Goal: Task Accomplishment & Management: Use online tool/utility

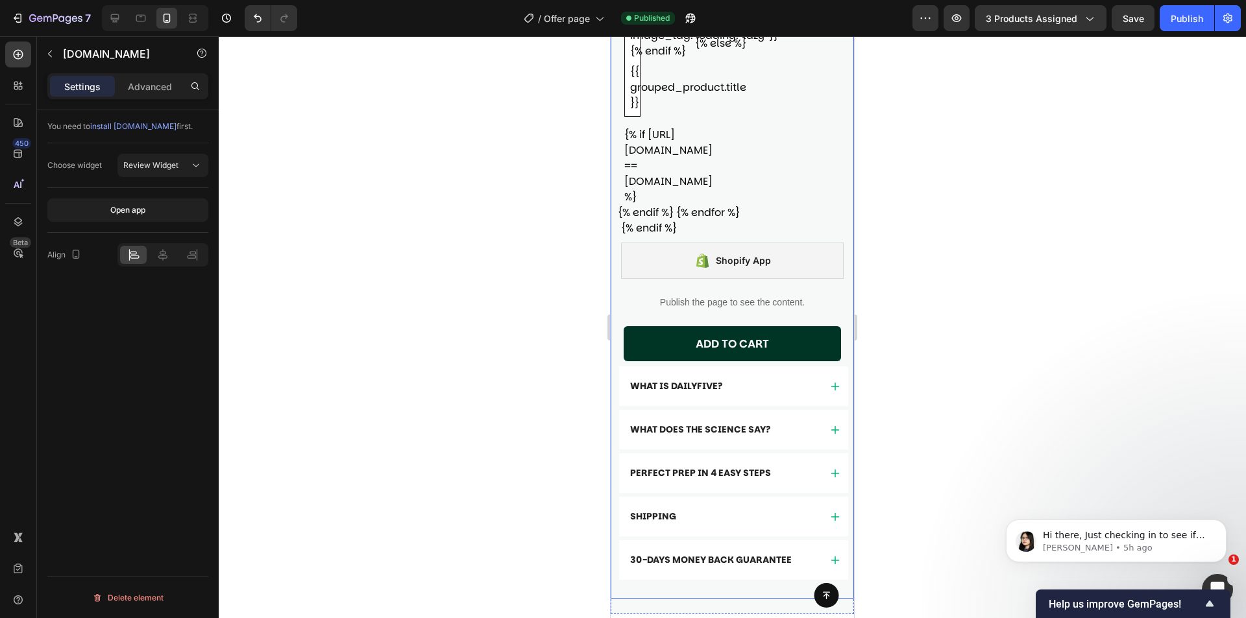
scroll to position [1103, 0]
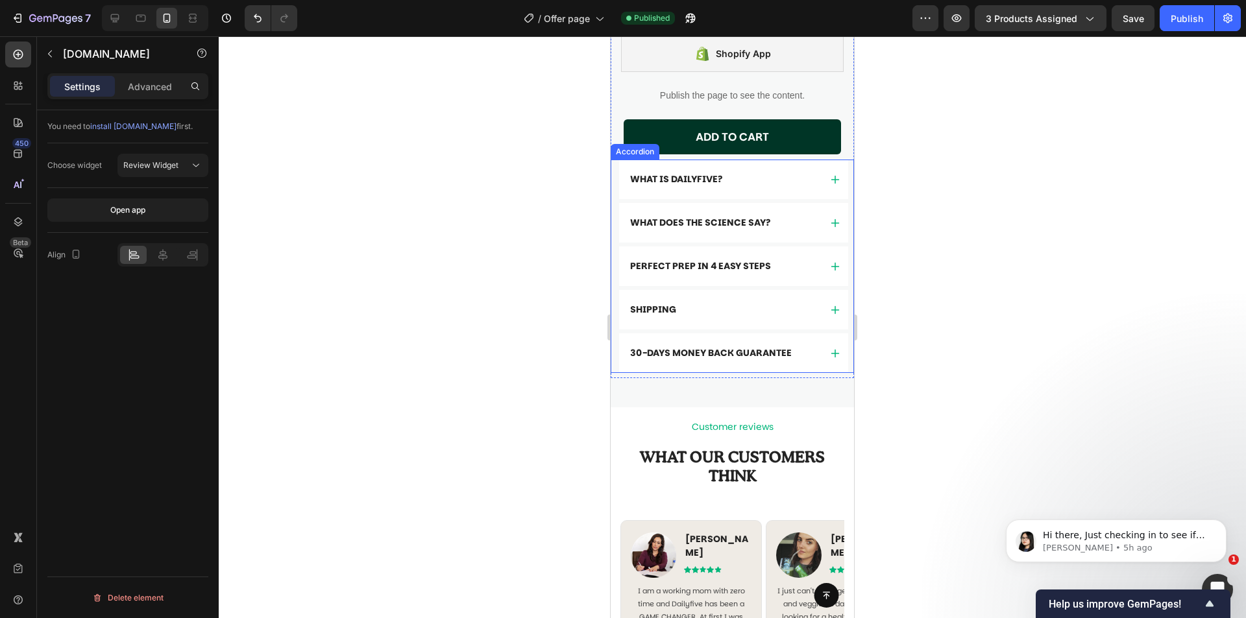
click at [799, 214] on div "What Does the Science Say?" at bounding box center [723, 223] width 191 height 18
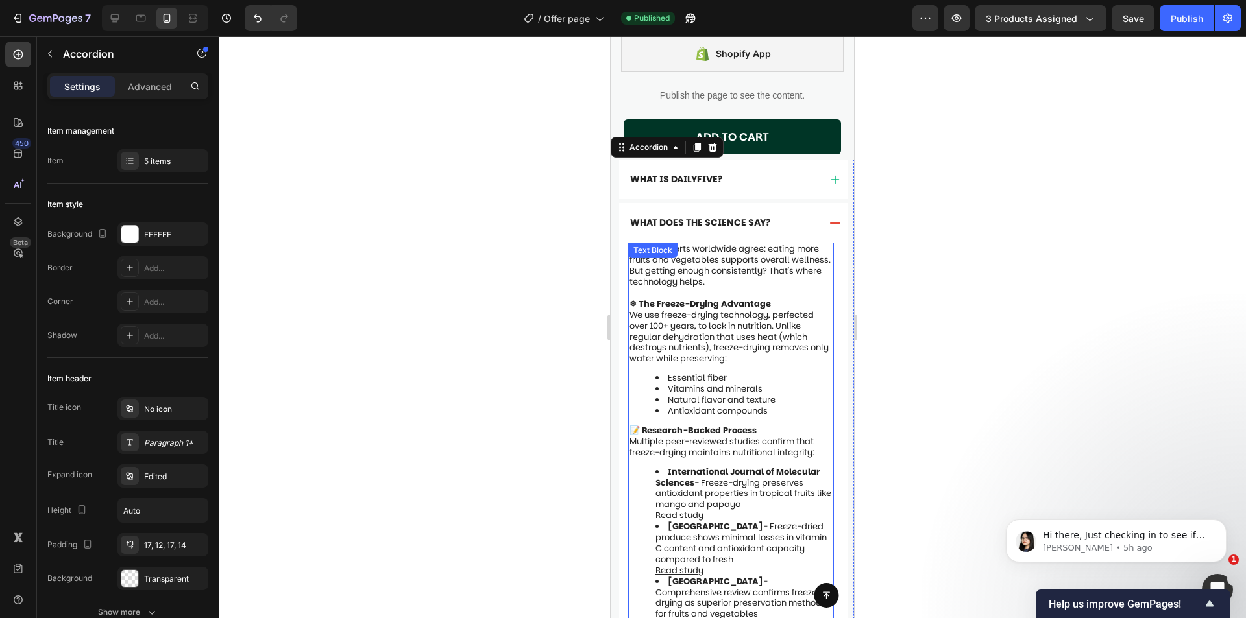
scroll to position [1297, 0]
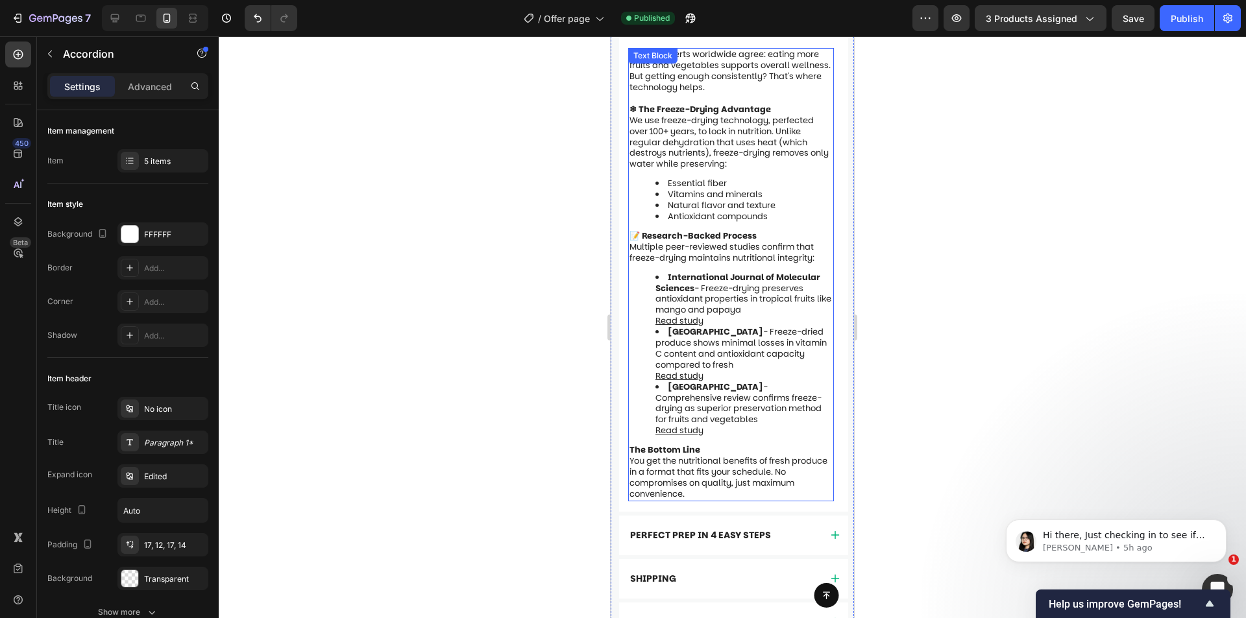
click at [782, 231] on p "📝 Research-Backed Process" at bounding box center [730, 236] width 203 height 11
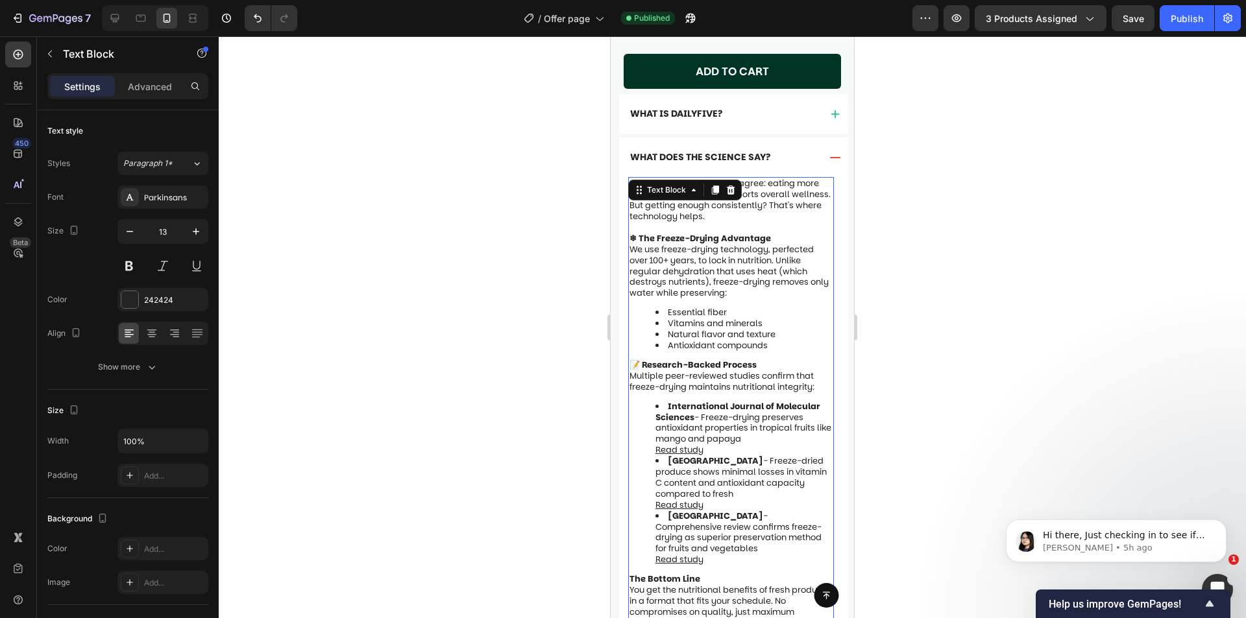
scroll to position [1168, 0]
click at [40, 53] on button "button" at bounding box center [50, 53] width 21 height 21
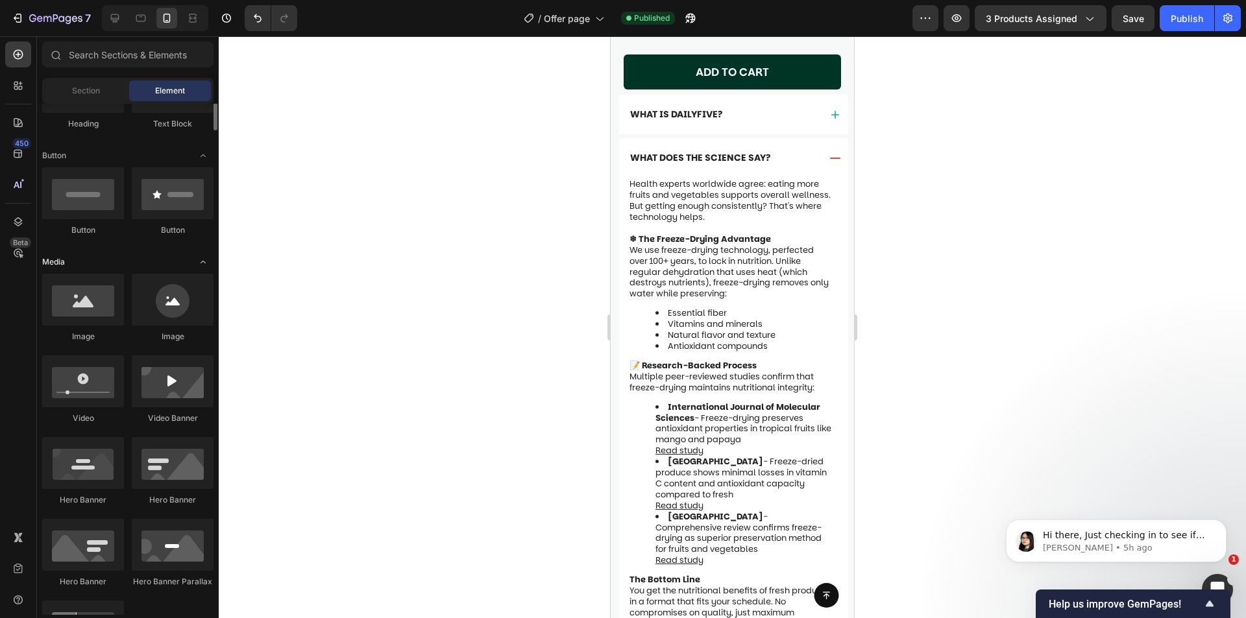
scroll to position [324, 0]
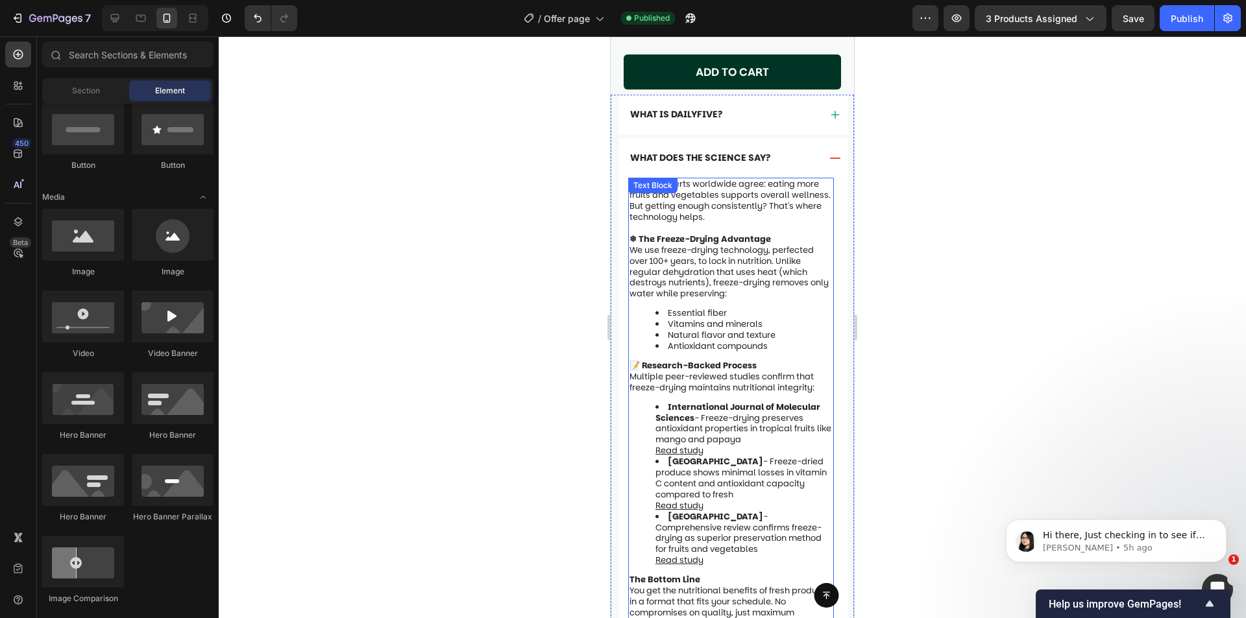
click at [763, 272] on p "We use freeze-drying technology, perfected over 100+ years, to lock in nutritio…" at bounding box center [730, 272] width 203 height 55
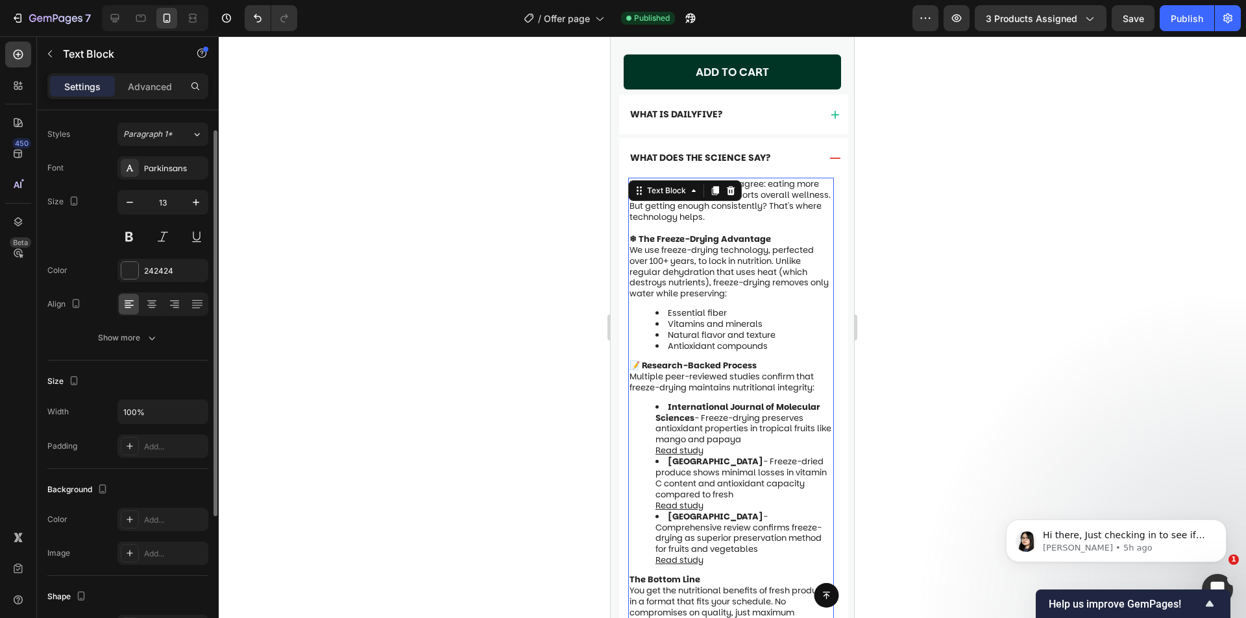
scroll to position [0, 0]
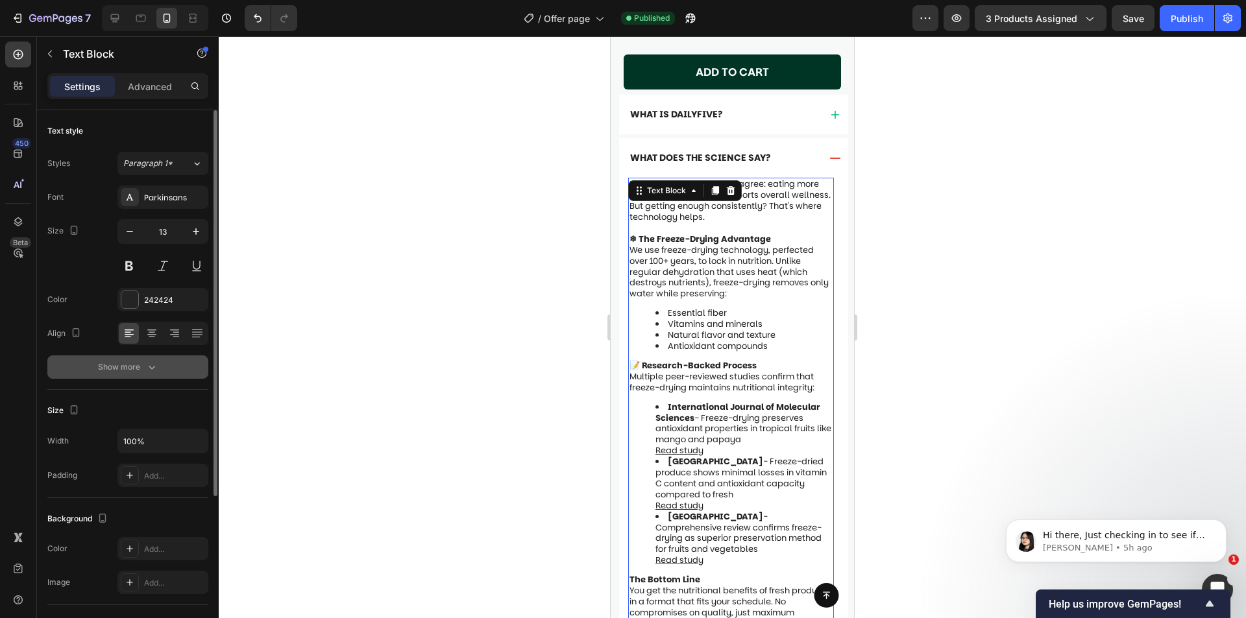
click at [136, 370] on div "Show more" at bounding box center [128, 367] width 60 height 13
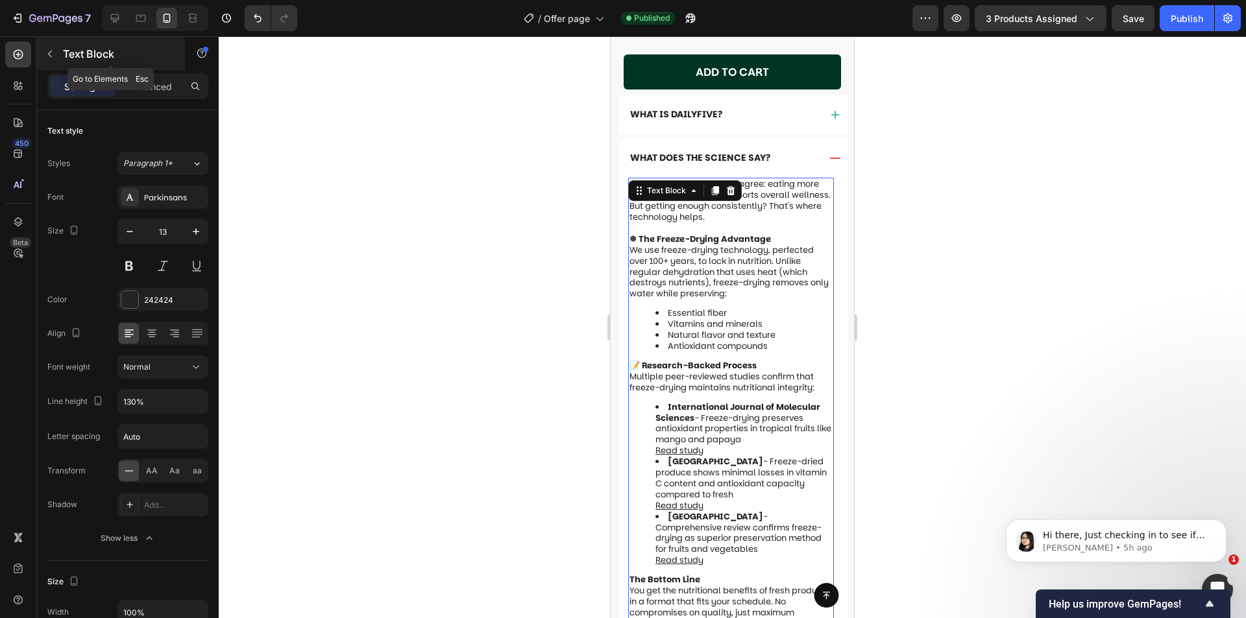
click at [55, 55] on button "button" at bounding box center [50, 53] width 21 height 21
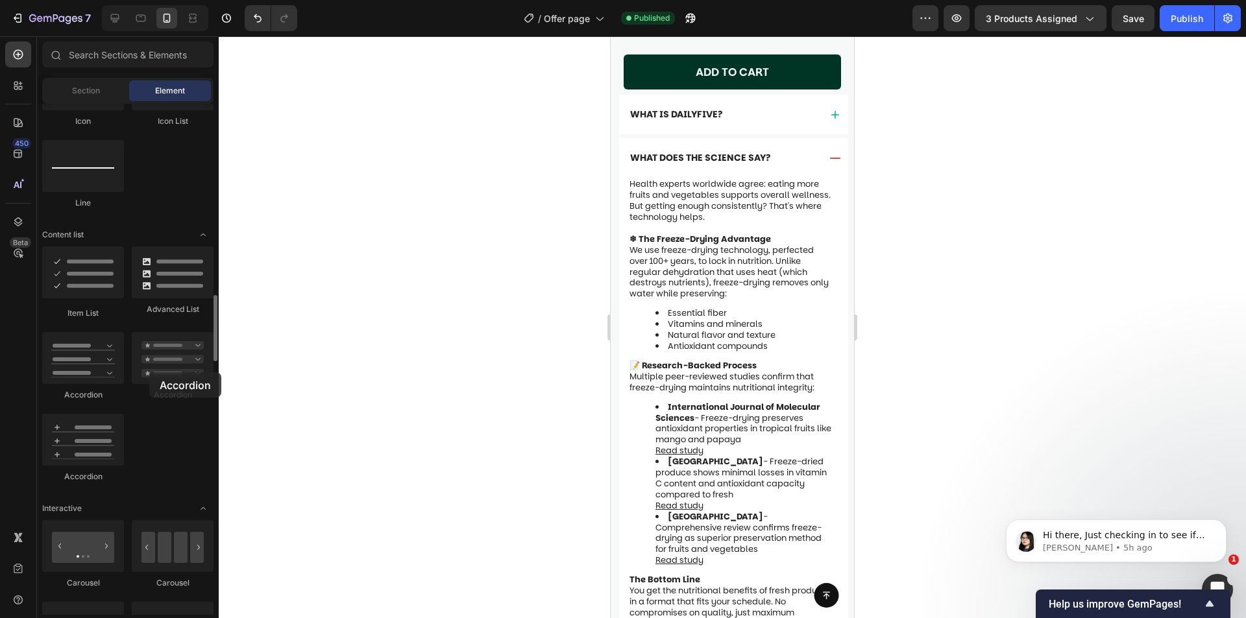
scroll to position [973, 0]
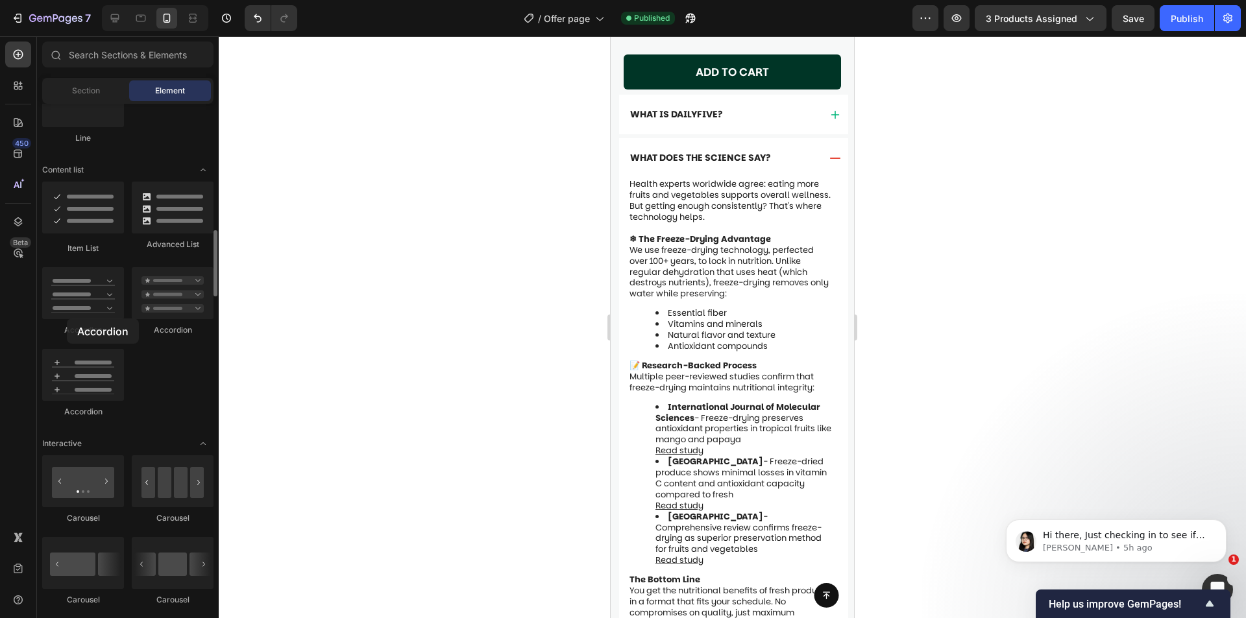
drag, startPoint x: 149, startPoint y: 372, endPoint x: 67, endPoint y: 319, distance: 98.1
click at [67, 319] on div "Item List Advanced List Accordion Accordion Accordion" at bounding box center [127, 306] width 171 height 248
drag, startPoint x: 117, startPoint y: 20, endPoint x: 109, endPoint y: 25, distance: 9.6
click at [112, 21] on icon at bounding box center [114, 18] width 13 height 13
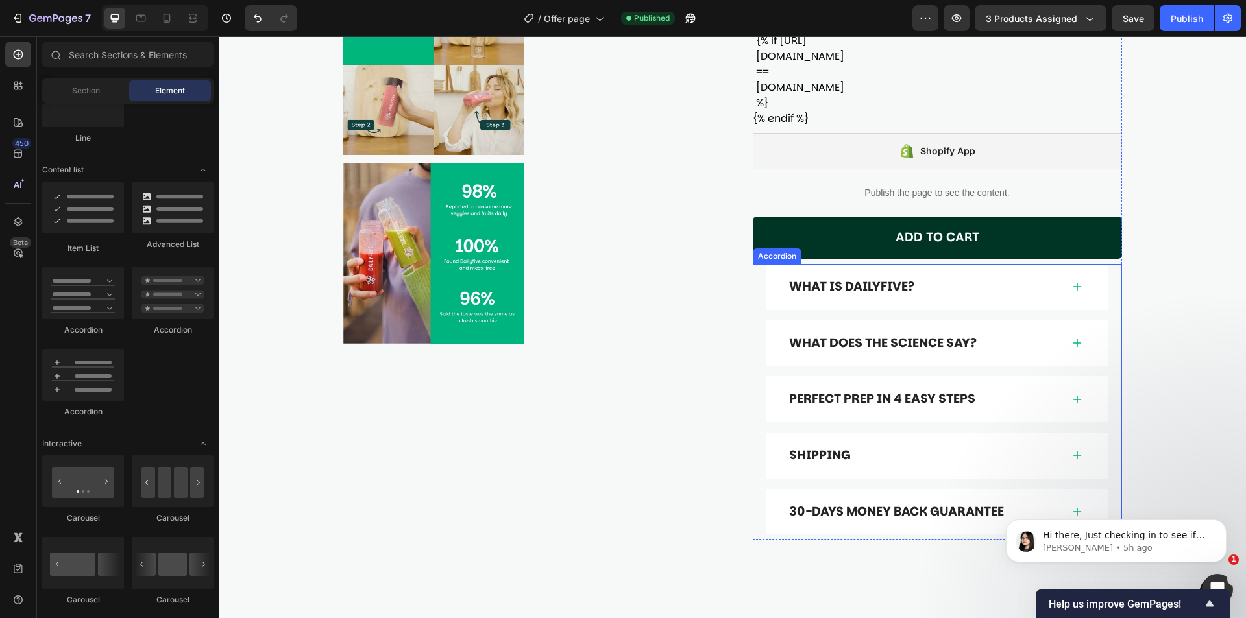
scroll to position [703, 0]
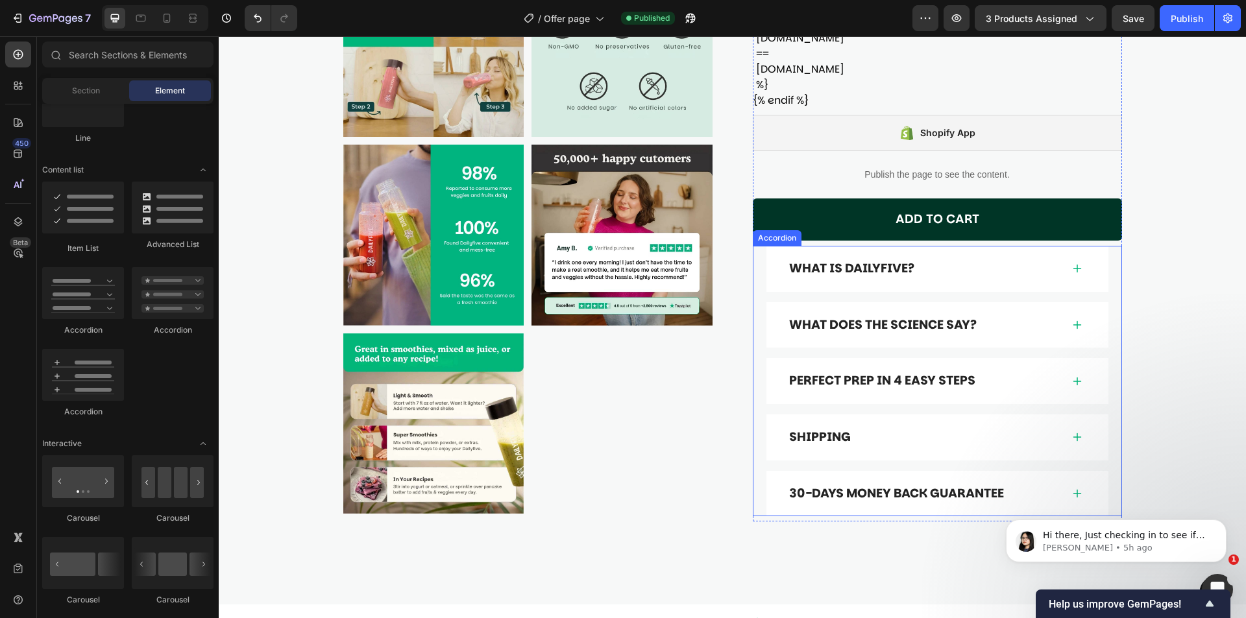
click at [938, 317] on p "What Does the Science Say?" at bounding box center [882, 325] width 187 height 16
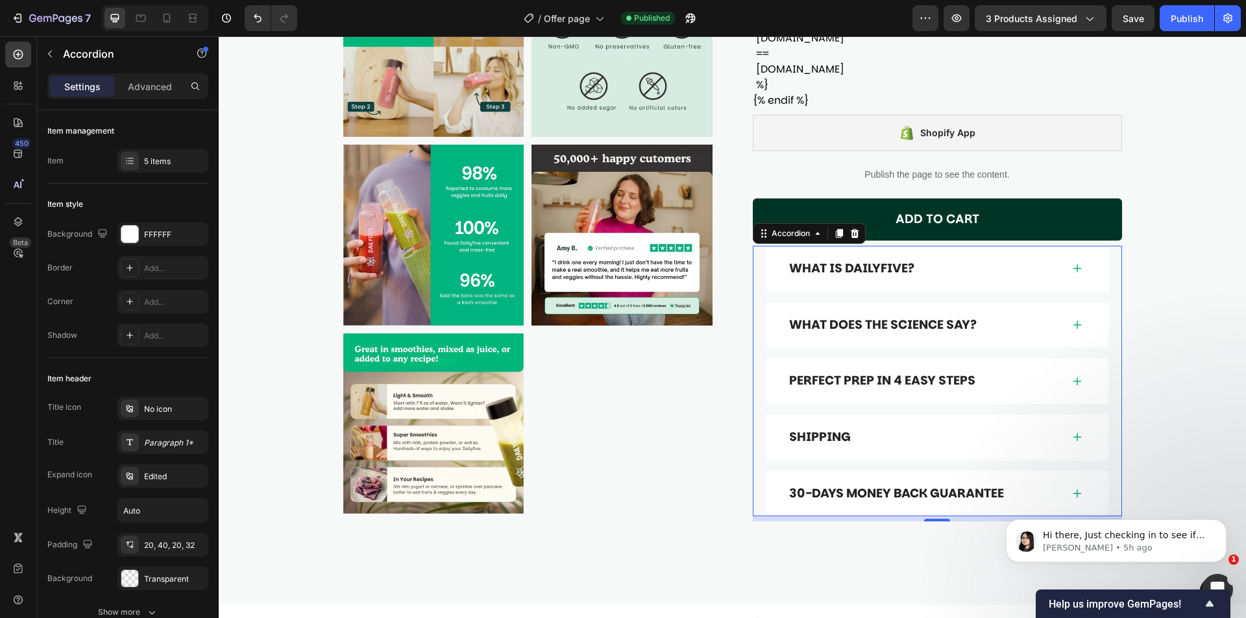
click at [964, 317] on p "What Does the Science Say?" at bounding box center [882, 325] width 187 height 16
click at [1009, 315] on div "What Does the Science Say?" at bounding box center [924, 325] width 274 height 20
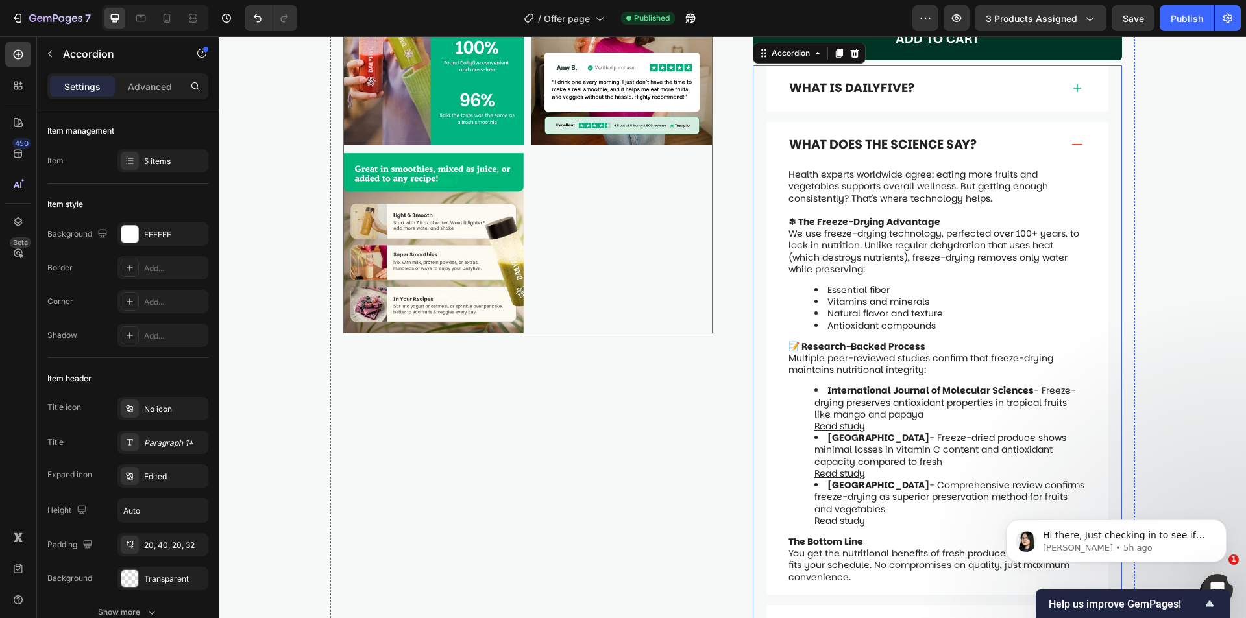
scroll to position [898, 0]
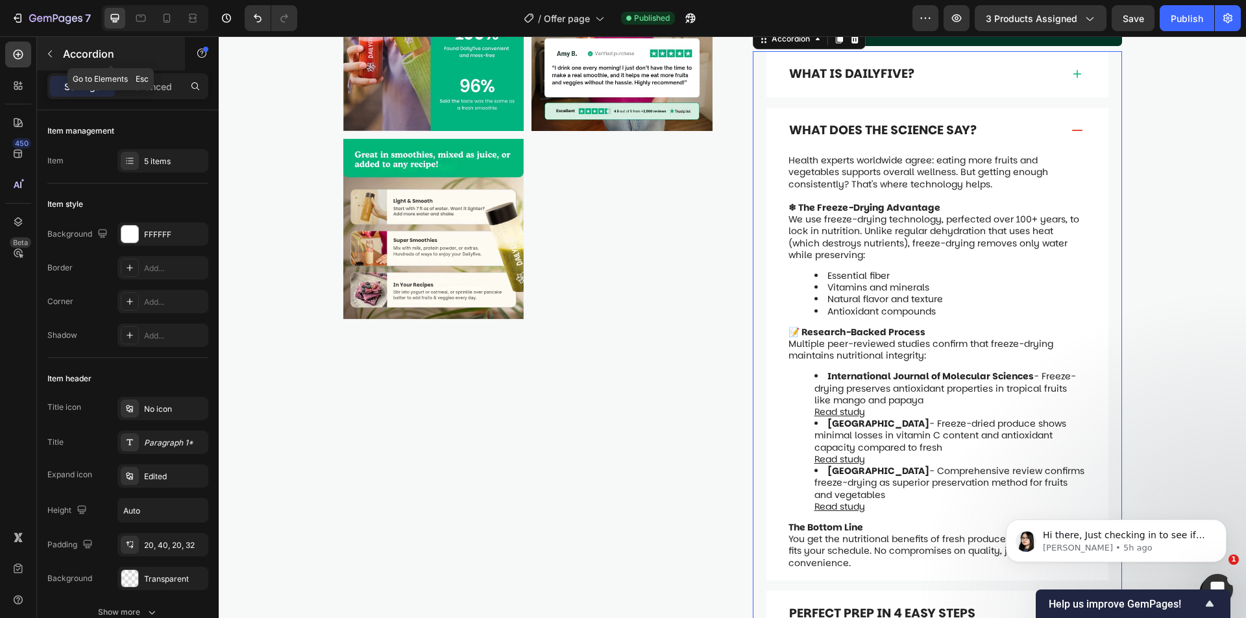
click at [49, 51] on icon "button" at bounding box center [50, 54] width 10 height 10
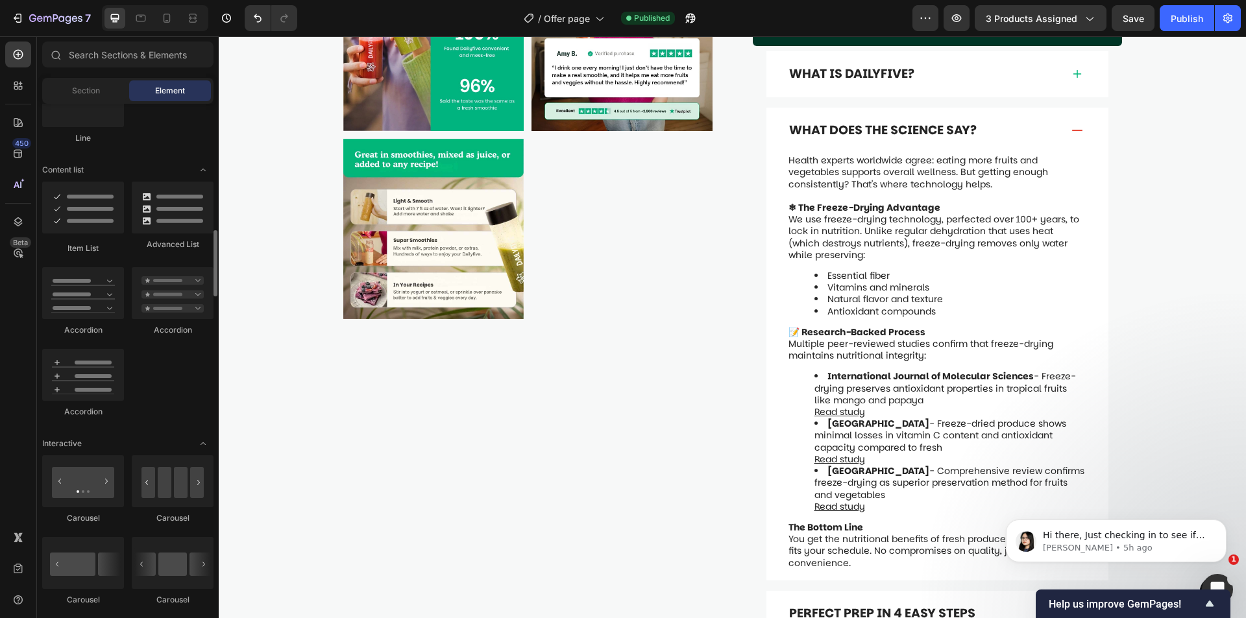
scroll to position [1038, 0]
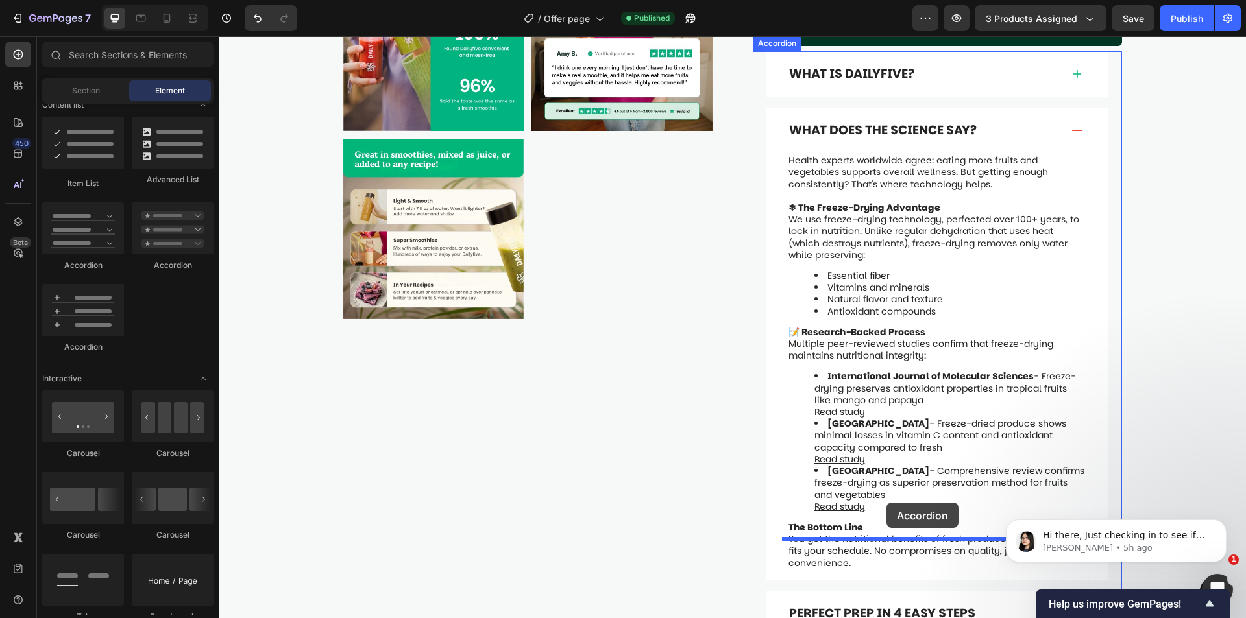
drag, startPoint x: 325, startPoint y: 258, endPoint x: 886, endPoint y: 503, distance: 612.1
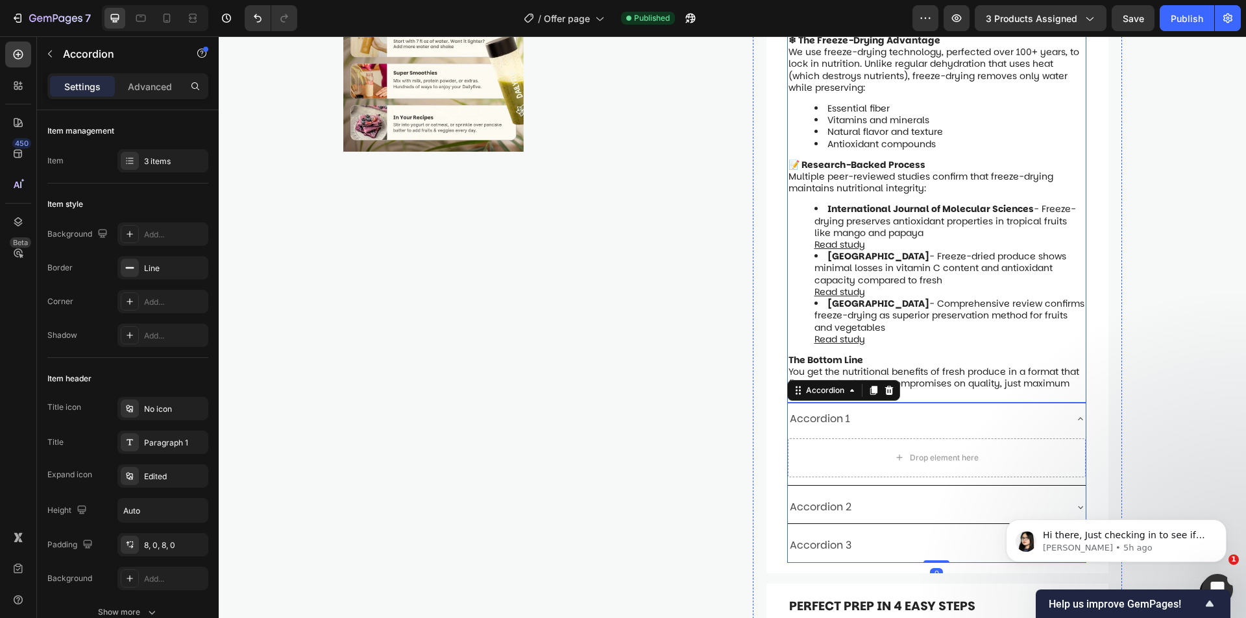
scroll to position [1092, 0]
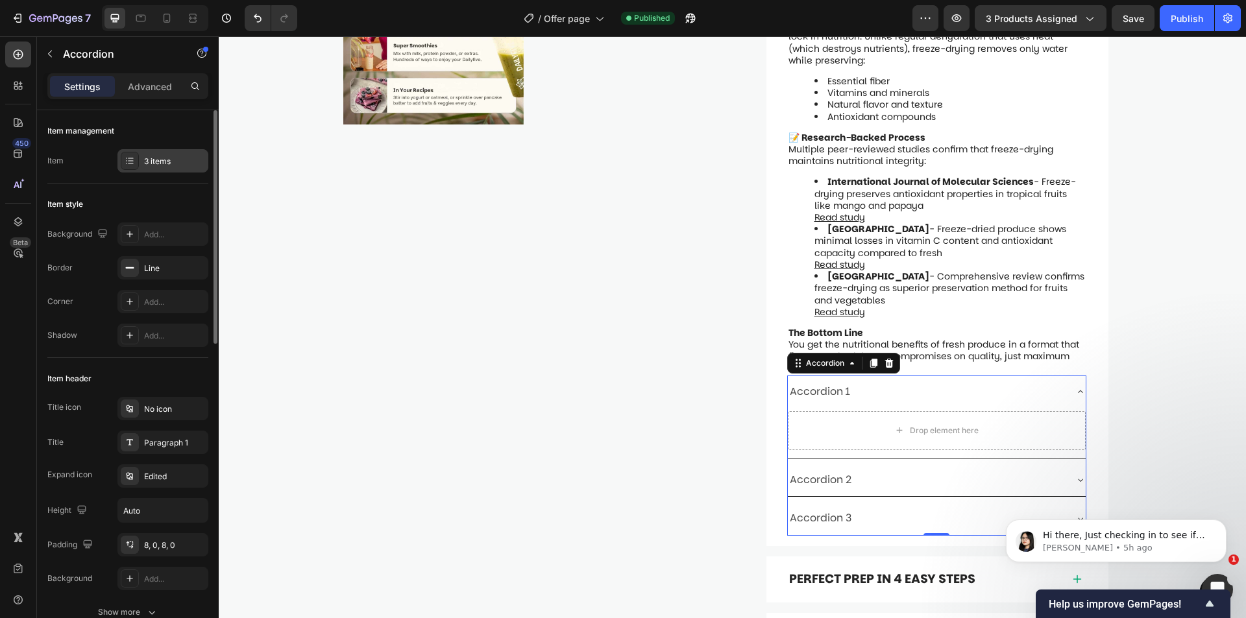
click at [139, 161] on div "3 items" at bounding box center [162, 160] width 91 height 23
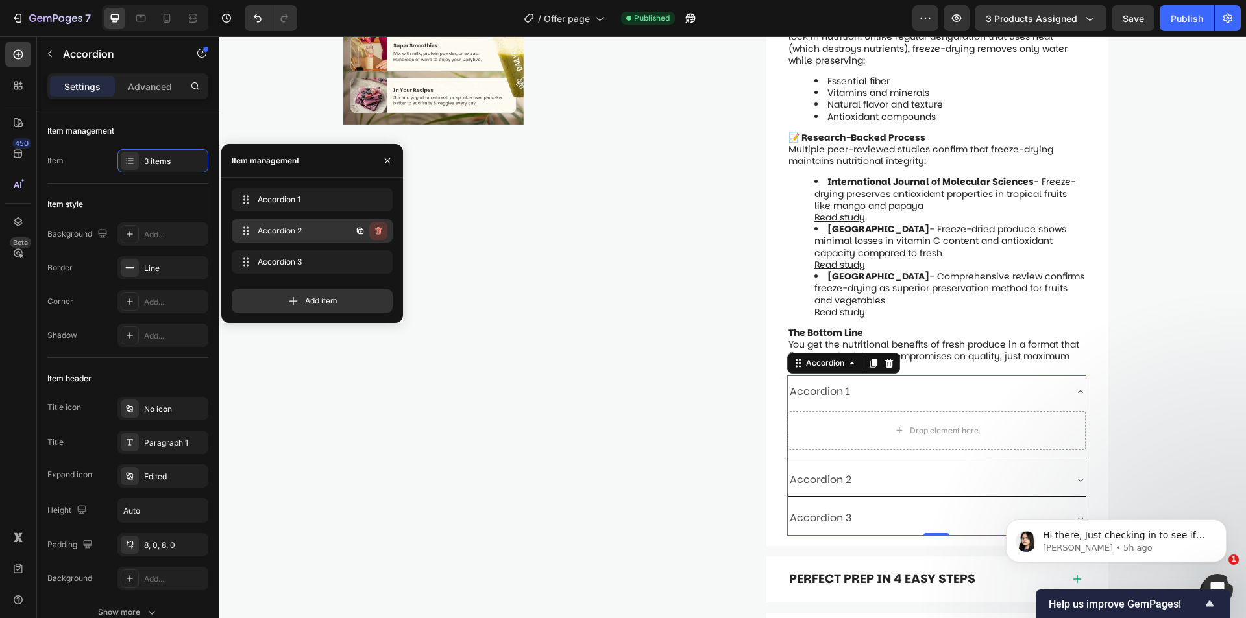
click at [385, 231] on button "button" at bounding box center [378, 231] width 18 height 18
click at [376, 231] on div "Delete" at bounding box center [369, 231] width 24 height 12
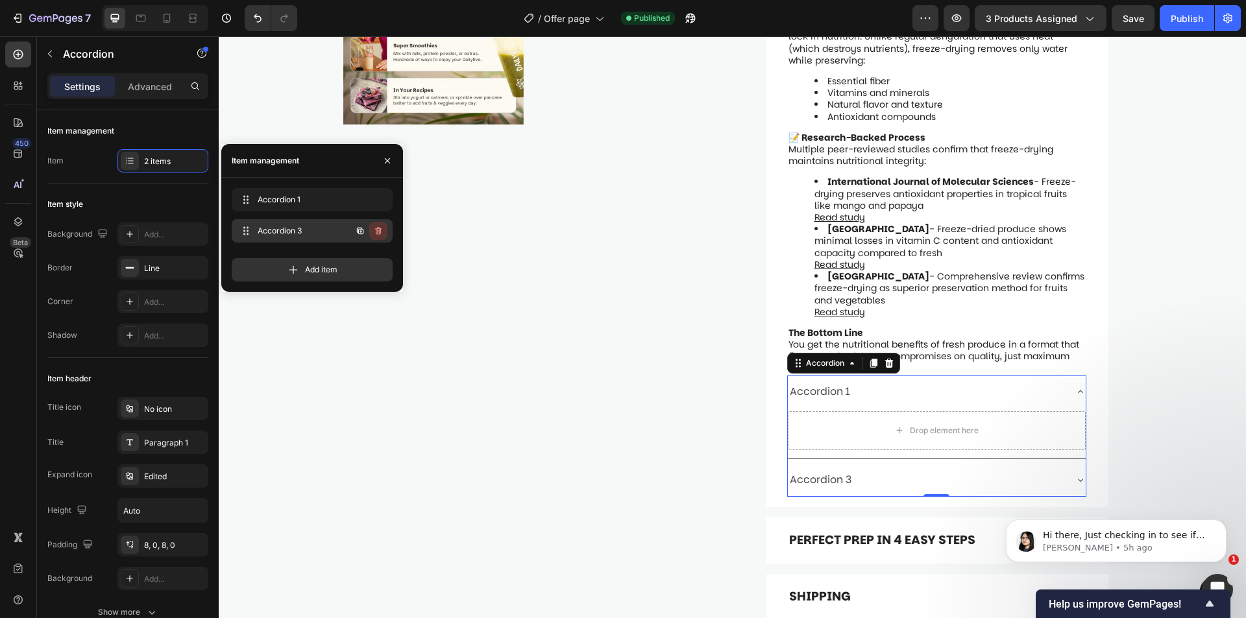
click at [376, 230] on icon "button" at bounding box center [378, 231] width 10 height 10
click at [376, 230] on div "Delete" at bounding box center [369, 231] width 24 height 12
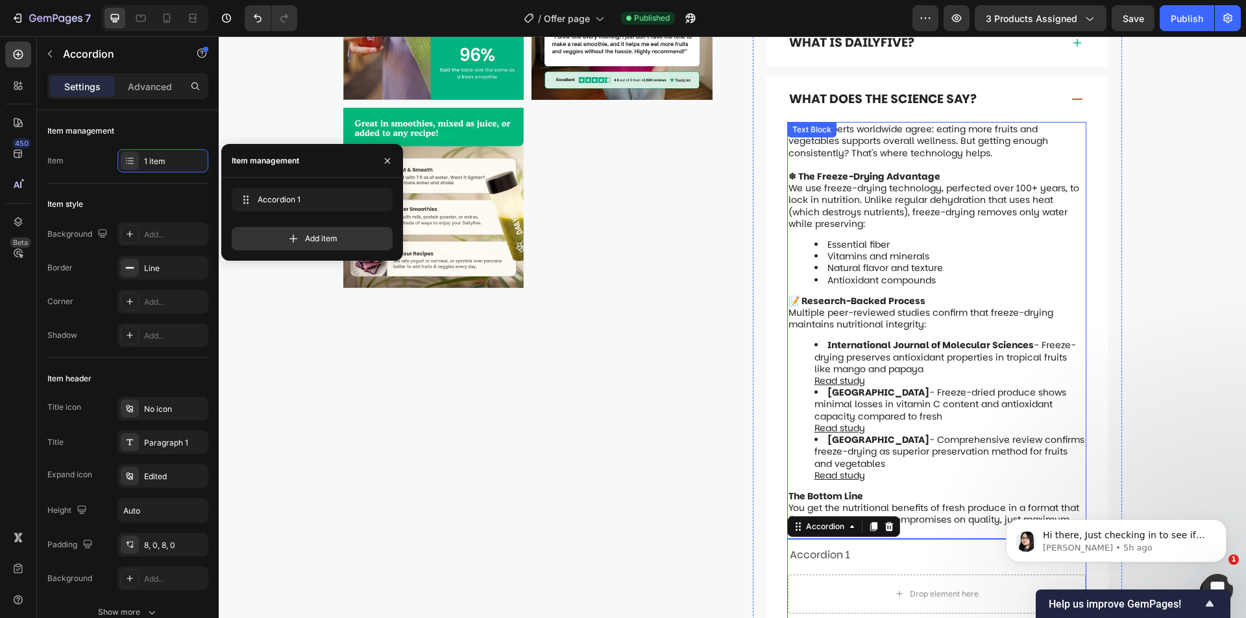
scroll to position [963, 0]
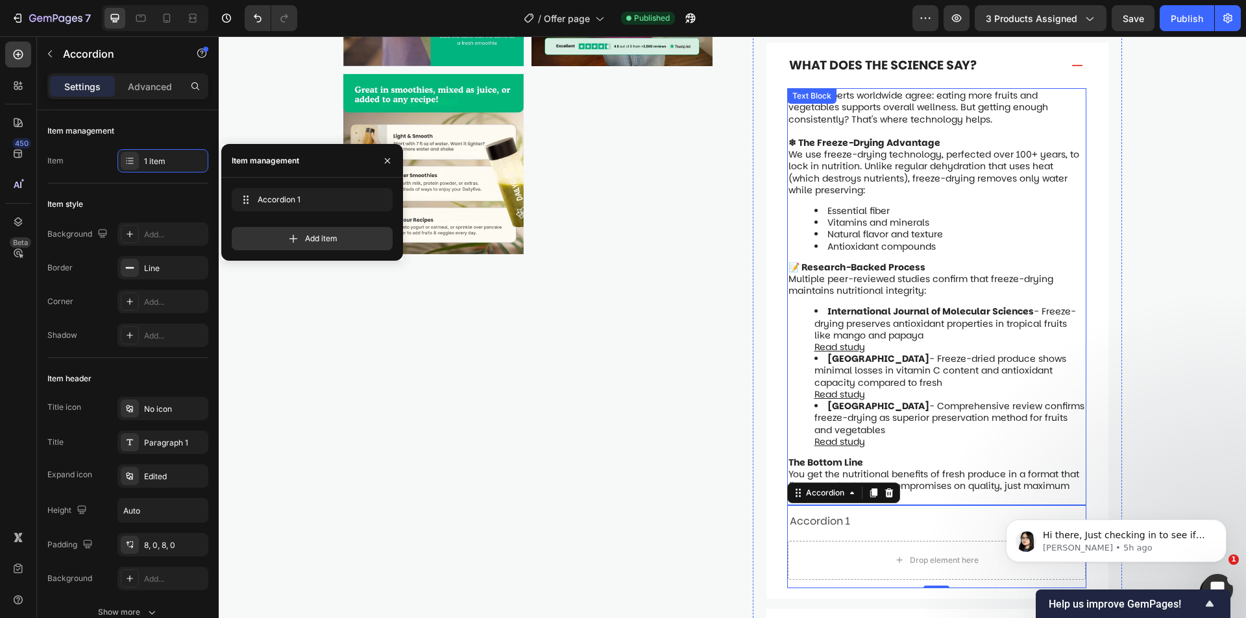
click at [928, 261] on p "📝 Research-Backed Process" at bounding box center [936, 267] width 296 height 12
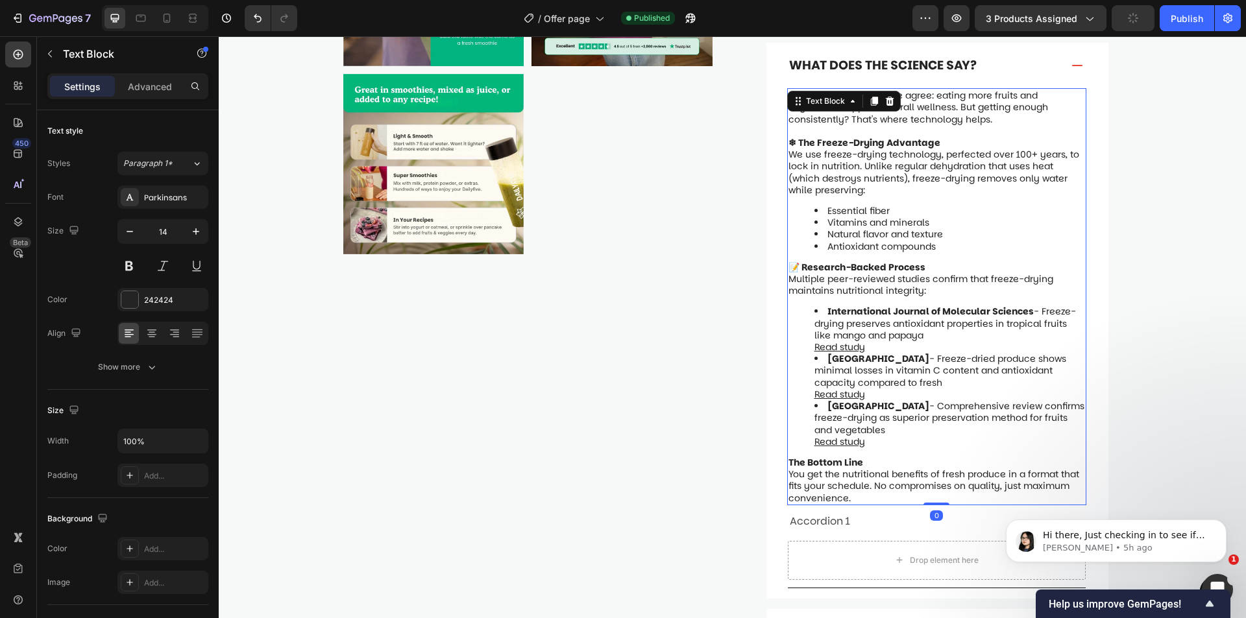
click at [906, 261] on strong "📝 Research-Backed Process" at bounding box center [856, 267] width 137 height 13
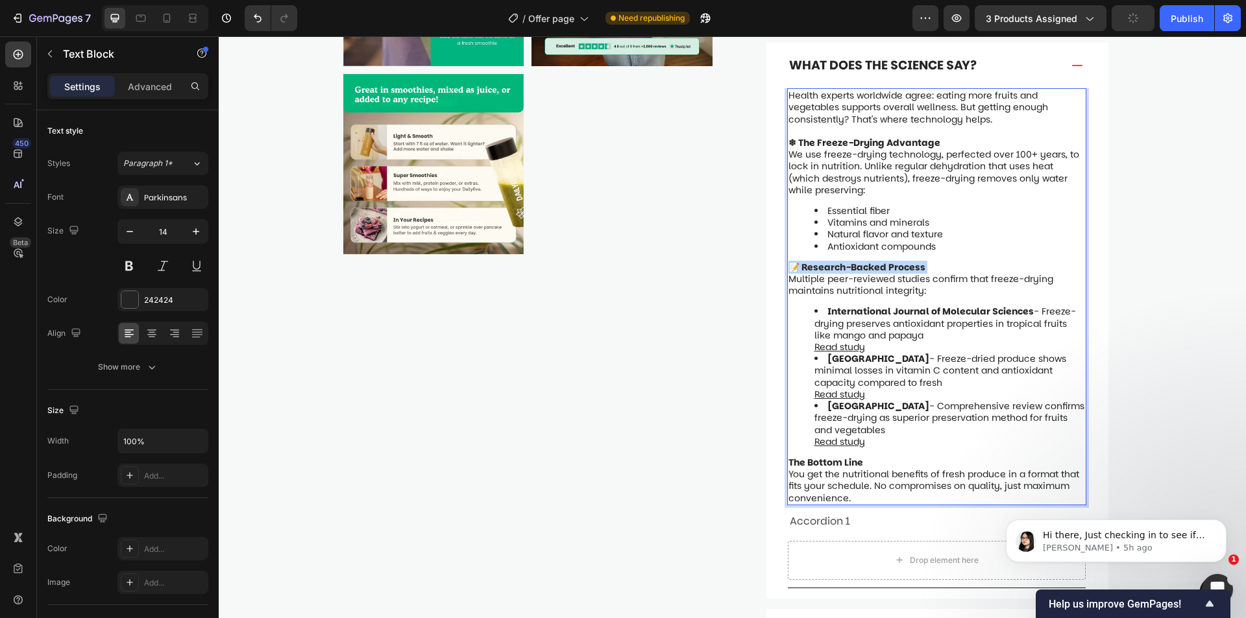
click at [906, 261] on strong "📝 Research-Backed Process" at bounding box center [856, 267] width 137 height 13
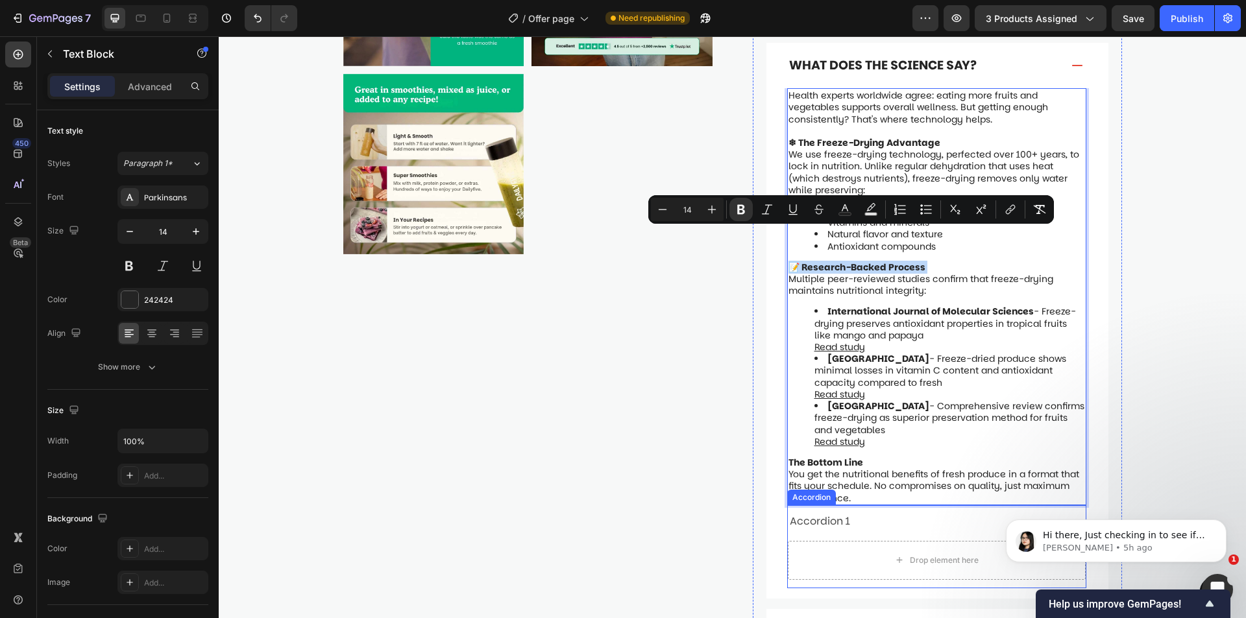
copy strong "📝 Research-Backed Process"
click at [874, 511] on div "Accordion 1" at bounding box center [926, 522] width 277 height 23
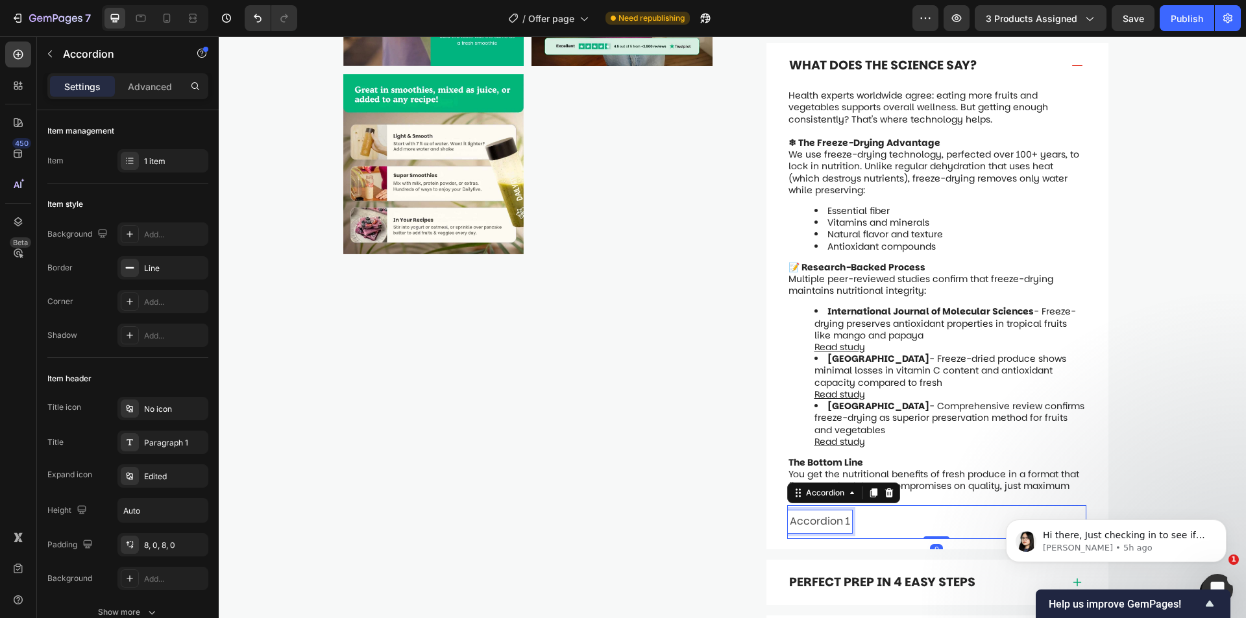
click at [841, 511] on div "Accordion 1" at bounding box center [820, 522] width 64 height 23
click at [841, 512] on p "Accordion 1" at bounding box center [819, 521] width 60 height 19
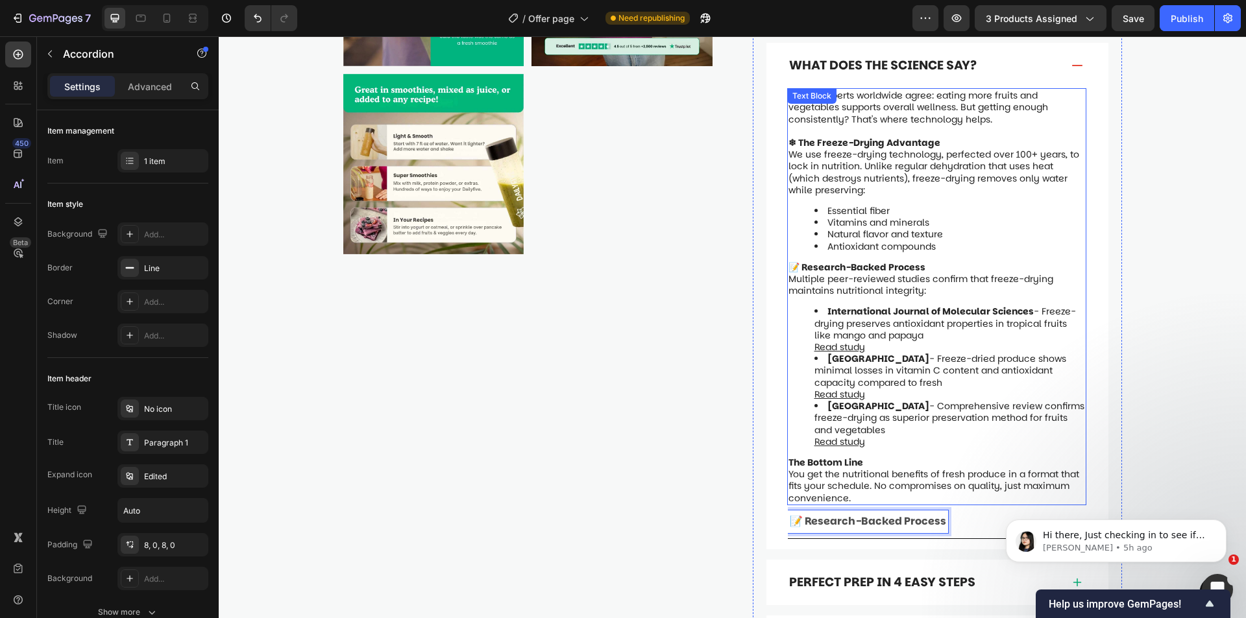
click at [897, 269] on div "Health experts worldwide agree: eating more fruits and vegetables supports over…" at bounding box center [936, 296] width 299 height 417
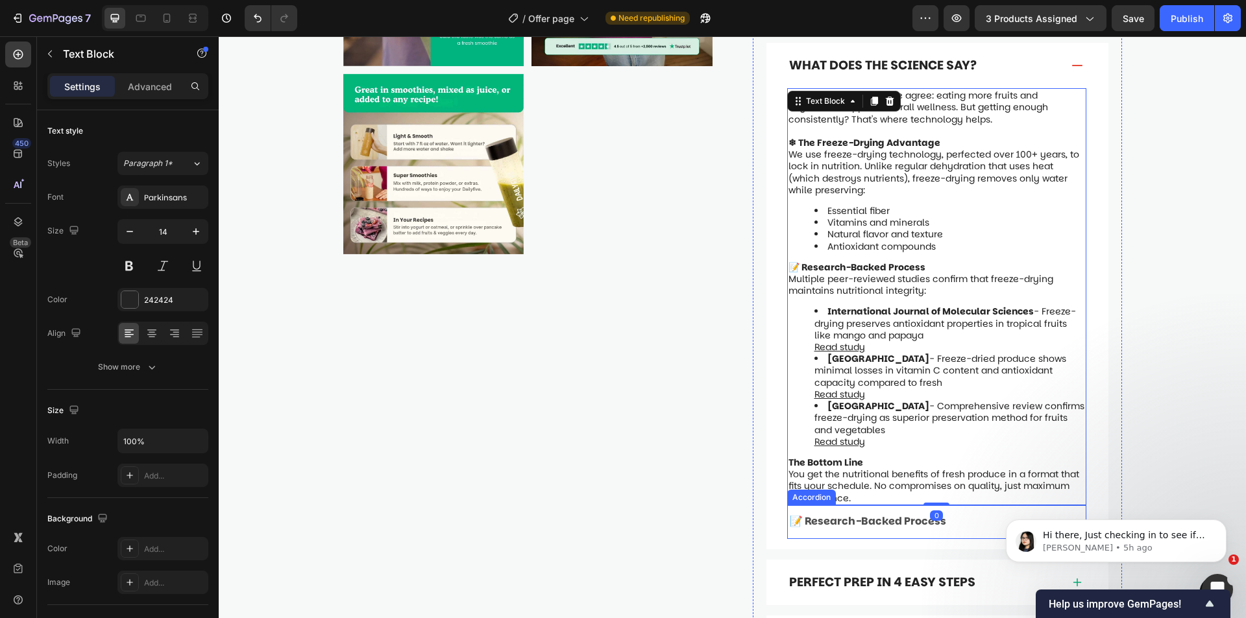
drag, startPoint x: 289, startPoint y: 36, endPoint x: 1063, endPoint y: 490, distance: 897.6
click at [1063, 505] on div "📝 Research-Backed Process" at bounding box center [937, 521] width 298 height 33
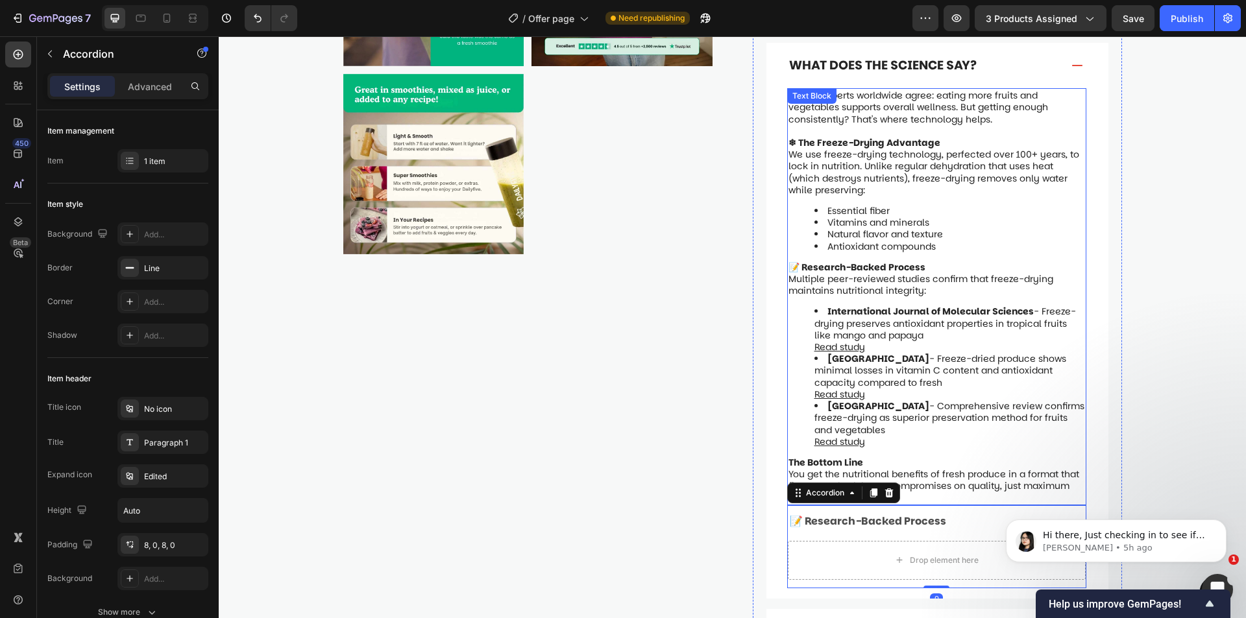
click at [809, 273] on p "Multiple peer-reviewed studies confirm that freeze-drying maintains nutritional…" at bounding box center [936, 284] width 296 height 23
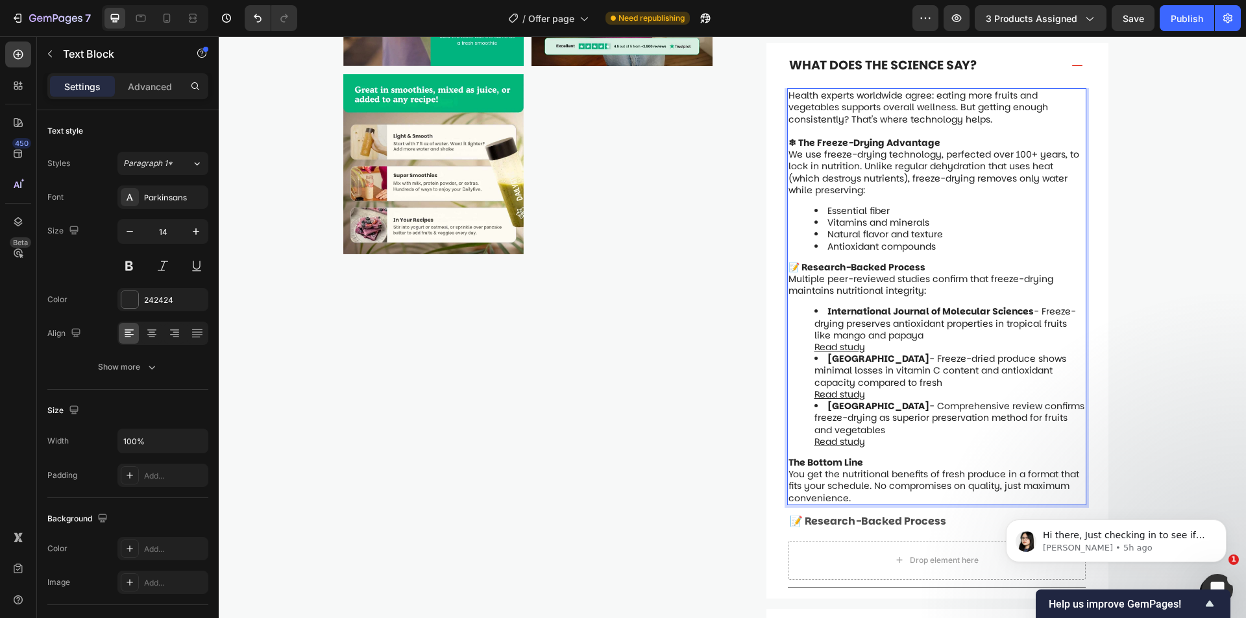
click at [800, 273] on p "Multiple peer-reviewed studies confirm that freeze-drying maintains nutritional…" at bounding box center [936, 284] width 296 height 23
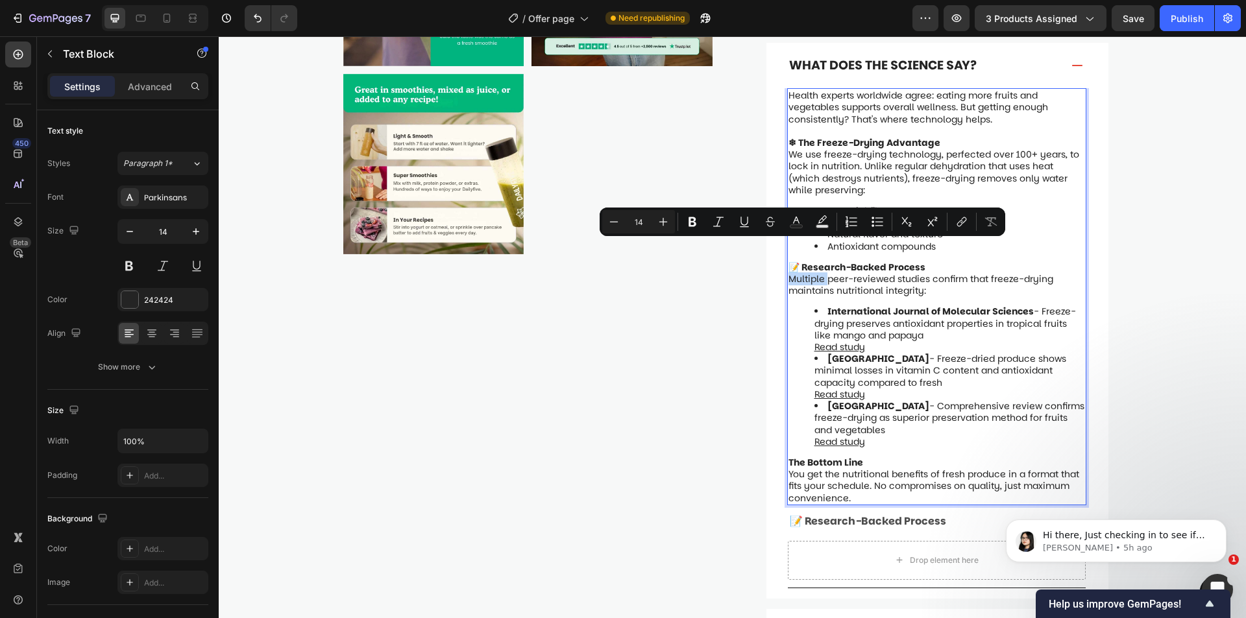
click at [794, 273] on p "Multiple peer-reviewed studies confirm that freeze-drying maintains nutritional…" at bounding box center [936, 284] width 296 height 23
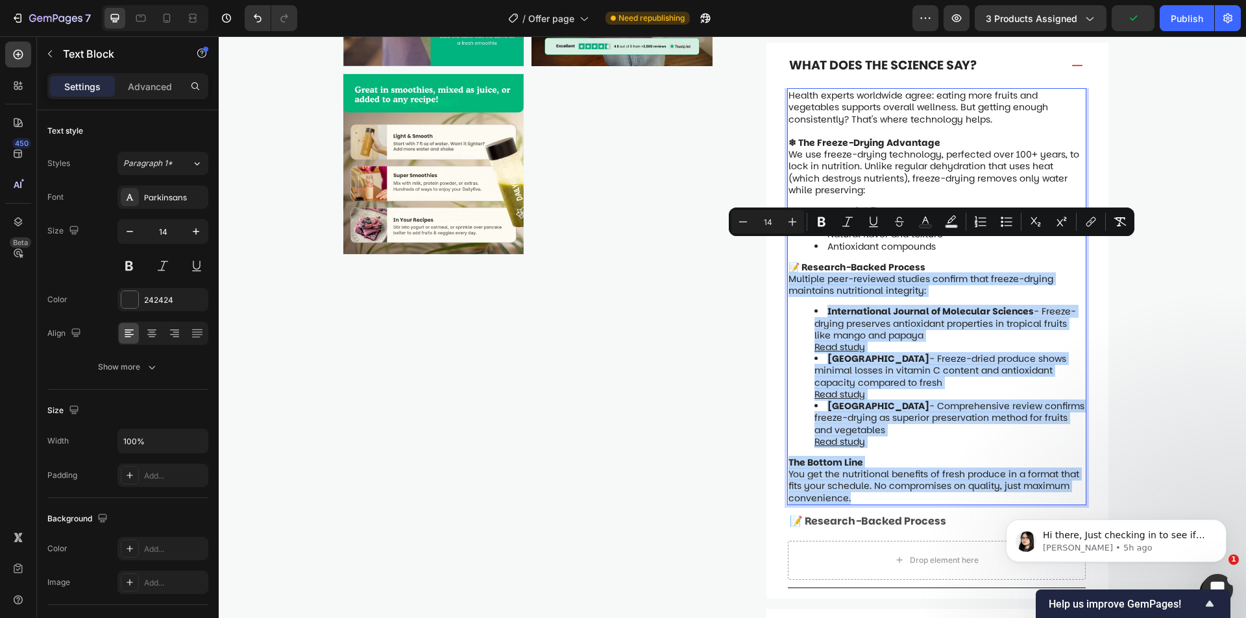
drag, startPoint x: 786, startPoint y: 248, endPoint x: 1009, endPoint y: 468, distance: 312.9
click at [1009, 468] on div "Health experts worldwide agree: eating more fruits and vegetables supports over…" at bounding box center [936, 296] width 299 height 417
copy div "Multiple peer-reviewed studies confirm that freeze-drying maintains nutritional…"
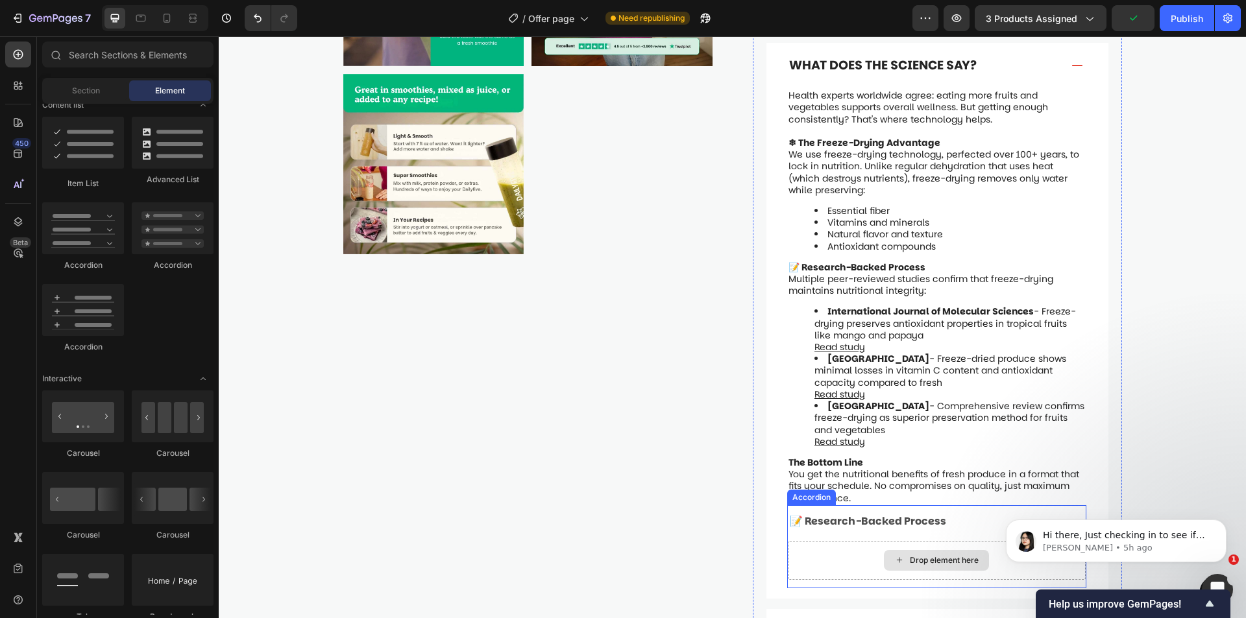
click at [915, 555] on div "Drop element here" at bounding box center [944, 560] width 69 height 10
click at [73, 86] on span "Section" at bounding box center [86, 91] width 28 height 12
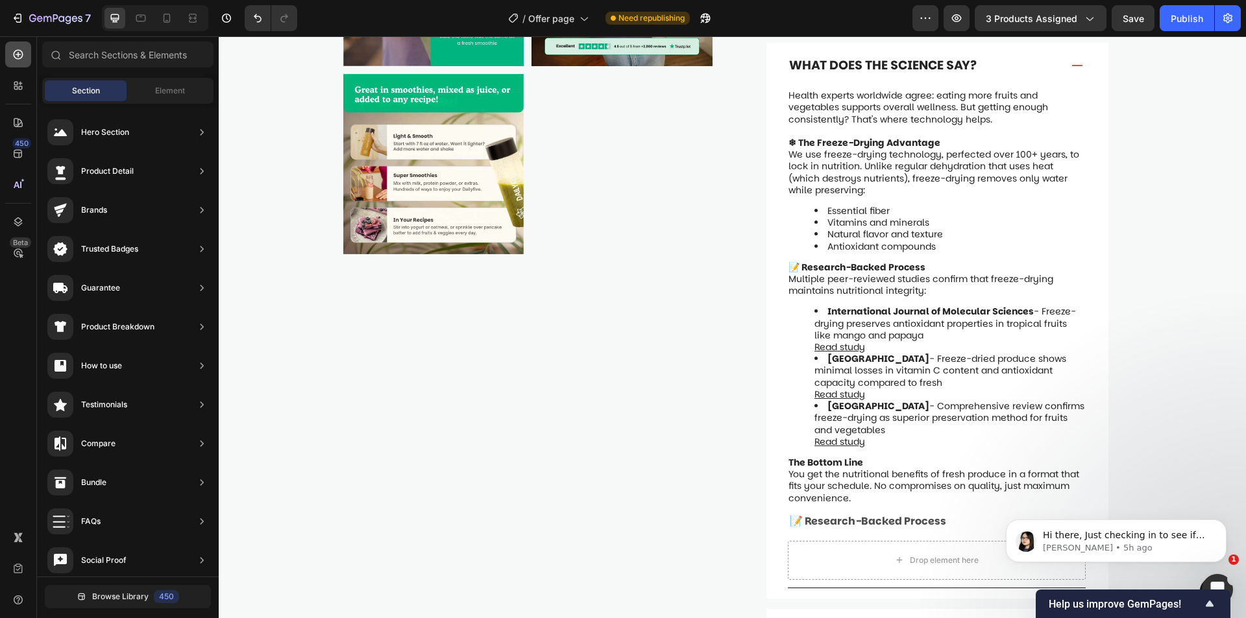
click at [23, 59] on icon at bounding box center [18, 54] width 13 height 13
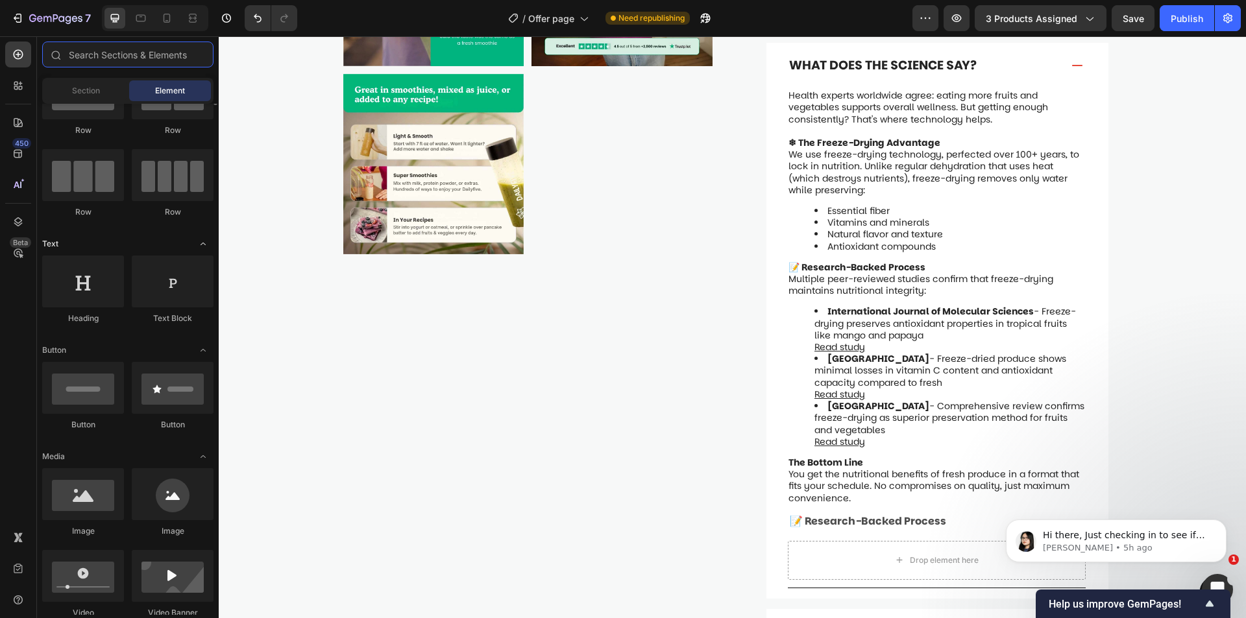
scroll to position [0, 0]
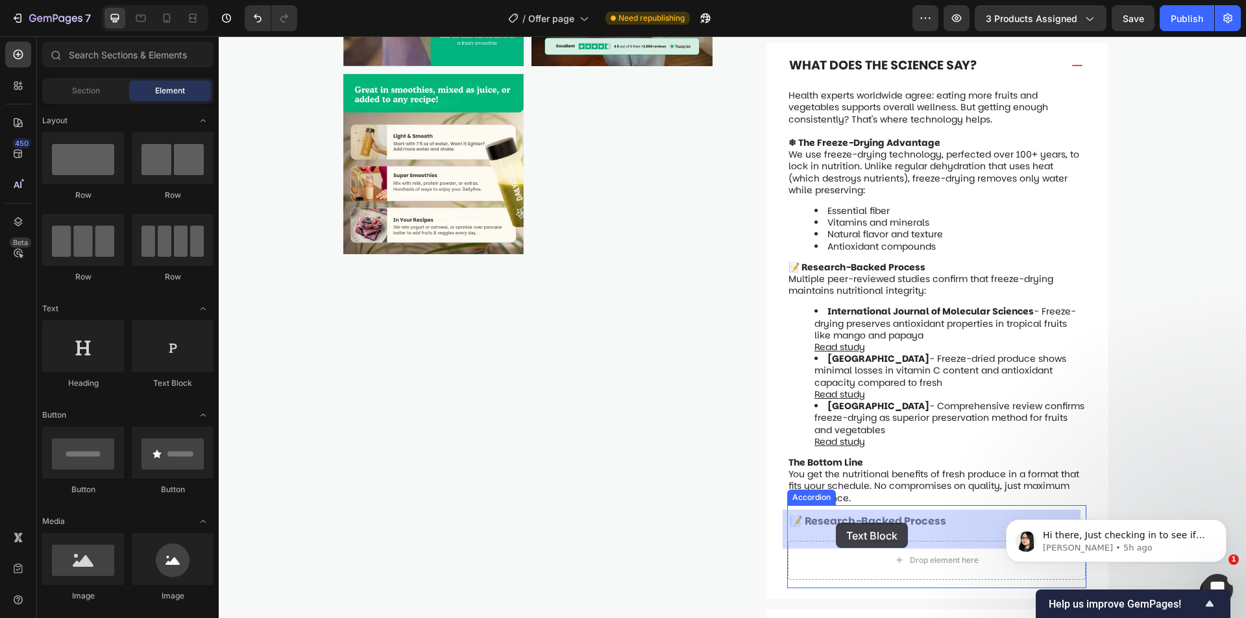
drag, startPoint x: 405, startPoint y: 383, endPoint x: 836, endPoint y: 523, distance: 452.8
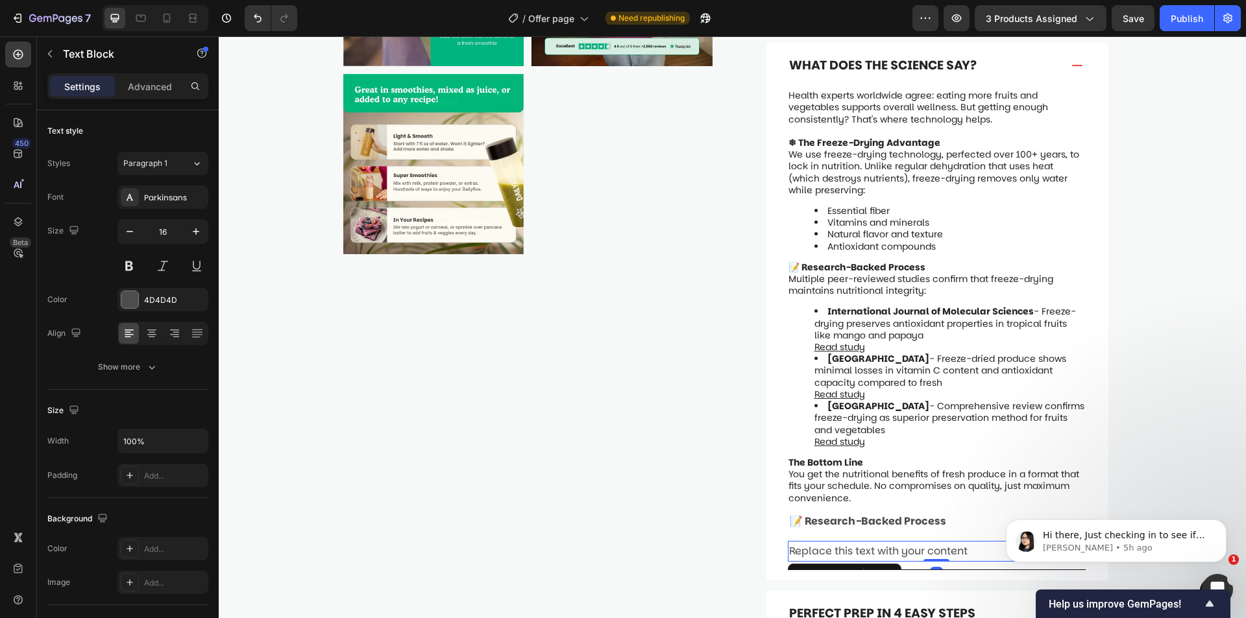
click at [836, 541] on div "Replace this text with your content" at bounding box center [937, 551] width 298 height 21
click at [836, 542] on p "Replace this text with your content" at bounding box center [936, 551] width 295 height 19
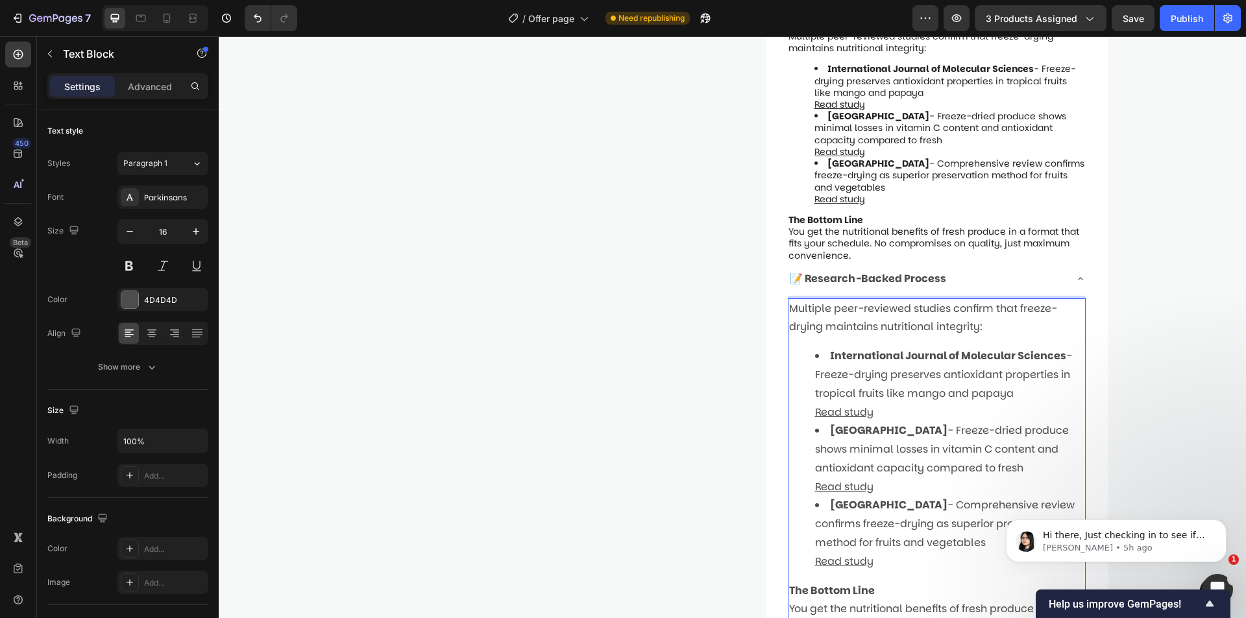
scroll to position [1223, 0]
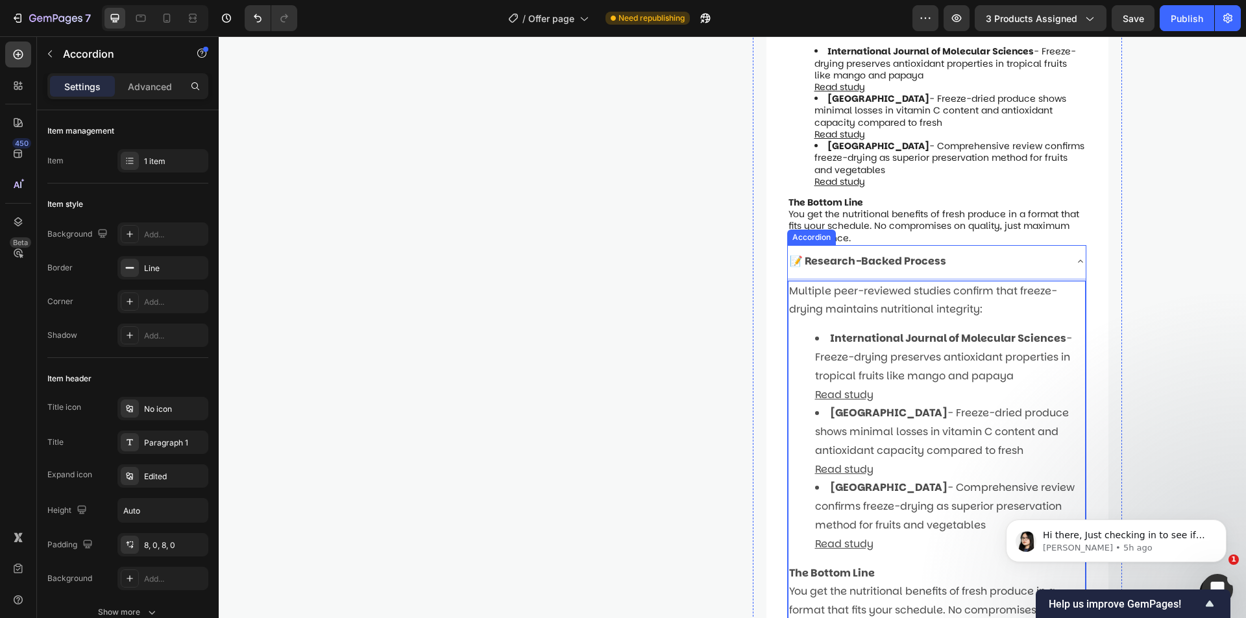
click at [1045, 250] on div "📝 Research-Backed Process" at bounding box center [926, 261] width 277 height 23
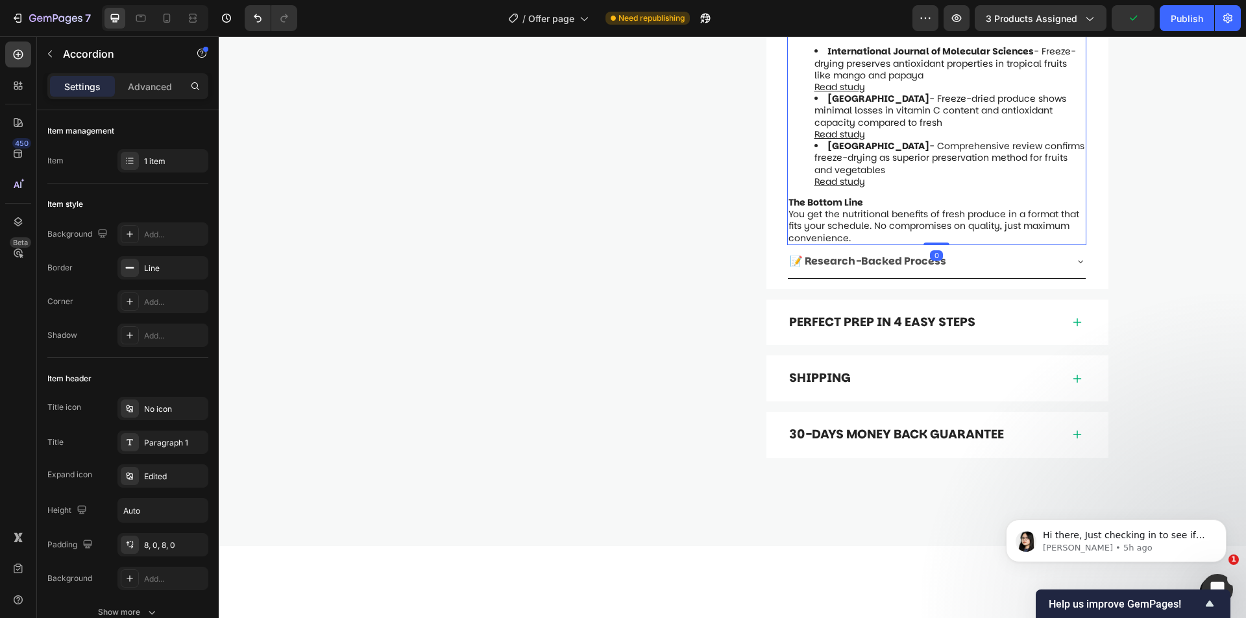
click at [1052, 197] on p "The Bottom Line" at bounding box center [936, 203] width 296 height 12
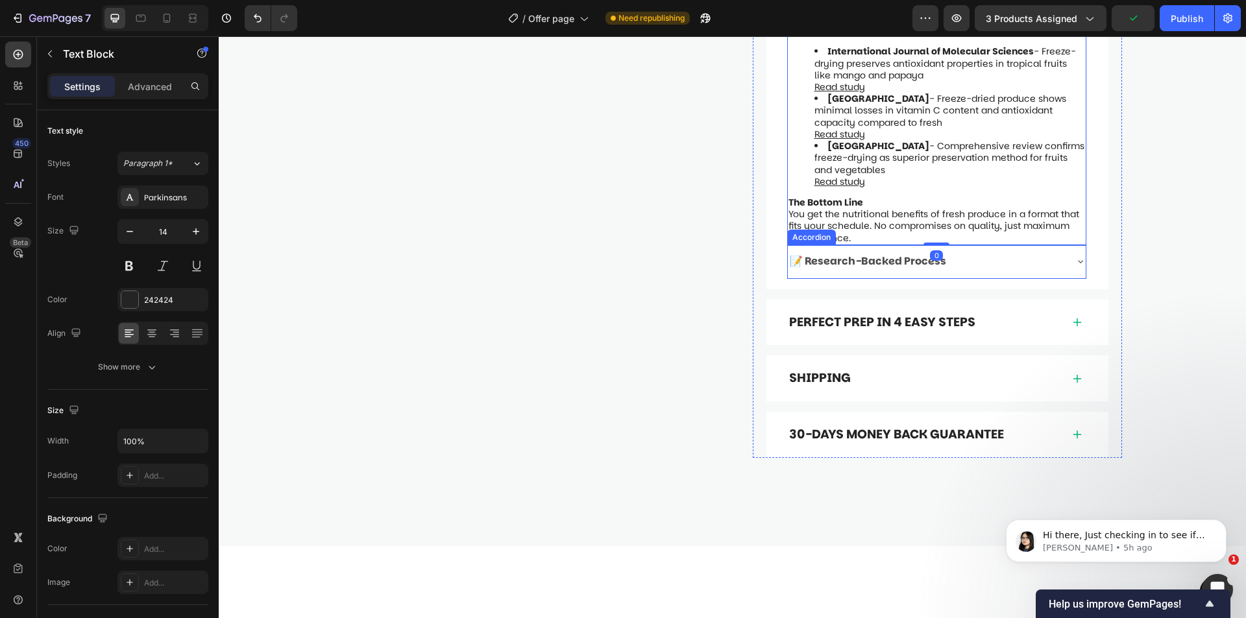
click at [1004, 250] on div "📝 Research-Backed Process" at bounding box center [926, 261] width 277 height 23
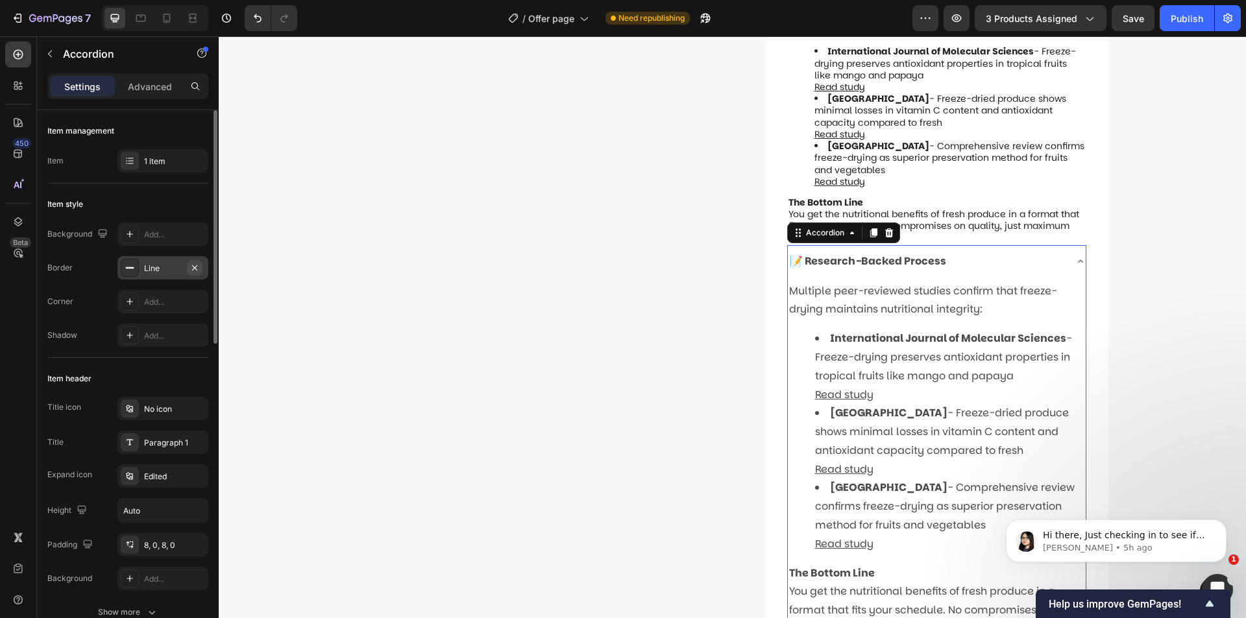
click at [197, 264] on icon "button" at bounding box center [194, 268] width 10 height 10
click at [1002, 250] on div "📝 Research-Backed Process" at bounding box center [926, 261] width 277 height 23
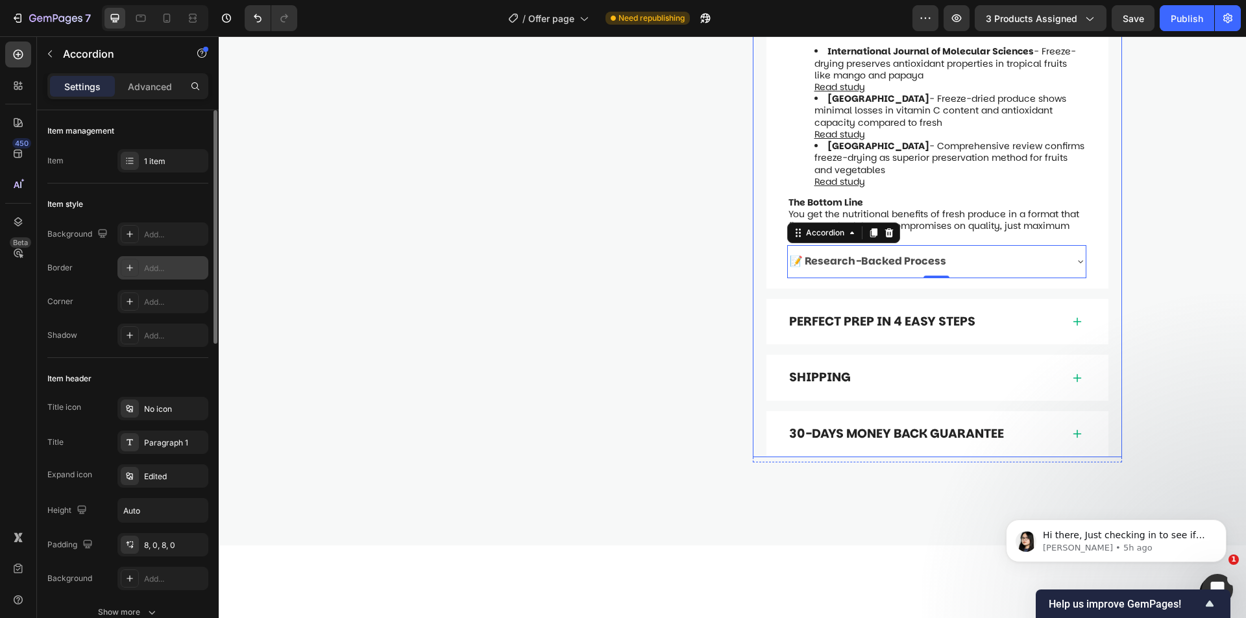
click at [1088, 191] on div "Health experts worldwide agree: eating more fruits and vegetables supports over…" at bounding box center [937, 58] width 342 height 460
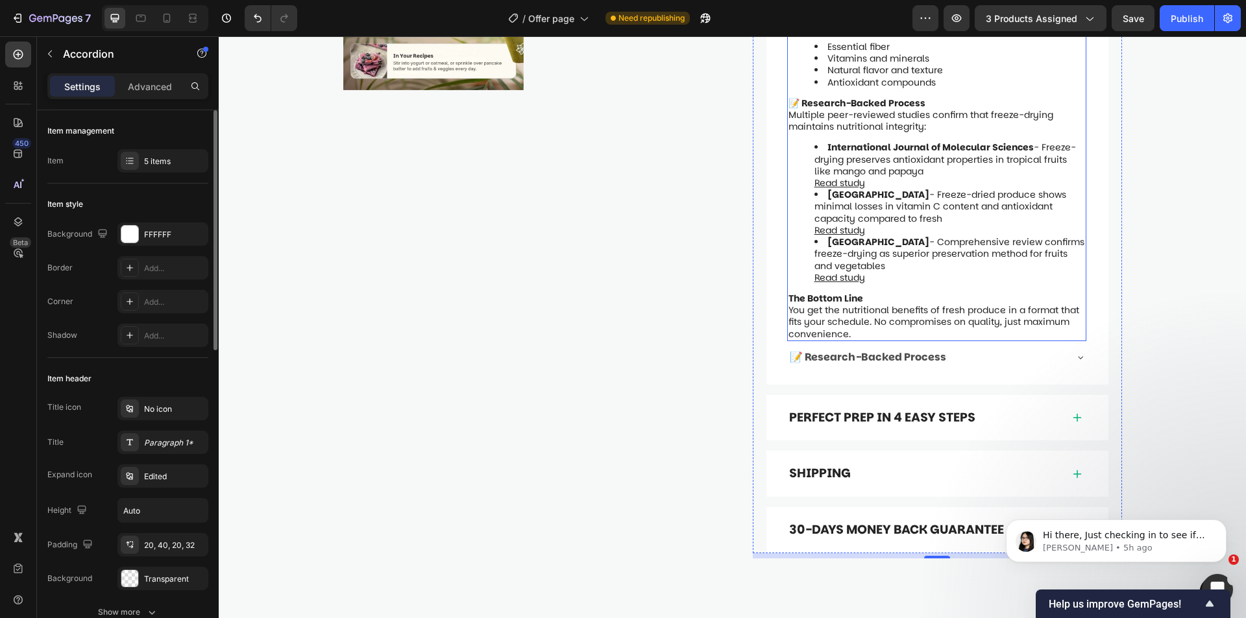
scroll to position [1028, 0]
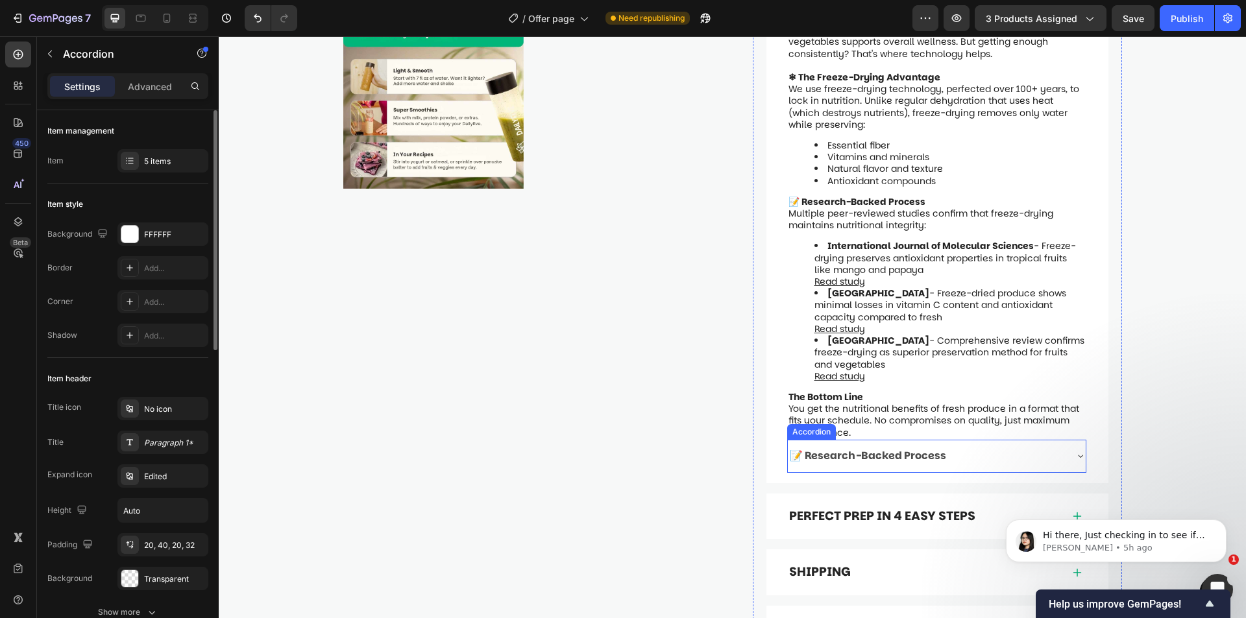
click at [941, 445] on div "📝 Research-Backed Process" at bounding box center [868, 456] width 160 height 23
click at [934, 448] on strong "📝 Research-Backed Process" at bounding box center [867, 455] width 156 height 15
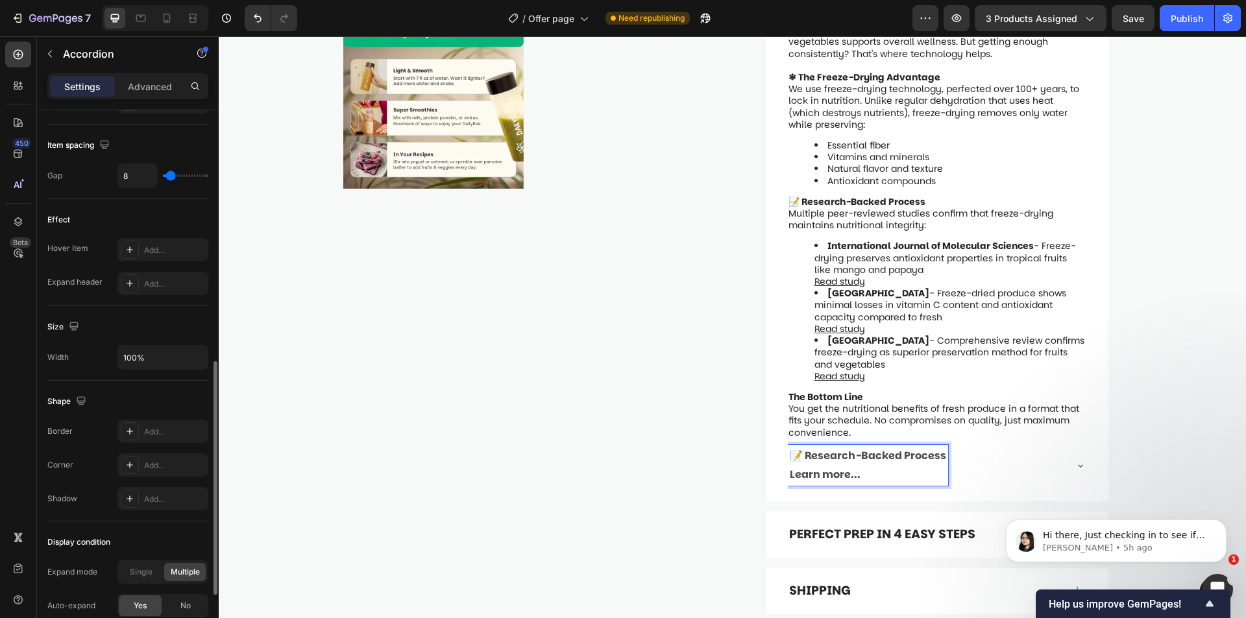
scroll to position [724, 0]
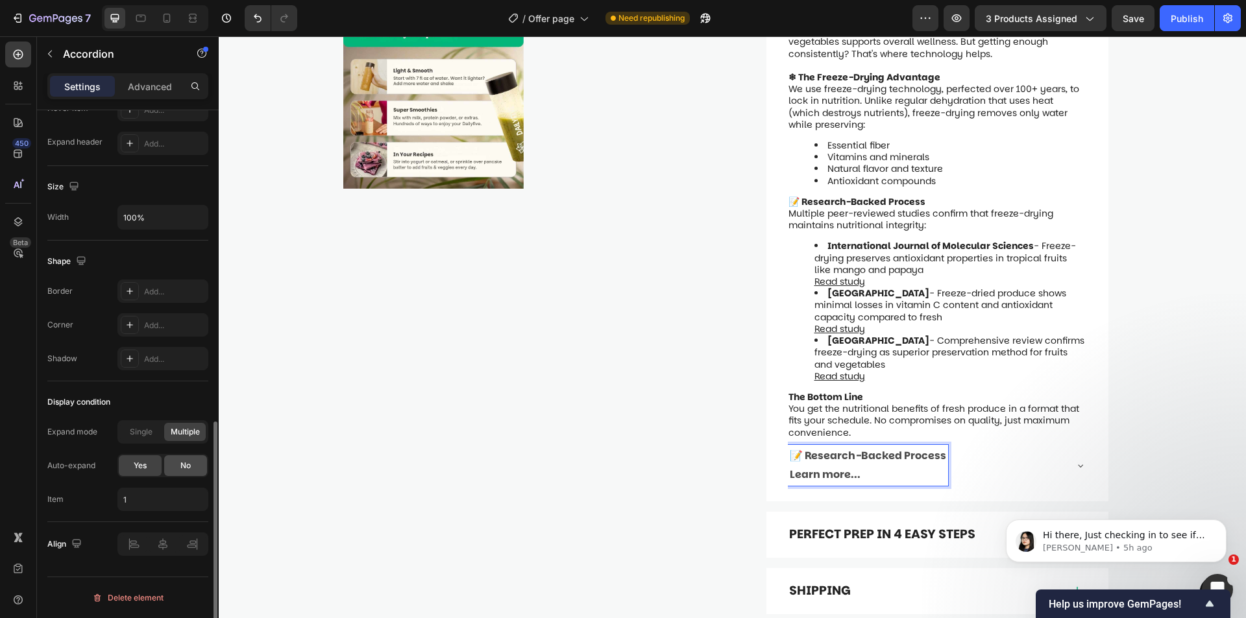
click at [182, 469] on span "No" at bounding box center [185, 466] width 10 height 12
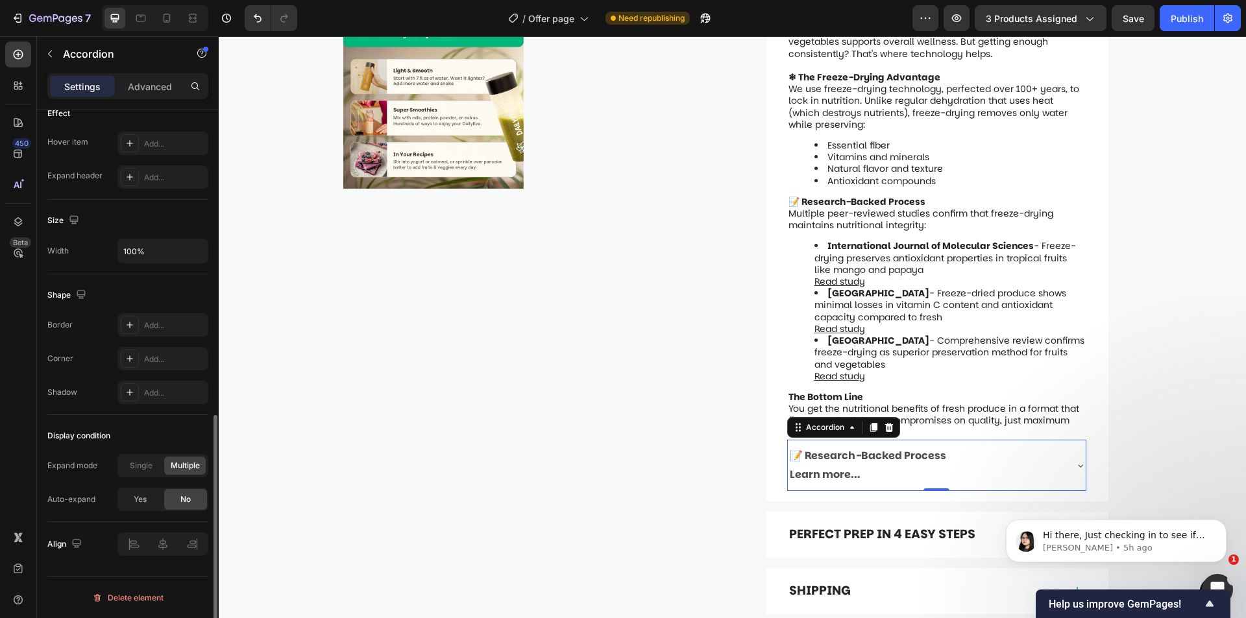
scroll to position [690, 0]
click at [144, 464] on span "Single" at bounding box center [141, 466] width 23 height 12
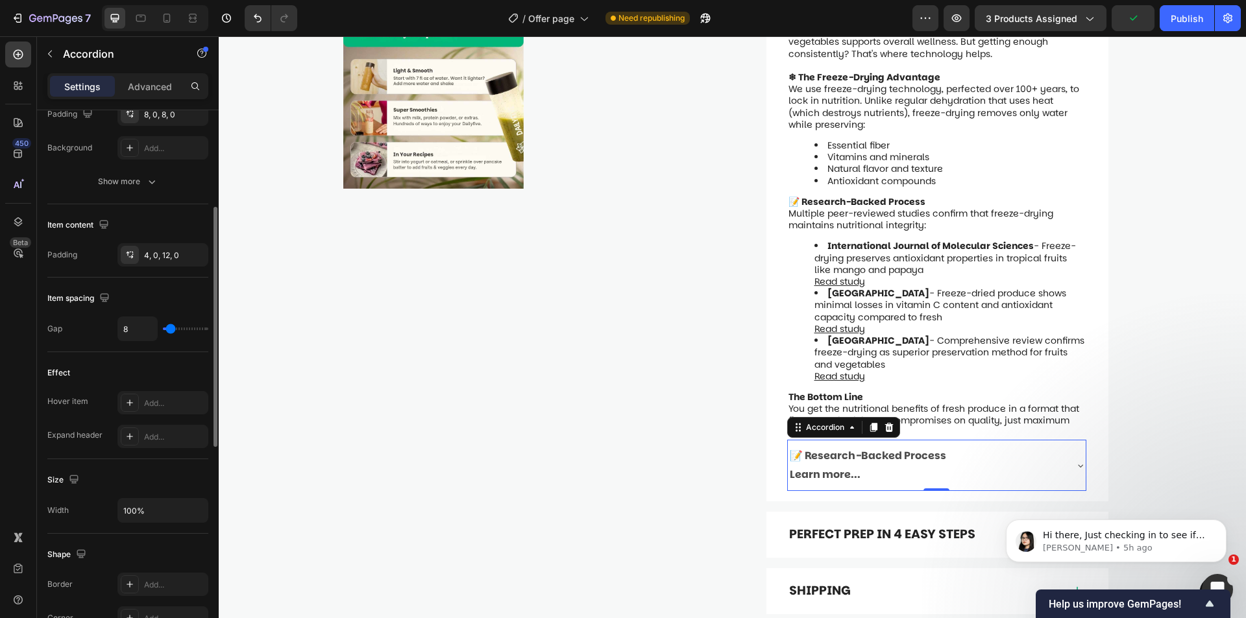
scroll to position [366, 0]
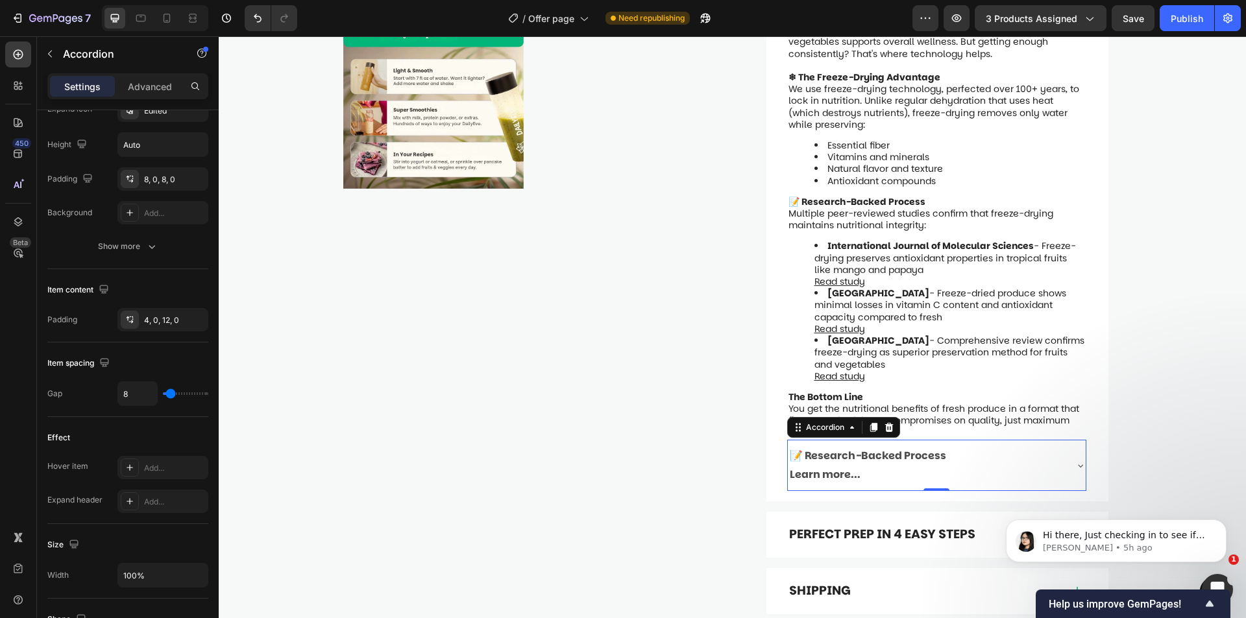
click at [789, 467] on strong "Learn more..." at bounding box center [824, 474] width 71 height 15
click at [795, 467] on strong "Learn more..." at bounding box center [824, 474] width 71 height 15
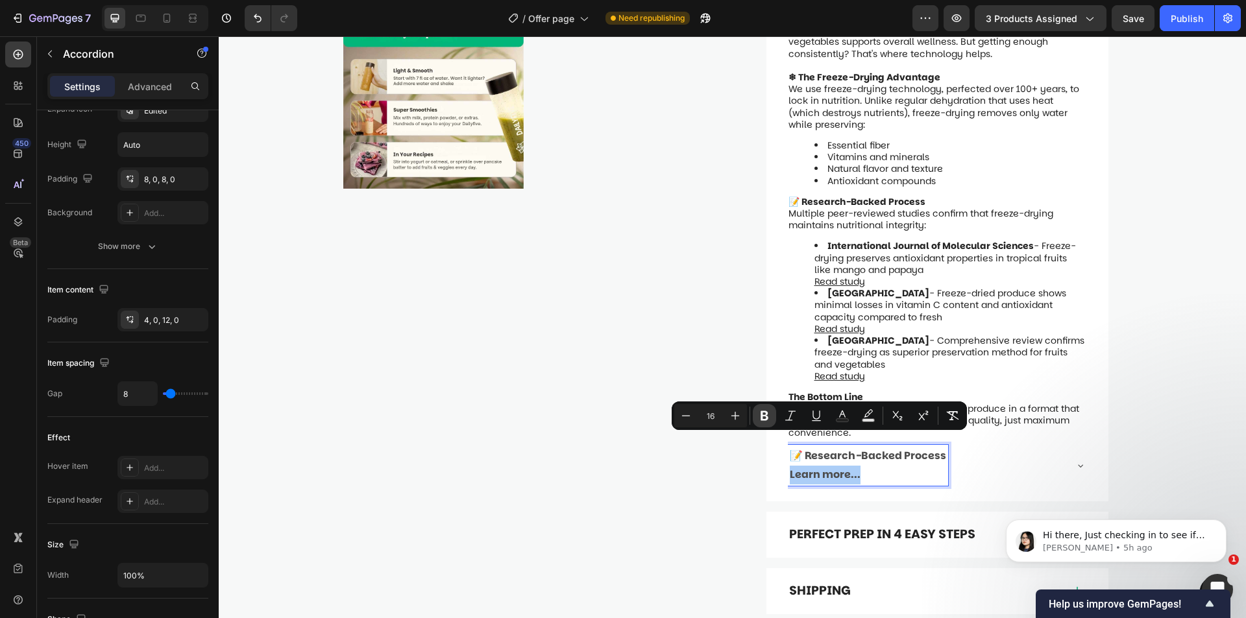
click at [767, 411] on icon "Editor contextual toolbar" at bounding box center [764, 415] width 13 height 13
click at [889, 447] on p "📝 Research-Backed Process Learn more..." at bounding box center [867, 466] width 156 height 38
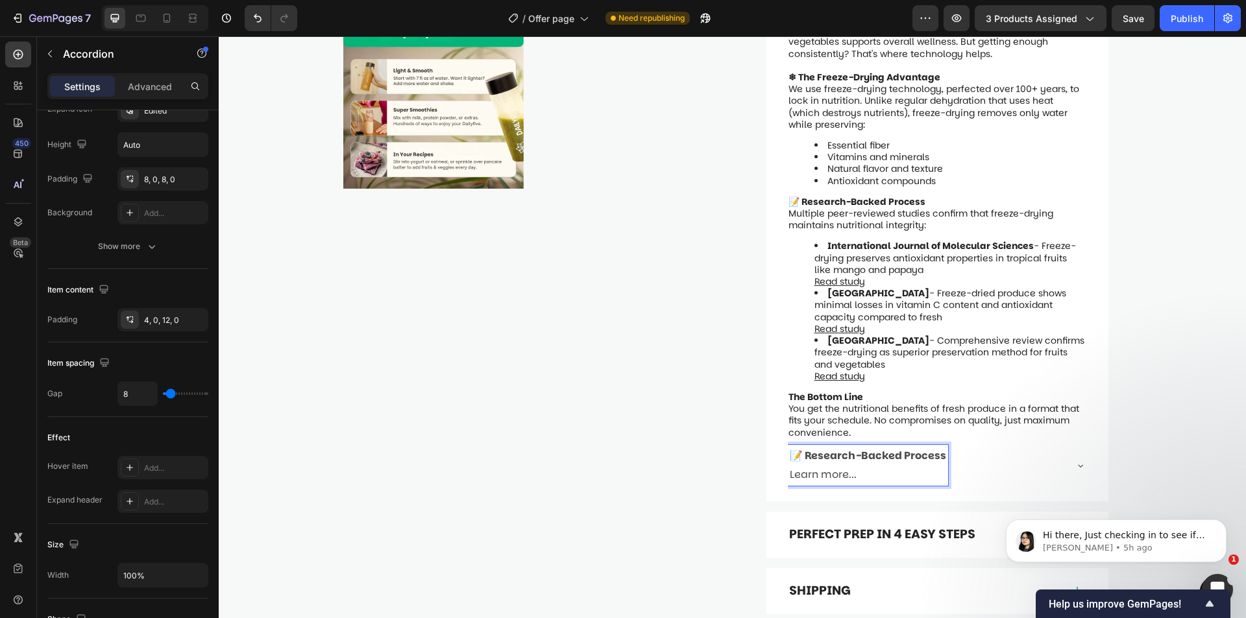
click at [1042, 450] on div "📝 Research-Backed Process Learn more..." at bounding box center [926, 466] width 277 height 42
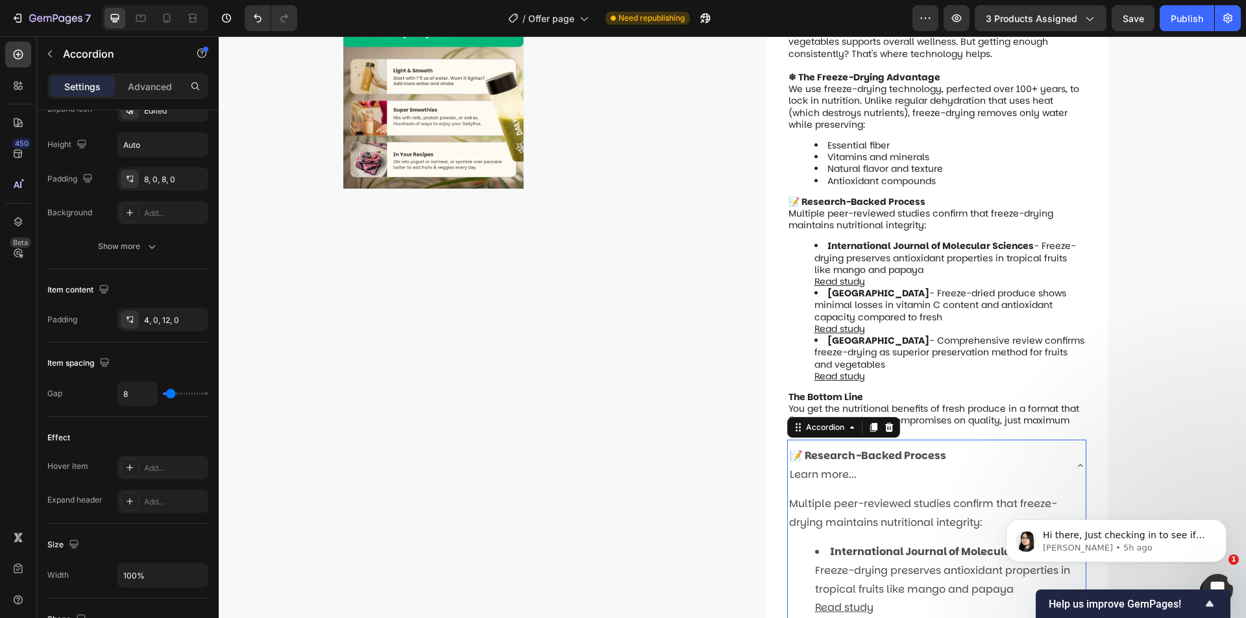
click at [1039, 448] on div "📝 Research-Backed Process Learn more..." at bounding box center [926, 466] width 277 height 42
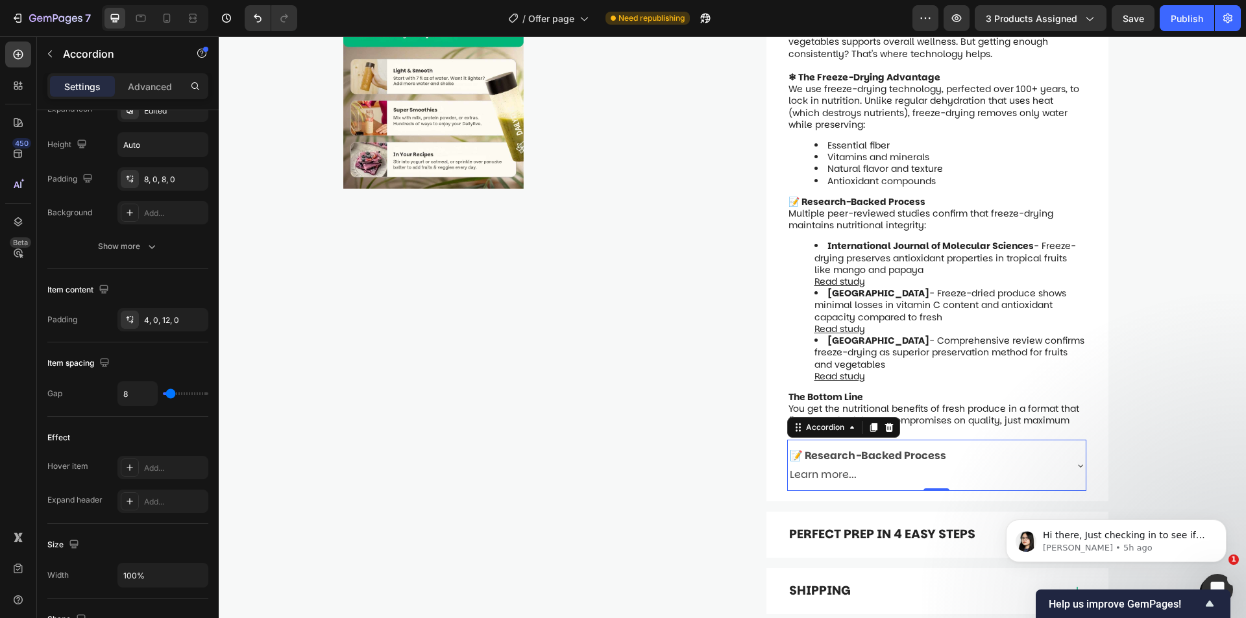
click at [1038, 445] on div "📝 Research-Backed Process Learn more..." at bounding box center [926, 466] width 277 height 42
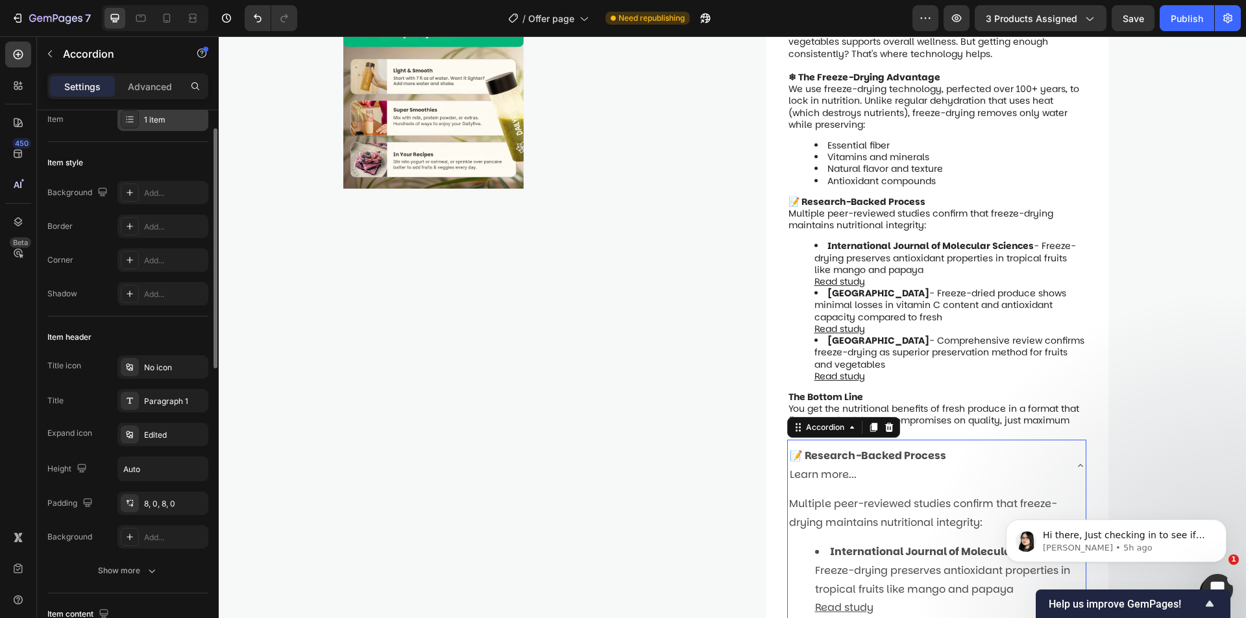
scroll to position [0, 0]
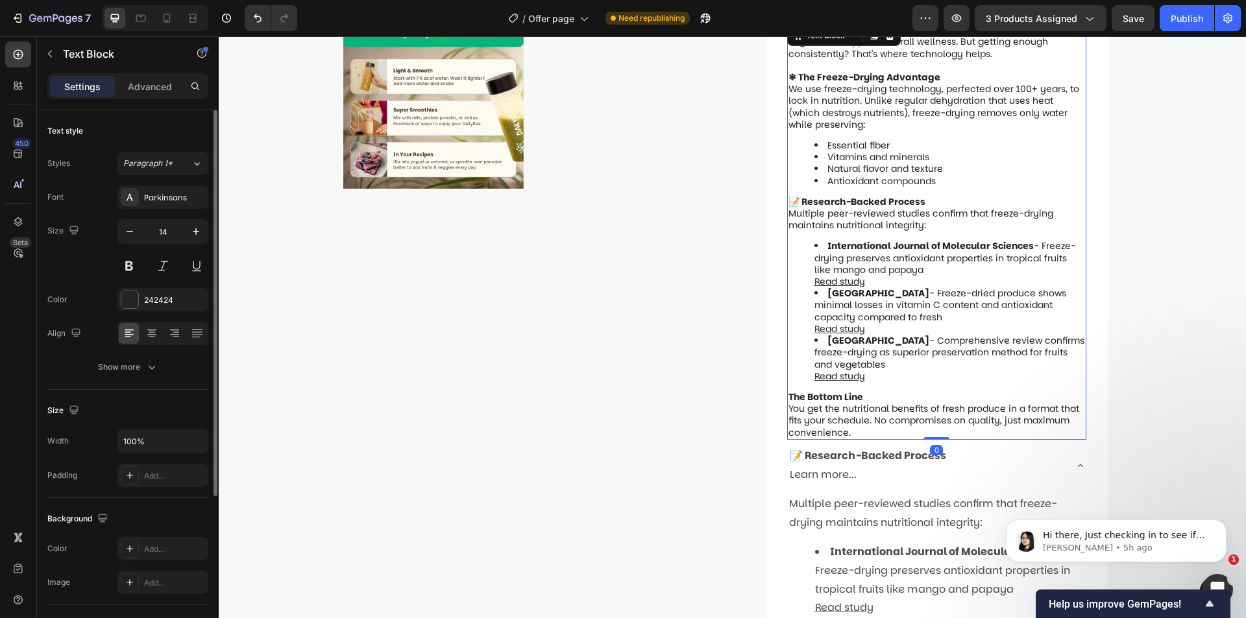
click at [916, 335] on li "Université Laval - Comprehensive review confirms freeze-drying as superior pres…" at bounding box center [949, 358] width 271 height 47
click at [162, 91] on p "Advanced" at bounding box center [150, 87] width 44 height 14
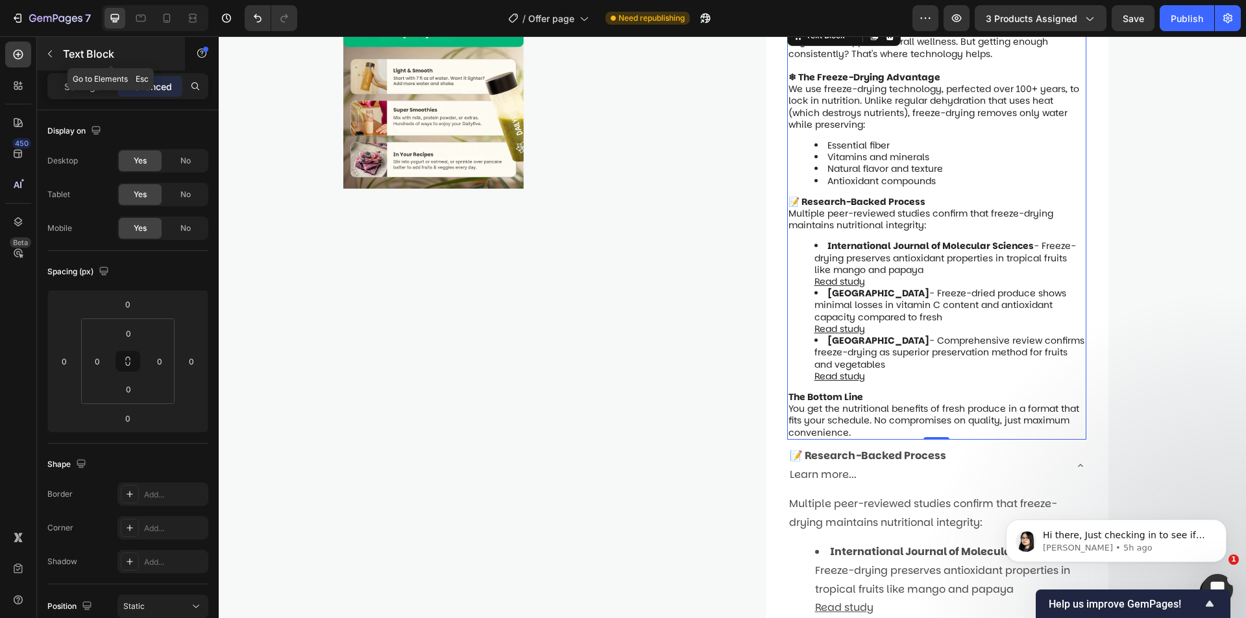
click at [53, 54] on icon "button" at bounding box center [50, 54] width 10 height 10
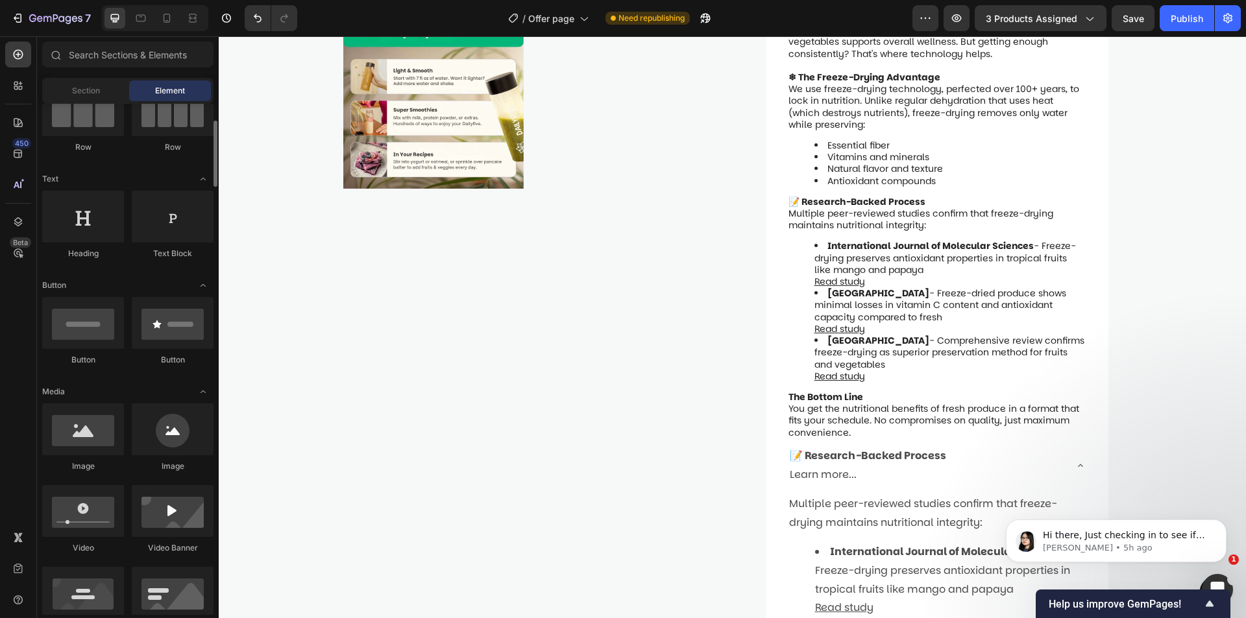
scroll to position [259, 0]
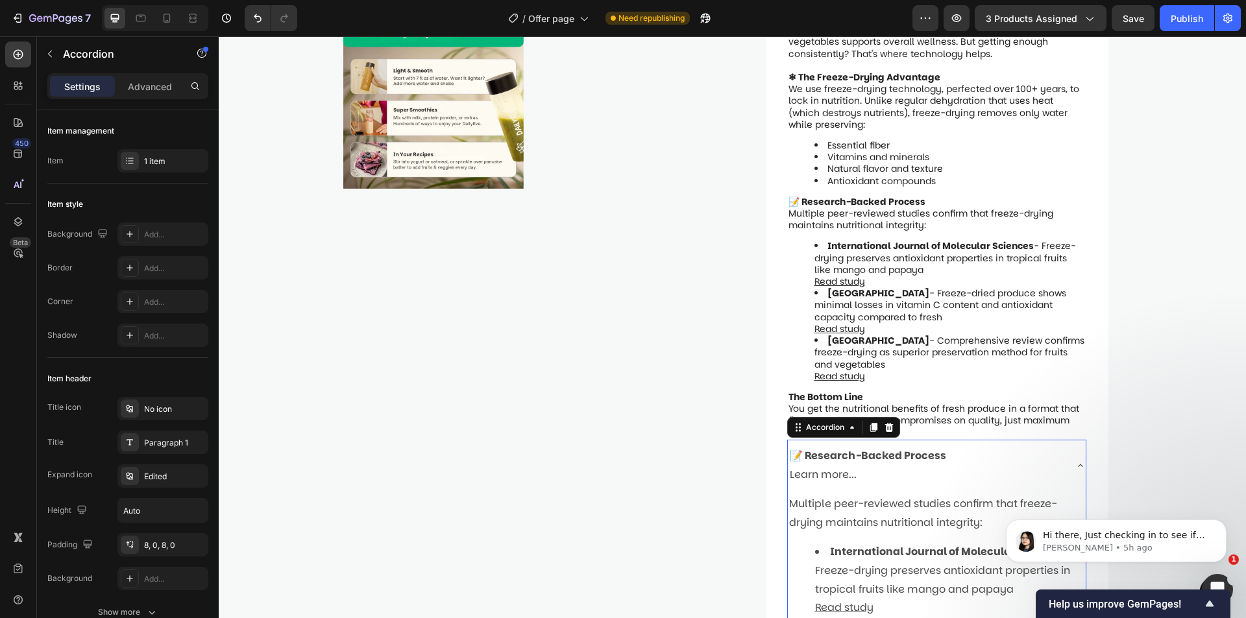
click at [1035, 445] on div "📝 Research-Backed Process Learn more..." at bounding box center [926, 466] width 277 height 42
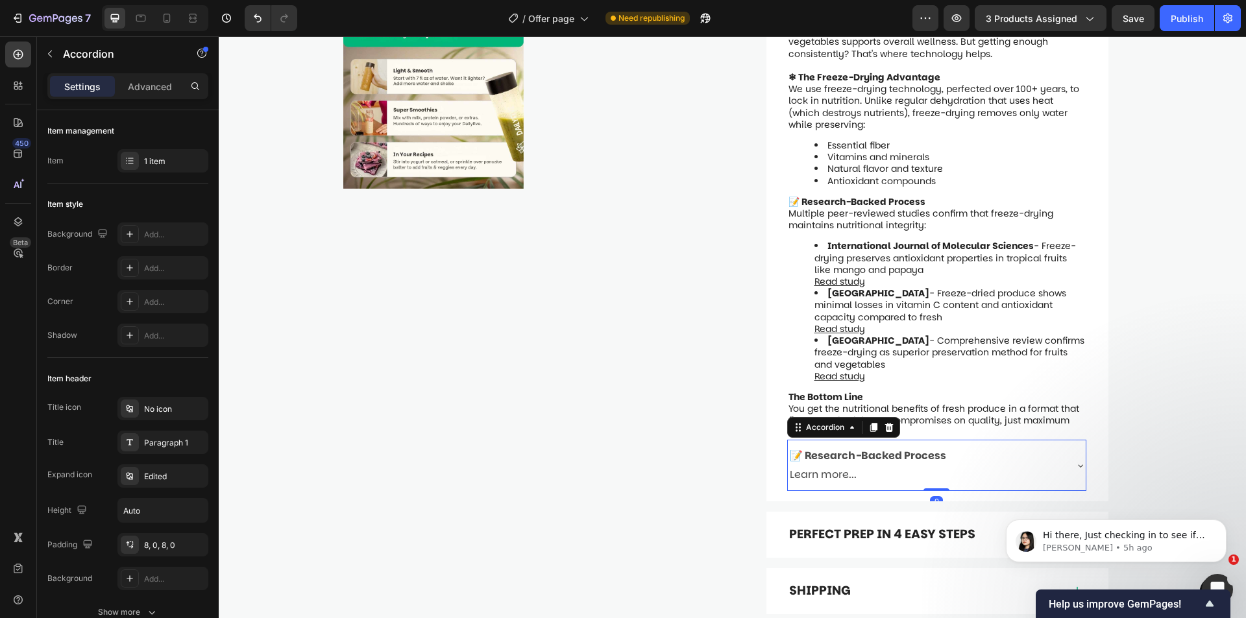
click at [1035, 445] on div "📝 Research-Backed Process Learn more..." at bounding box center [926, 466] width 277 height 42
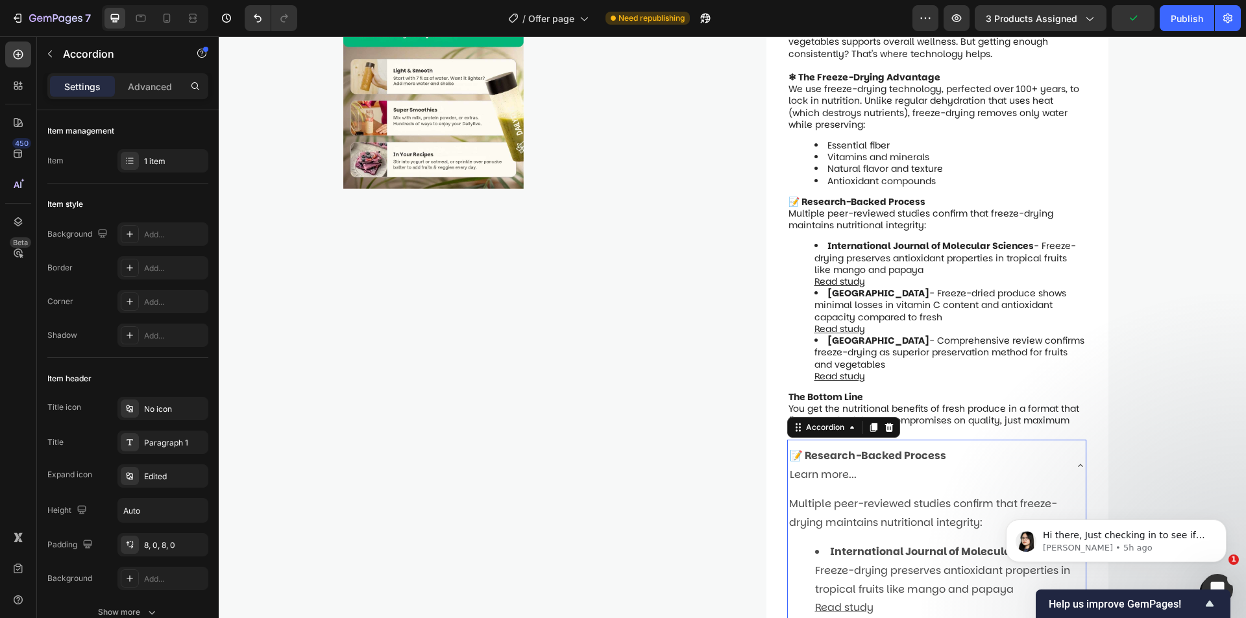
click at [1035, 445] on div "📝 Research-Backed Process Learn more..." at bounding box center [926, 466] width 277 height 42
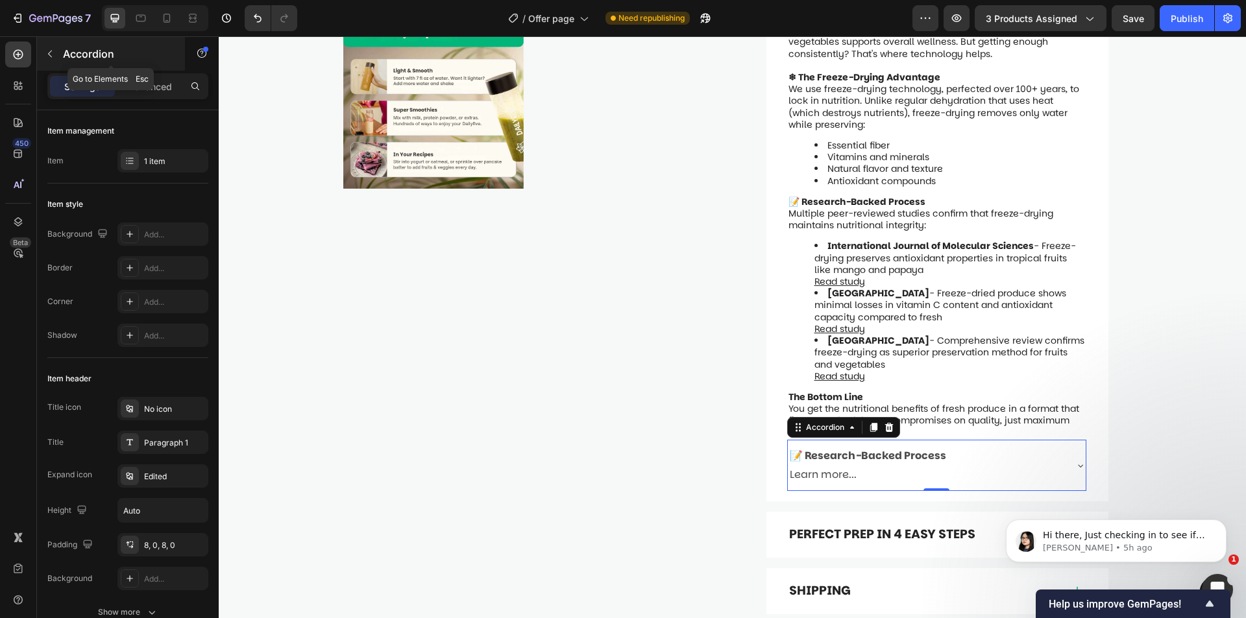
click at [43, 59] on button "button" at bounding box center [50, 53] width 21 height 21
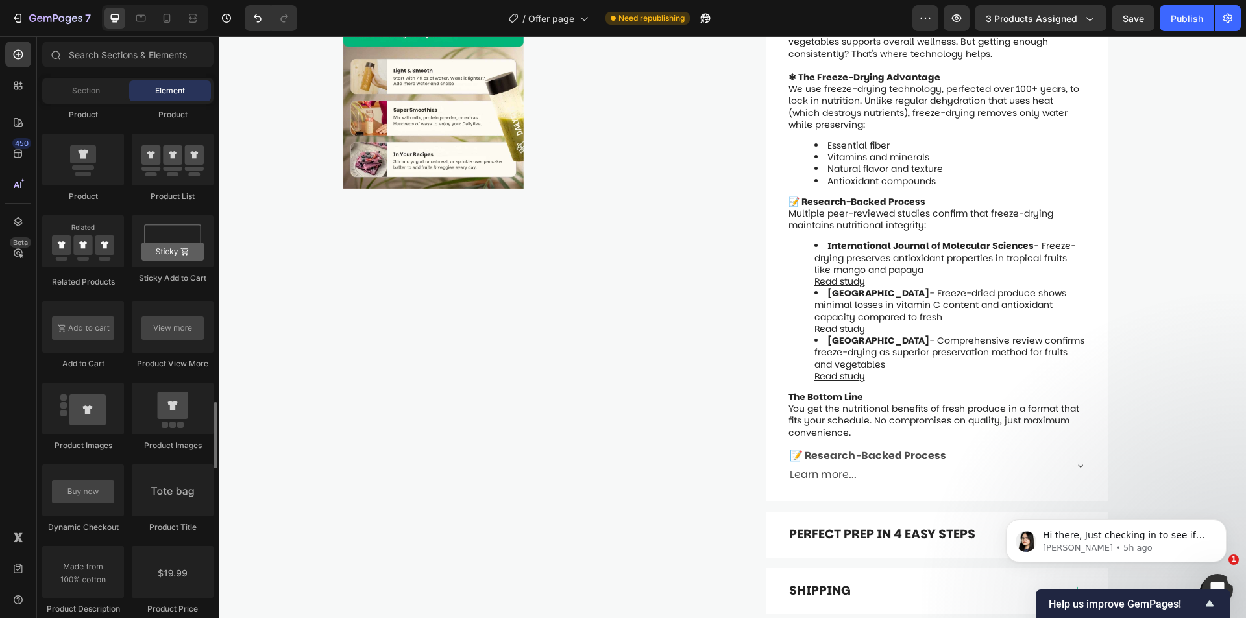
scroll to position [1862, 0]
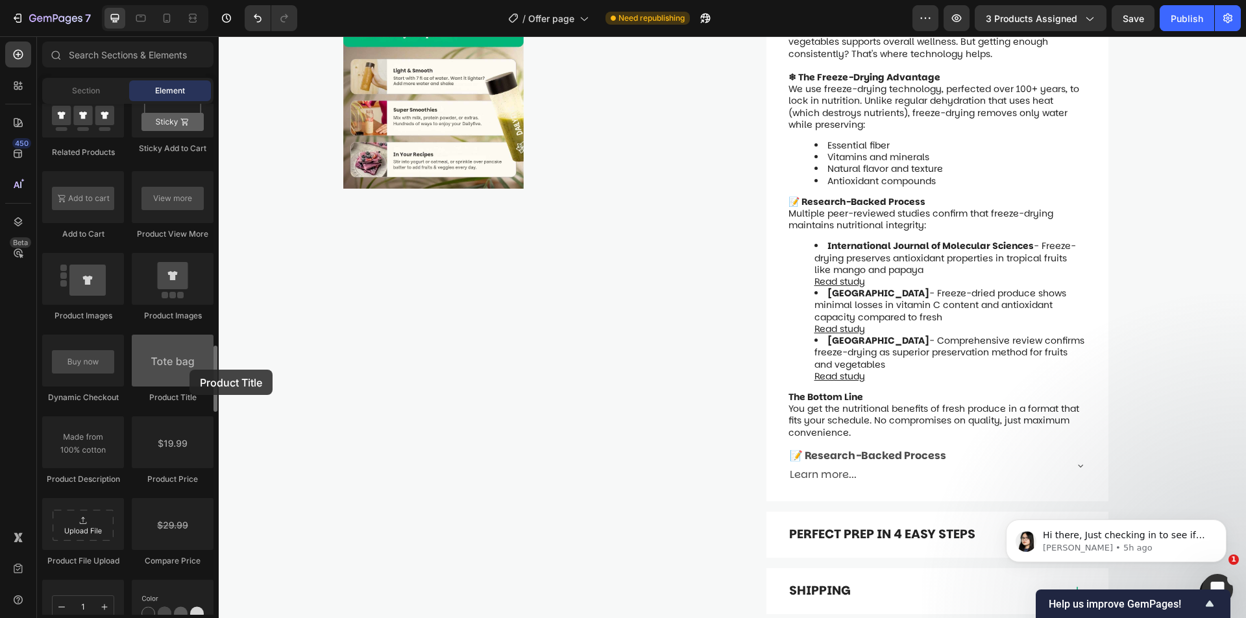
click at [189, 370] on div at bounding box center [173, 361] width 82 height 52
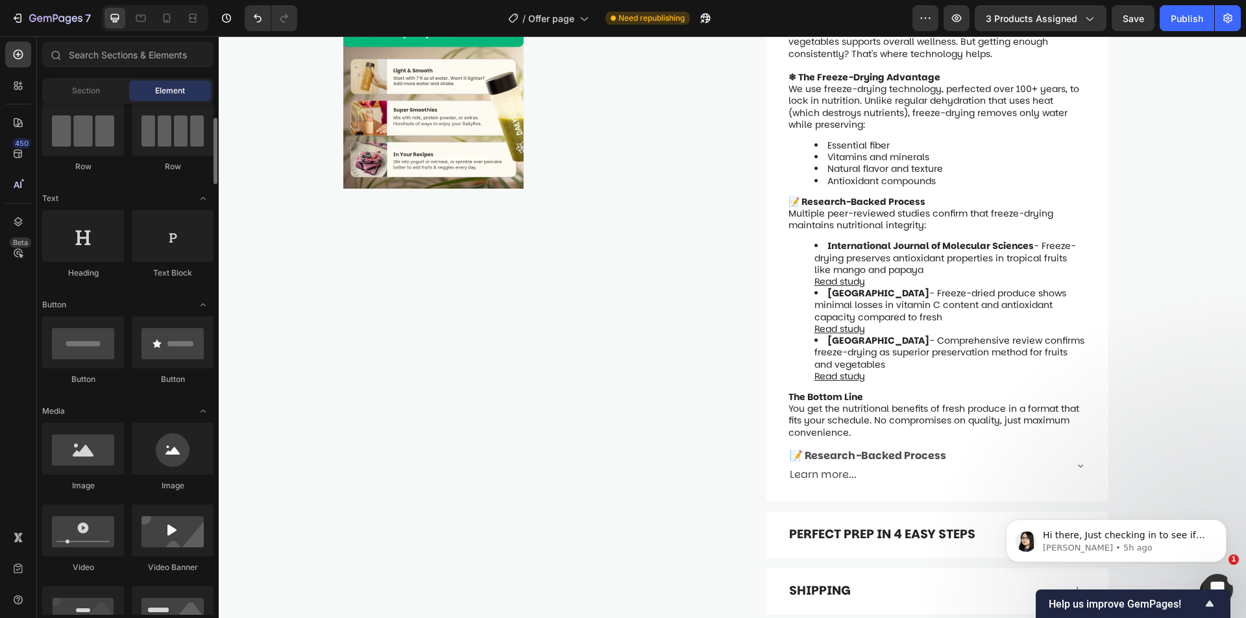
scroll to position [0, 0]
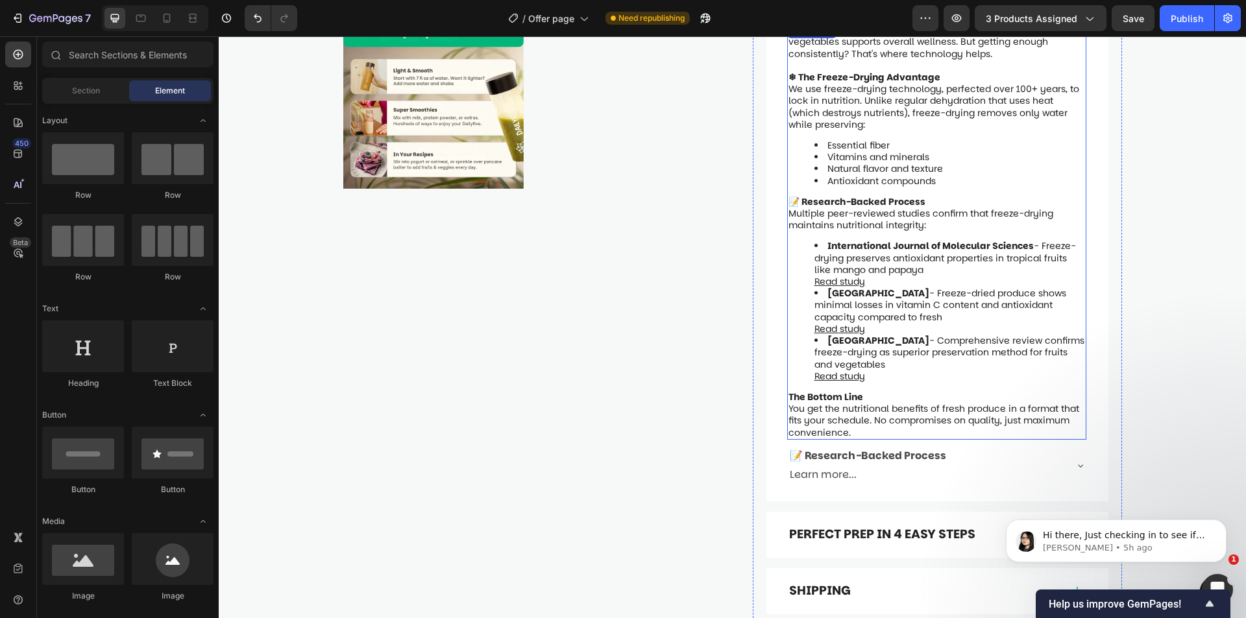
click at [919, 345] on li "Université Laval - Comprehensive review confirms freeze-drying as superior pres…" at bounding box center [949, 358] width 271 height 47
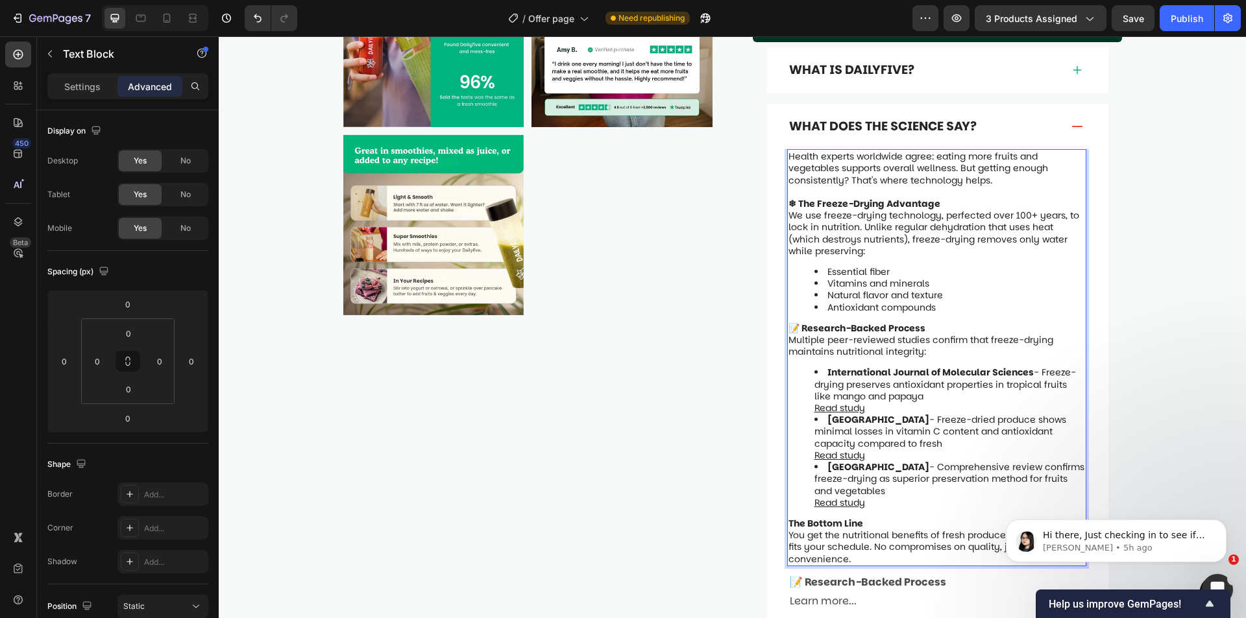
scroll to position [1024, 0]
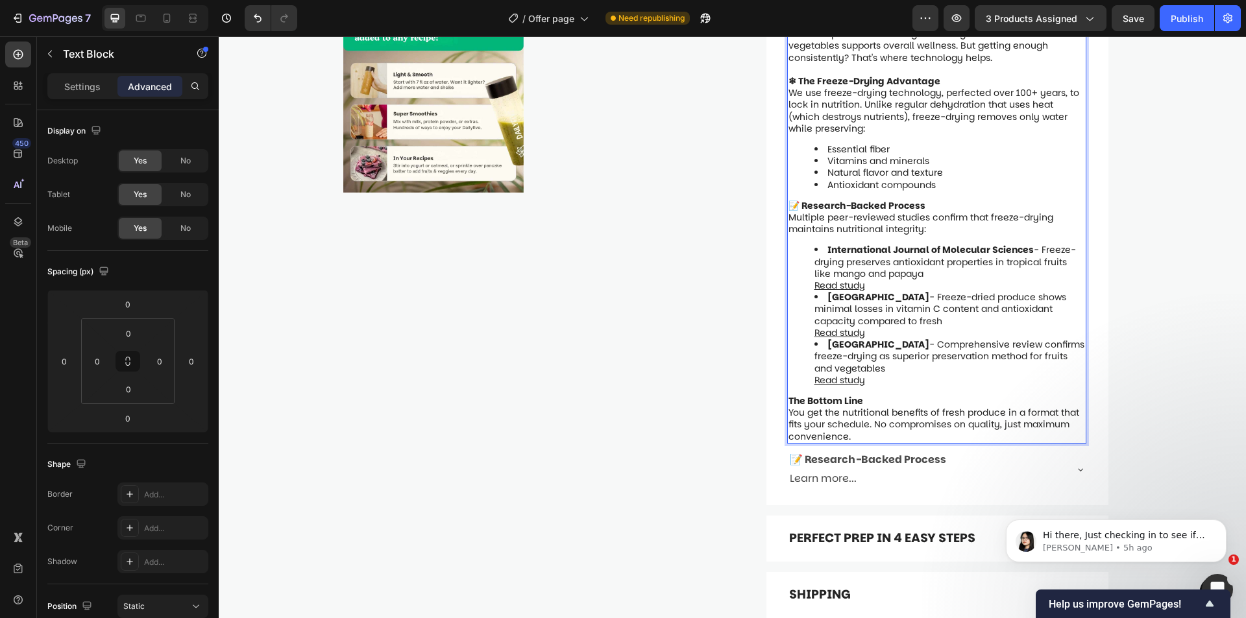
click at [869, 395] on p "The Bottom Line" at bounding box center [936, 401] width 296 height 12
click at [828, 394] on strong "The Bottom Line" at bounding box center [825, 400] width 75 height 13
click at [835, 407] on p "You get the nutritional benefits of fresh produce in a format that fits your sc…" at bounding box center [936, 425] width 296 height 36
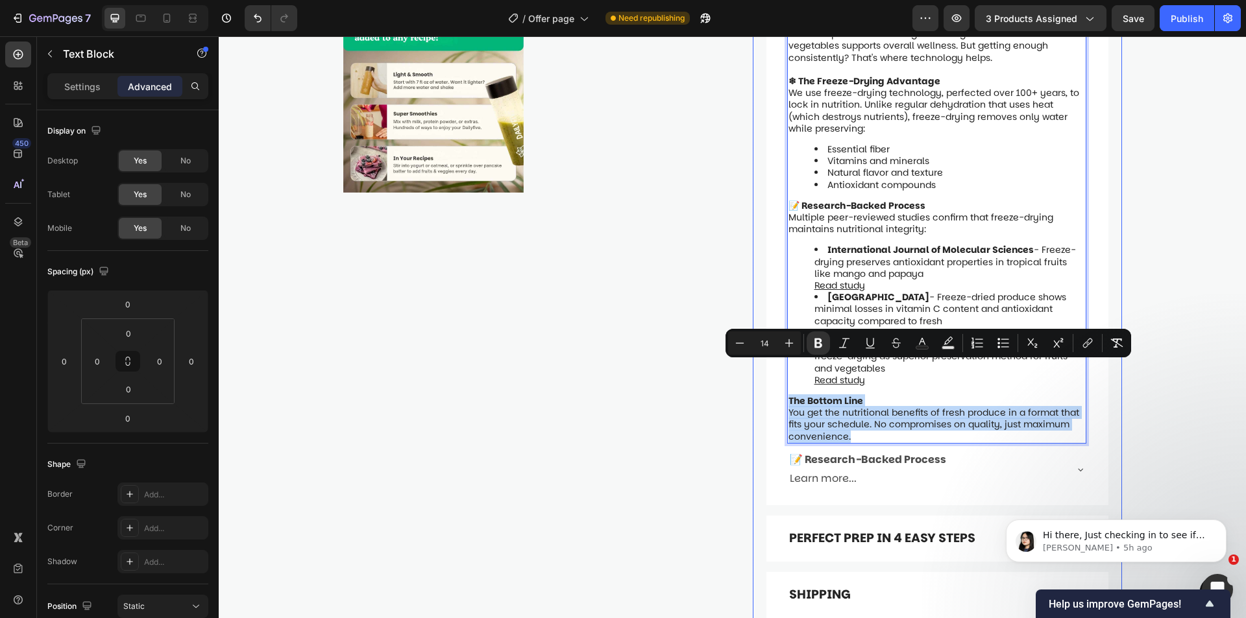
drag, startPoint x: 843, startPoint y: 405, endPoint x: 771, endPoint y: 376, distance: 78.3
click at [771, 376] on div "Health experts worldwide agree: eating more fruits and vegetables supports over…" at bounding box center [937, 266] width 342 height 479
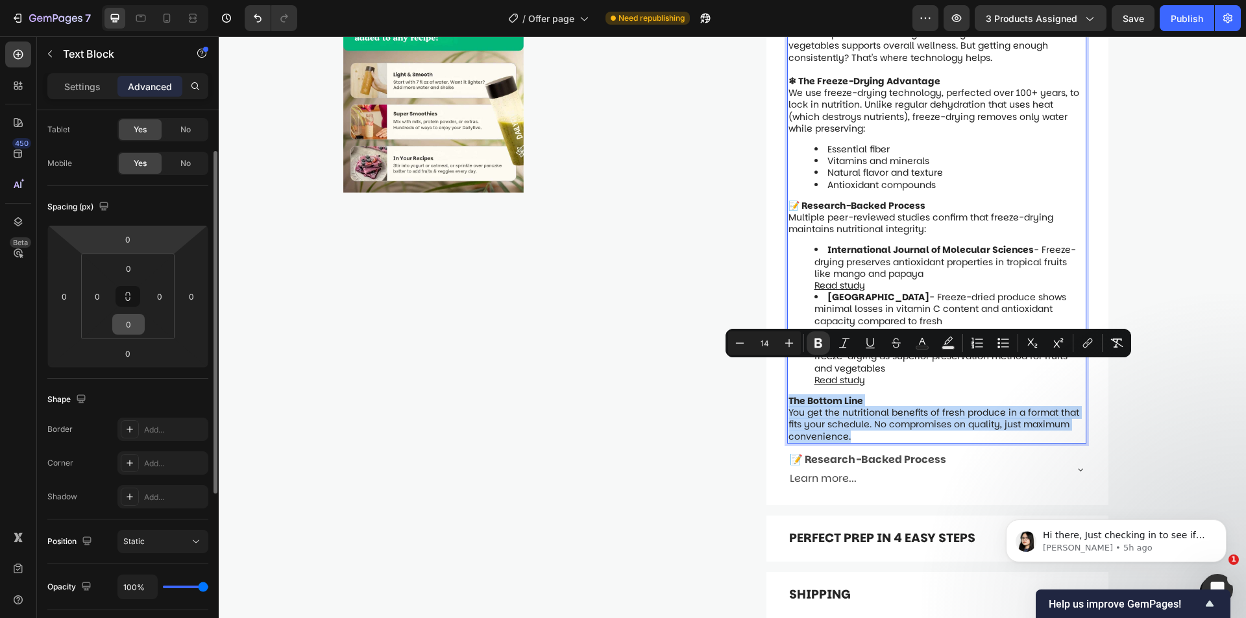
scroll to position [195, 0]
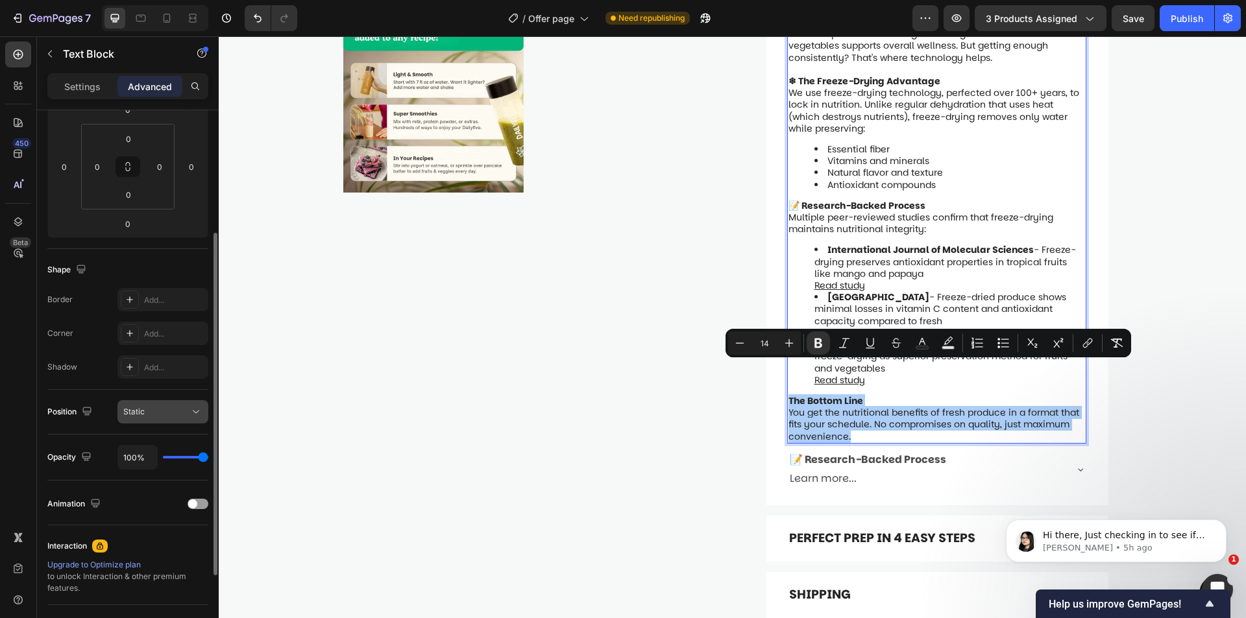
click at [180, 409] on div "Static" at bounding box center [156, 412] width 66 height 12
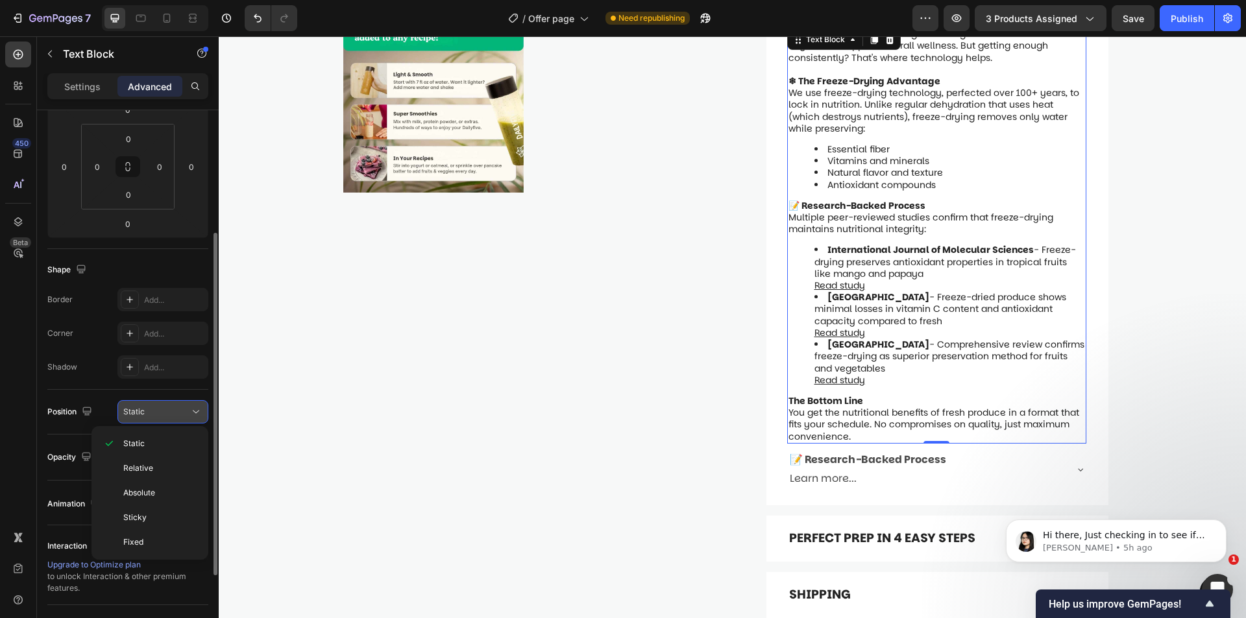
click at [176, 413] on div "Static" at bounding box center [156, 412] width 66 height 12
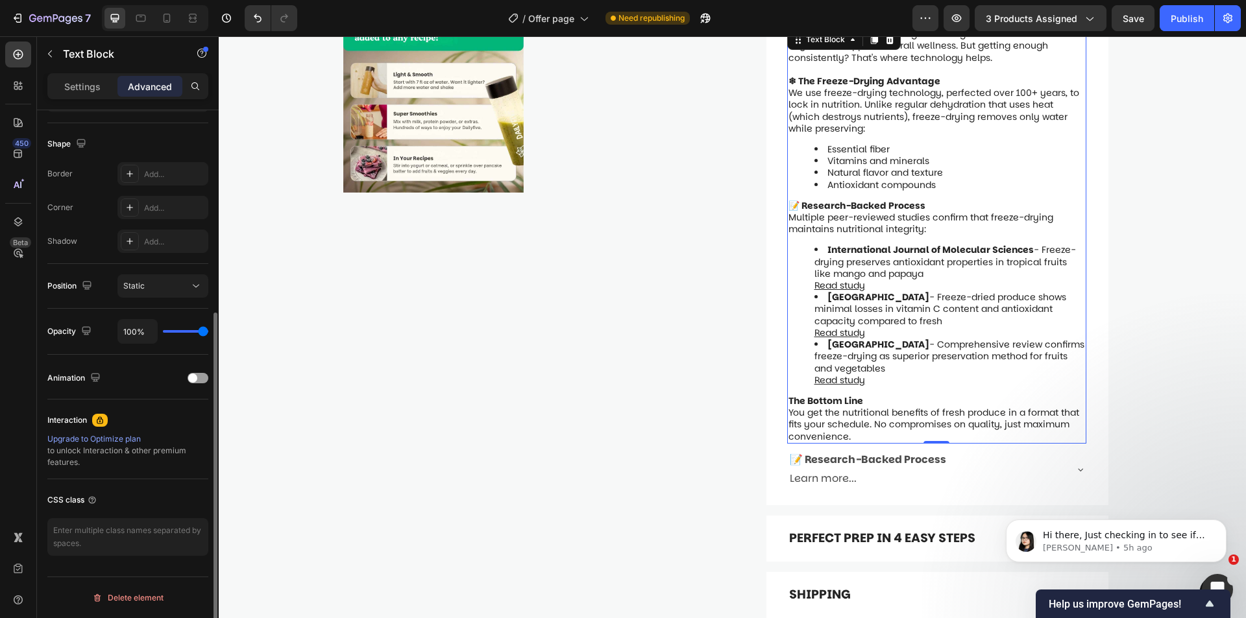
scroll to position [0, 0]
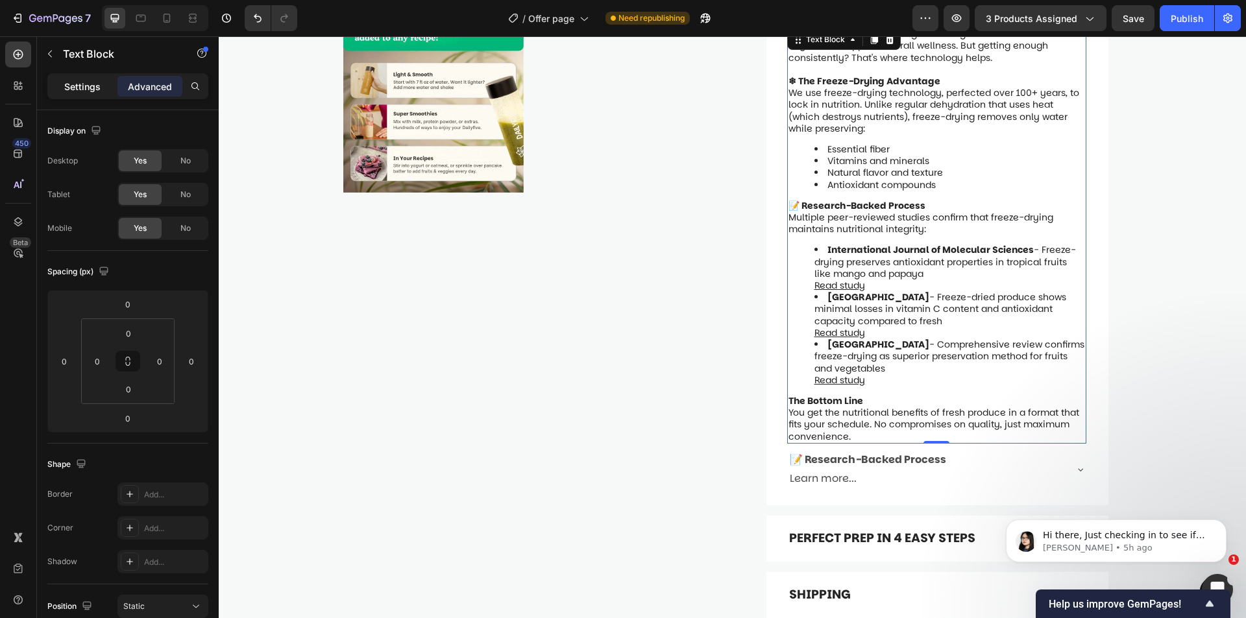
click at [74, 80] on p "Settings" at bounding box center [82, 87] width 36 height 14
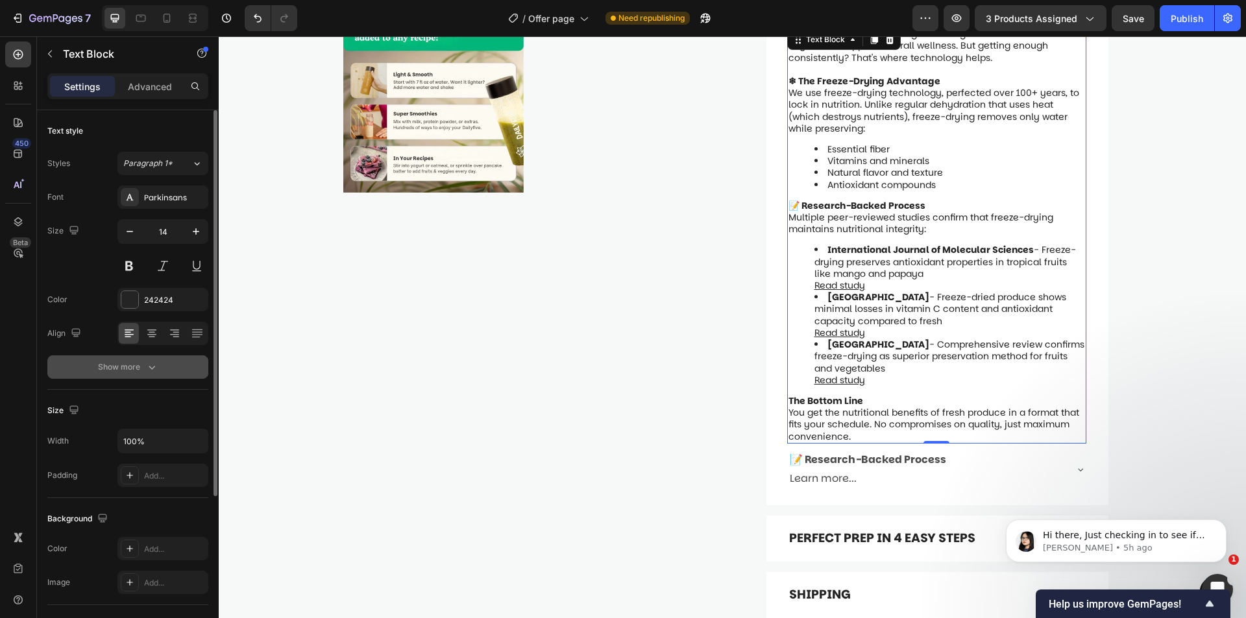
click at [130, 363] on div "Show more" at bounding box center [128, 367] width 60 height 13
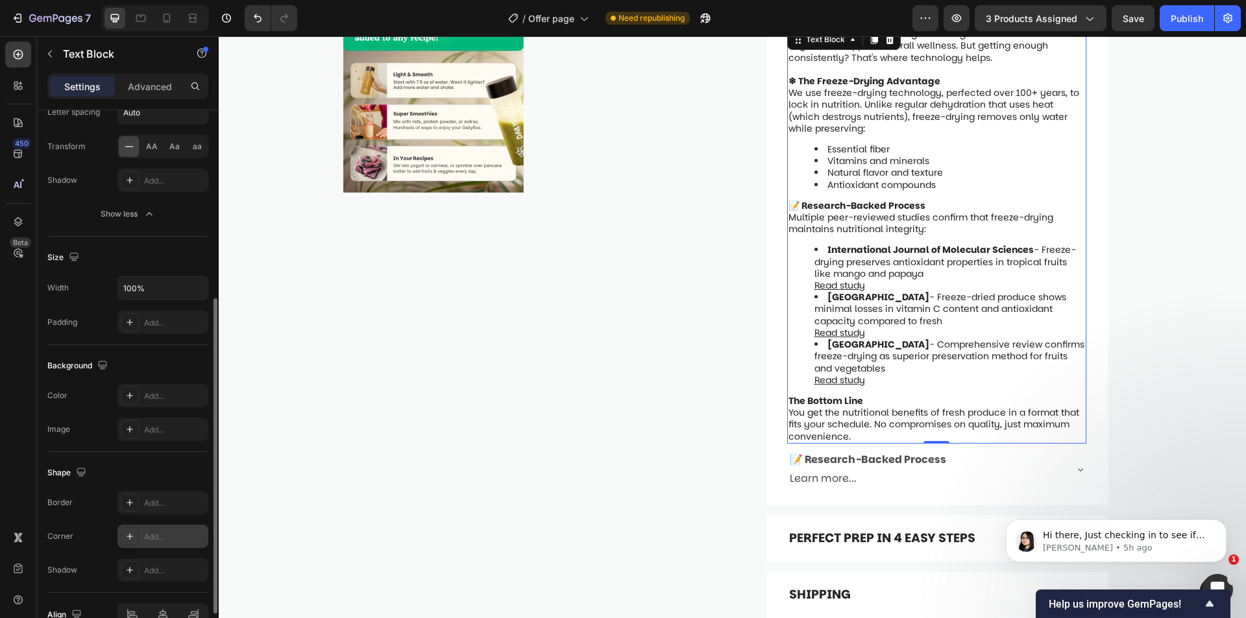
scroll to position [395, 0]
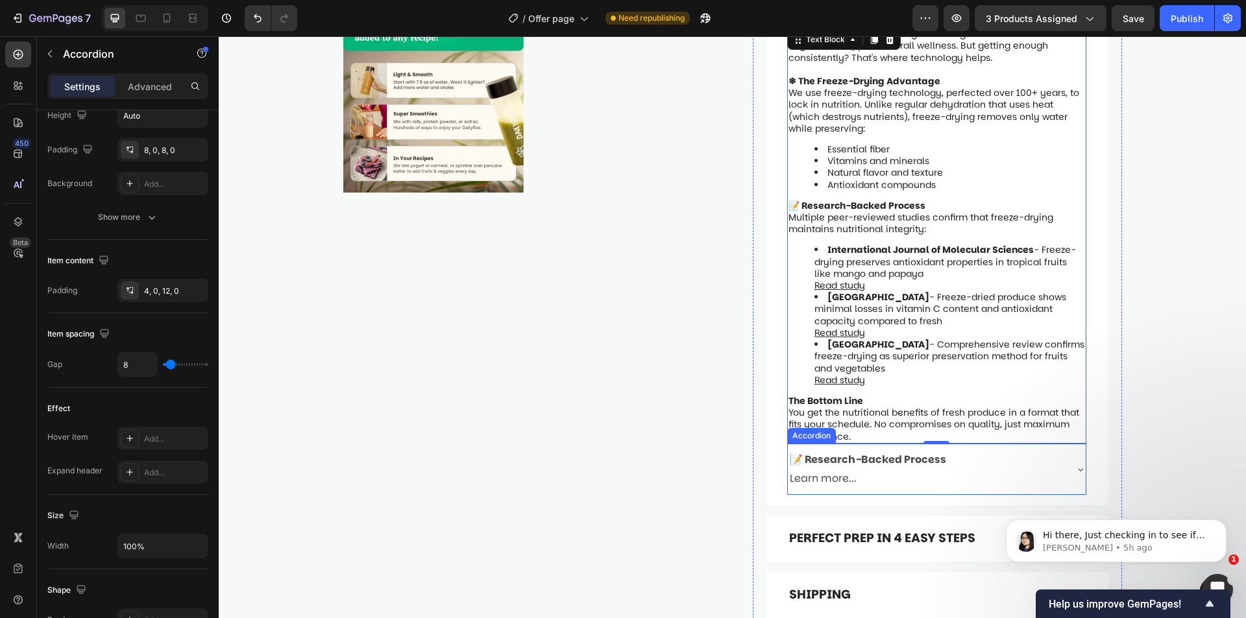
click at [1025, 449] on div "📝 Research-Backed Process Learn more..." at bounding box center [926, 470] width 277 height 42
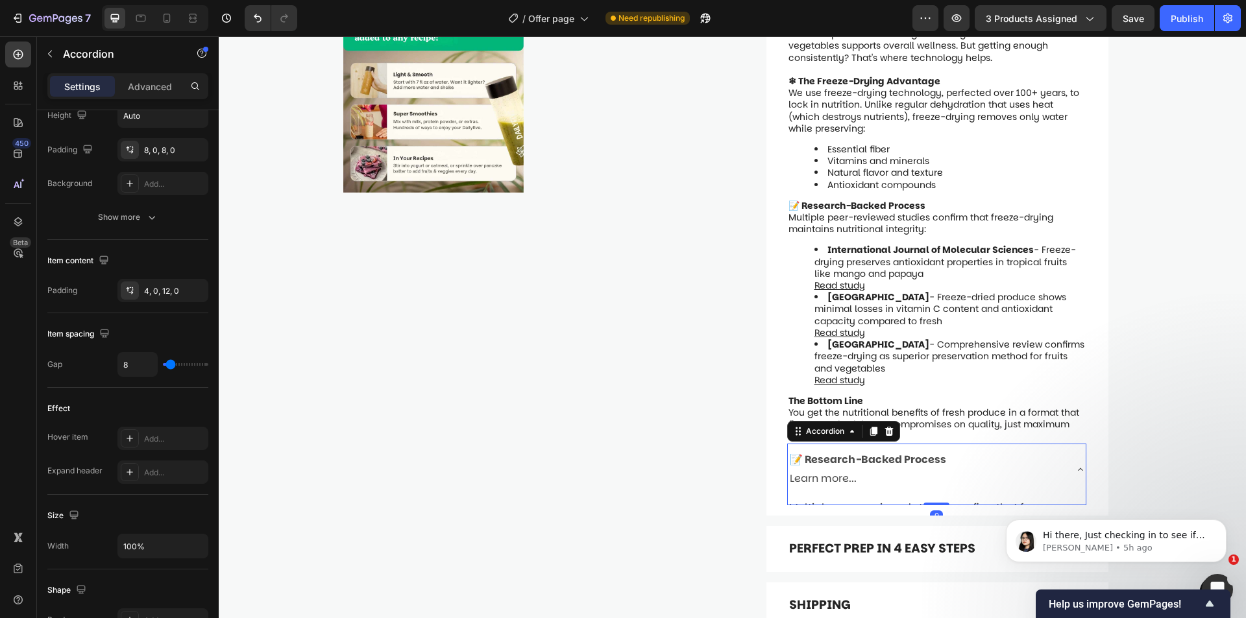
scroll to position [0, 0]
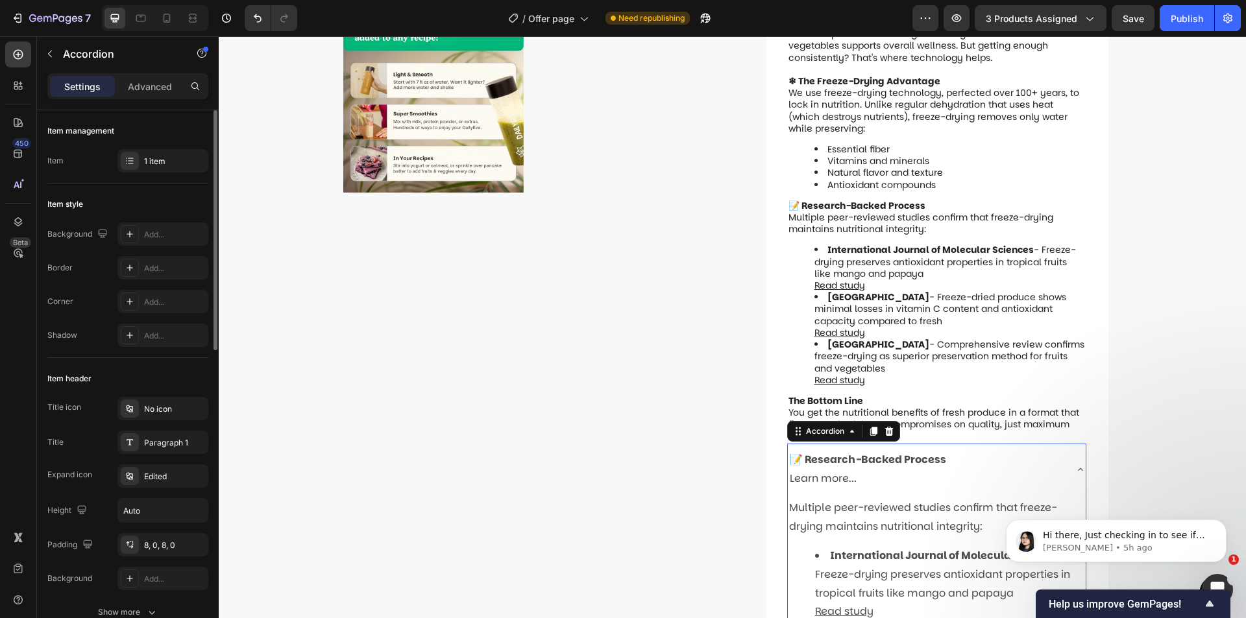
click at [1025, 449] on div "📝 Research-Backed Process Learn more..." at bounding box center [926, 470] width 277 height 42
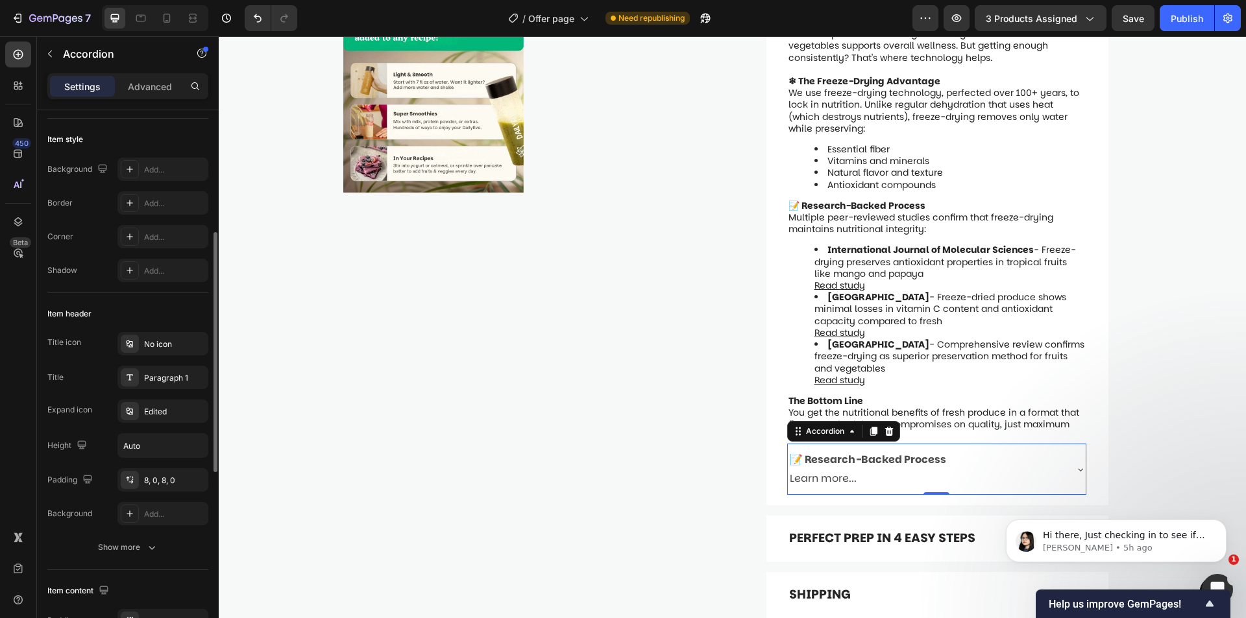
scroll to position [130, 0]
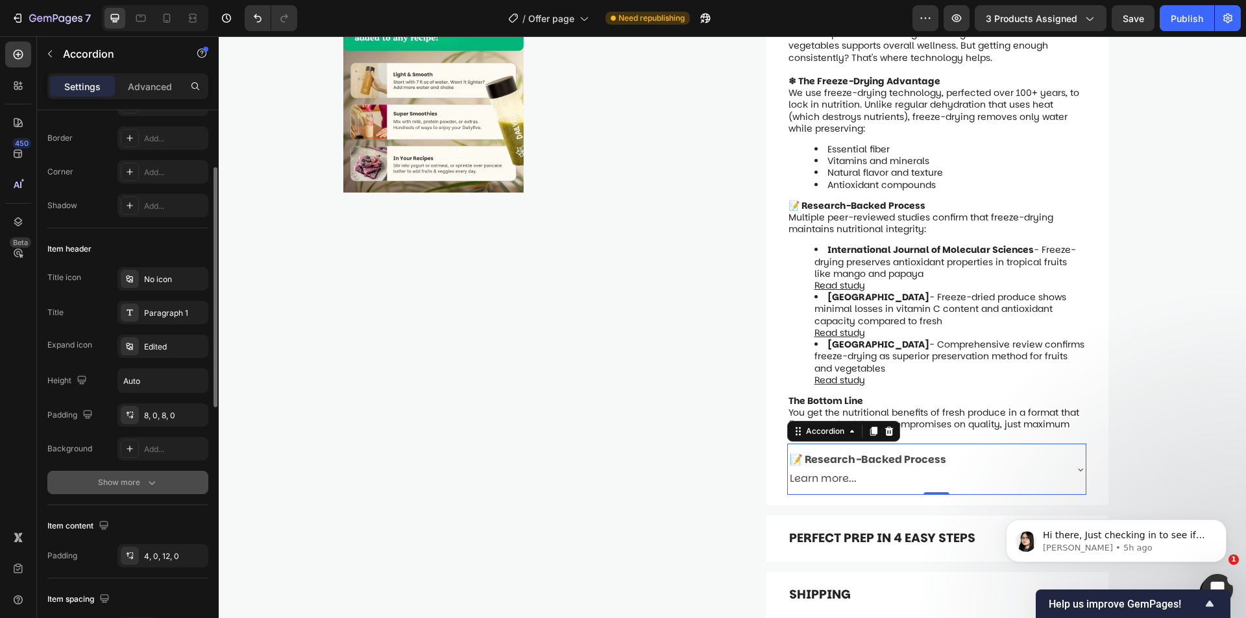
click at [156, 488] on icon "button" at bounding box center [151, 482] width 13 height 13
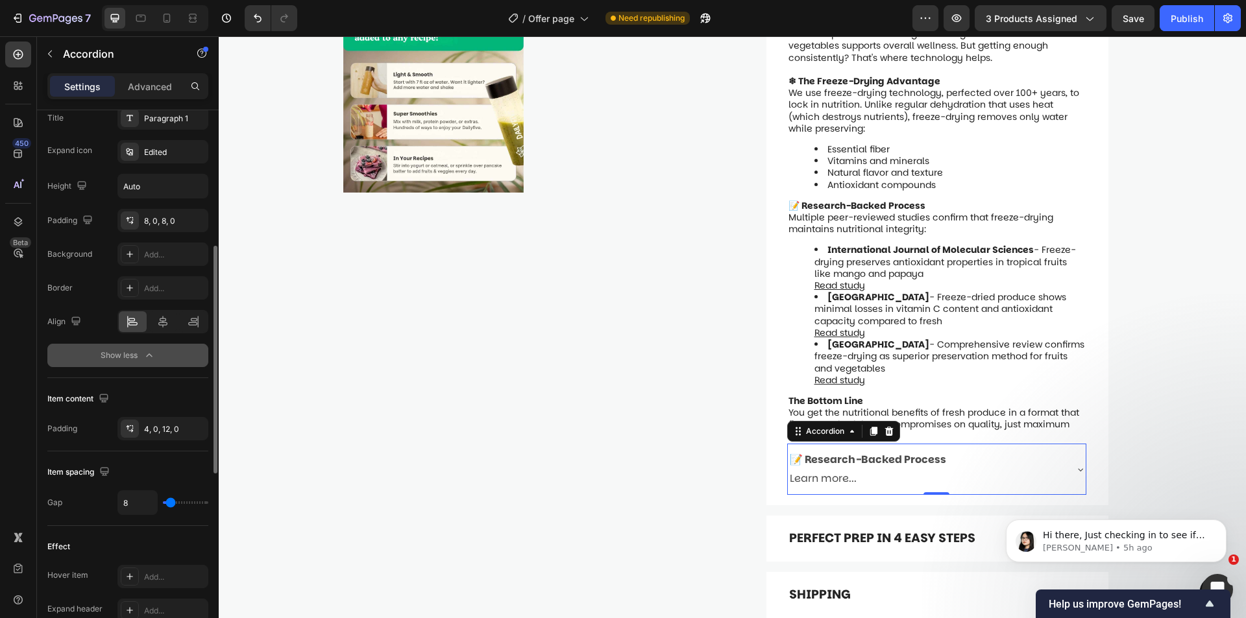
scroll to position [454, 0]
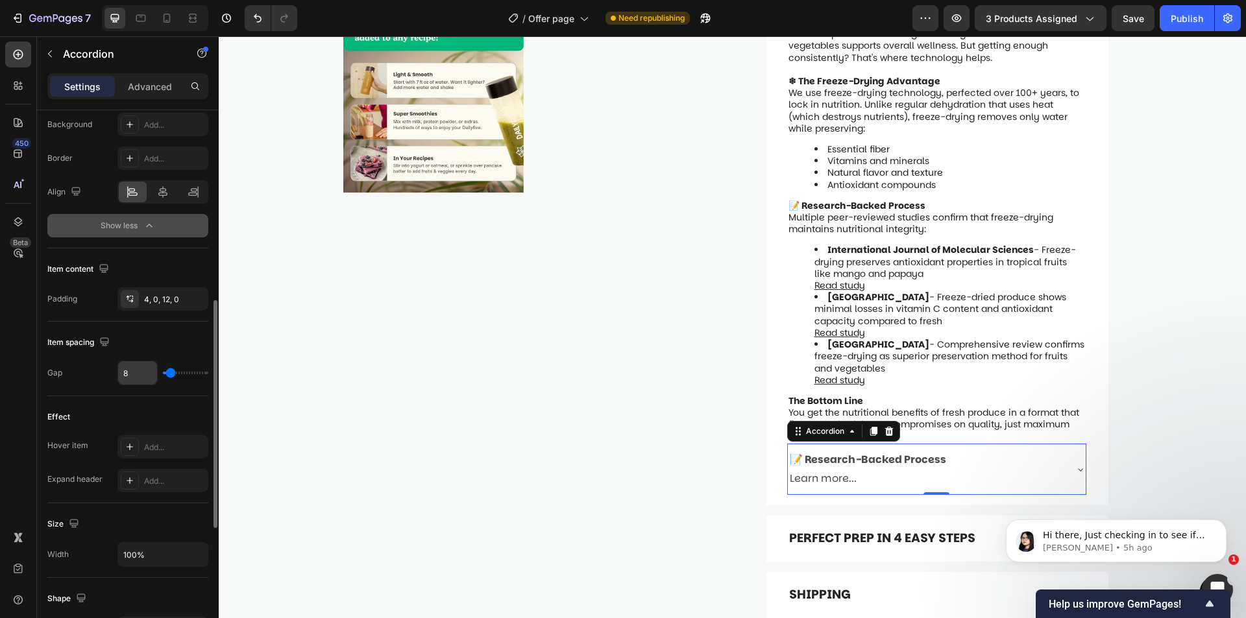
drag, startPoint x: 174, startPoint y: 368, endPoint x: 145, endPoint y: 374, distance: 29.9
click at [145, 374] on div "8" at bounding box center [162, 373] width 91 height 25
type input "19"
type input "20"
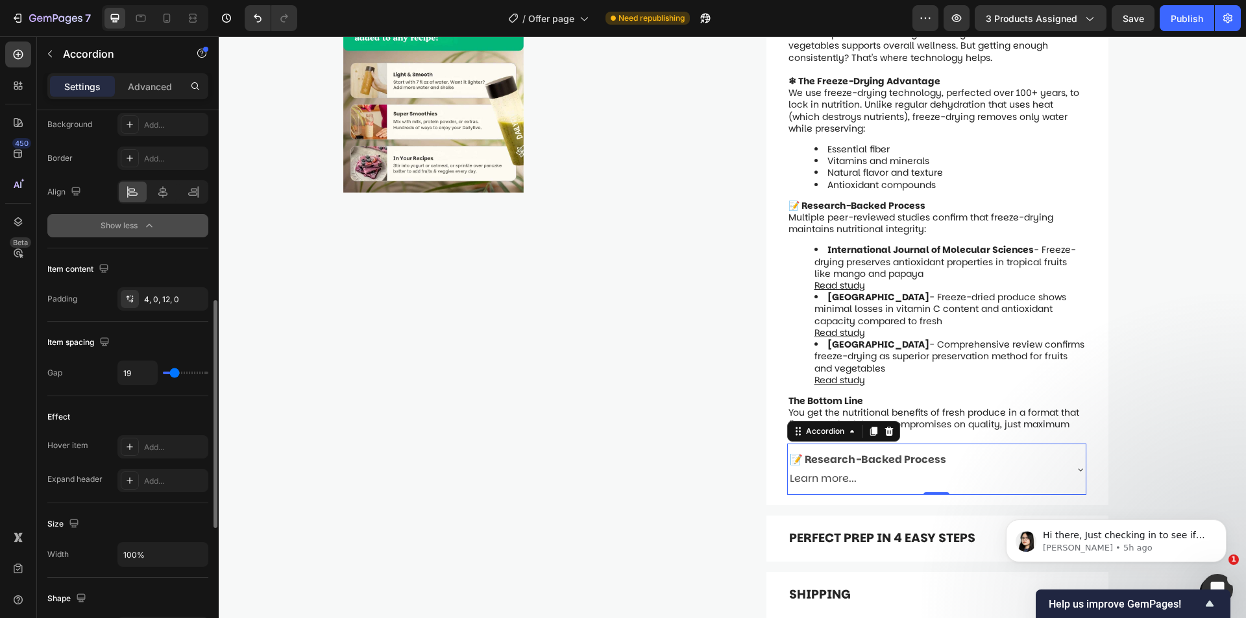
type input "20"
type input "22"
type input "24"
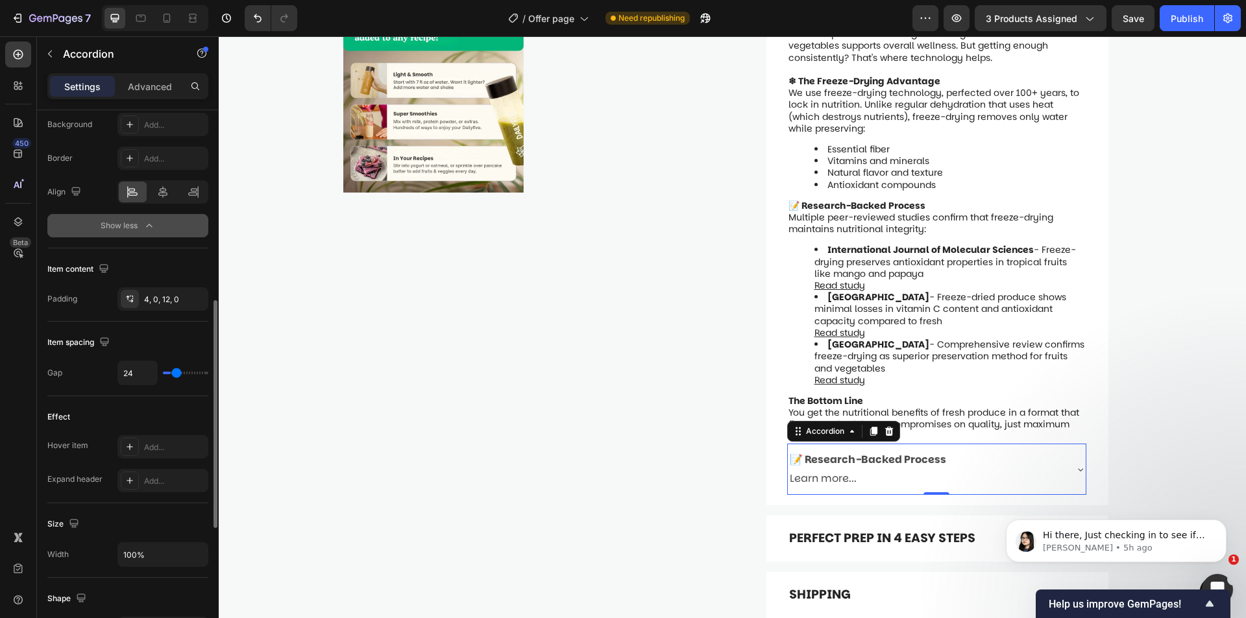
type input "30"
type input "31"
type input "33"
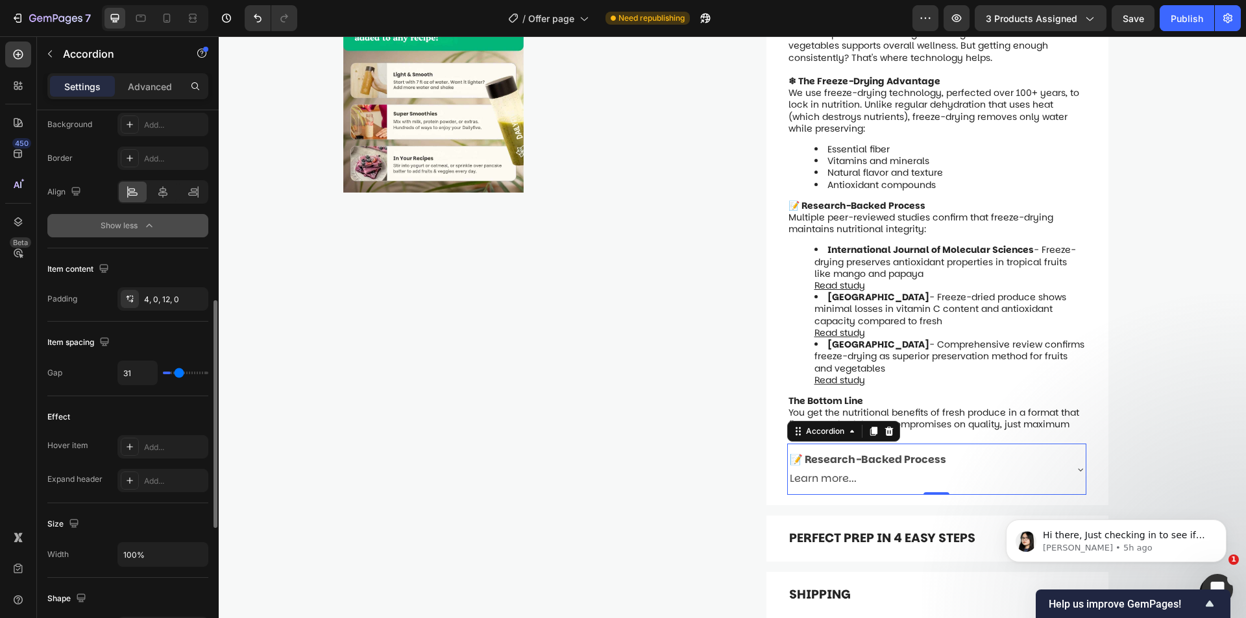
type input "33"
type input "35"
type input "37"
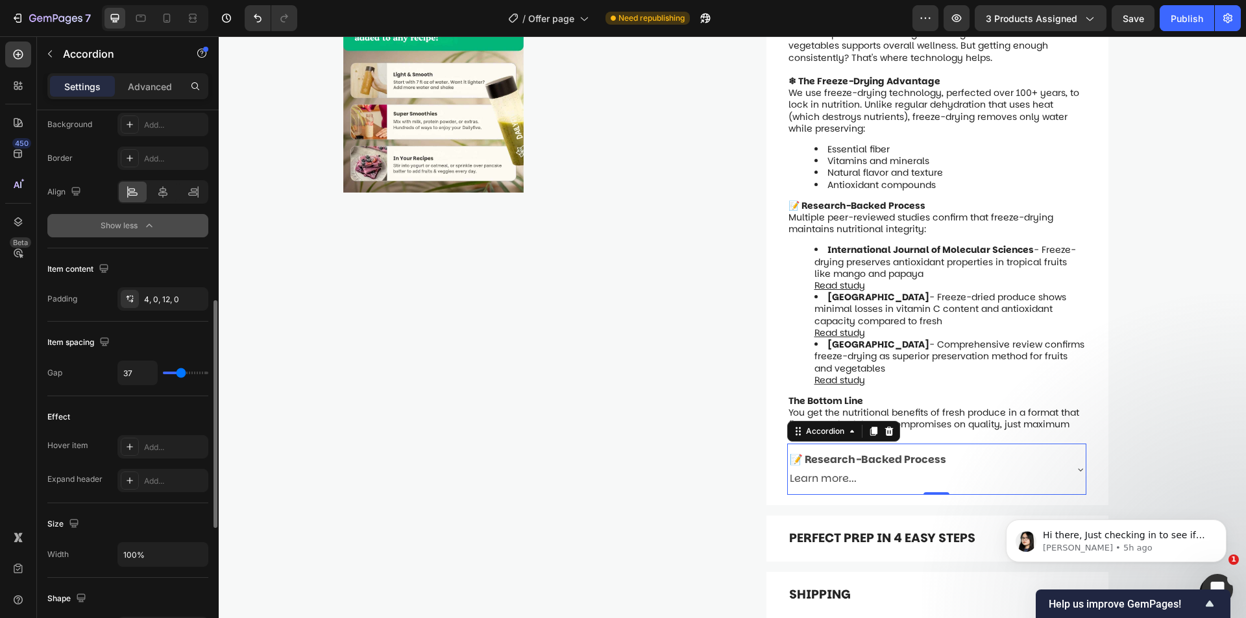
type input "35"
type input "22"
type input "0"
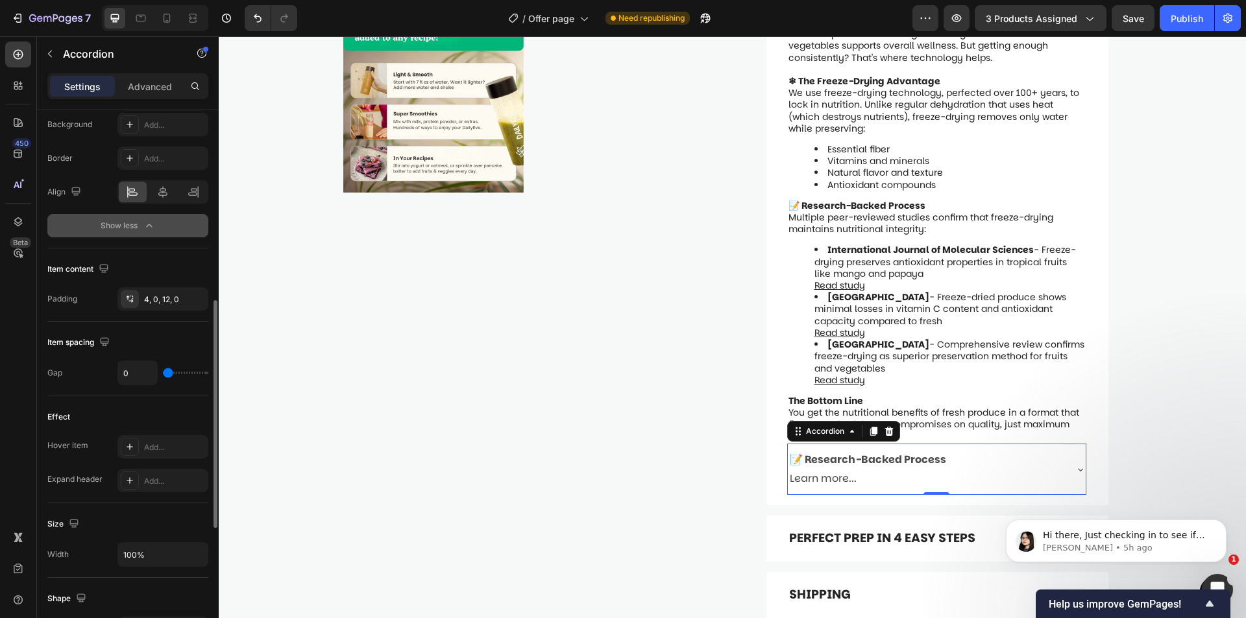
drag, startPoint x: 175, startPoint y: 376, endPoint x: 61, endPoint y: 376, distance: 114.2
type input "0"
click at [163, 374] on input "range" at bounding box center [185, 373] width 45 height 3
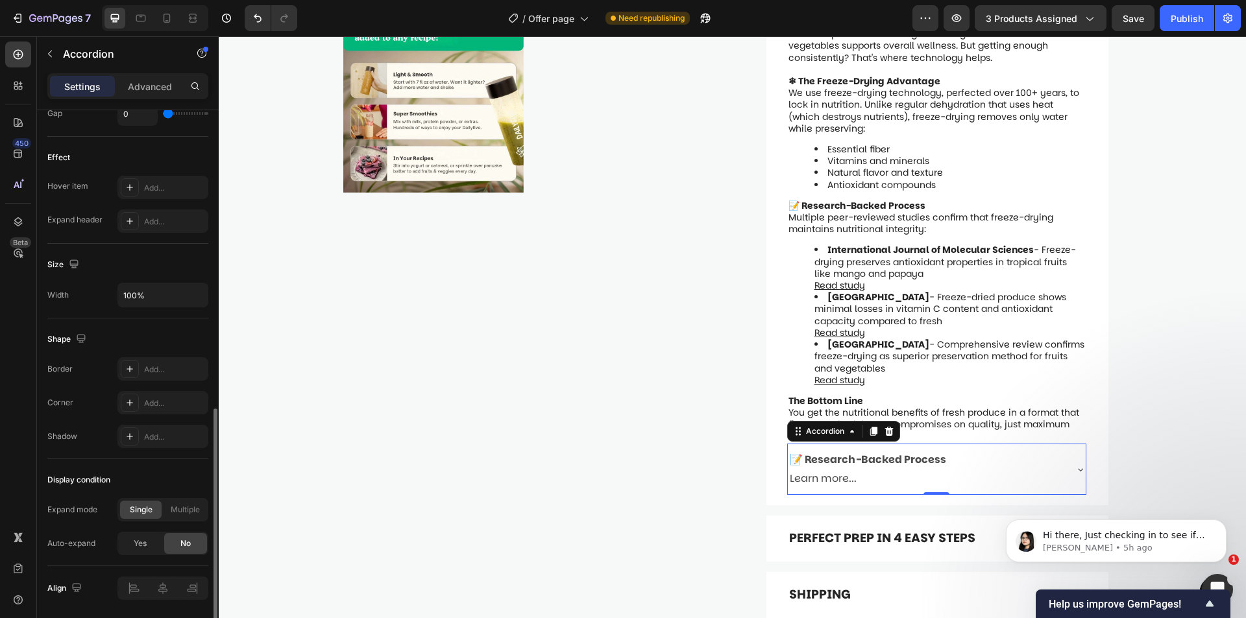
scroll to position [758, 0]
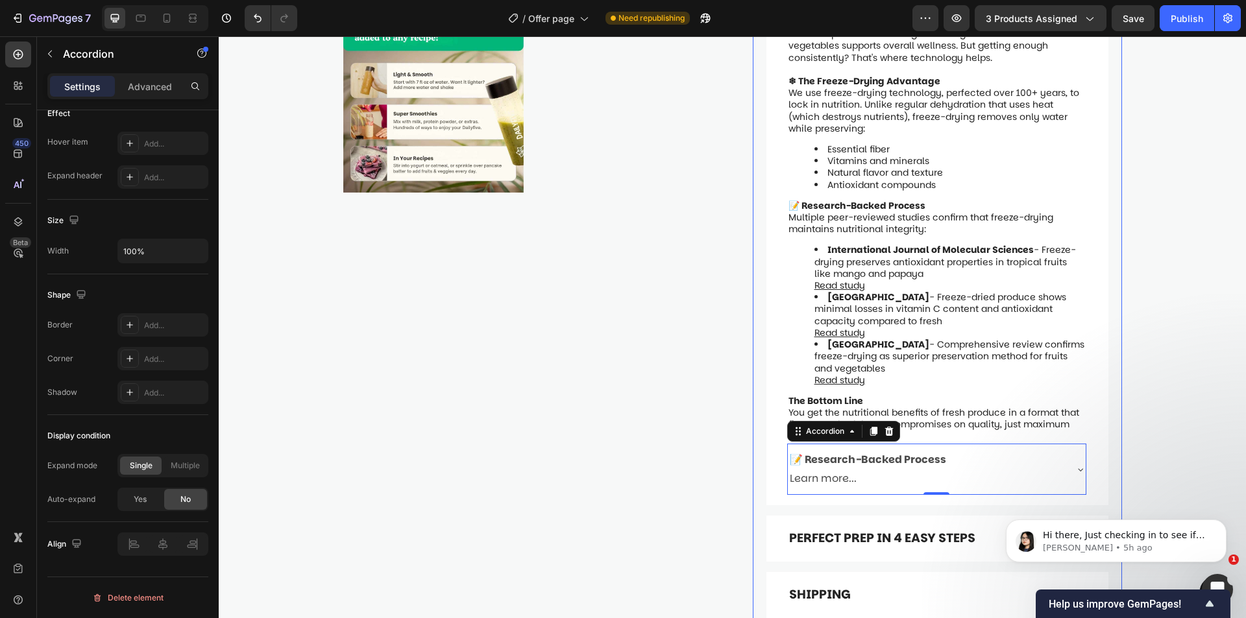
click at [1096, 379] on div "Health experts worldwide agree: eating more fruits and vegetables supports over…" at bounding box center [937, 266] width 342 height 479
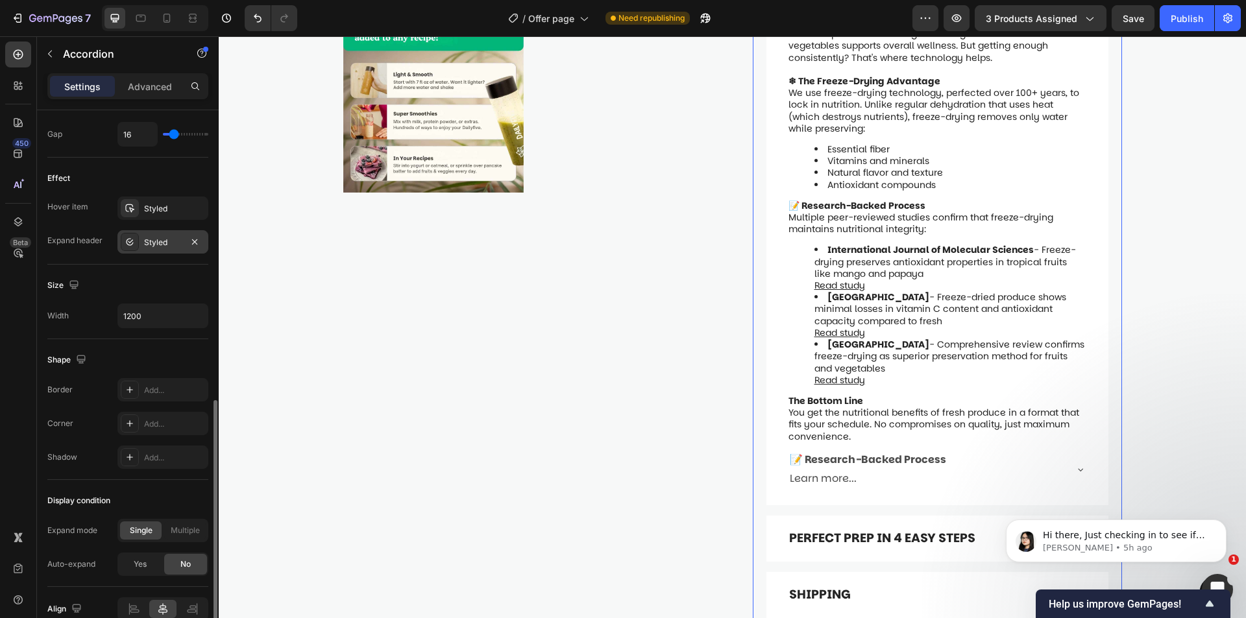
click at [134, 243] on icon at bounding box center [130, 242] width 10 height 10
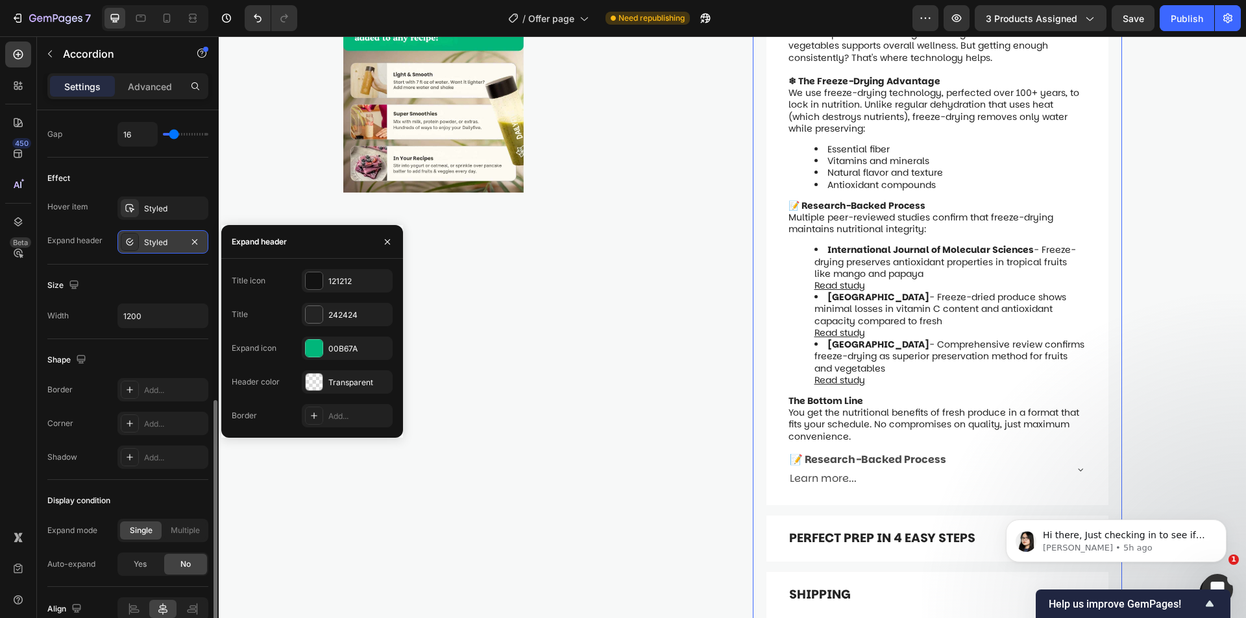
click at [129, 243] on icon at bounding box center [130, 242] width 10 height 10
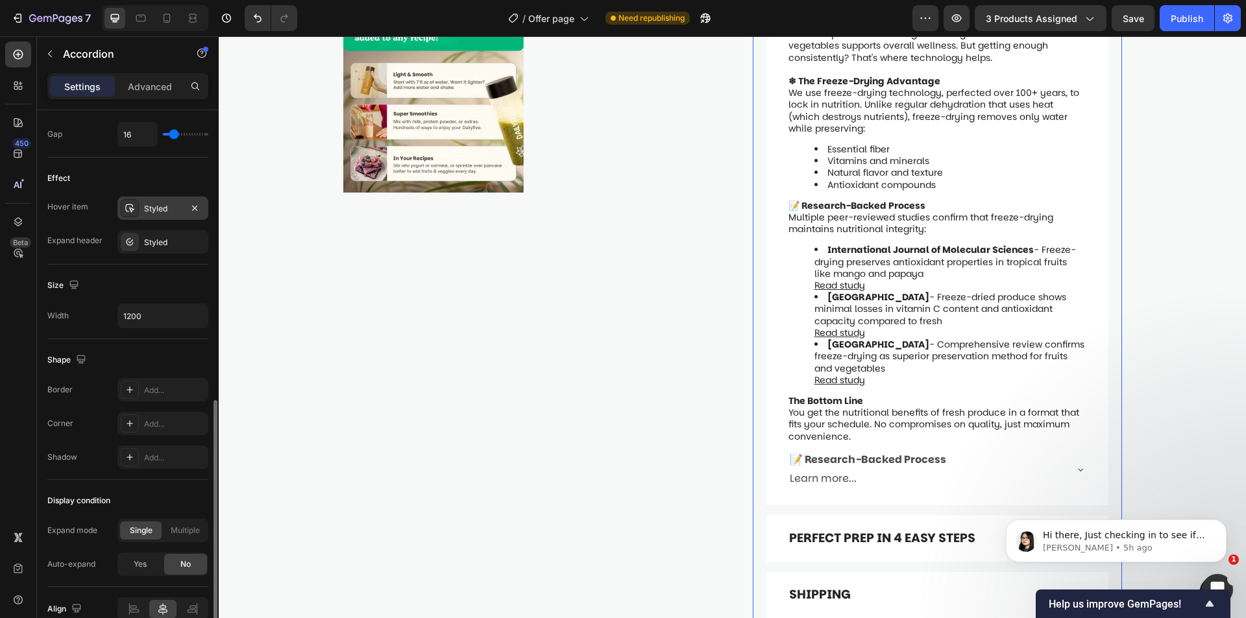
click at [125, 206] on icon at bounding box center [130, 208] width 10 height 10
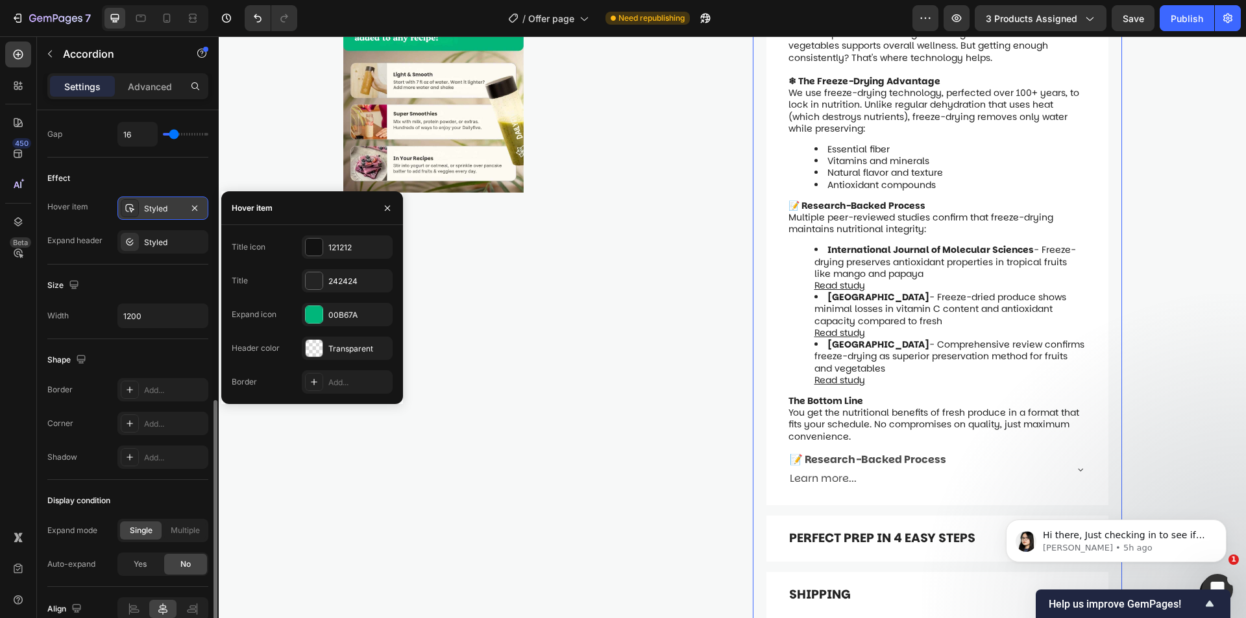
click at [125, 206] on icon at bounding box center [130, 208] width 10 height 10
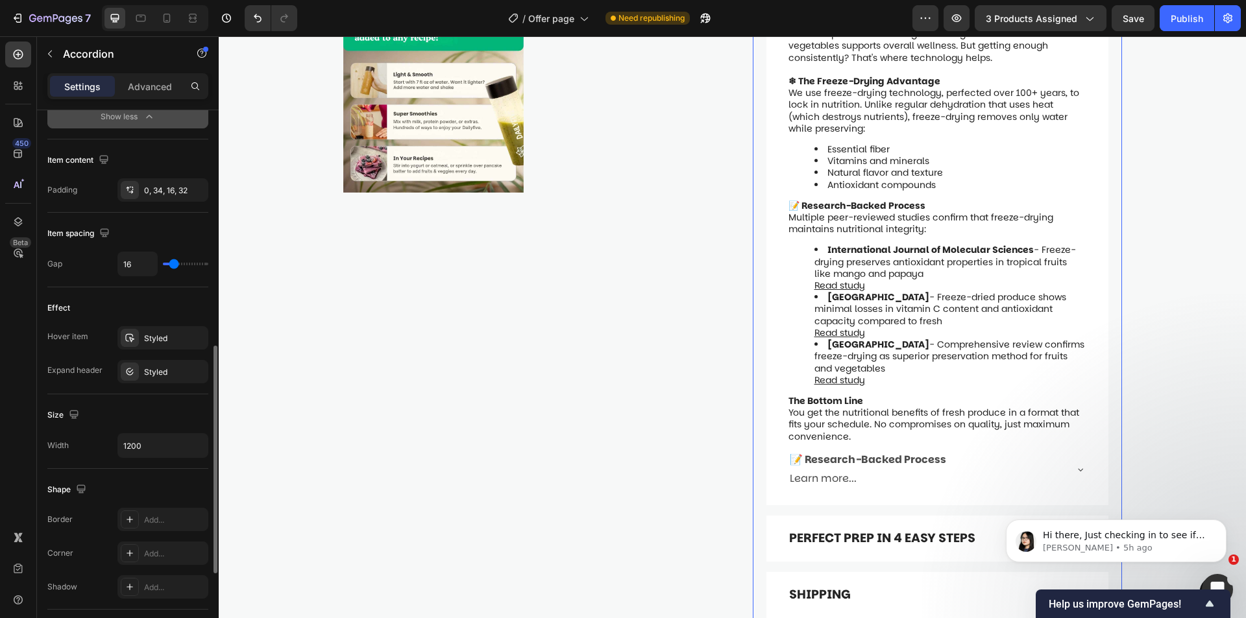
scroll to position [433, 0]
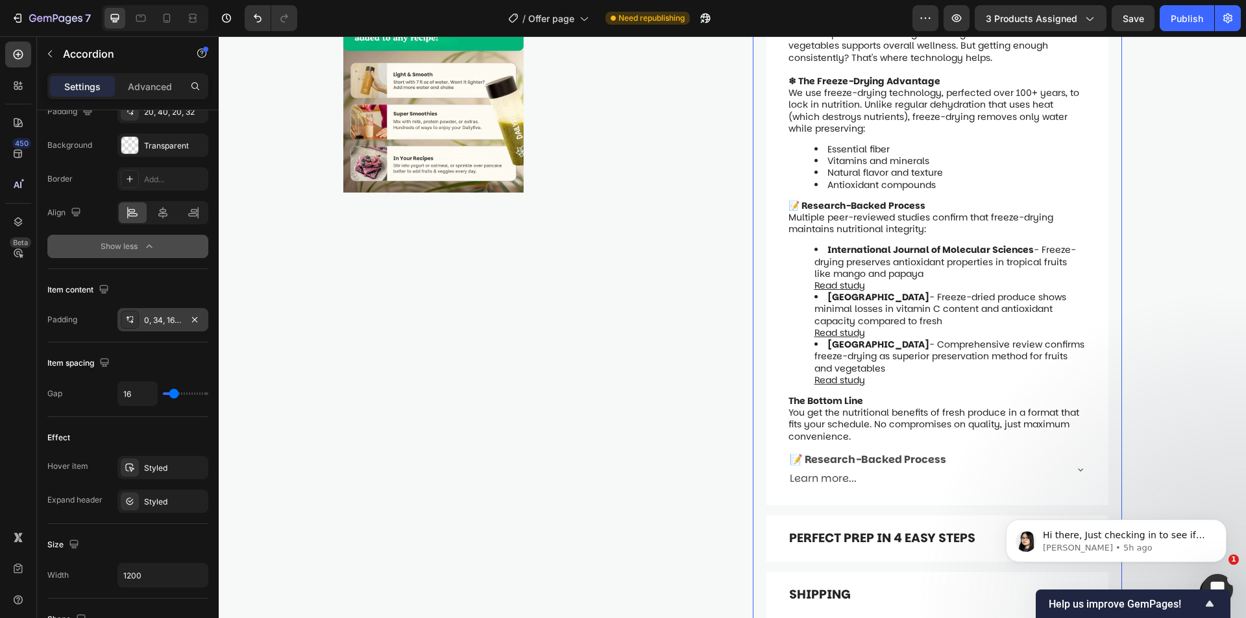
click at [140, 322] on div "0, 34, 16, 32" at bounding box center [162, 319] width 91 height 23
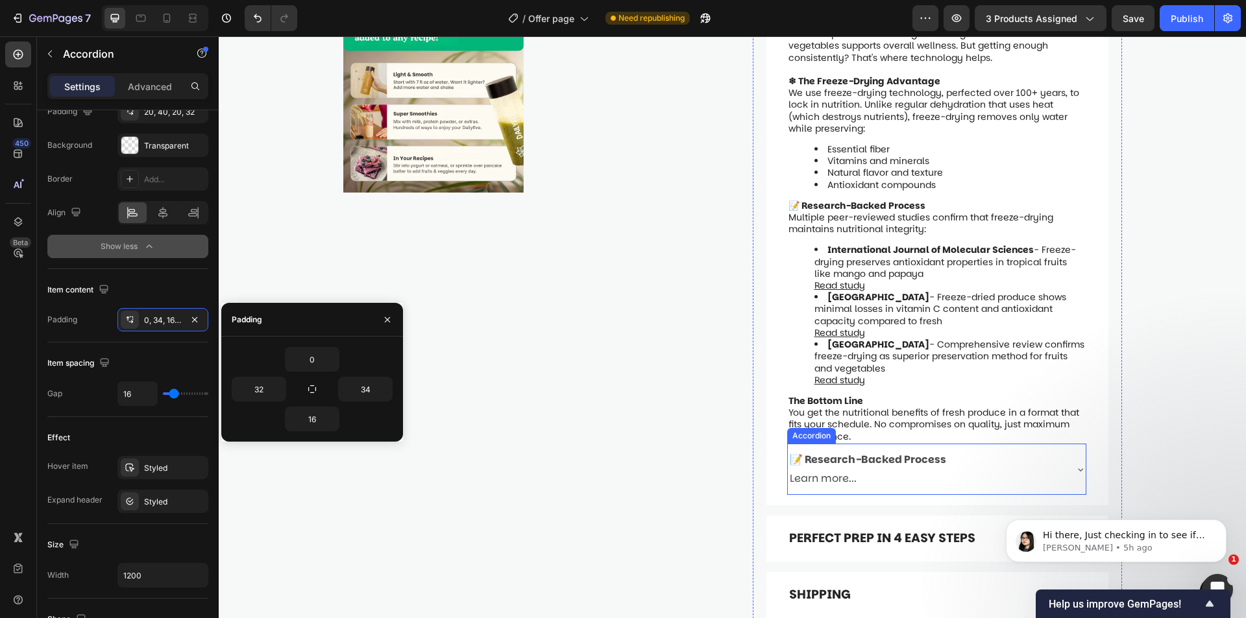
click at [1002, 449] on div "📝 Research-Backed Process Learn more..." at bounding box center [926, 470] width 277 height 42
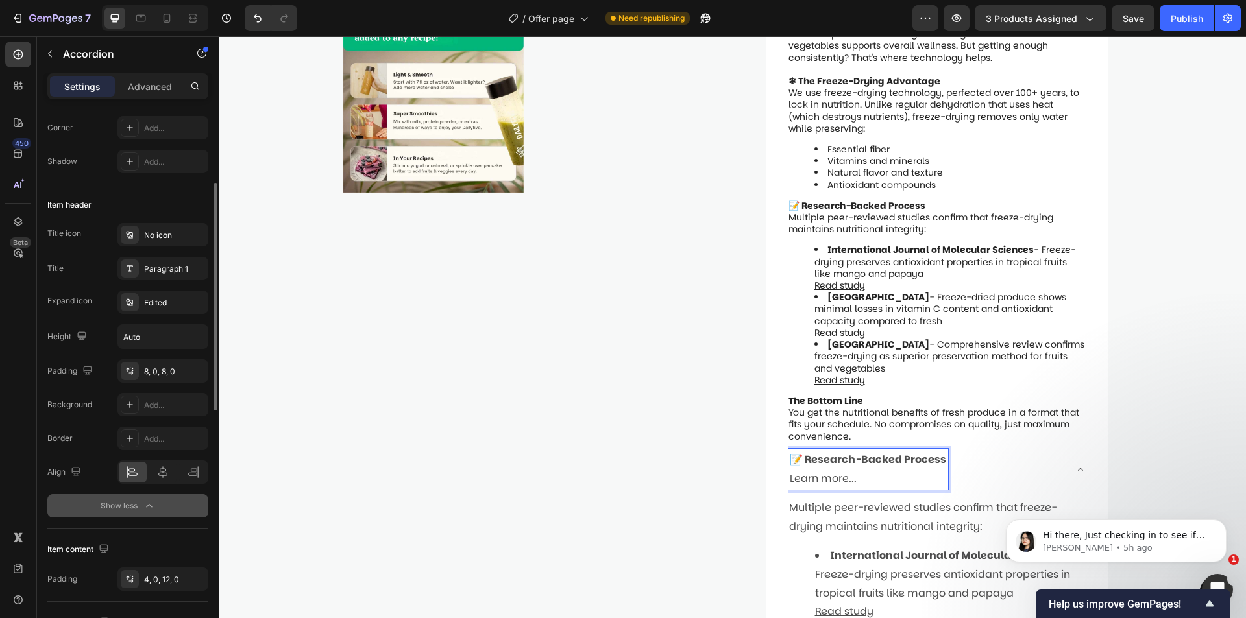
scroll to position [0, 0]
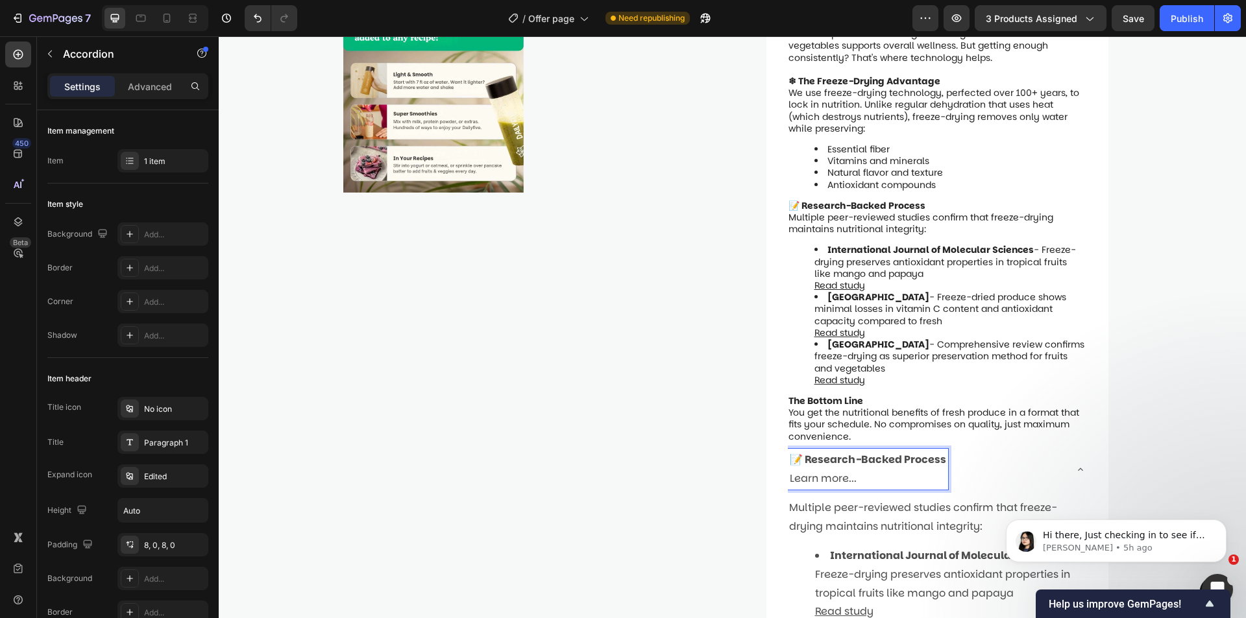
click at [994, 449] on div "📝 Research-Backed Process Learn more..." at bounding box center [926, 470] width 277 height 42
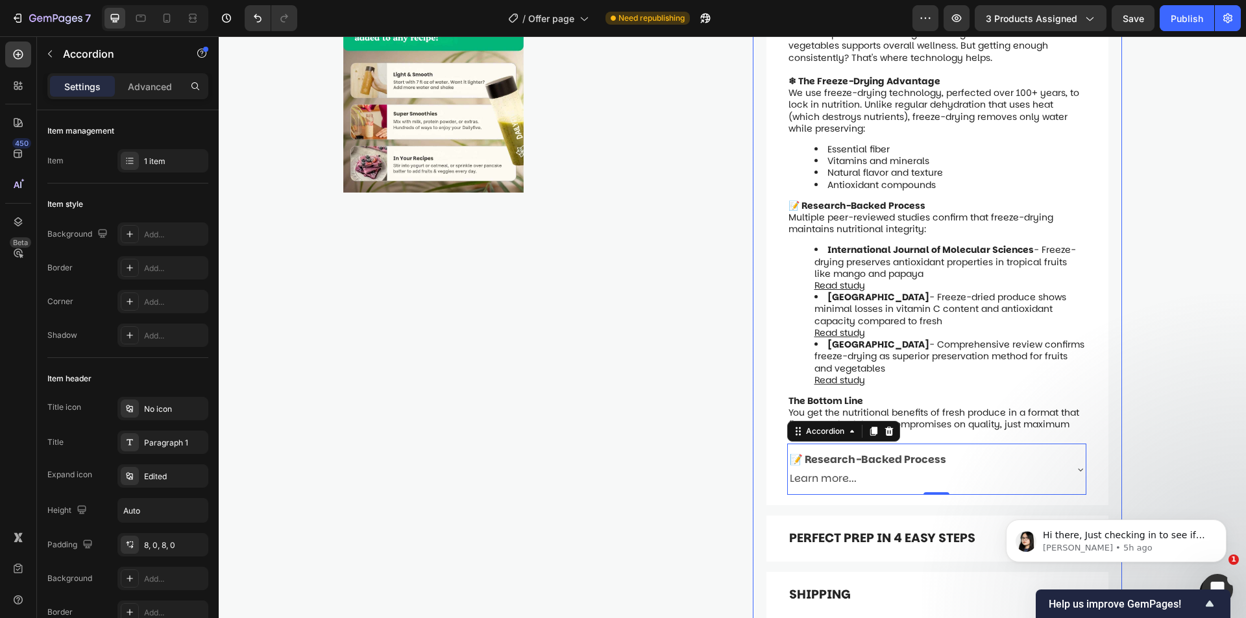
click at [1115, 398] on div "What is Dailyfive? What Does the Science Say? Health experts worldwide agree: e…" at bounding box center [937, 300] width 369 height 750
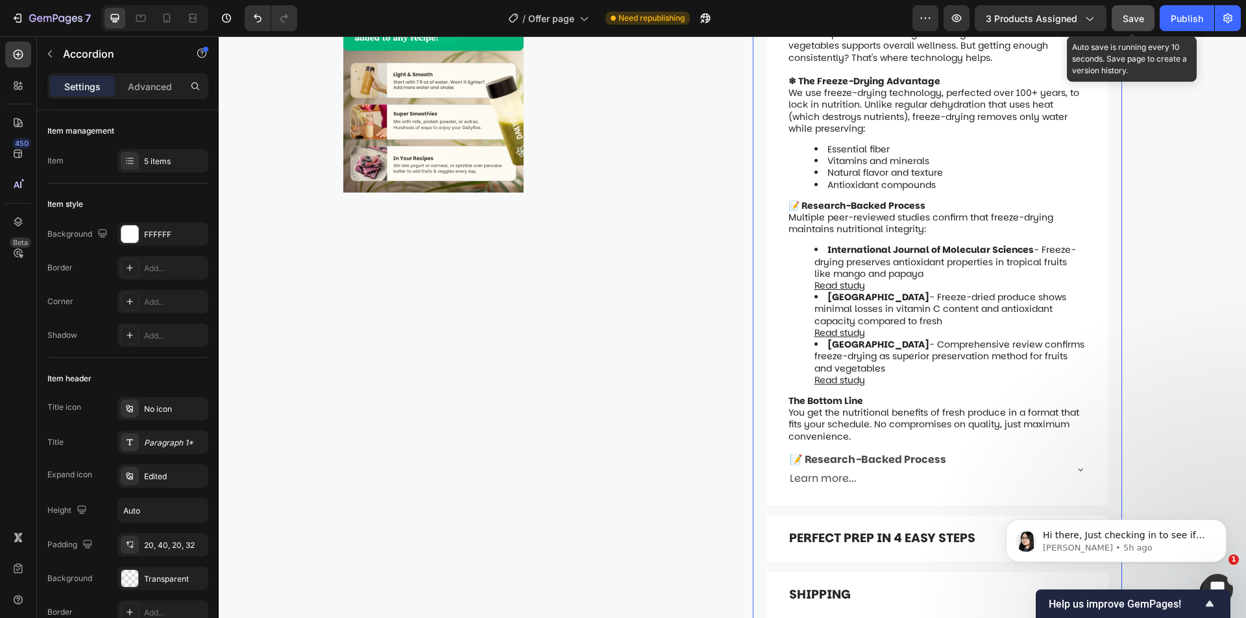
click at [1123, 13] on span "Save" at bounding box center [1132, 18] width 21 height 11
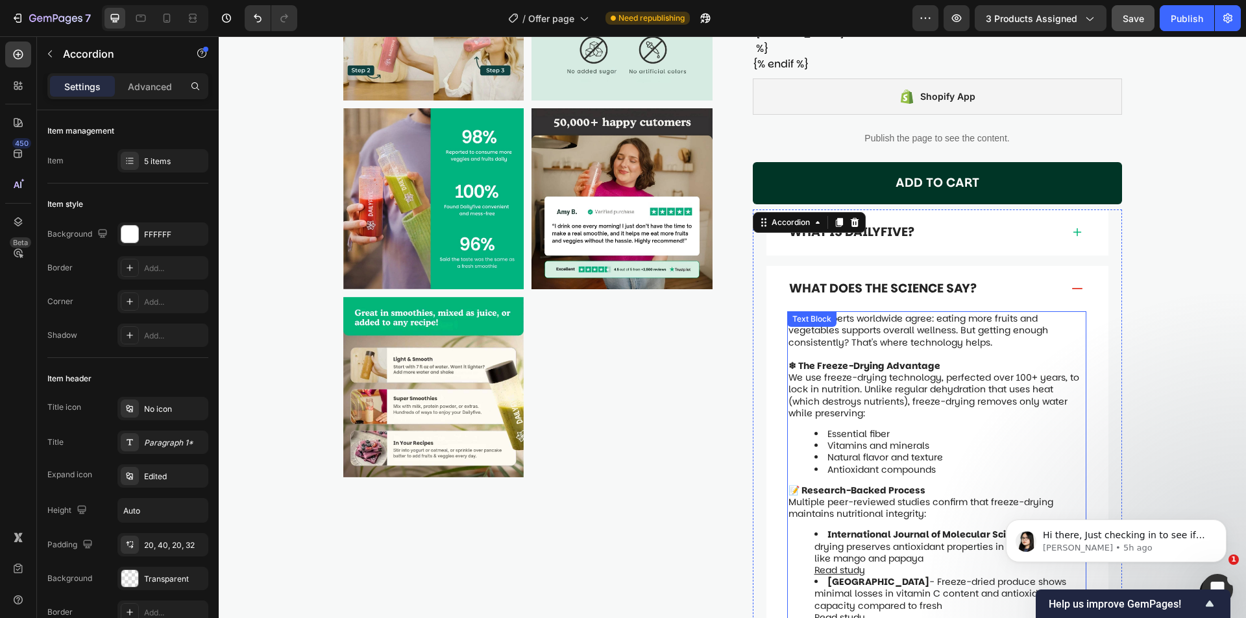
scroll to position [700, 0]
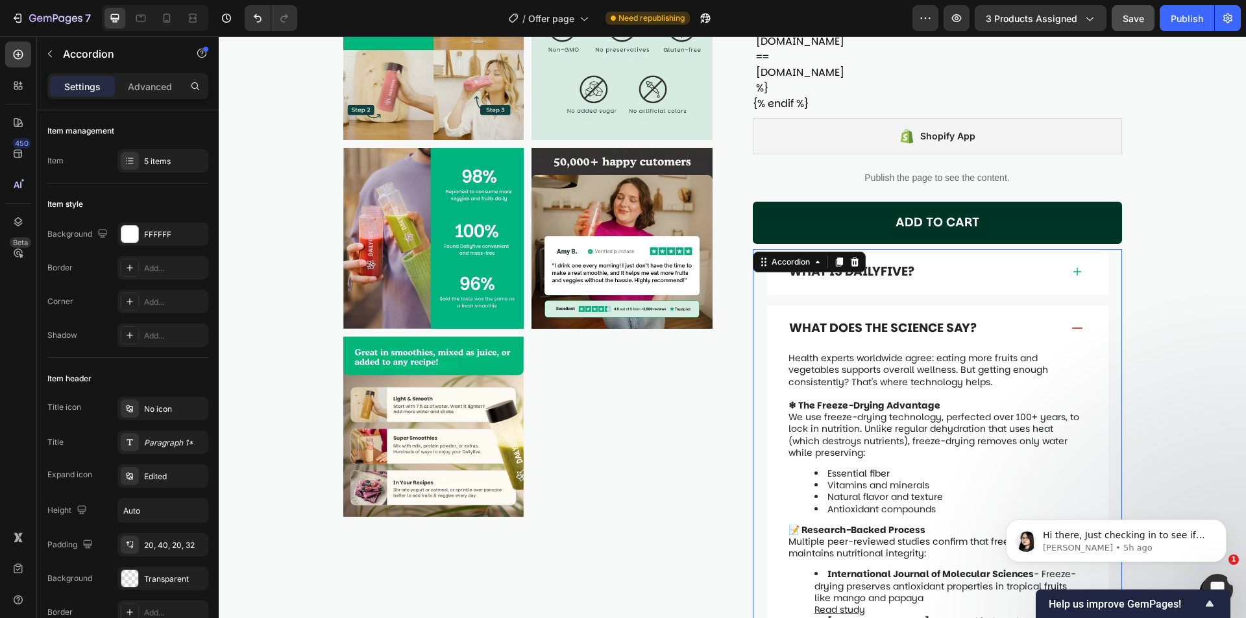
click at [970, 262] on div "What is Dailyfive?" at bounding box center [924, 272] width 274 height 20
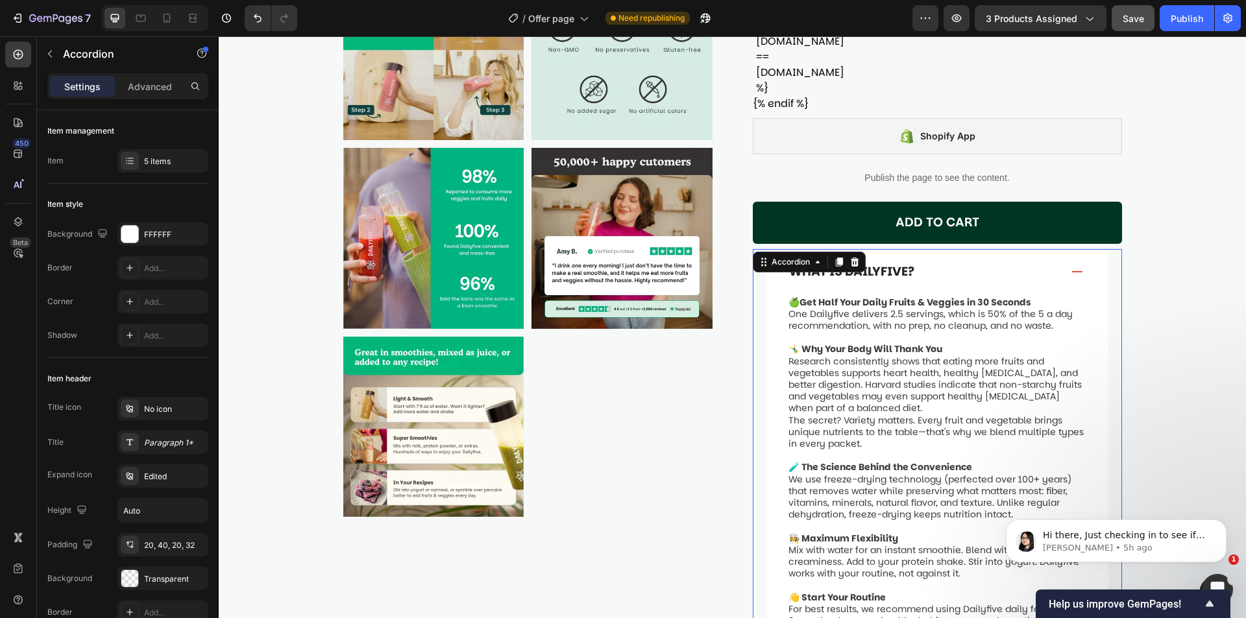
click at [970, 262] on div "What is Dailyfive?" at bounding box center [924, 272] width 274 height 20
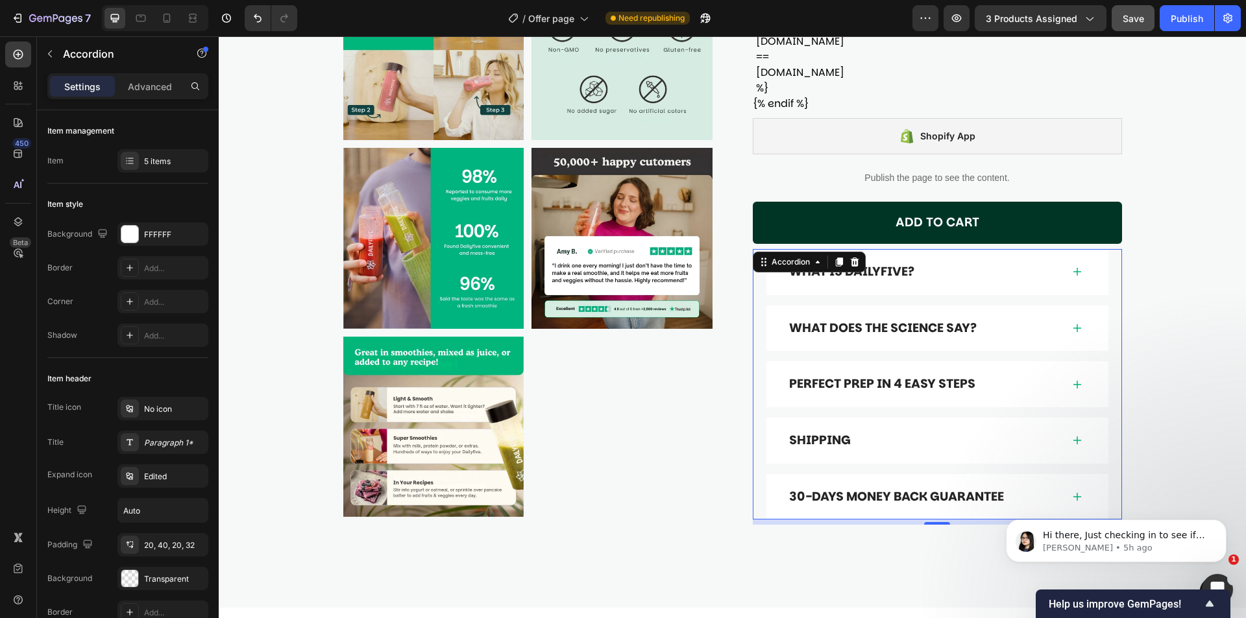
click at [970, 262] on div "What is Dailyfive?" at bounding box center [924, 272] width 274 height 20
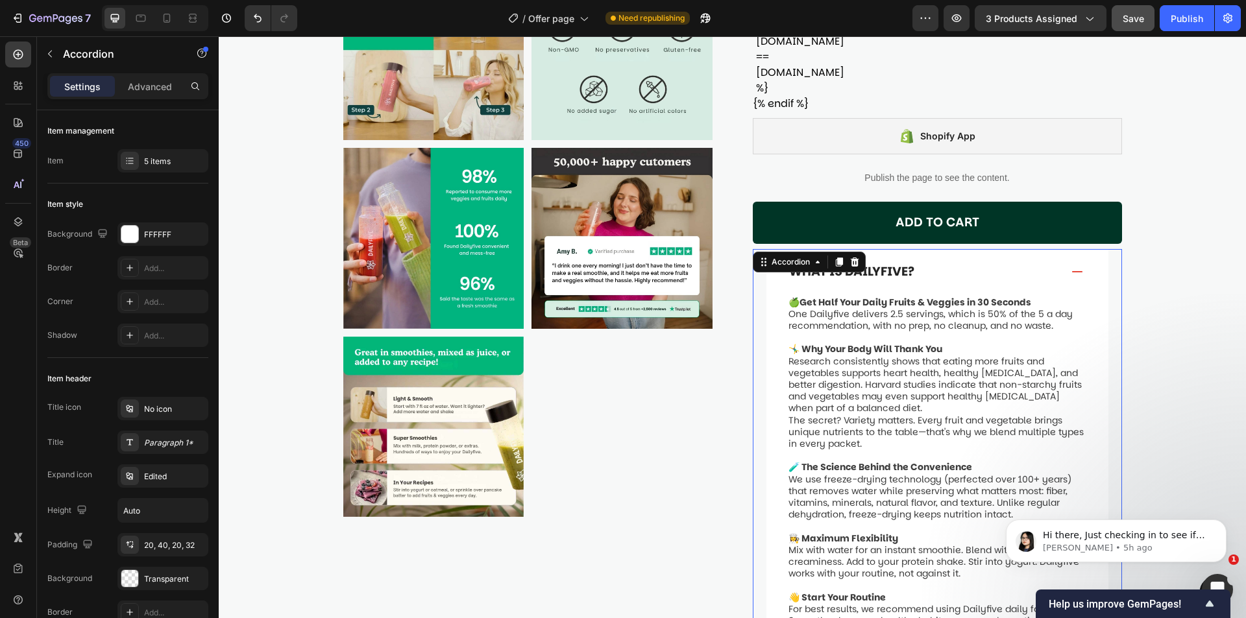
click at [969, 262] on div "What is Dailyfive?" at bounding box center [924, 272] width 274 height 20
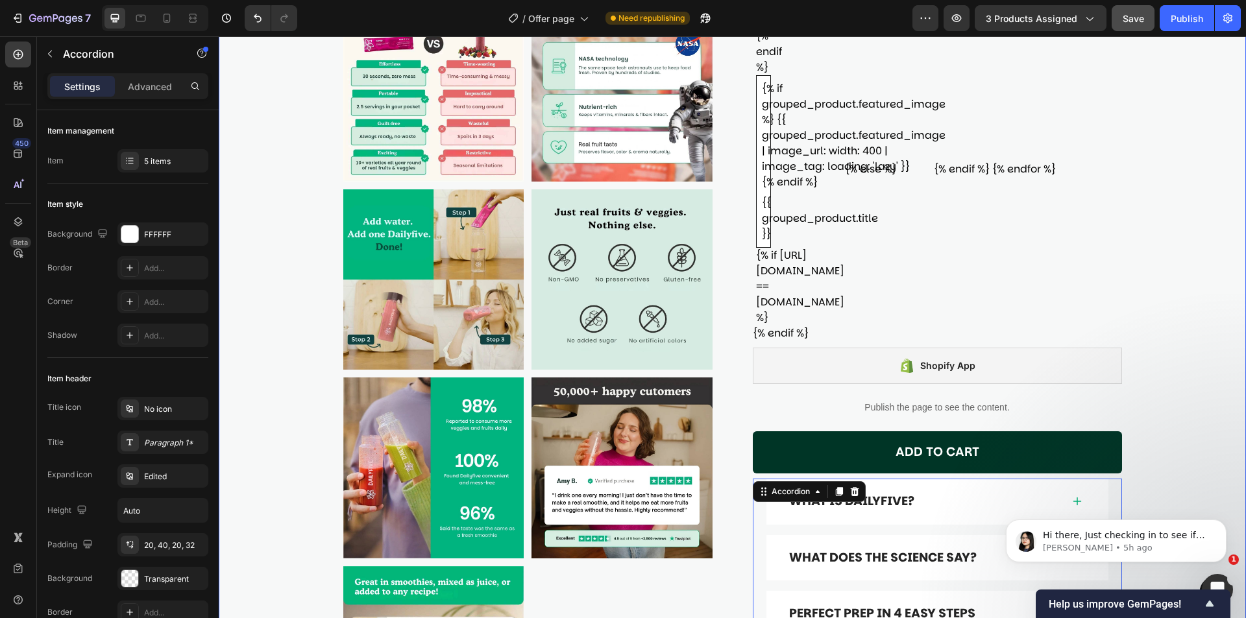
scroll to position [376, 0]
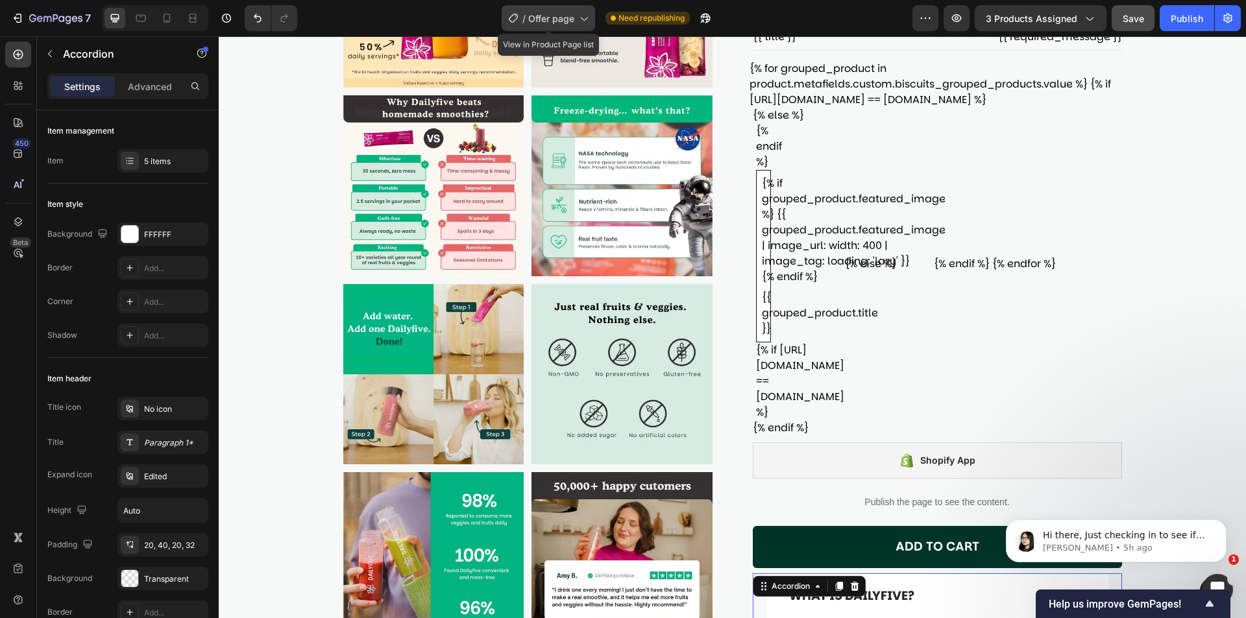
click at [587, 20] on icon at bounding box center [583, 18] width 13 height 13
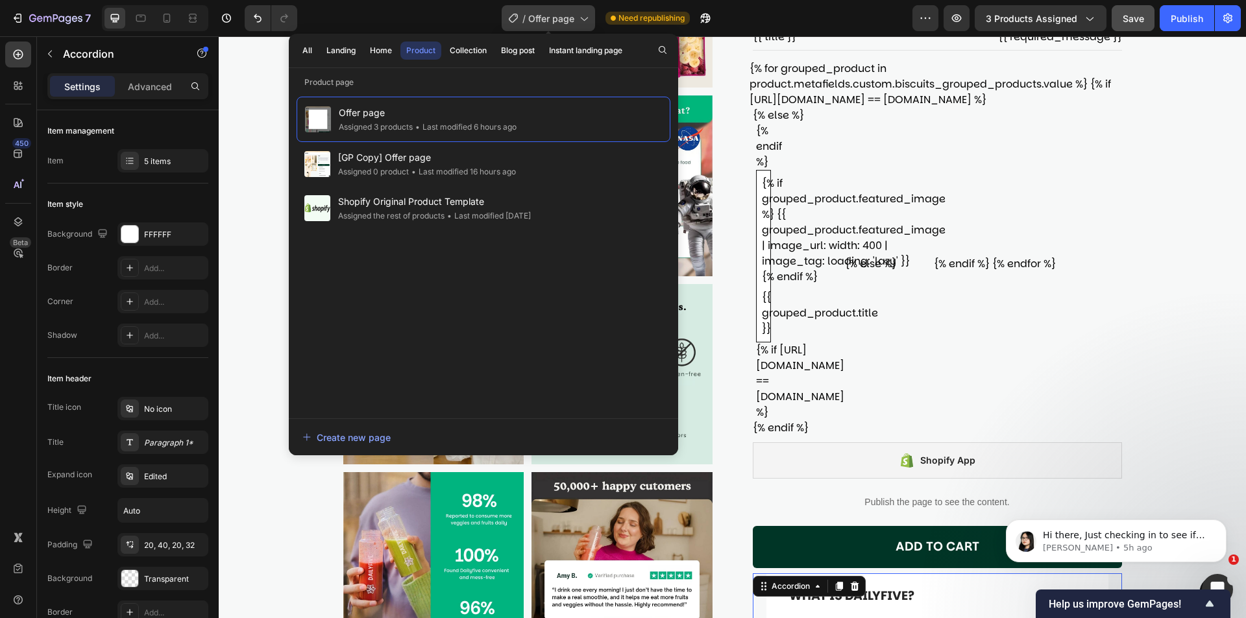
click at [586, 20] on icon at bounding box center [583, 18] width 13 height 13
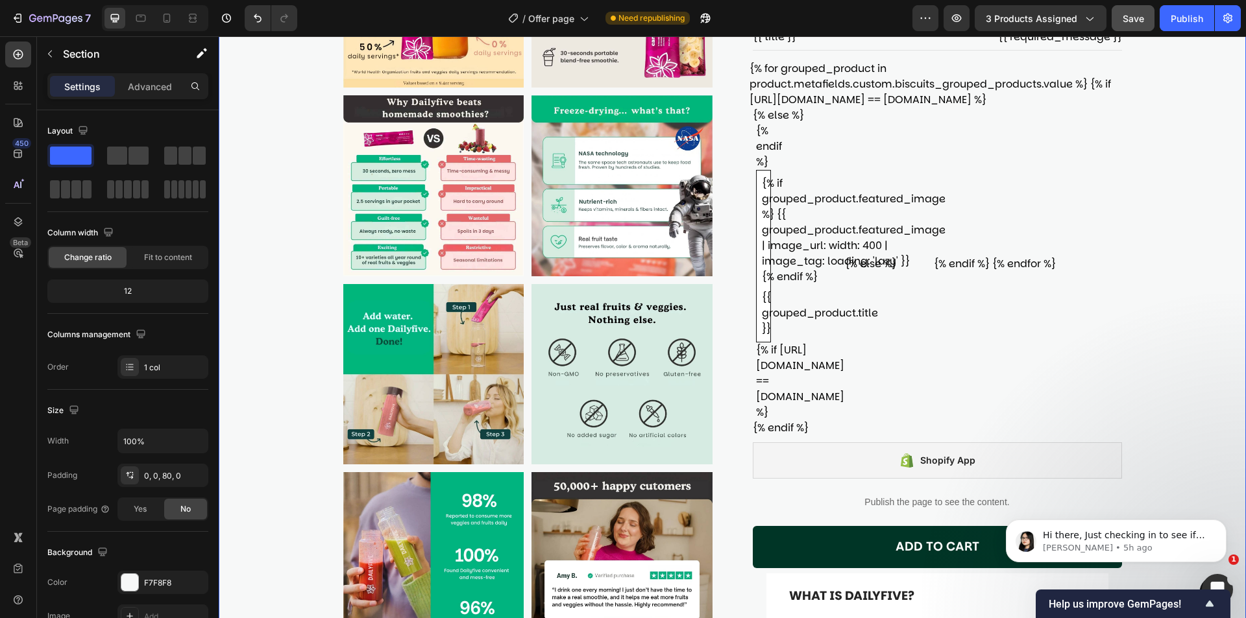
click at [1170, 217] on div "Product Images Starter pack (8 sticks) Product Title Judge.me - Preview Badge (…" at bounding box center [732, 283] width 1027 height 1193
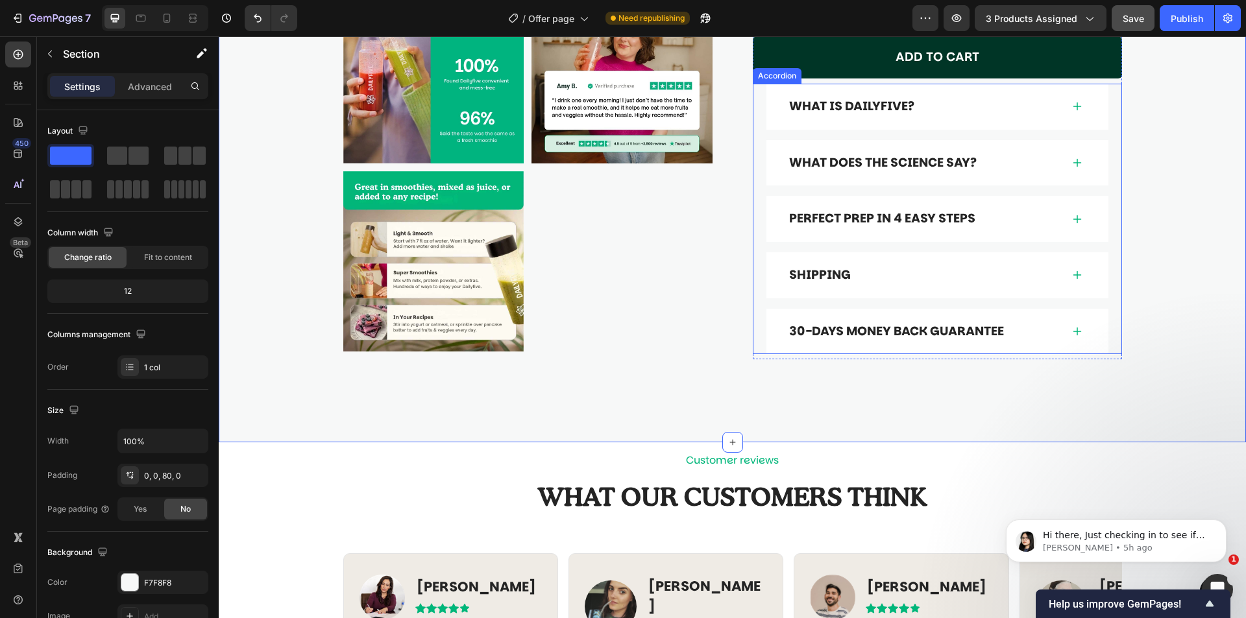
scroll to position [1103, 0]
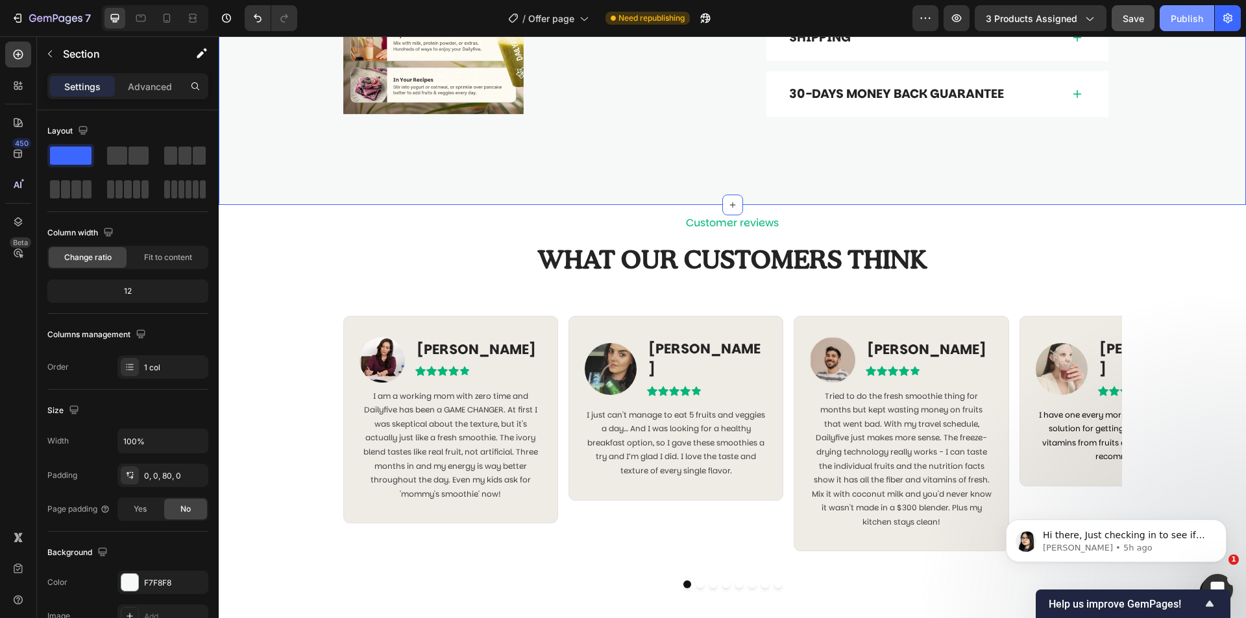
click at [1187, 21] on div "Publish" at bounding box center [1186, 19] width 32 height 14
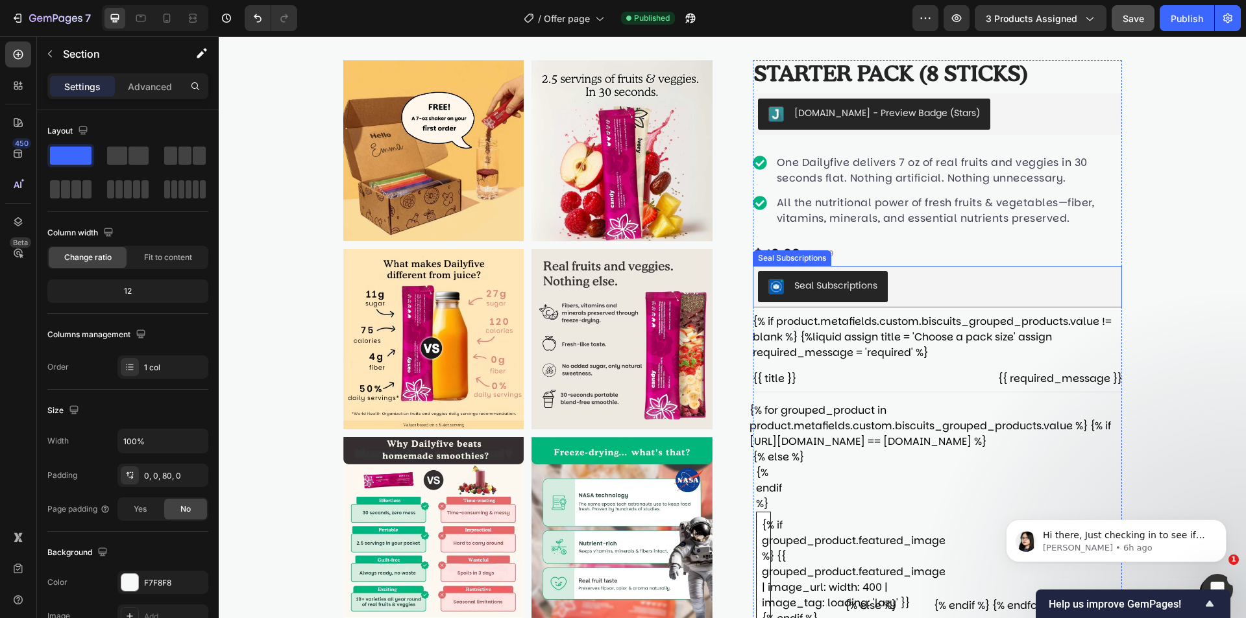
scroll to position [0, 0]
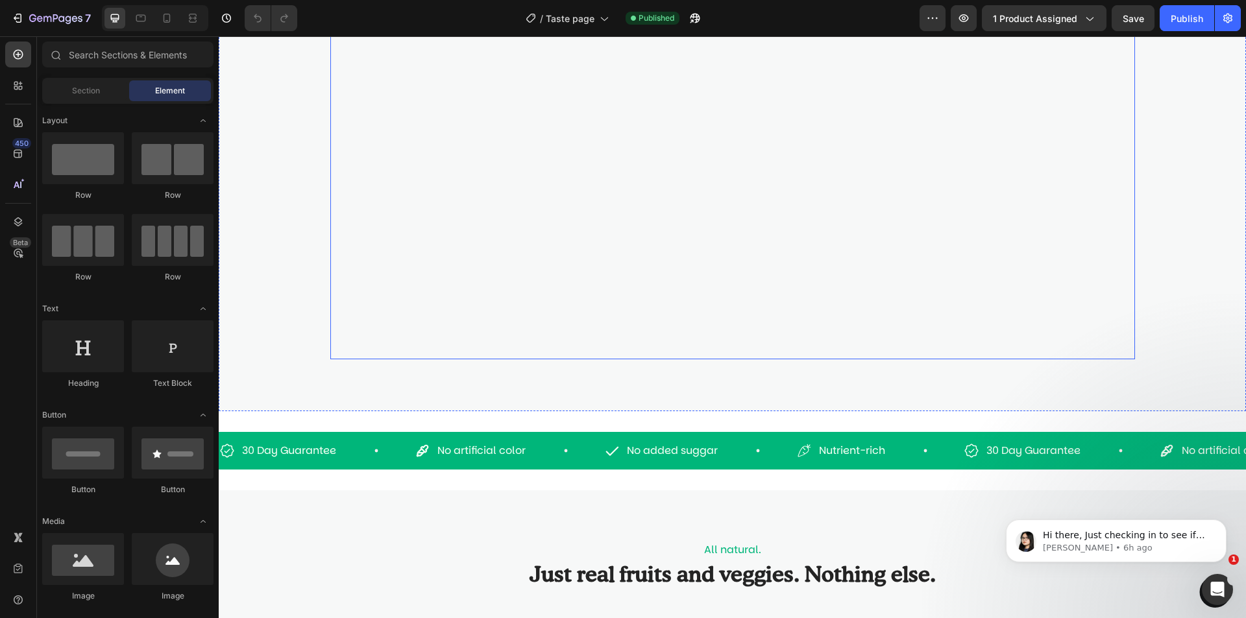
scroll to position [65, 0]
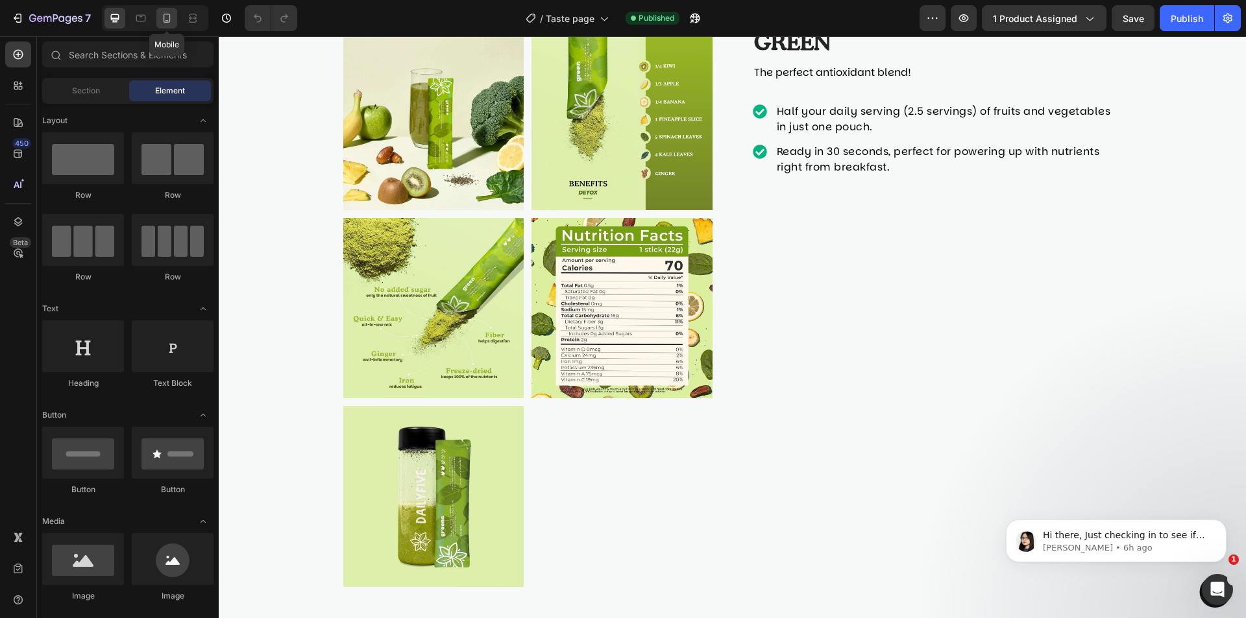
click at [161, 17] on div at bounding box center [166, 18] width 21 height 21
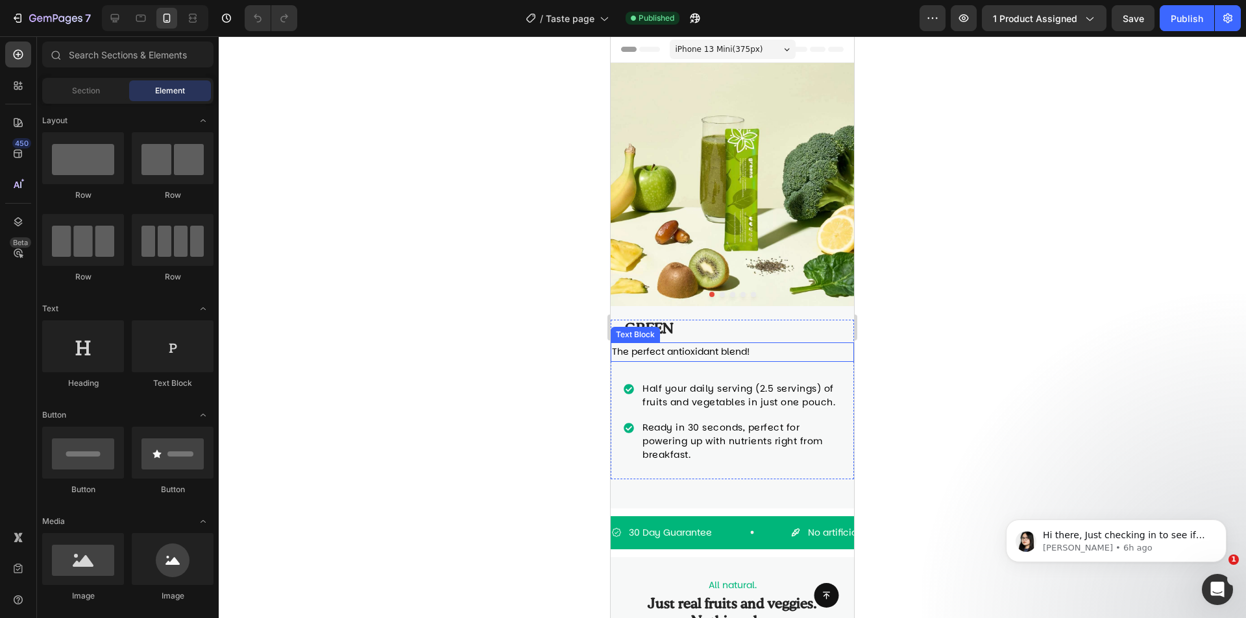
click at [779, 344] on p "The perfect antioxidant blend!" at bounding box center [732, 352] width 241 height 16
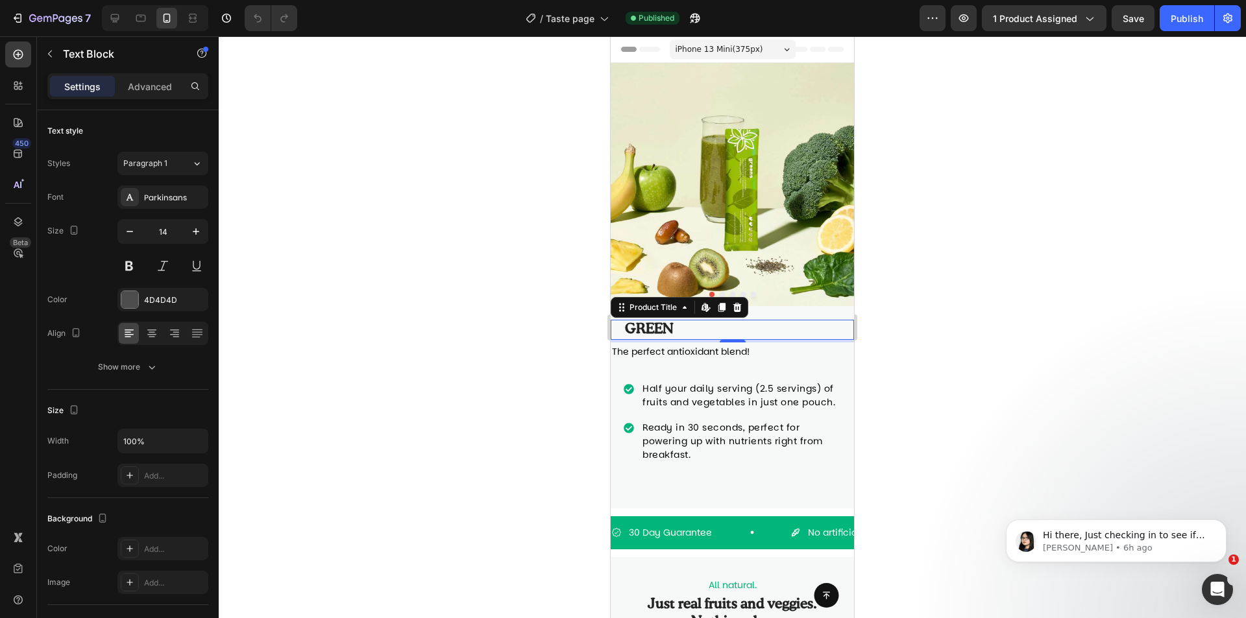
click at [783, 320] on h1 "Green" at bounding box center [731, 330] width 217 height 20
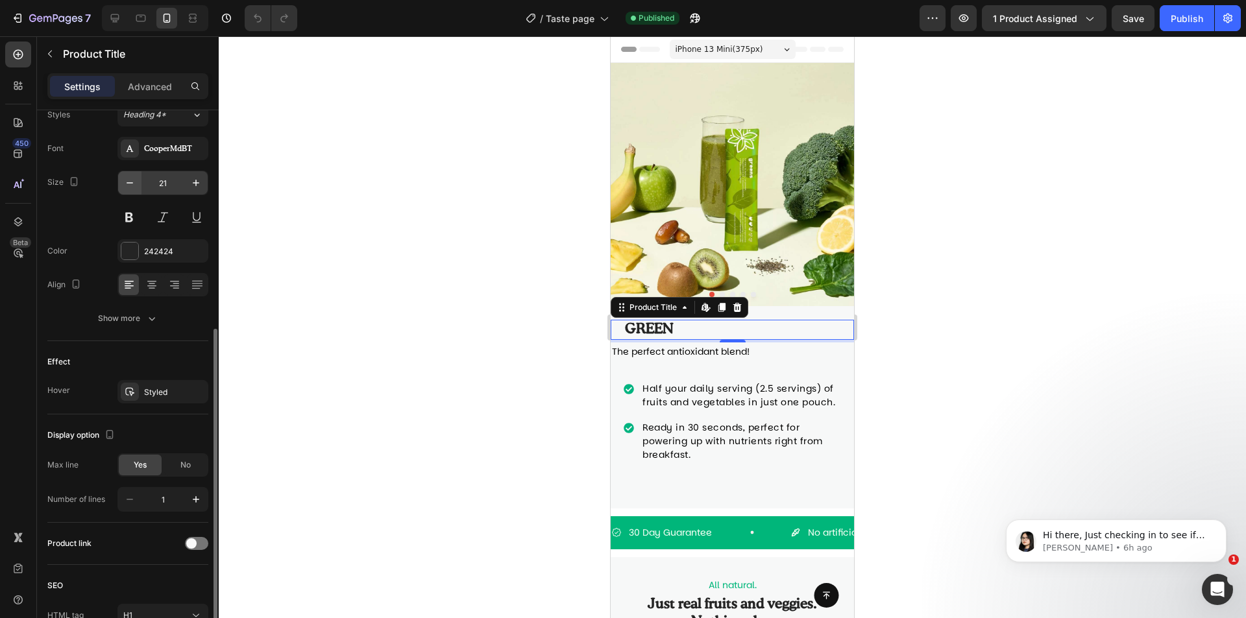
scroll to position [201, 0]
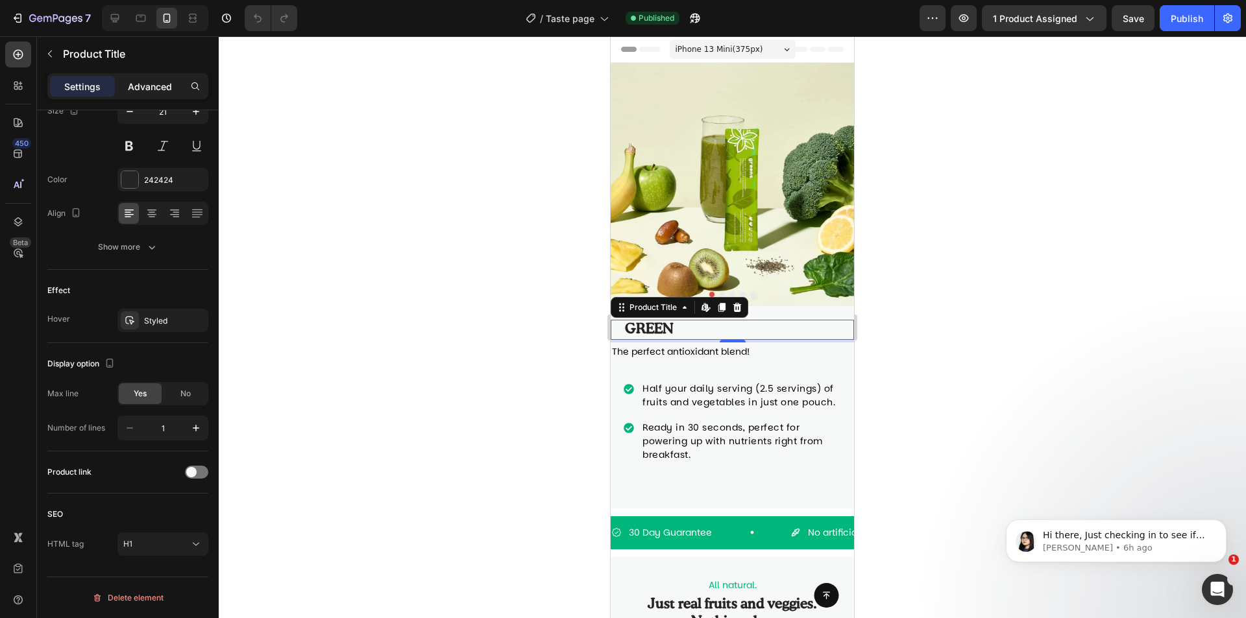
click at [139, 85] on p "Advanced" at bounding box center [150, 87] width 44 height 14
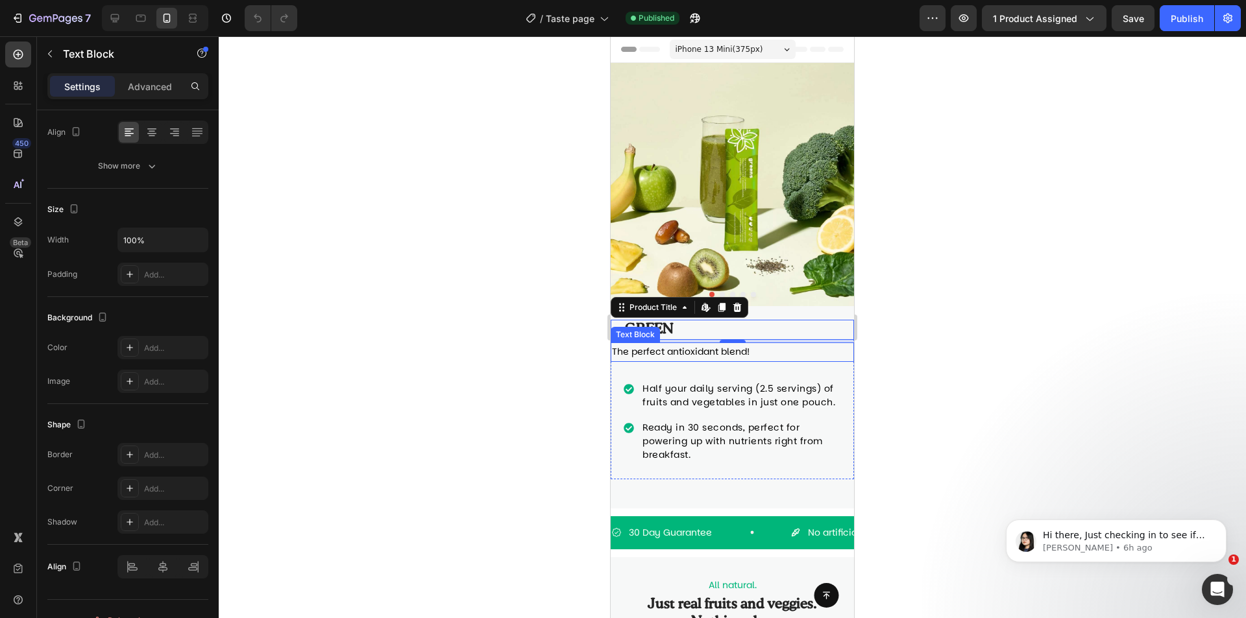
click at [767, 345] on p "The perfect antioxidant blend!" at bounding box center [732, 352] width 241 height 16
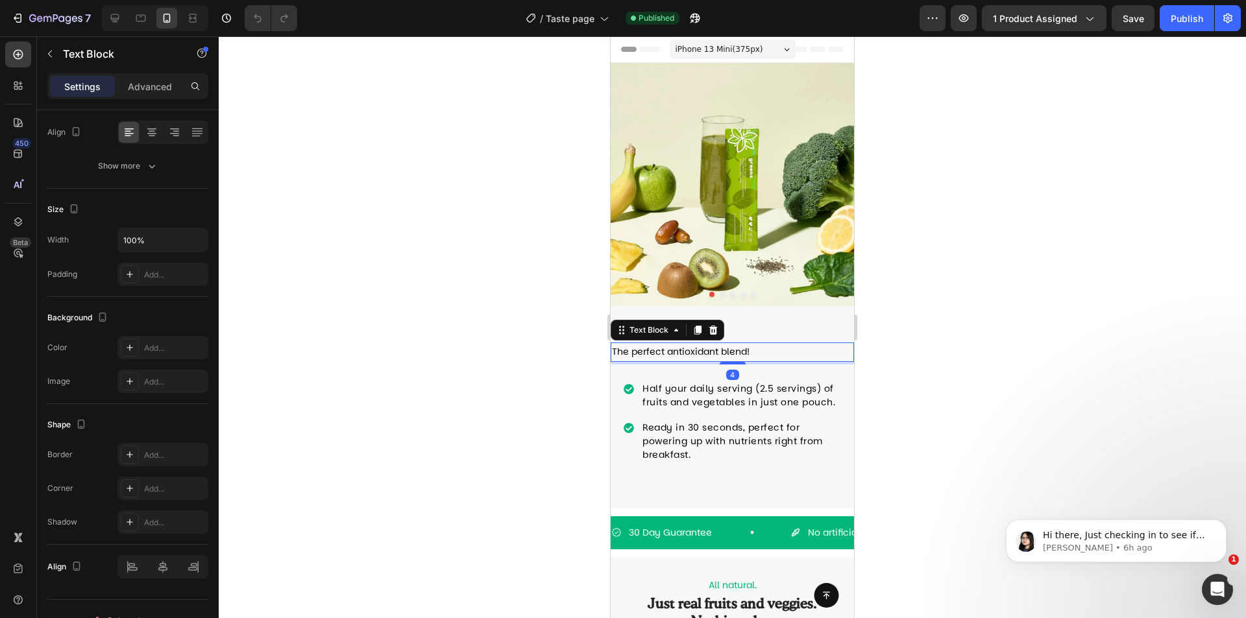
scroll to position [0, 0]
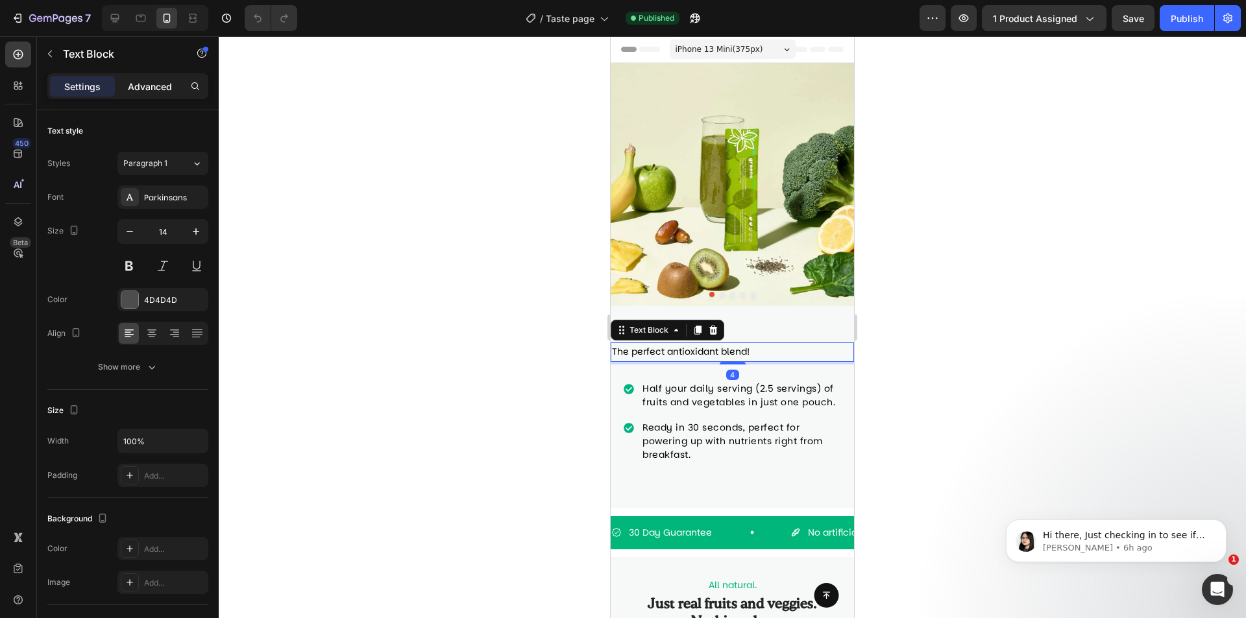
click at [139, 82] on p "Advanced" at bounding box center [150, 87] width 44 height 14
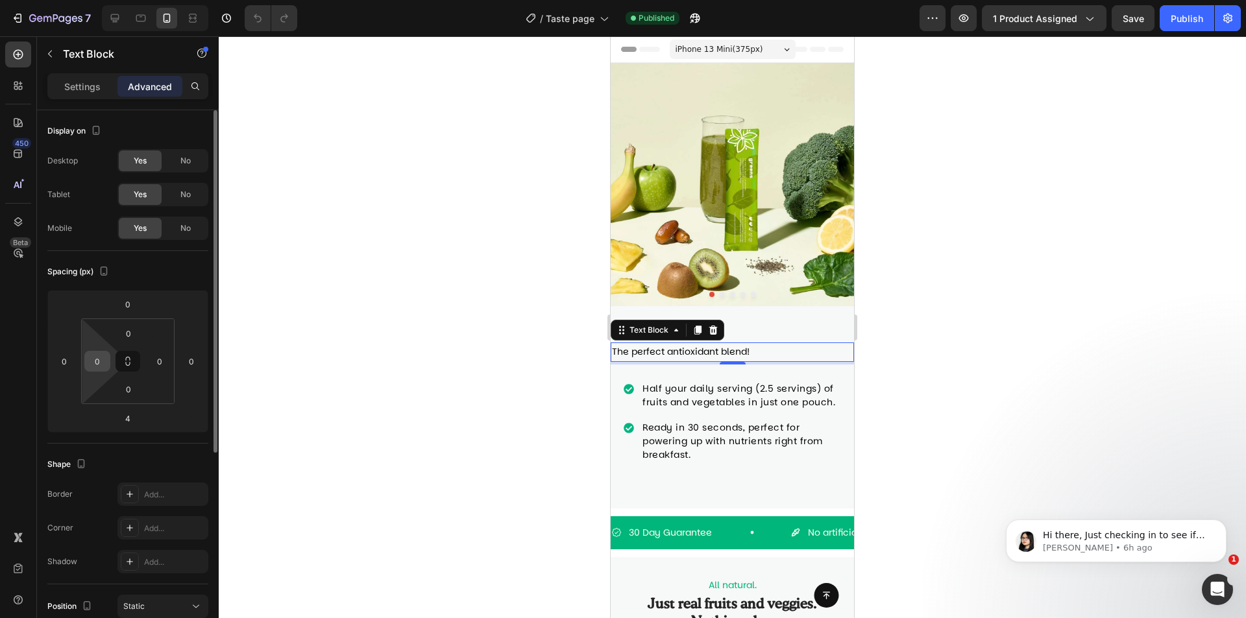
click at [106, 361] on input "0" at bounding box center [97, 361] width 19 height 19
type input "20"
click at [157, 366] on input "0" at bounding box center [159, 361] width 19 height 19
type input "20"
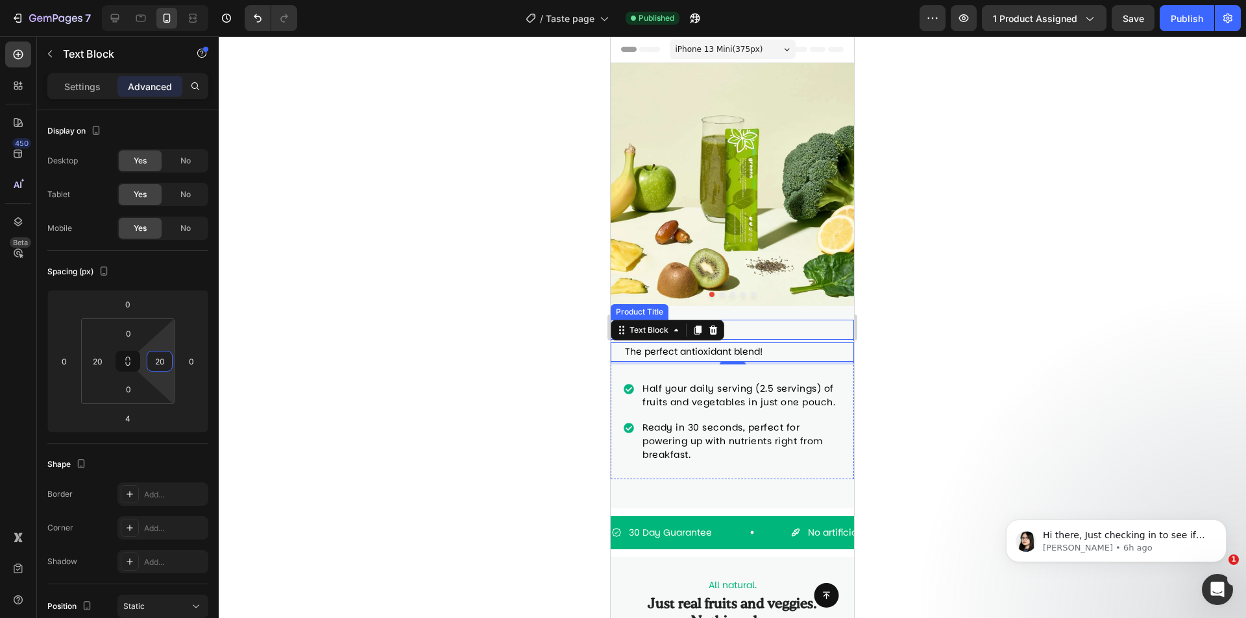
click at [838, 320] on div "Green Product Title" at bounding box center [731, 330] width 243 height 20
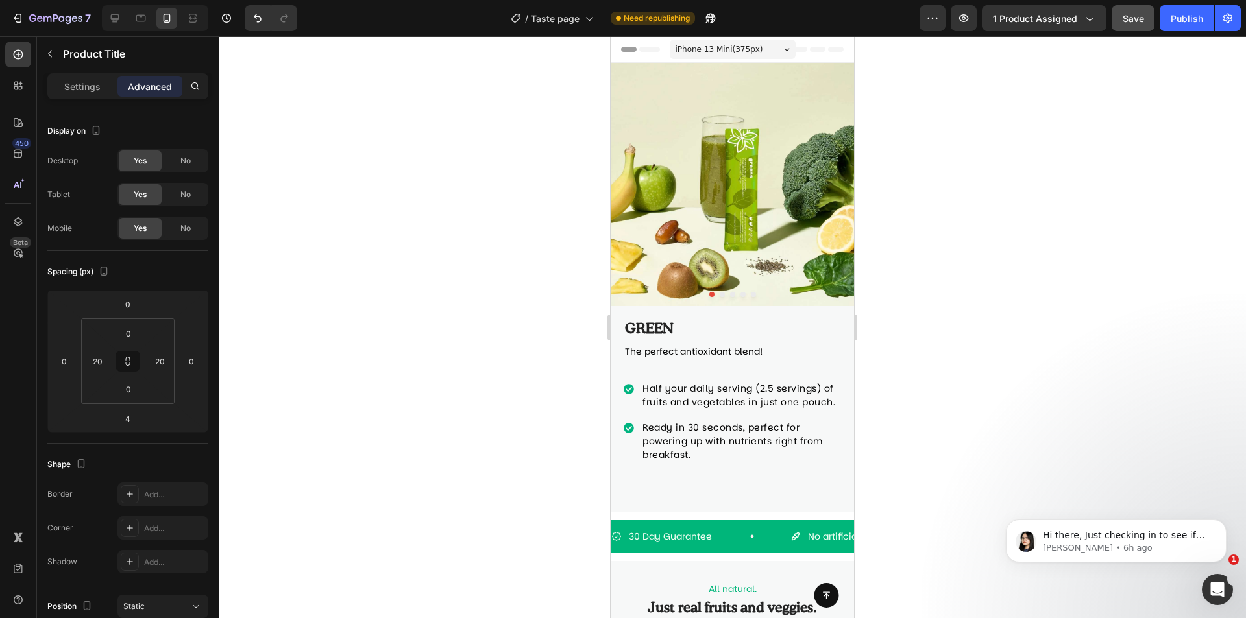
click at [1135, 20] on span "Save" at bounding box center [1132, 18] width 21 height 11
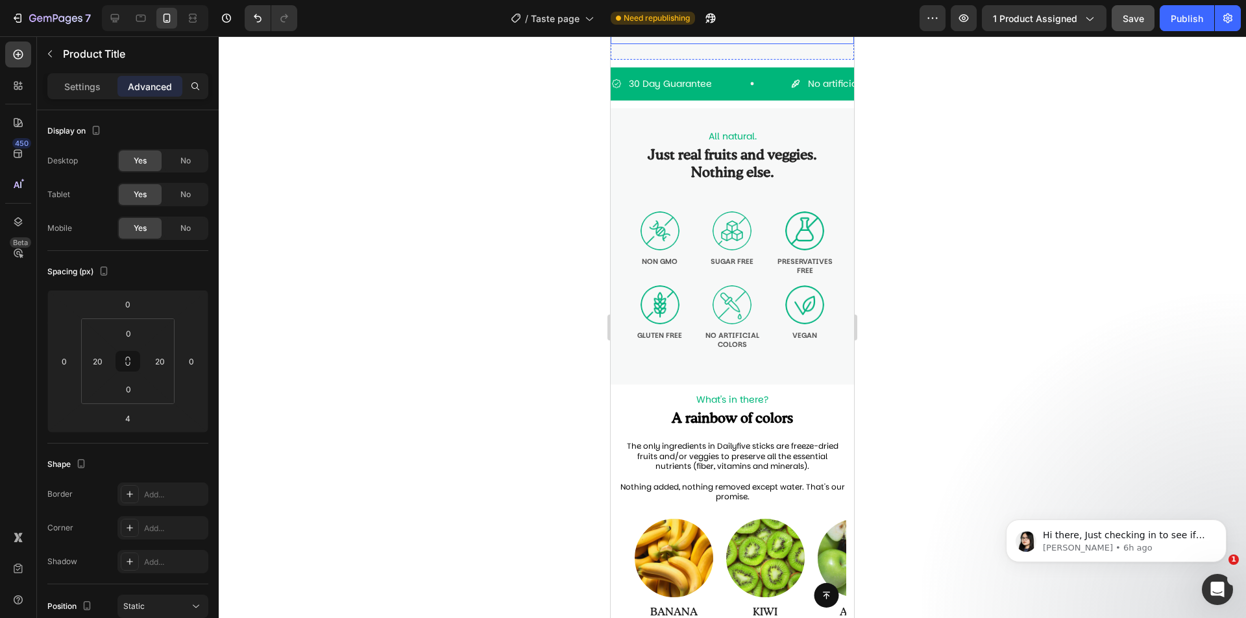
scroll to position [454, 0]
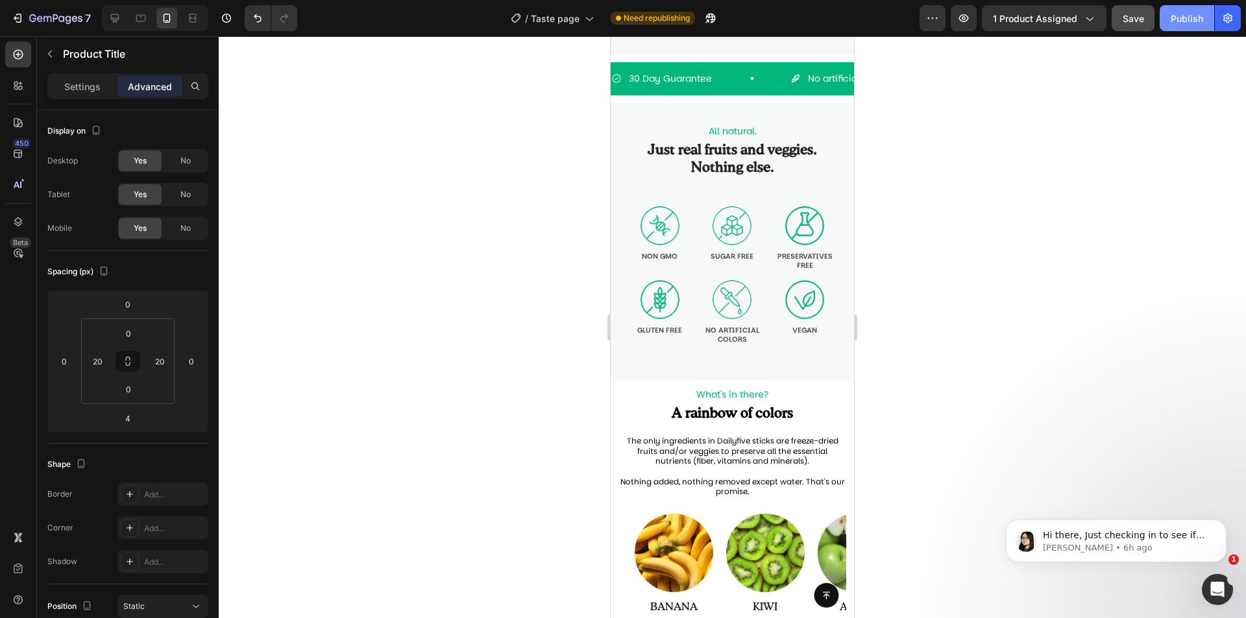
click at [1168, 21] on button "Publish" at bounding box center [1186, 18] width 54 height 26
click at [1094, 28] on button "1 product assigned" at bounding box center [1044, 18] width 125 height 26
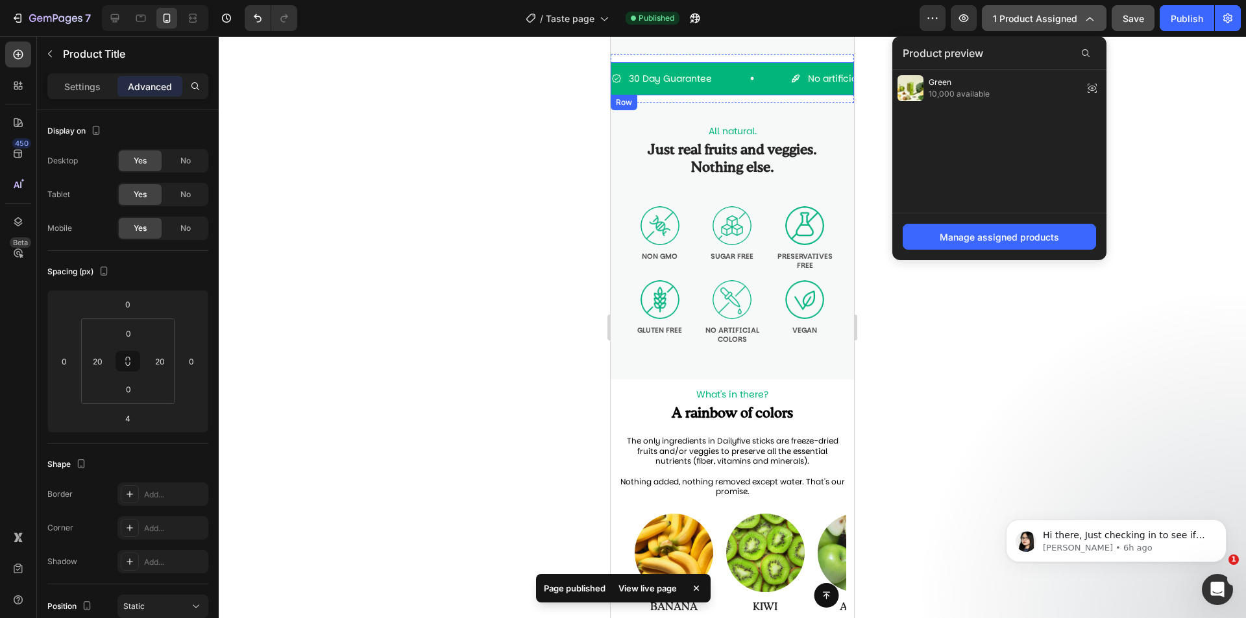
click at [1094, 18] on icon "button" at bounding box center [1088, 18] width 13 height 13
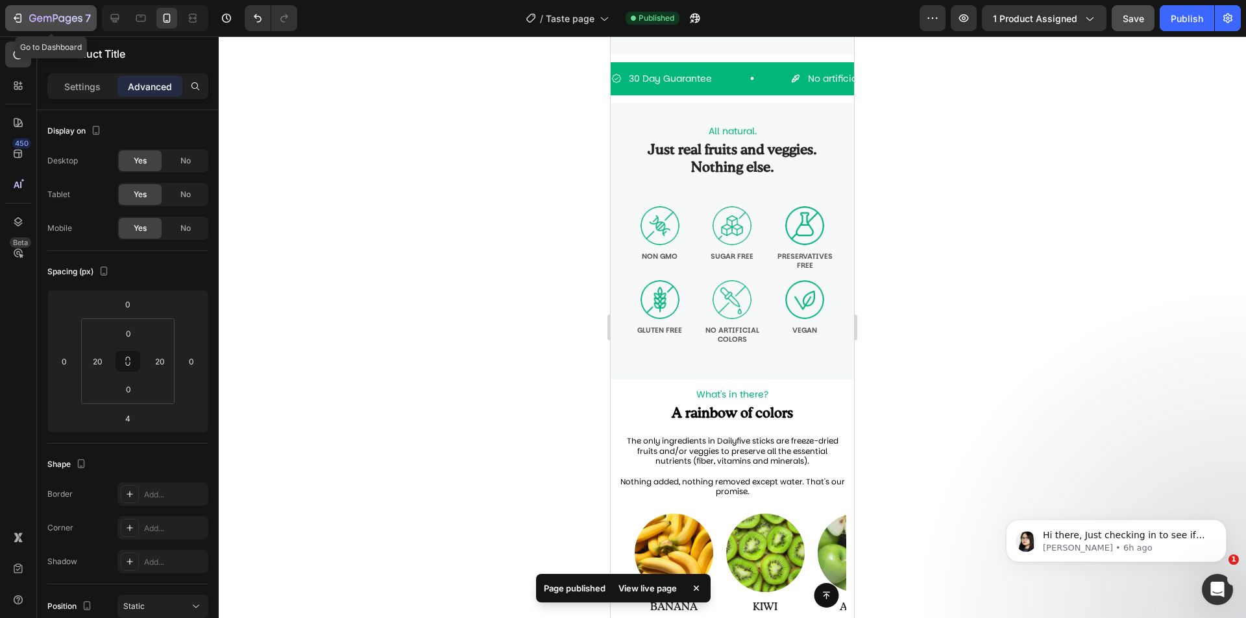
click at [44, 18] on icon "button" at bounding box center [47, 19] width 8 height 6
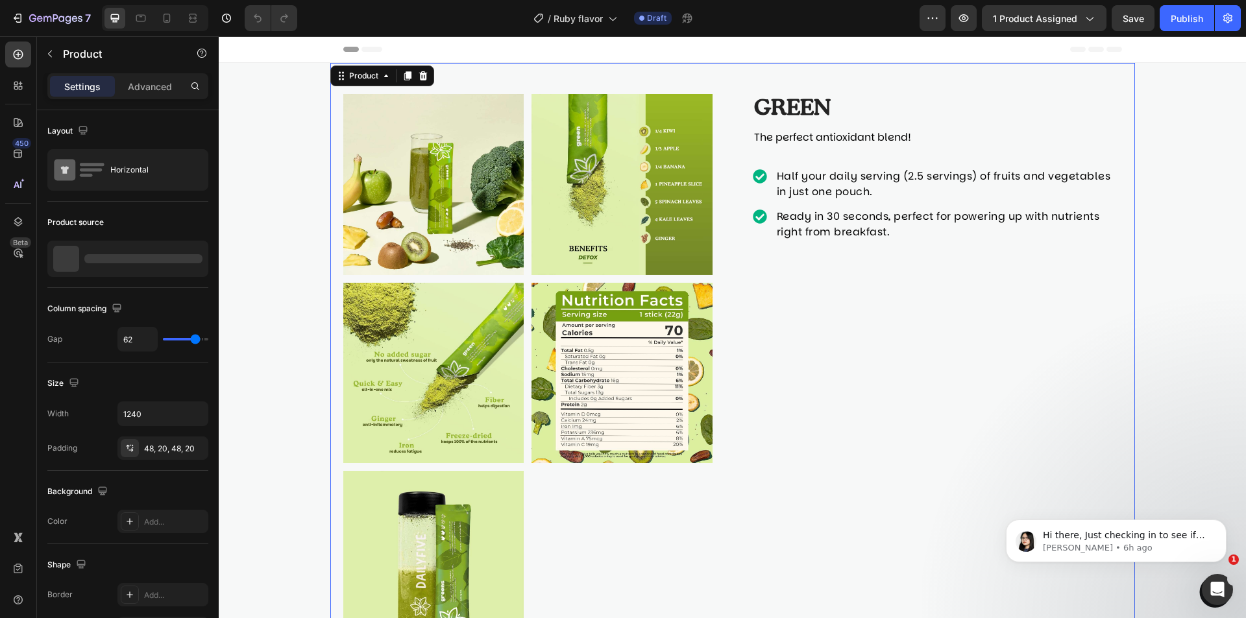
click at [664, 82] on div "Product Images Green Product Title The perfect antioxidant blend! Text Block Ha…" at bounding box center [732, 373] width 804 height 620
click at [193, 260] on icon "button" at bounding box center [194, 259] width 10 height 10
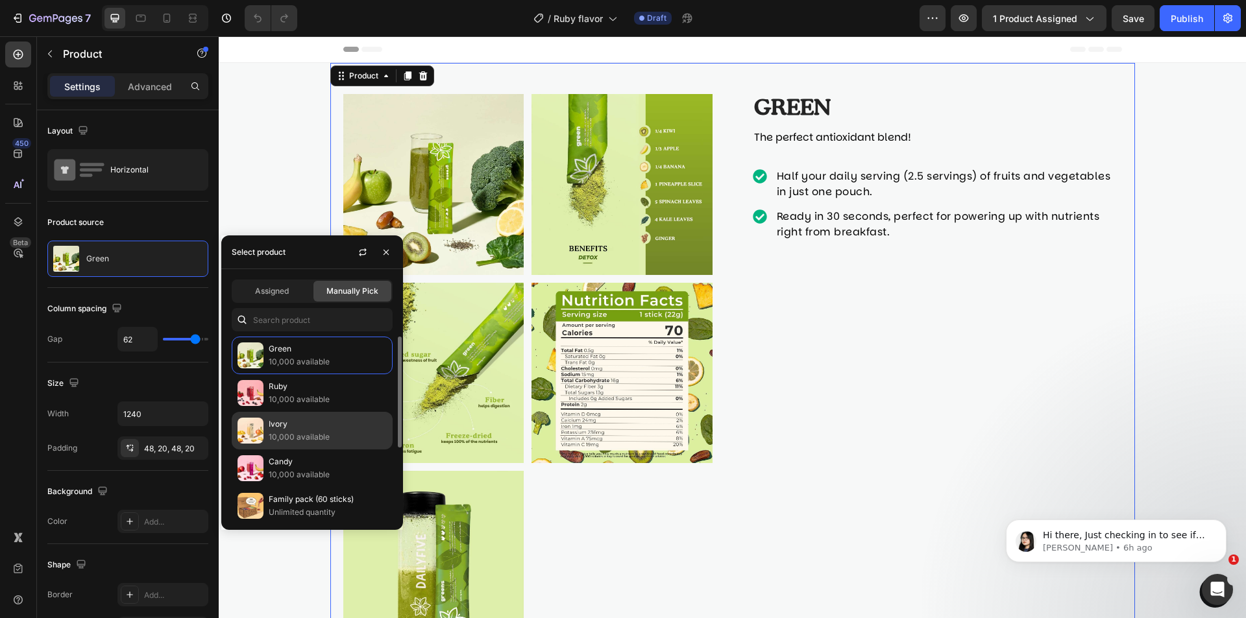
click at [282, 412] on div "Ivory 10,000 available" at bounding box center [312, 431] width 161 height 38
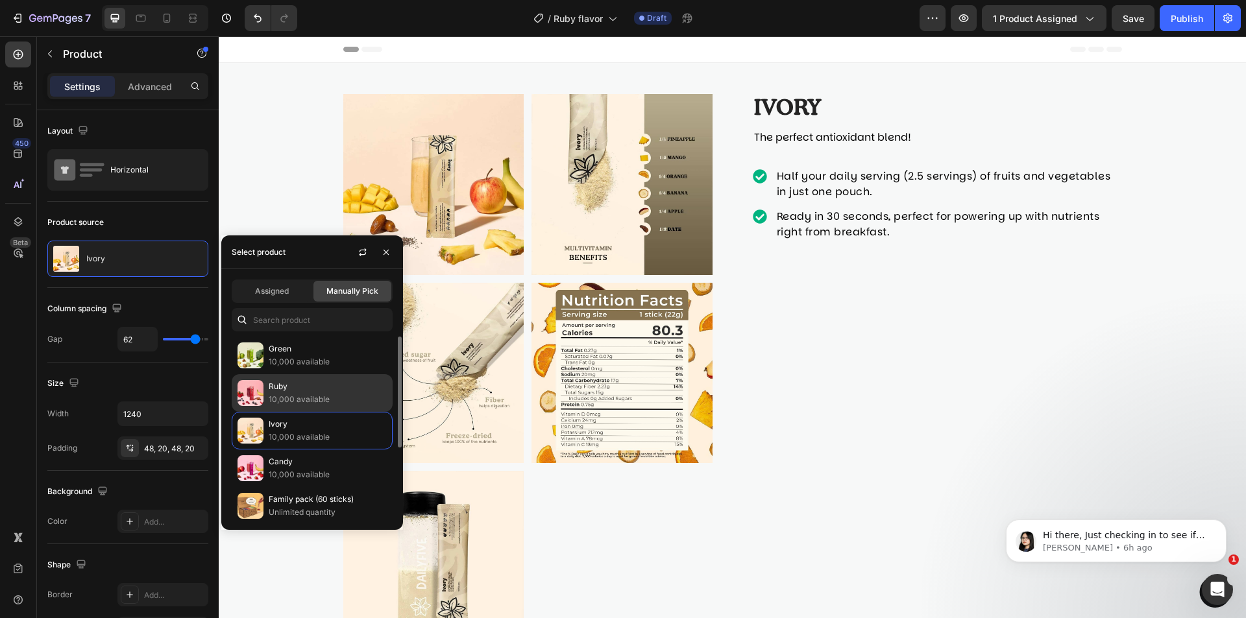
click at [296, 394] on p "10,000 available" at bounding box center [328, 399] width 118 height 13
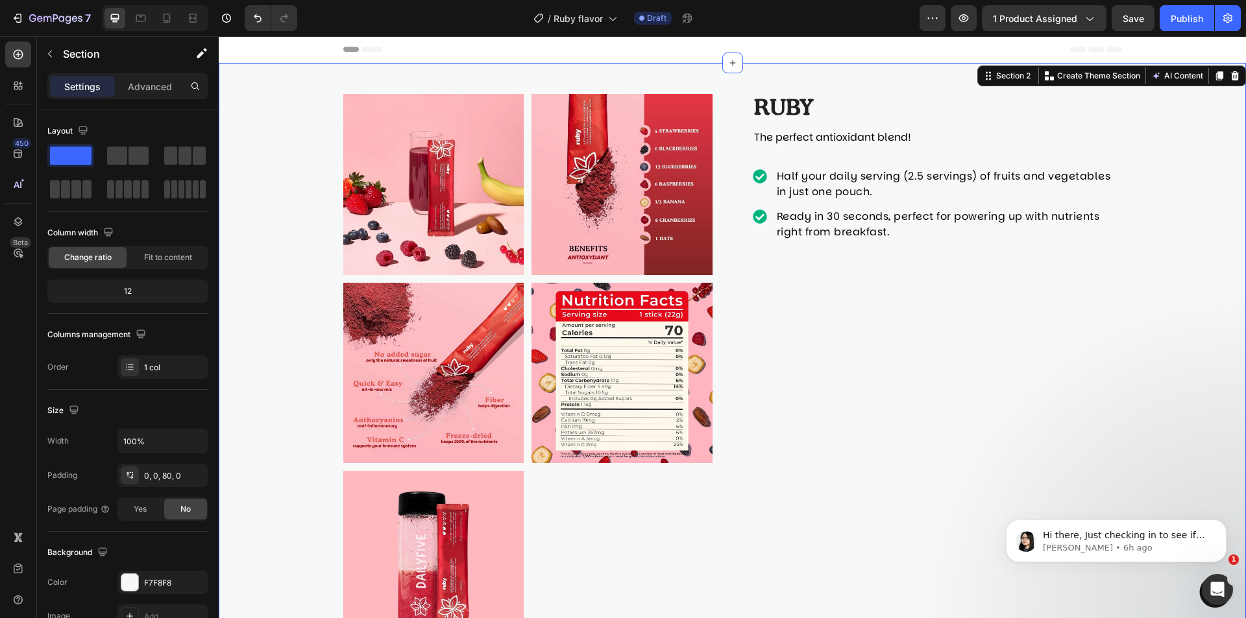
click at [1157, 277] on div "Product Images Ruby Product Title The perfect antioxidant blend! Text Block Hal…" at bounding box center [732, 373] width 1027 height 620
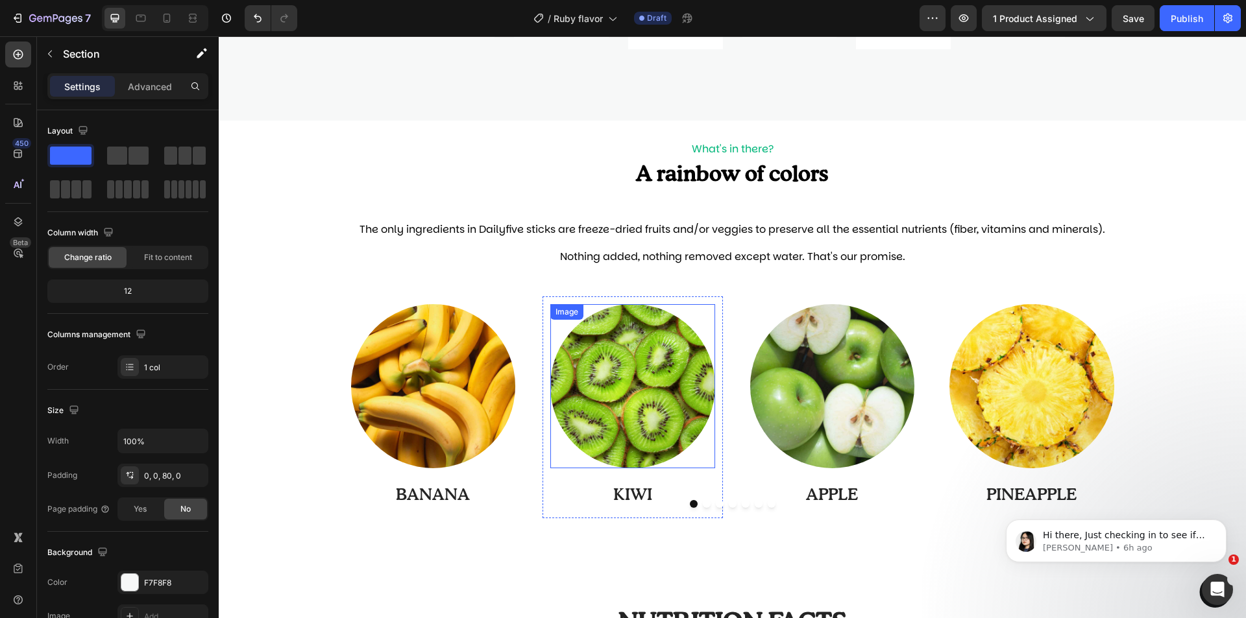
scroll to position [1038, 0]
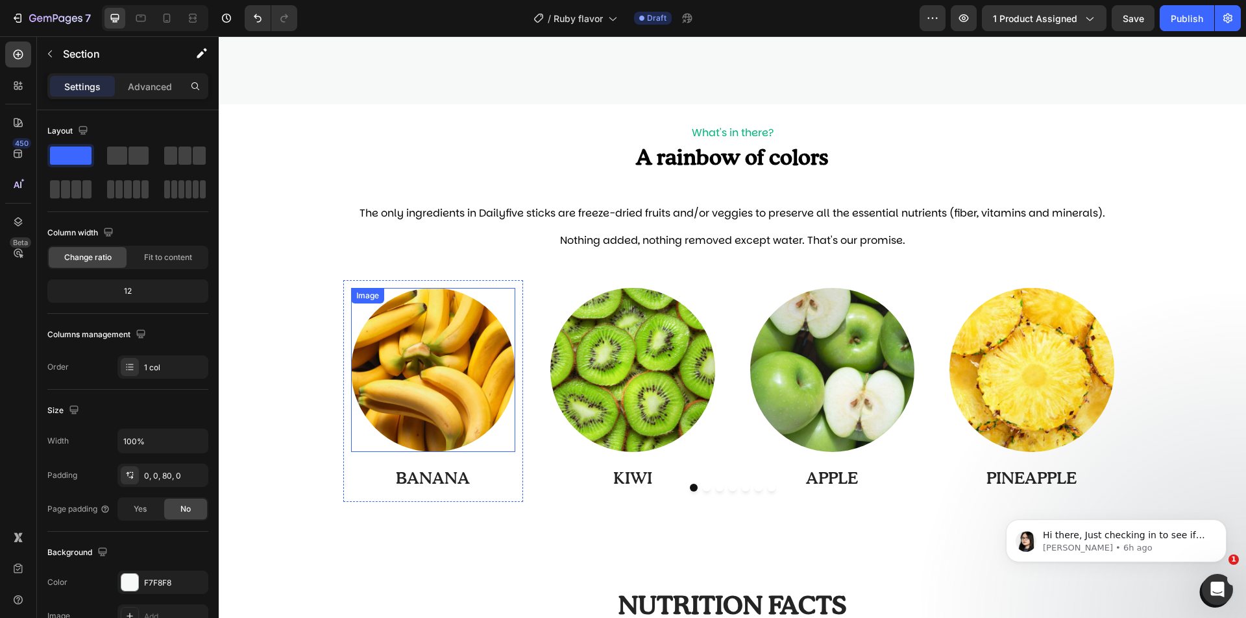
click at [448, 372] on img at bounding box center [433, 370] width 165 height 165
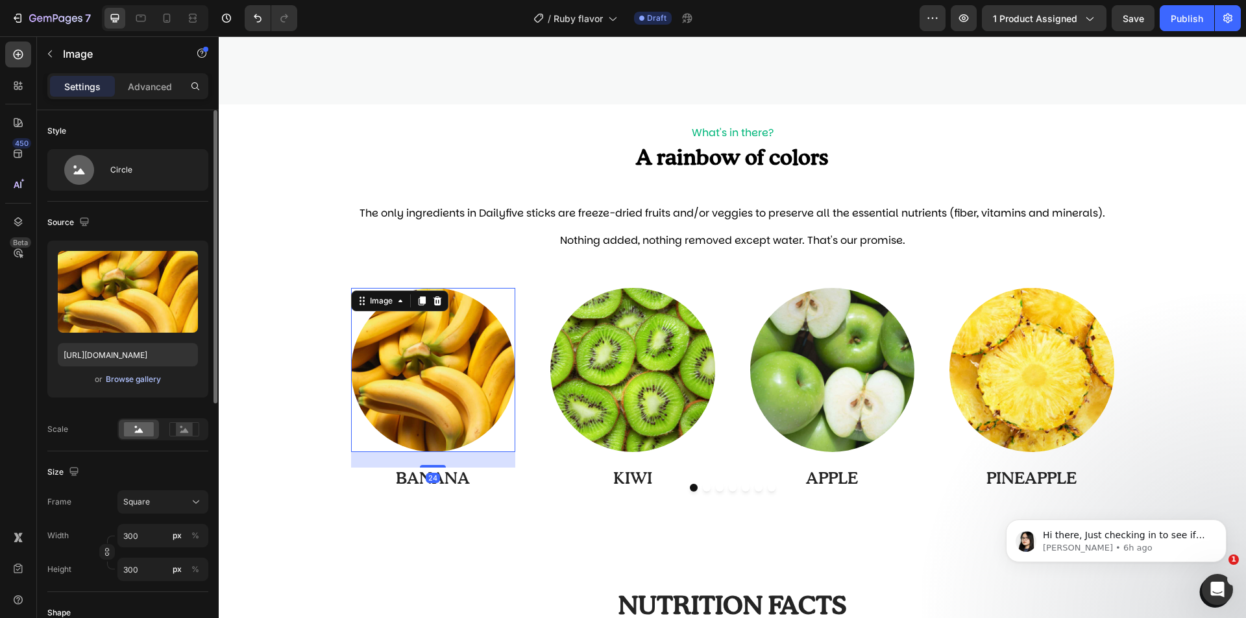
click at [128, 381] on div "Browse gallery" at bounding box center [133, 380] width 55 height 12
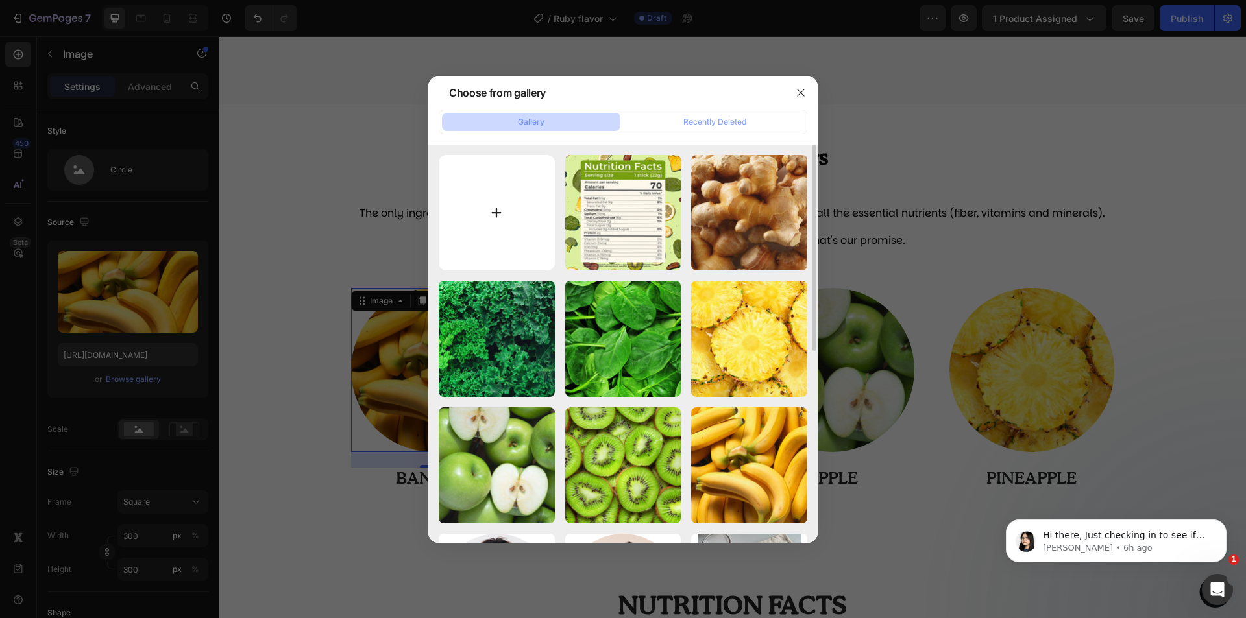
click at [508, 232] on input "file" at bounding box center [497, 213] width 116 height 116
type input "C:\fakepath\26-min.jpg"
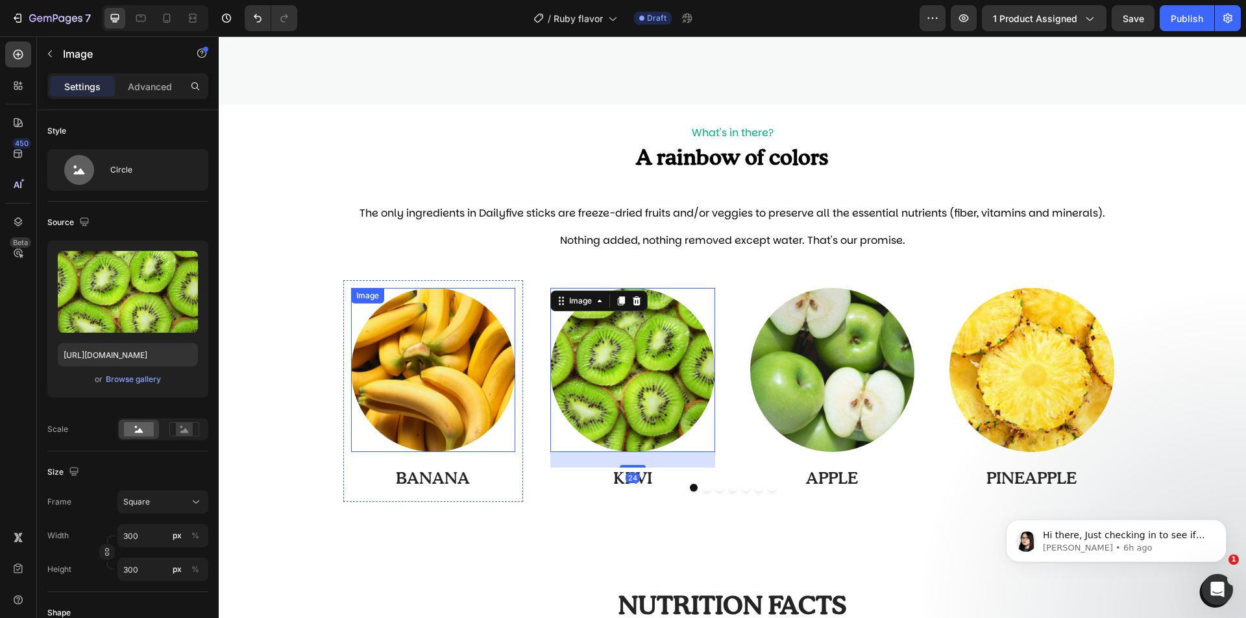
click at [436, 381] on img at bounding box center [433, 370] width 165 height 165
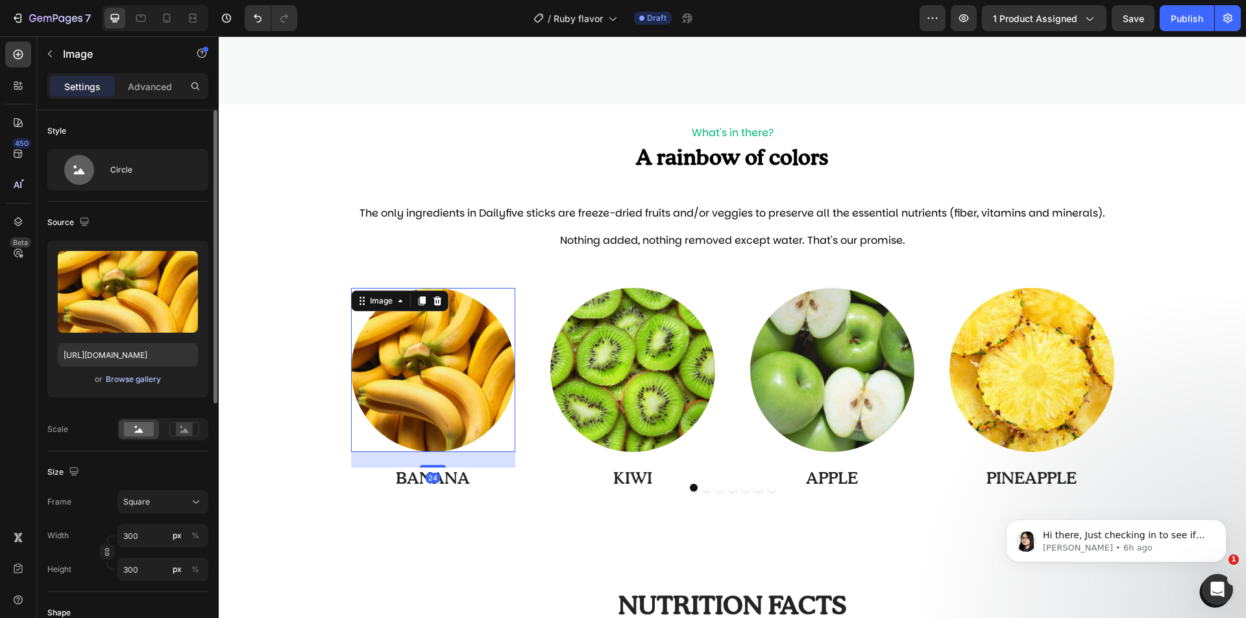
click at [131, 374] on div "Browse gallery" at bounding box center [133, 380] width 55 height 12
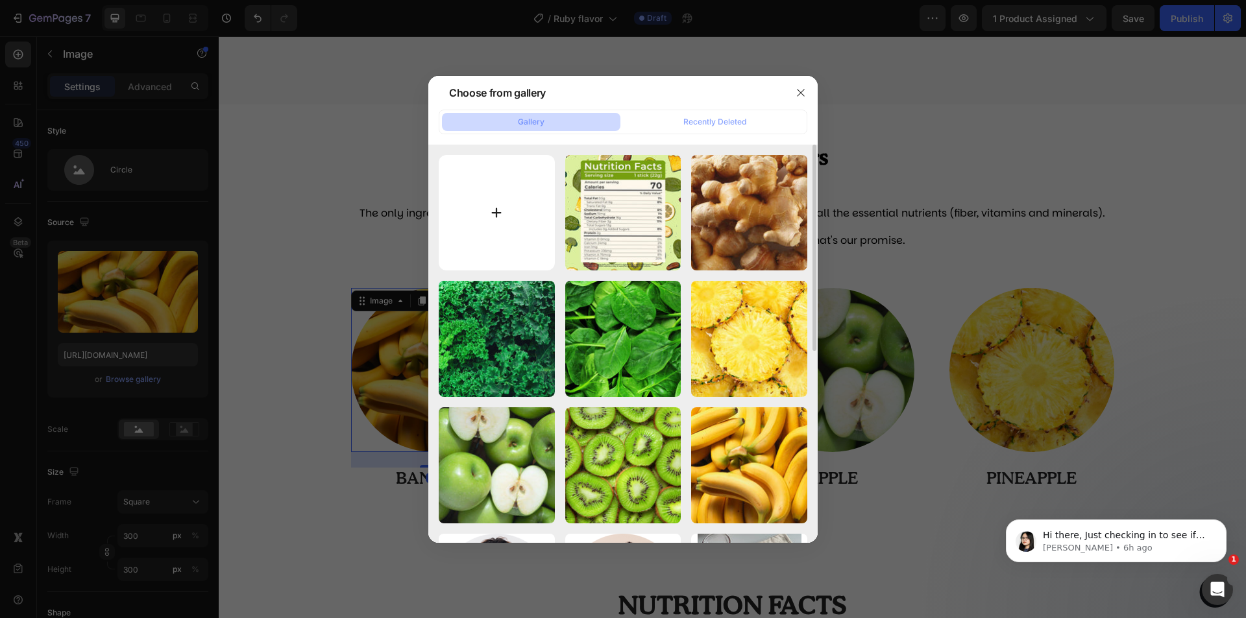
click at [536, 220] on input "file" at bounding box center [497, 213] width 116 height 116
type input "C:\fakepath\26-min.jpg"
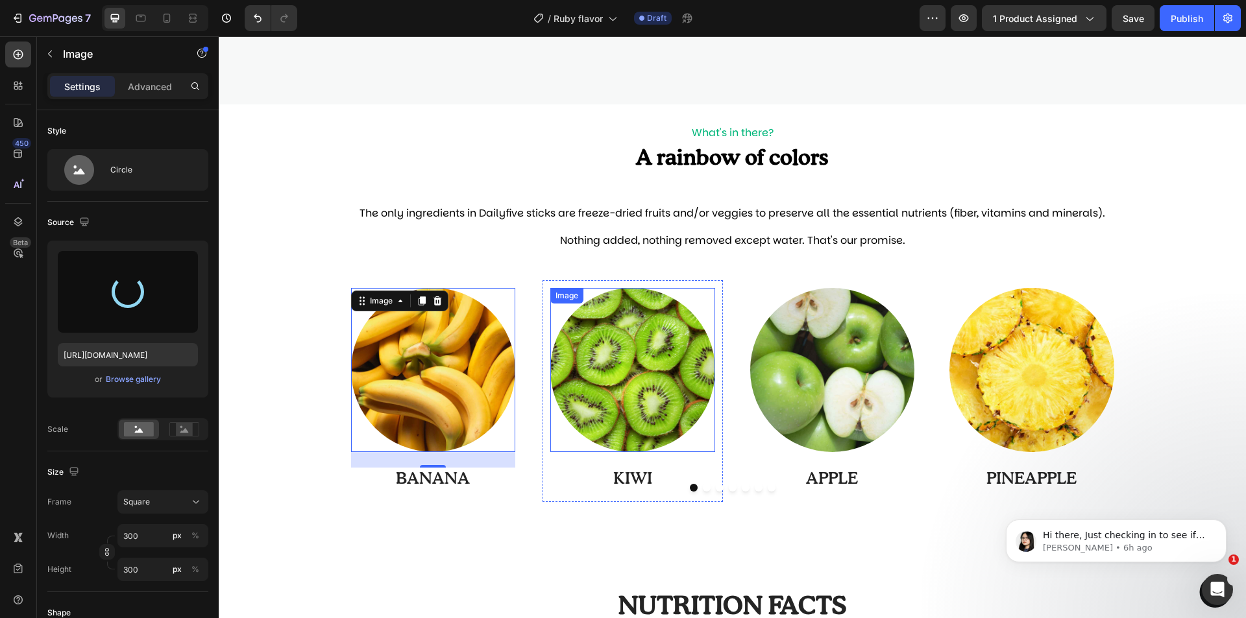
type input "https://cdn.shopify.com/s/files/1/0997/0171/9378/files/gempages_585118676177388…"
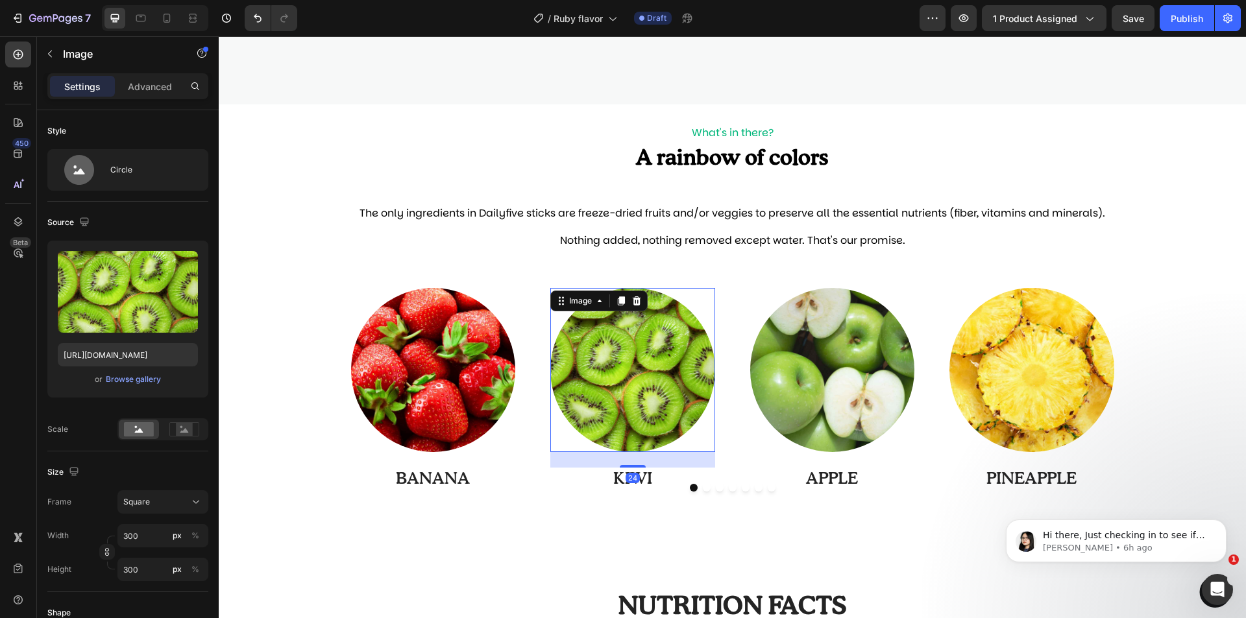
click at [619, 394] on img at bounding box center [632, 370] width 165 height 165
click at [145, 380] on div "Browse gallery" at bounding box center [133, 380] width 55 height 12
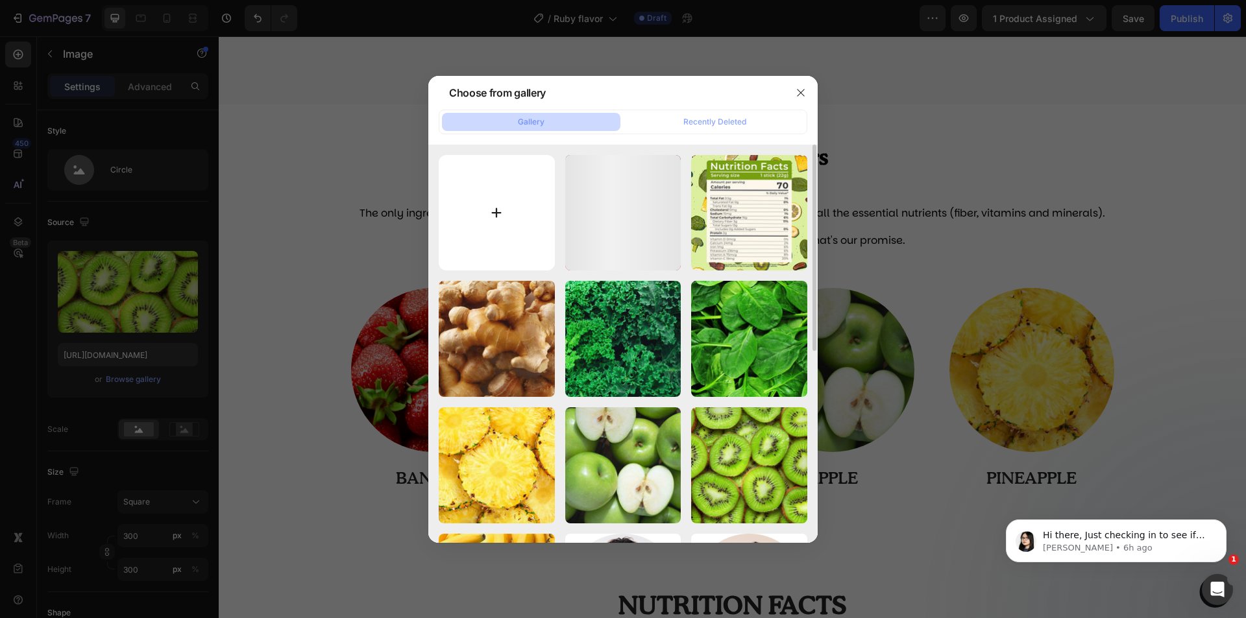
click at [481, 243] on input "file" at bounding box center [497, 213] width 116 height 116
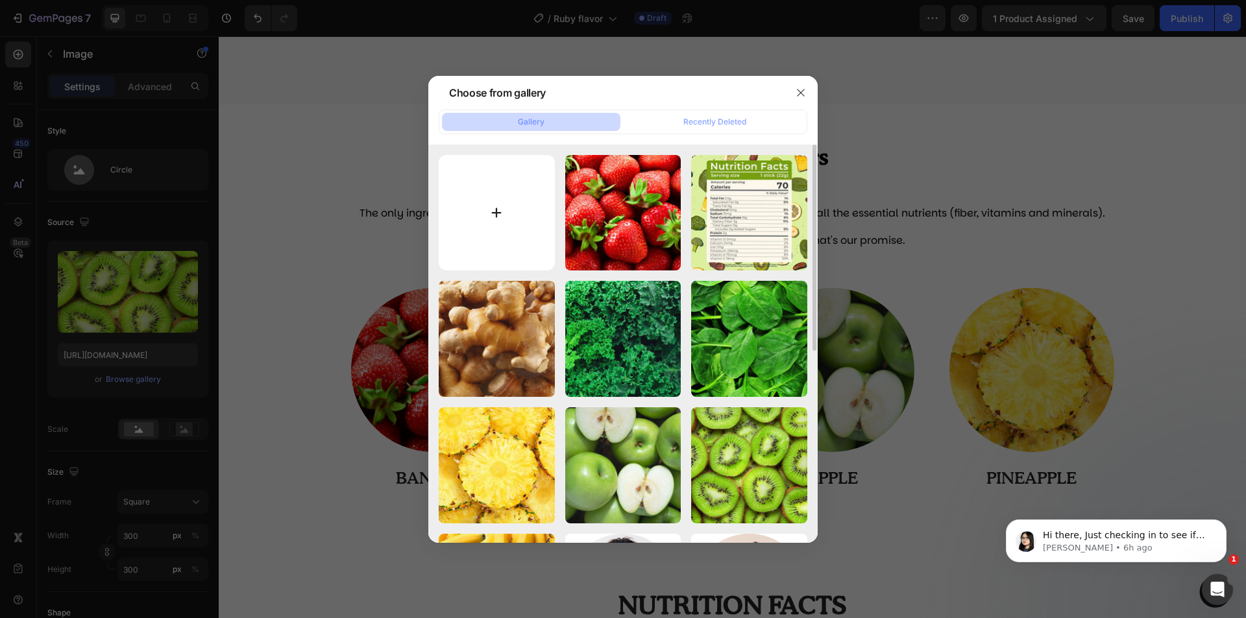
type input "C:\fakepath\32-min.jpg"
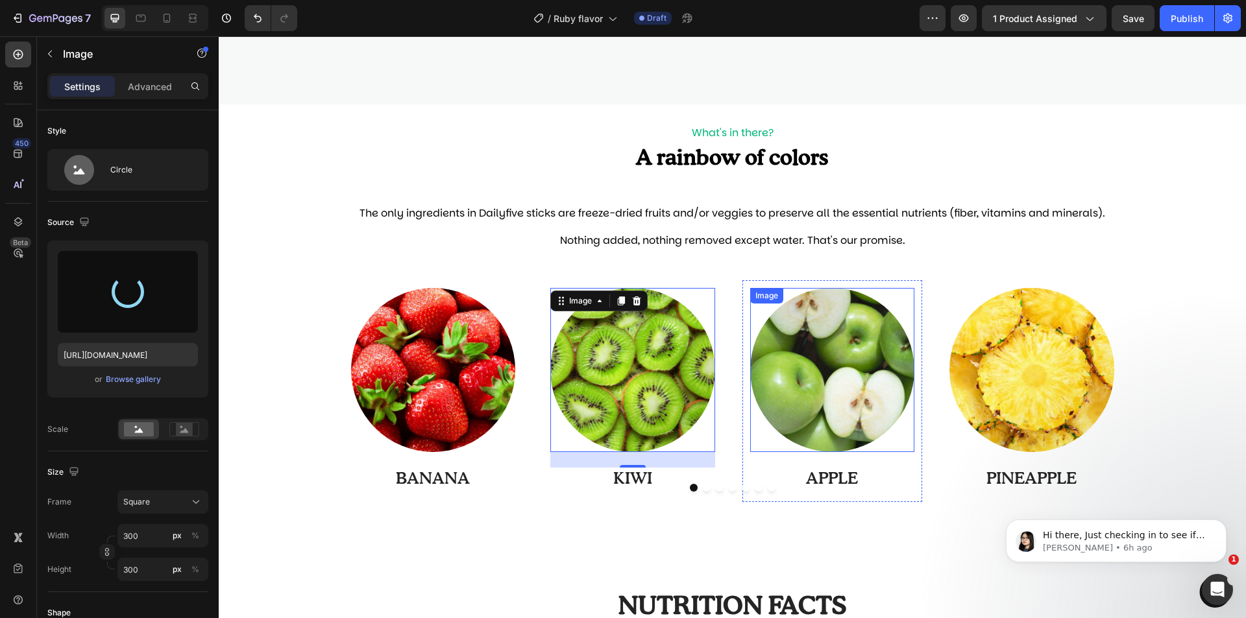
type input "https://cdn.shopify.com/s/files/1/0997/0171/9378/files/gempages_585118676177388…"
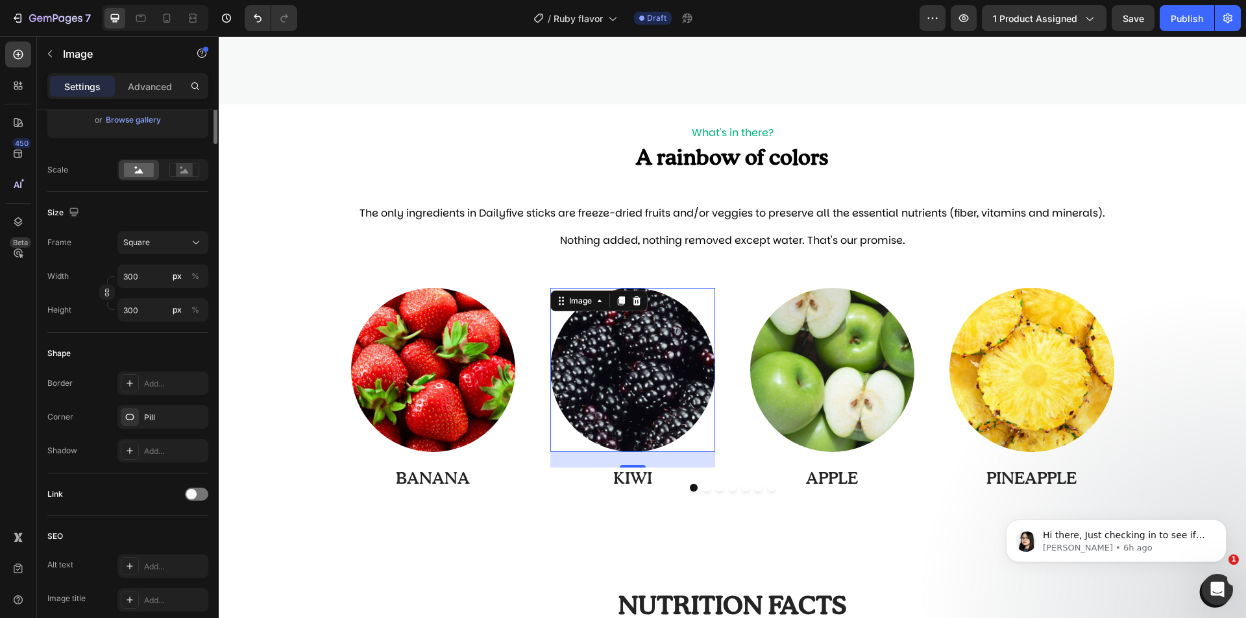
scroll to position [454, 0]
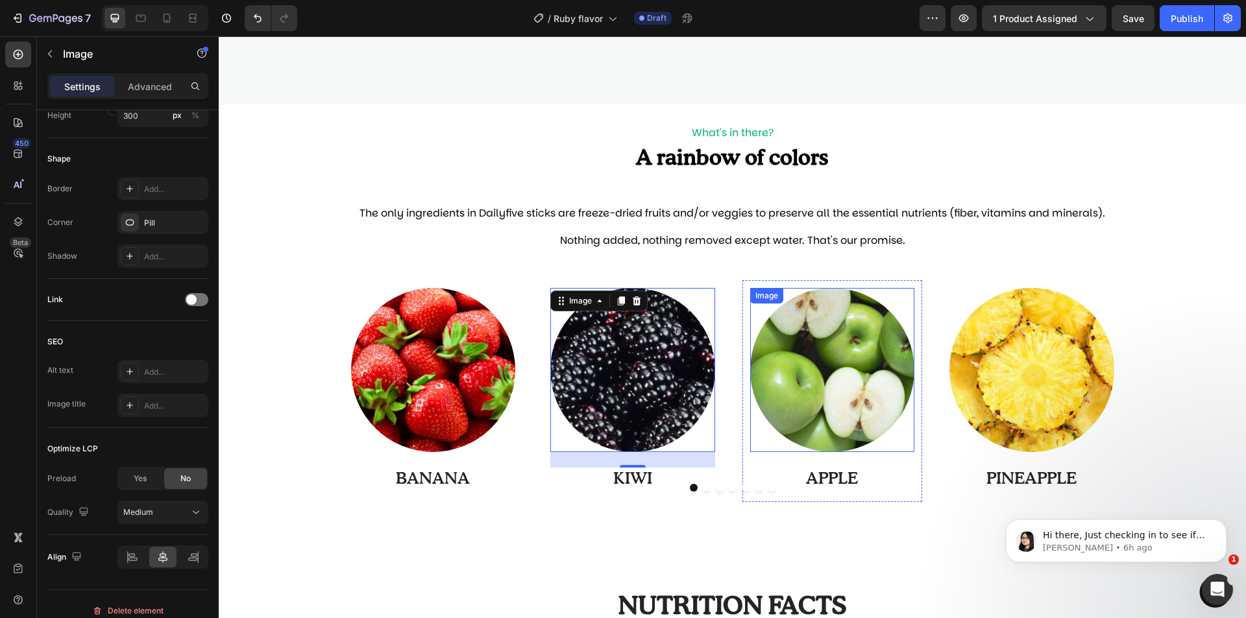
click at [808, 387] on img at bounding box center [832, 370] width 165 height 165
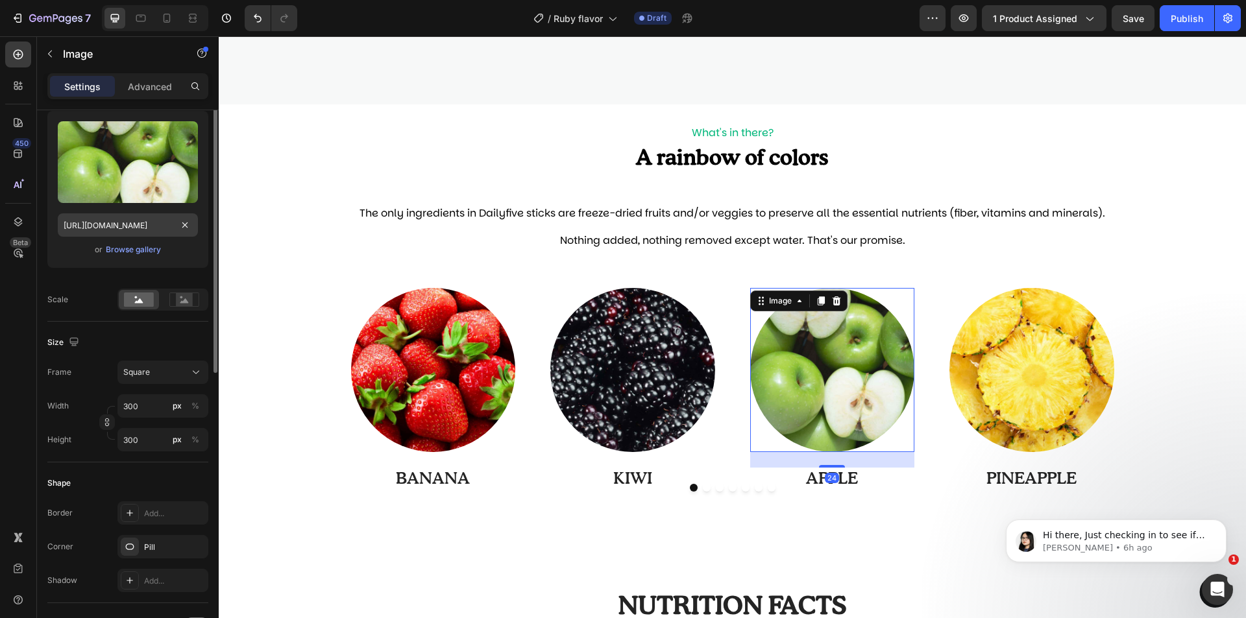
scroll to position [65, 0]
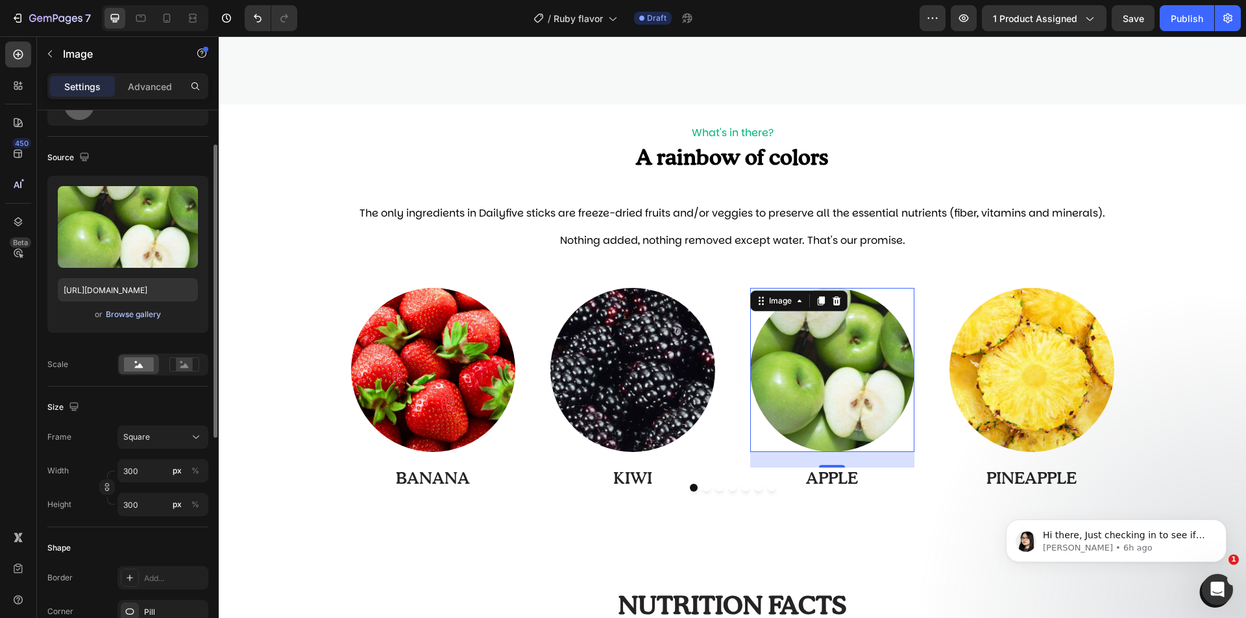
click at [128, 316] on div "Browse gallery" at bounding box center [133, 315] width 55 height 12
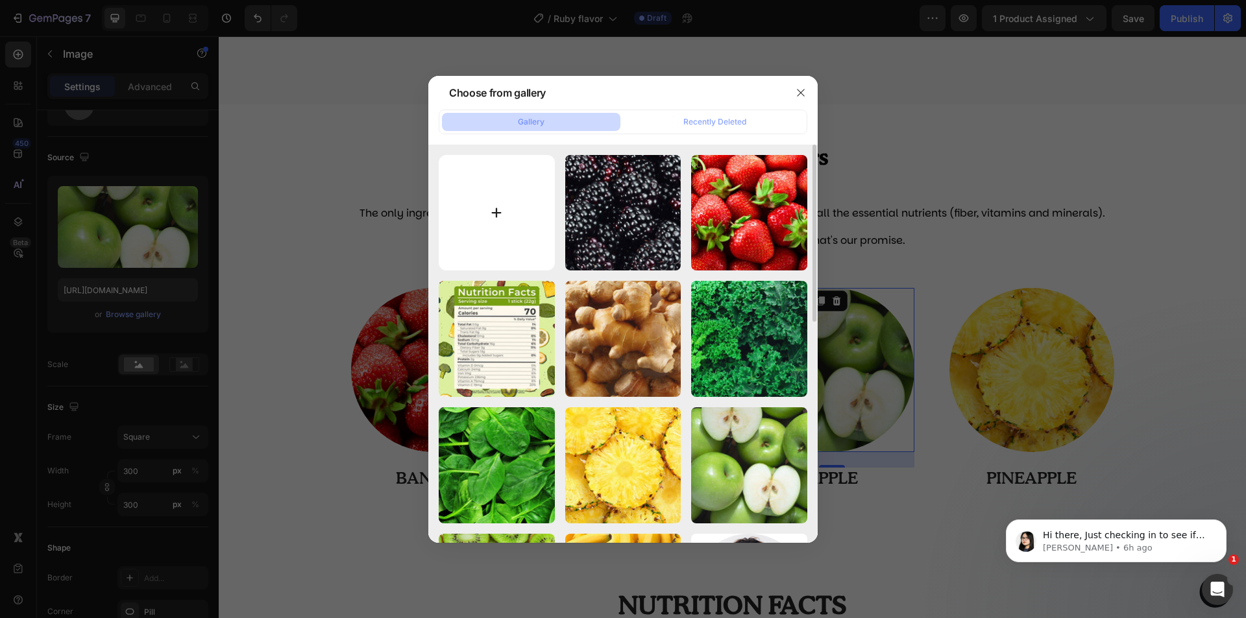
click at [516, 193] on input "file" at bounding box center [497, 213] width 116 height 116
type input "C:\fakepath\31-min.jpg"
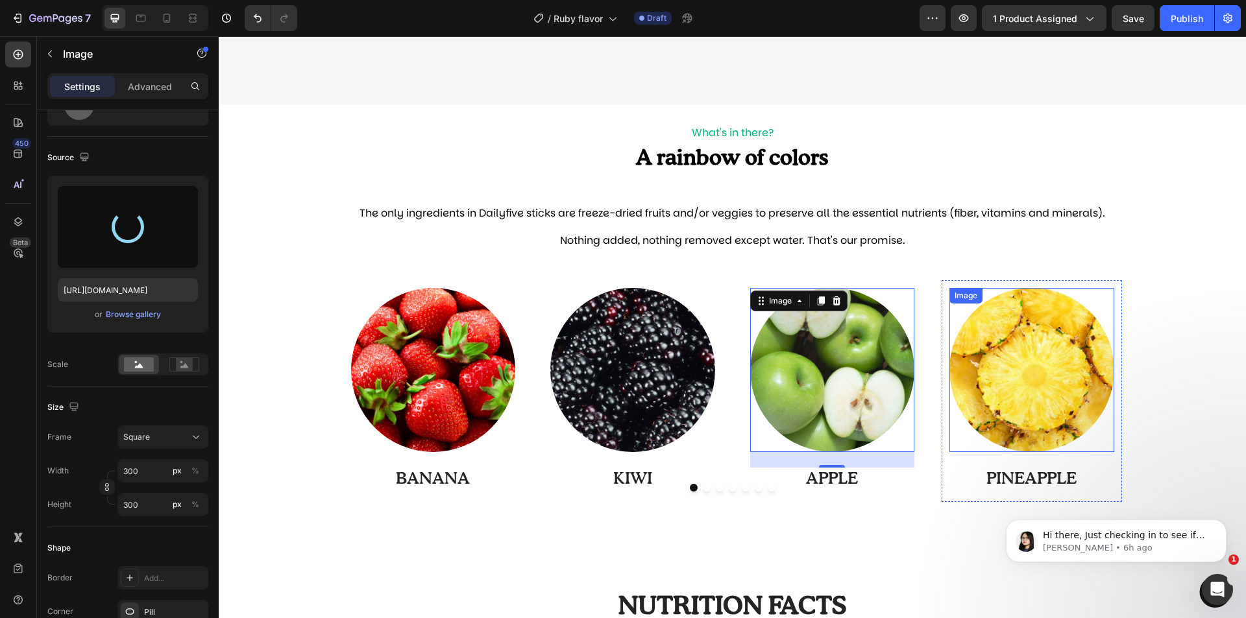
type input "https://cdn.shopify.com/s/files/1/0997/0171/9378/files/gempages_585118676177388…"
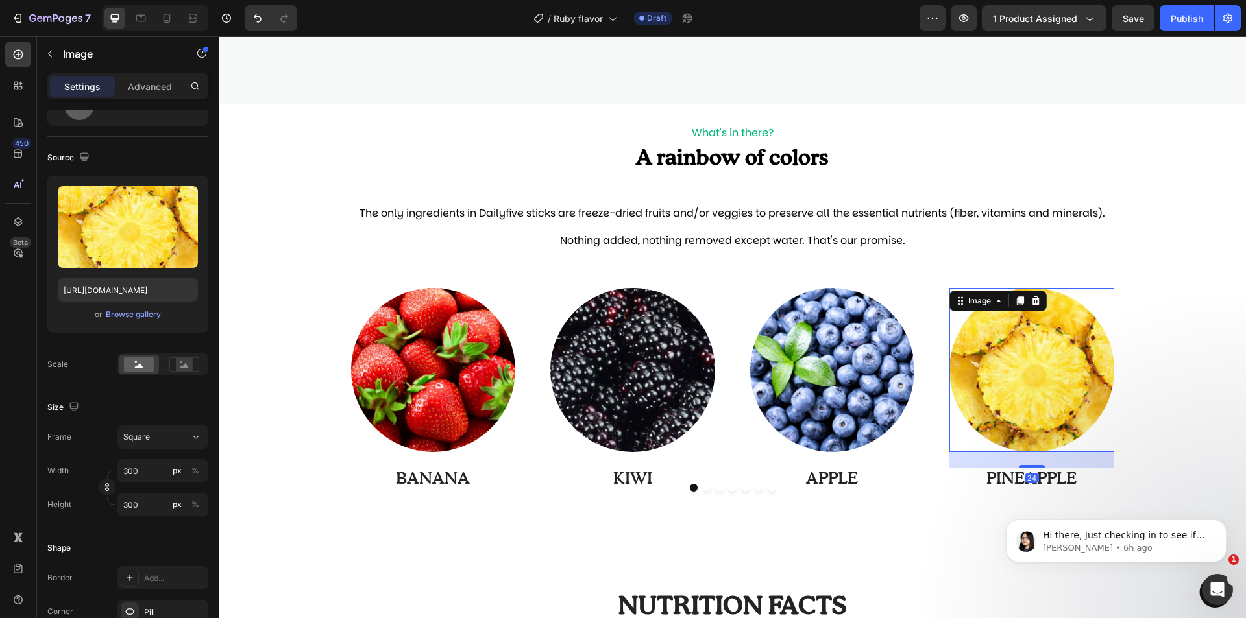
click at [1057, 354] on img at bounding box center [1031, 370] width 165 height 165
click at [133, 314] on div "Browse gallery" at bounding box center [133, 315] width 55 height 12
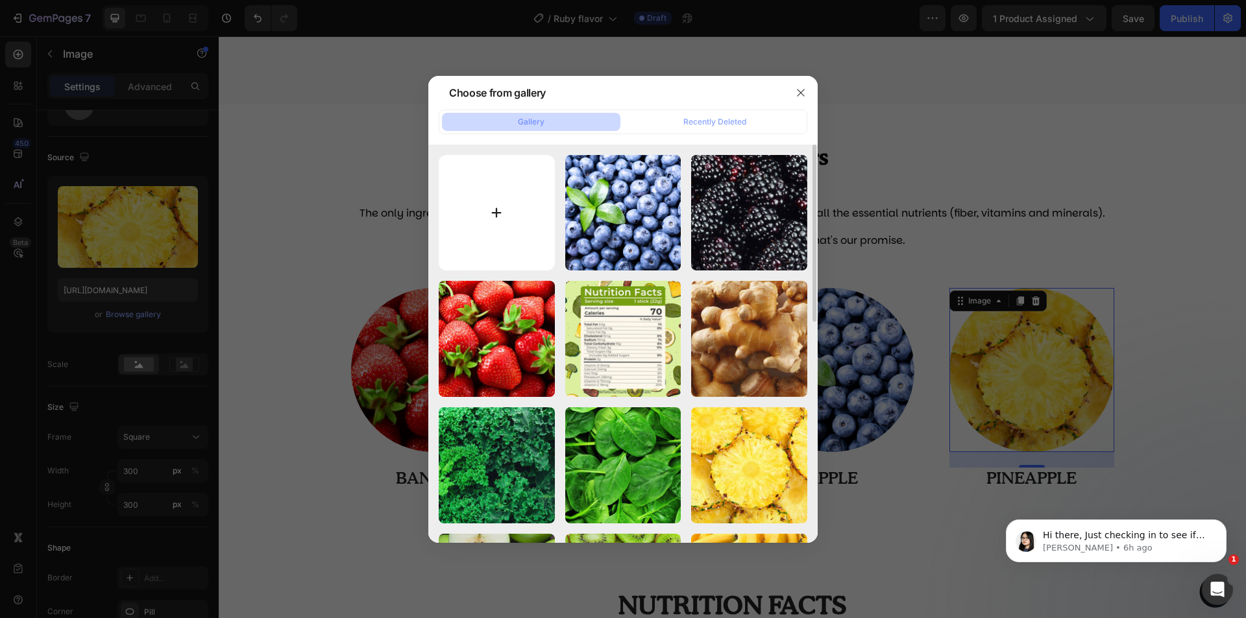
click at [535, 222] on input "file" at bounding box center [497, 213] width 116 height 116
type input "C:\fakepath\25-min.jpg"
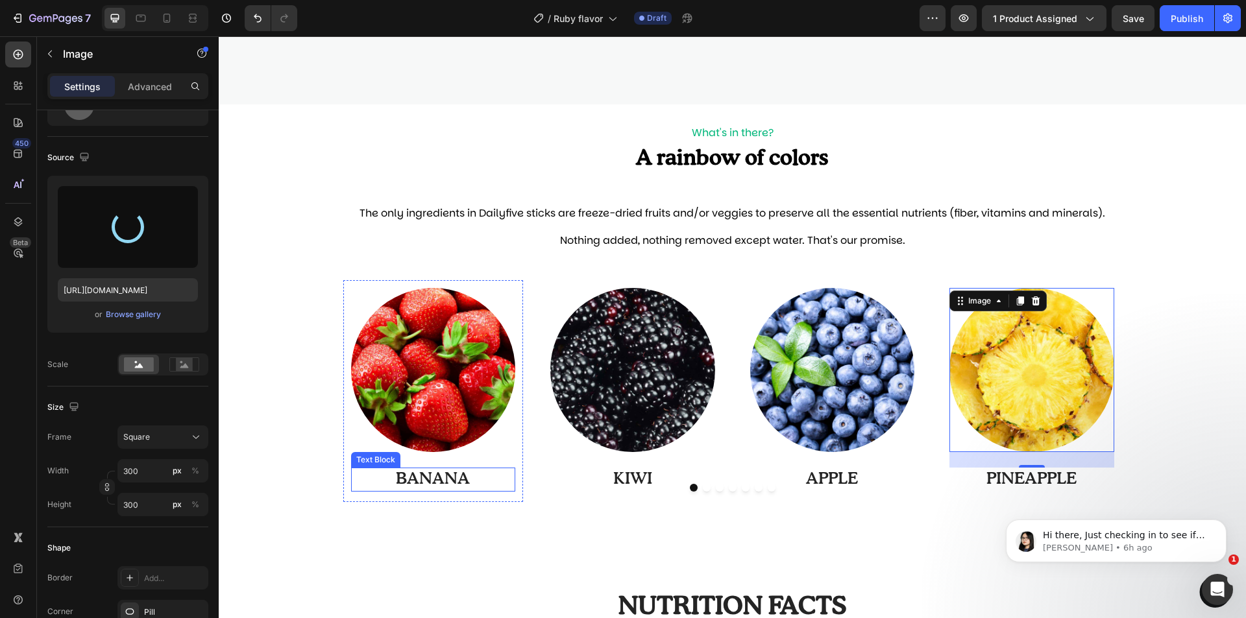
type input "https://cdn.shopify.com/s/files/1/0997/0171/9378/files/gempages_585118676177388…"
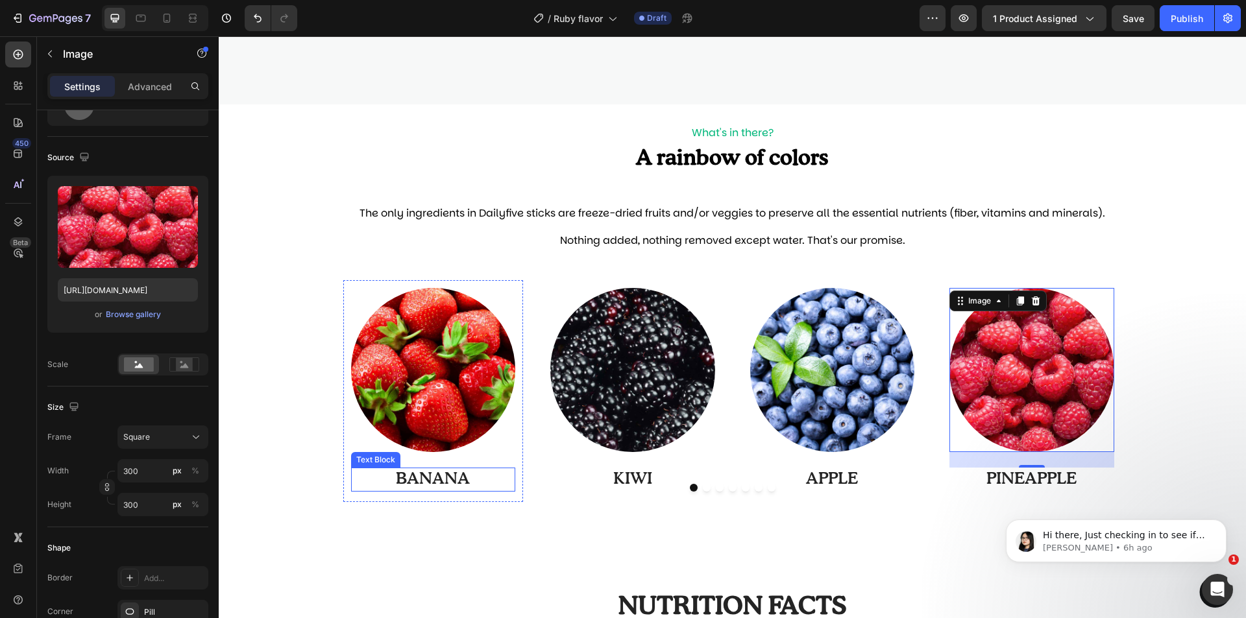
click at [430, 477] on p "BANANA" at bounding box center [433, 479] width 162 height 21
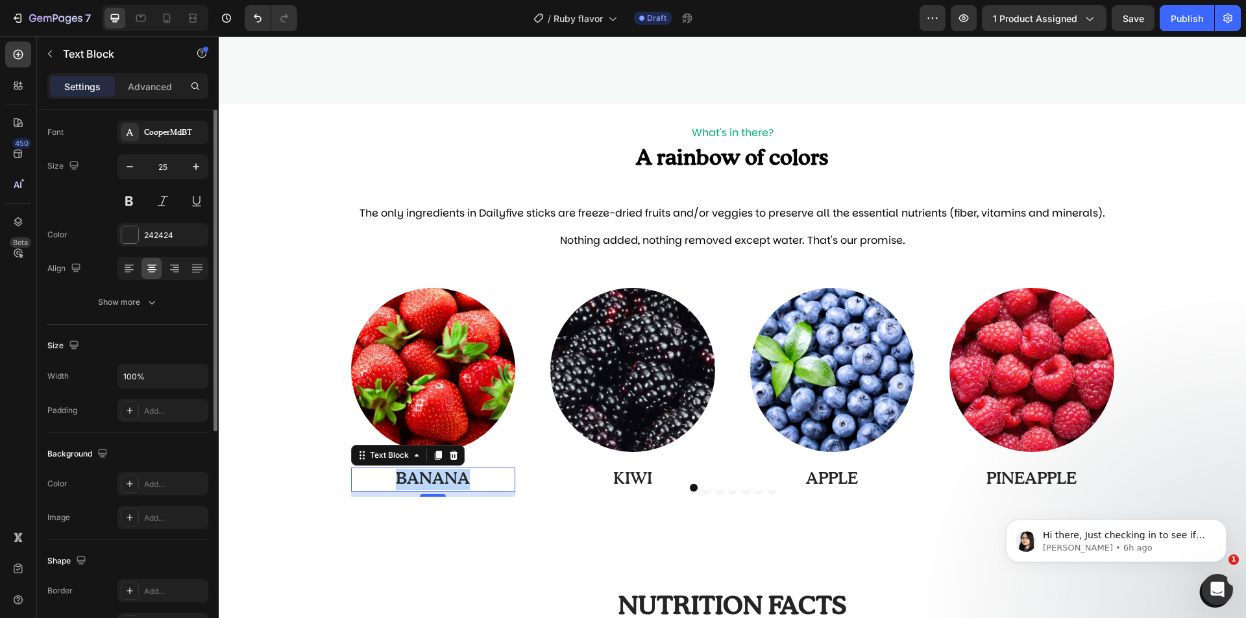
scroll to position [0, 0]
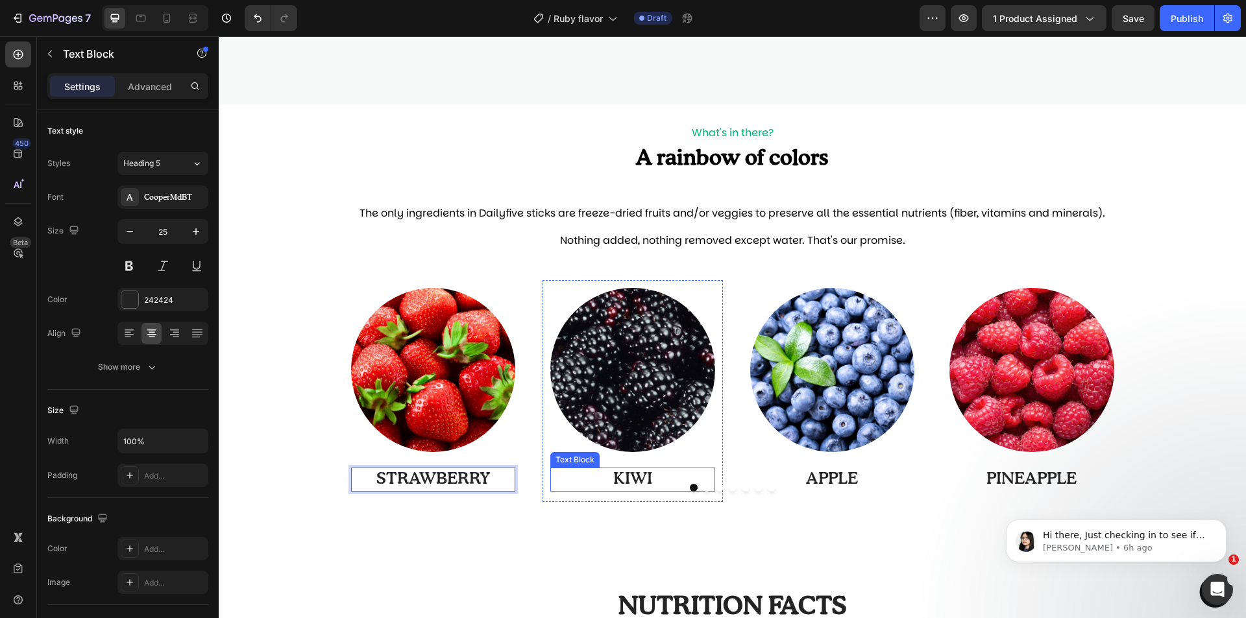
click at [631, 479] on p "KIWI" at bounding box center [632, 479] width 162 height 21
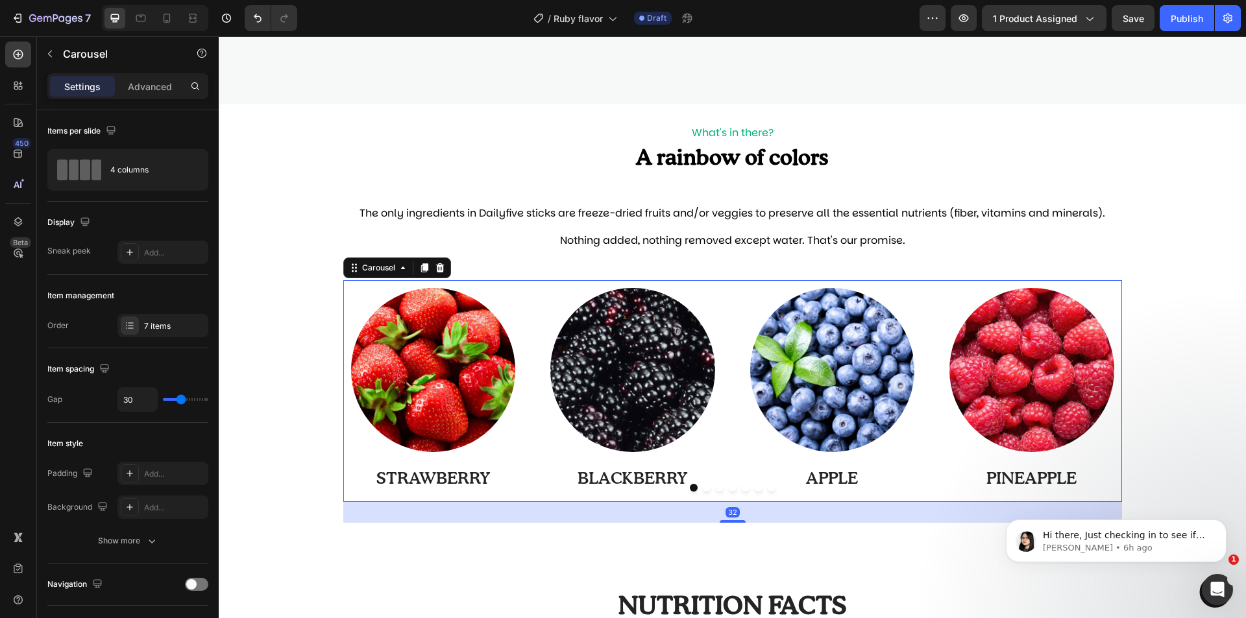
click at [821, 484] on div at bounding box center [732, 488] width 778 height 8
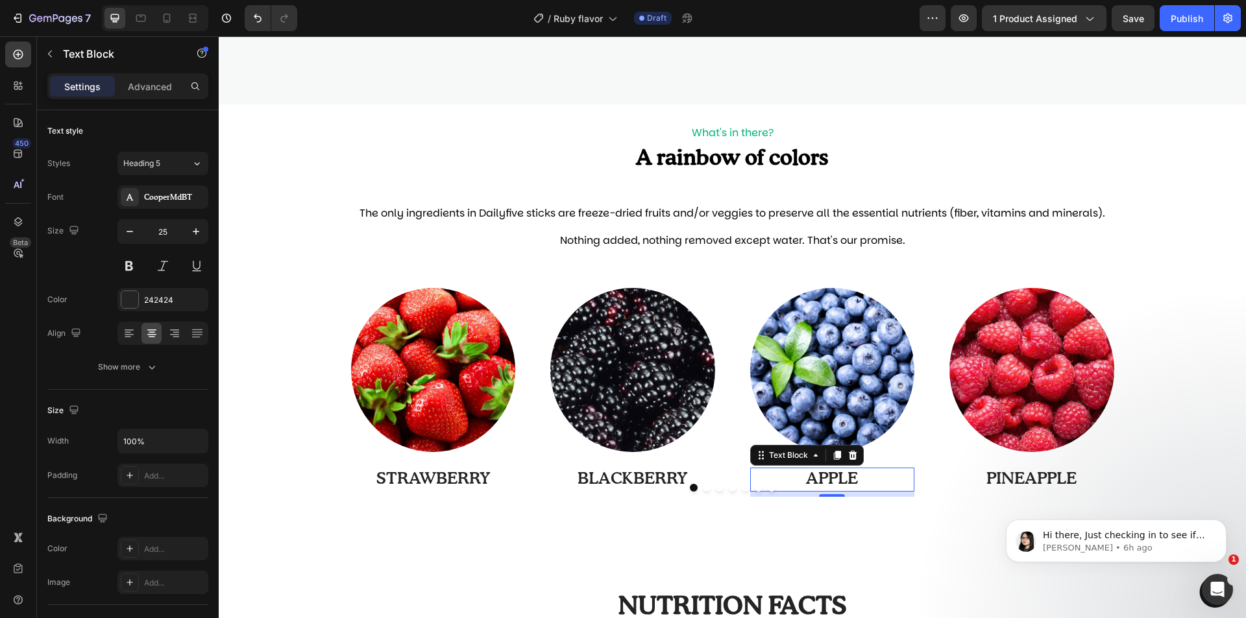
click at [826, 477] on p "APPLE" at bounding box center [832, 479] width 162 height 21
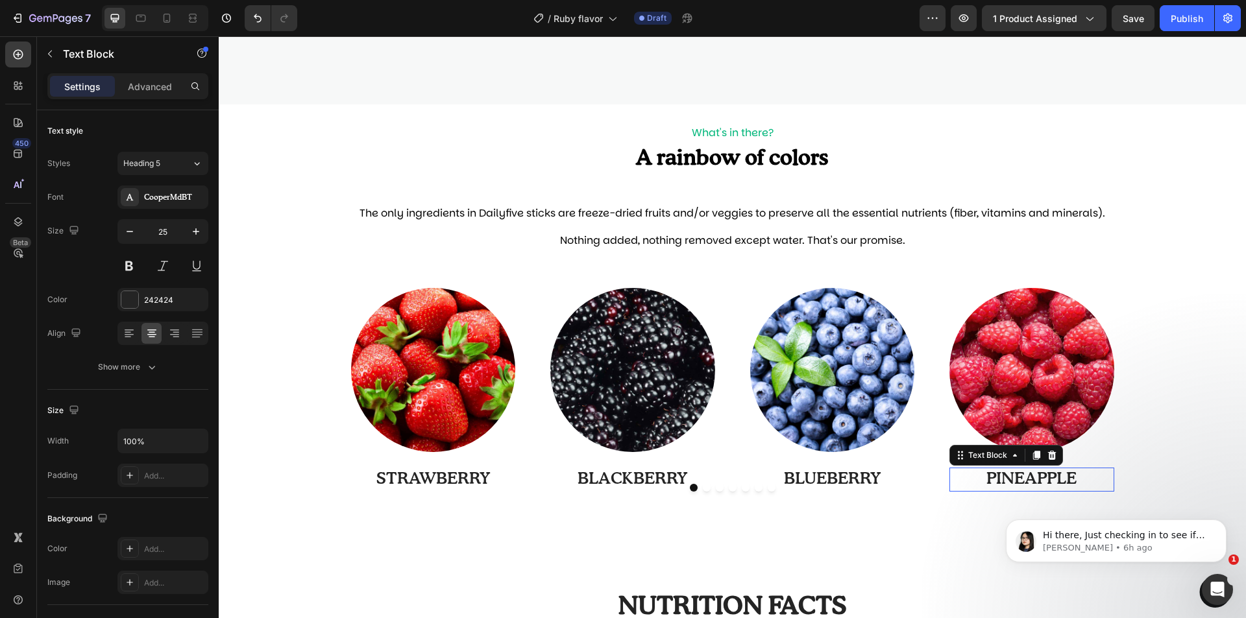
click at [1061, 475] on p "PINEAPPLE" at bounding box center [1031, 479] width 162 height 21
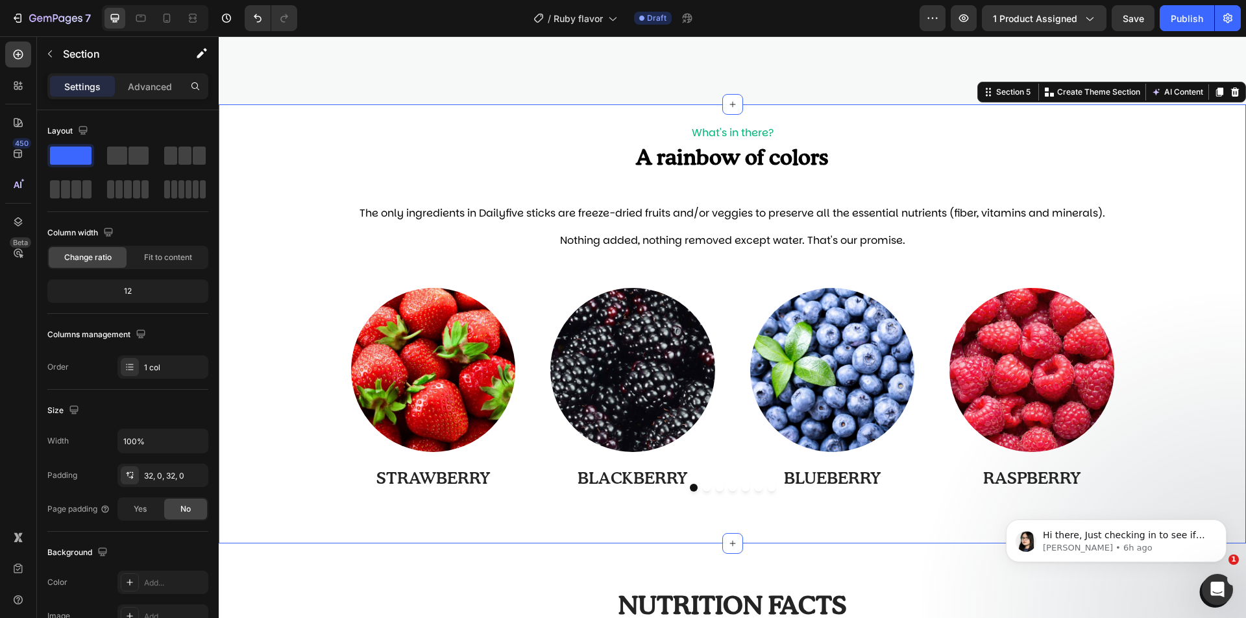
click at [1170, 392] on div "Image STRAWBERRY Text Block Row Image BLACKBERRY Text Block Row Image BLUEBERRY…" at bounding box center [732, 401] width 1027 height 243
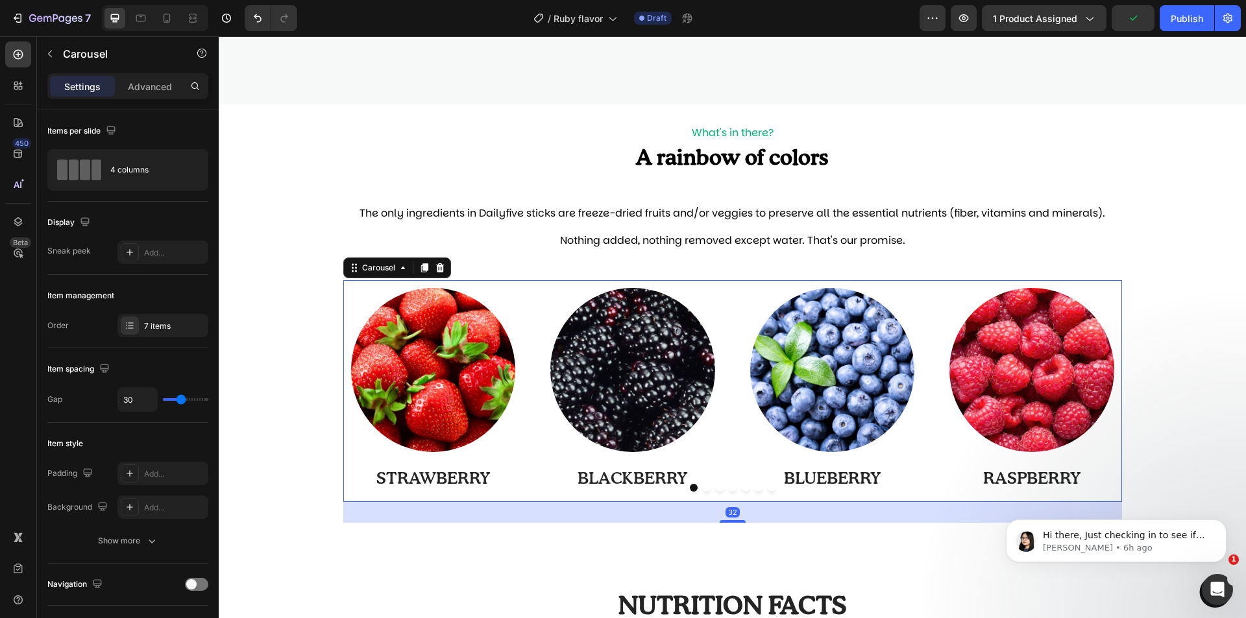
click at [703, 489] on button "Dot" at bounding box center [707, 488] width 8 height 8
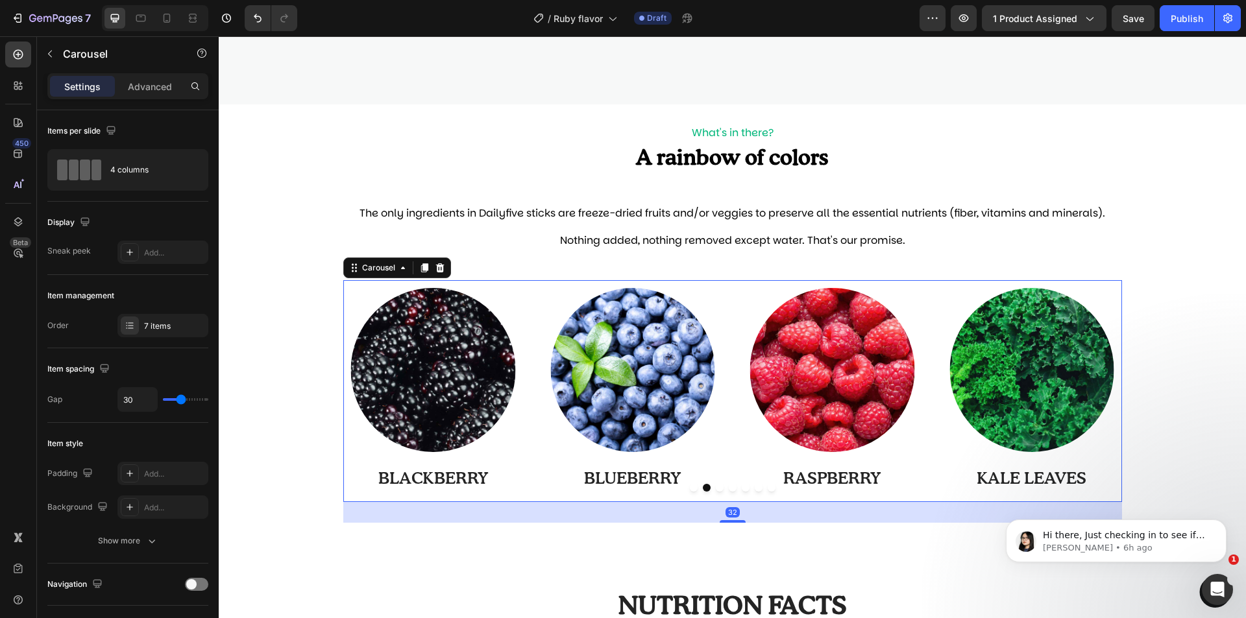
click at [729, 489] on button "Dot" at bounding box center [733, 488] width 8 height 8
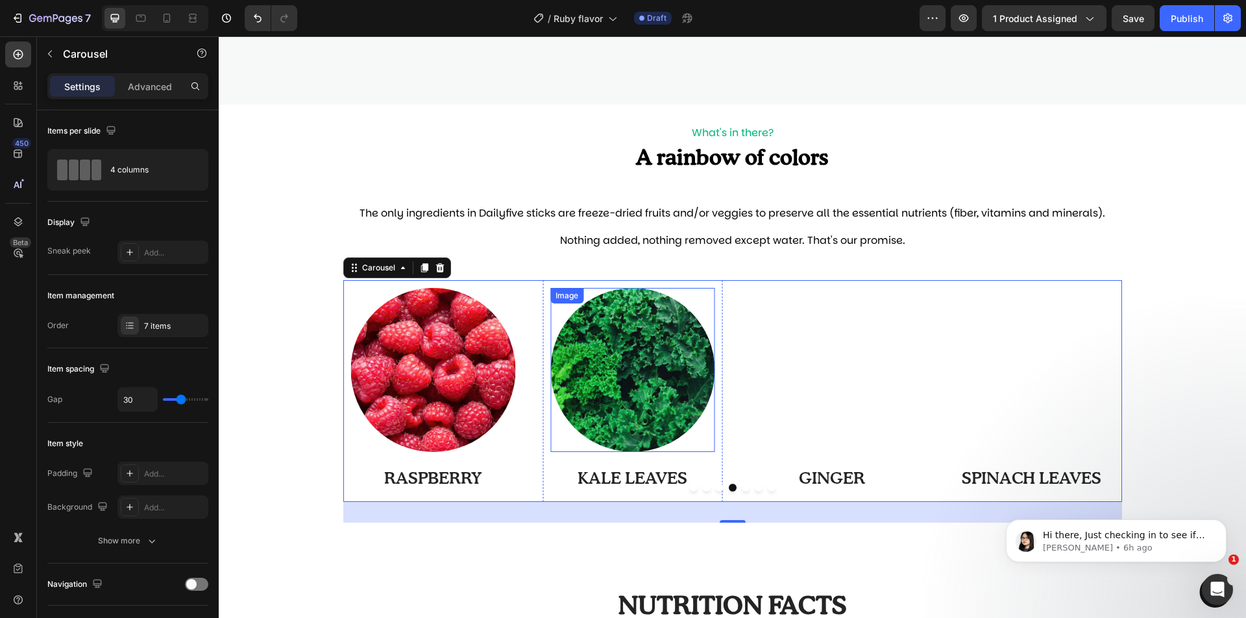
click at [662, 398] on img at bounding box center [632, 370] width 165 height 165
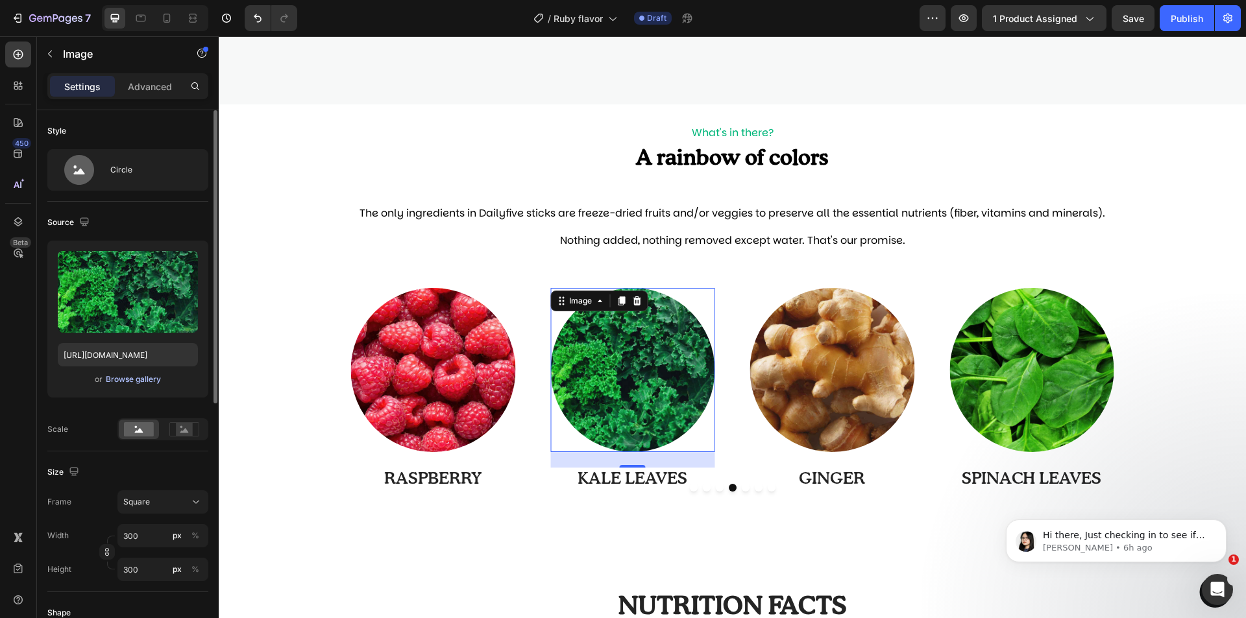
click at [142, 381] on div "Browse gallery" at bounding box center [133, 380] width 55 height 12
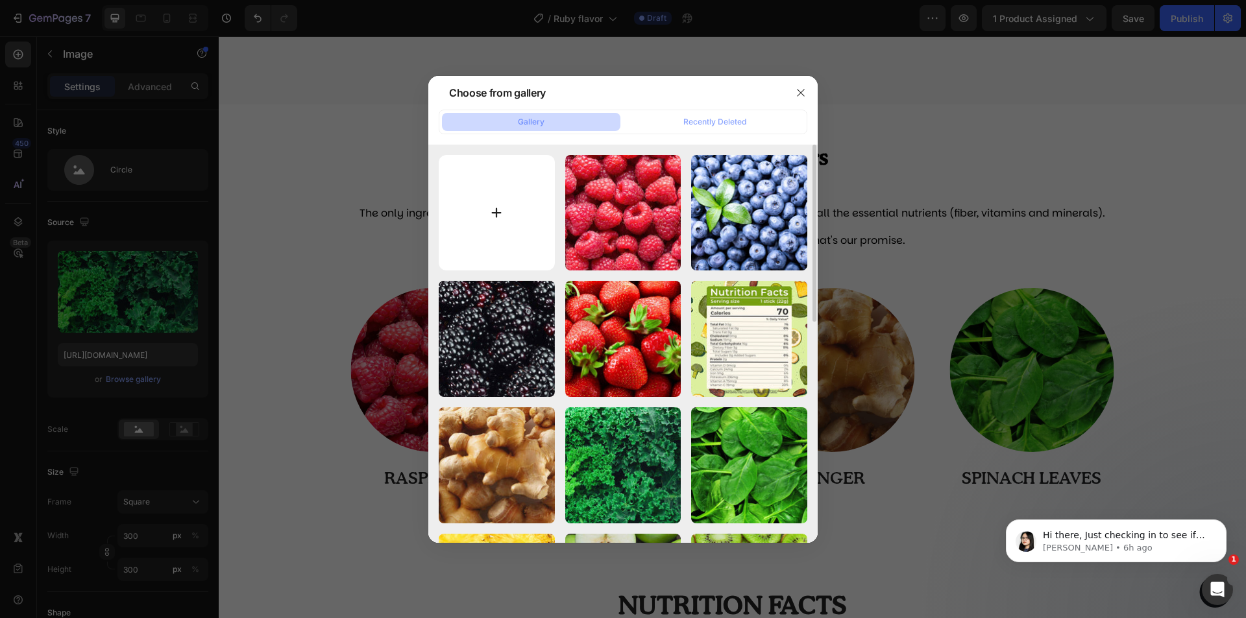
click at [511, 219] on input "file" at bounding box center [497, 213] width 116 height 116
type input "C:\fakepath\18-min.jpg"
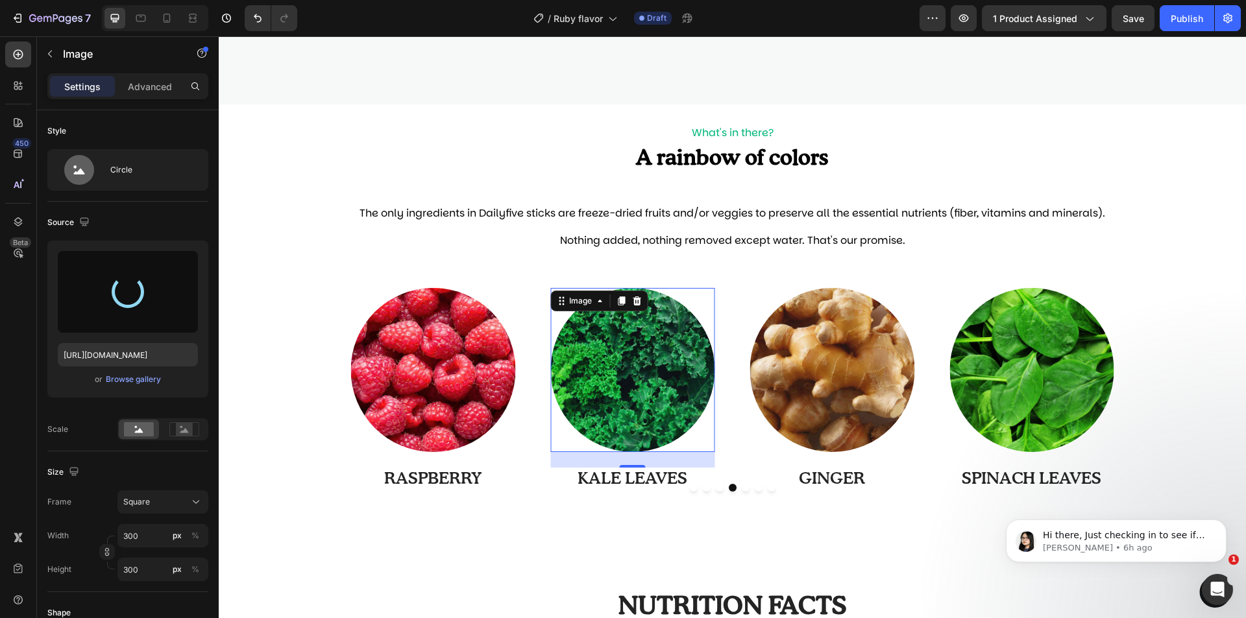
type input "https://cdn.shopify.com/s/files/1/0997/0171/9378/files/gempages_585118676177388…"
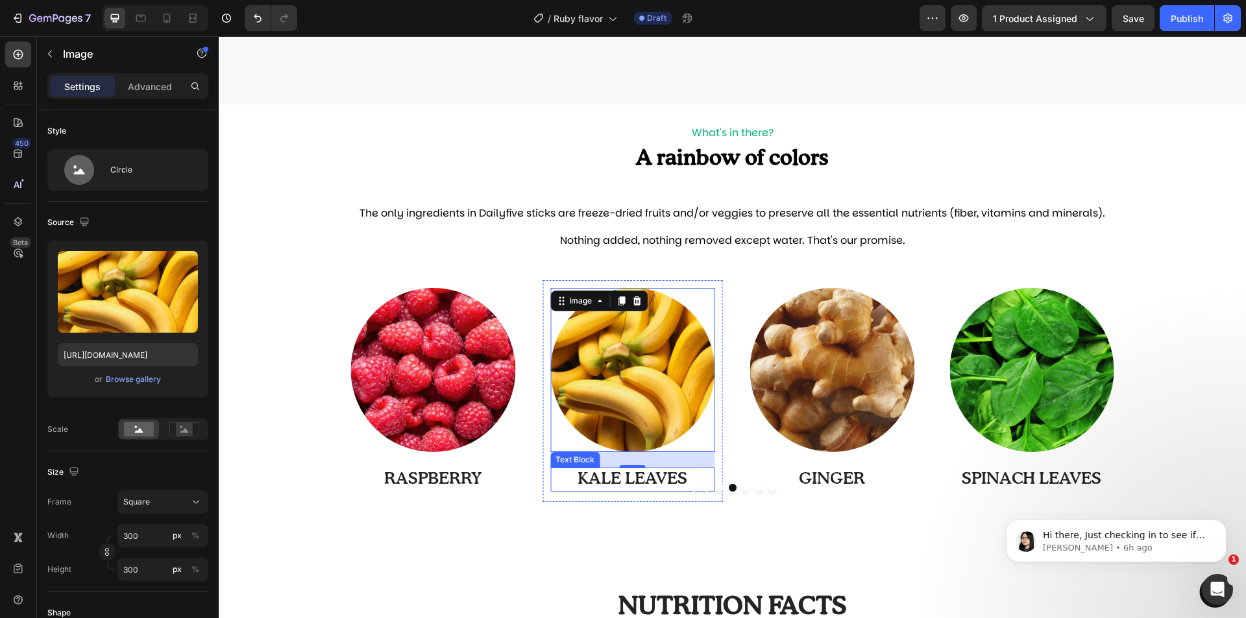
click at [656, 479] on p "KALE LEAVES" at bounding box center [632, 479] width 162 height 21
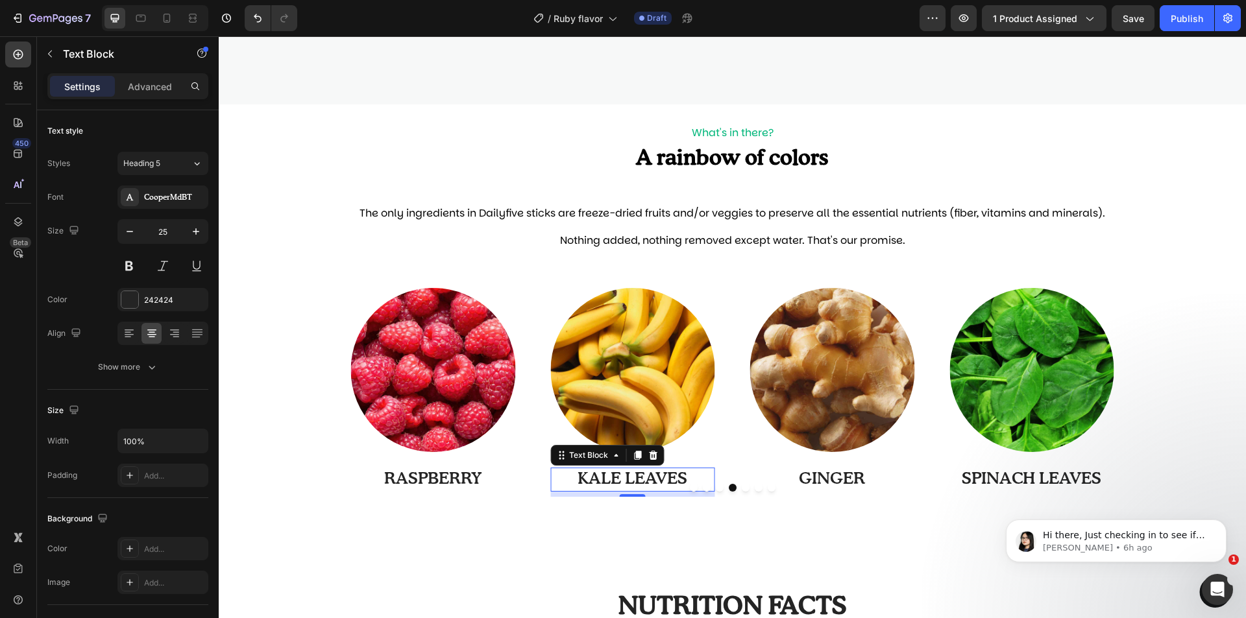
click at [656, 479] on p "KALE LEAVES" at bounding box center [632, 479] width 162 height 21
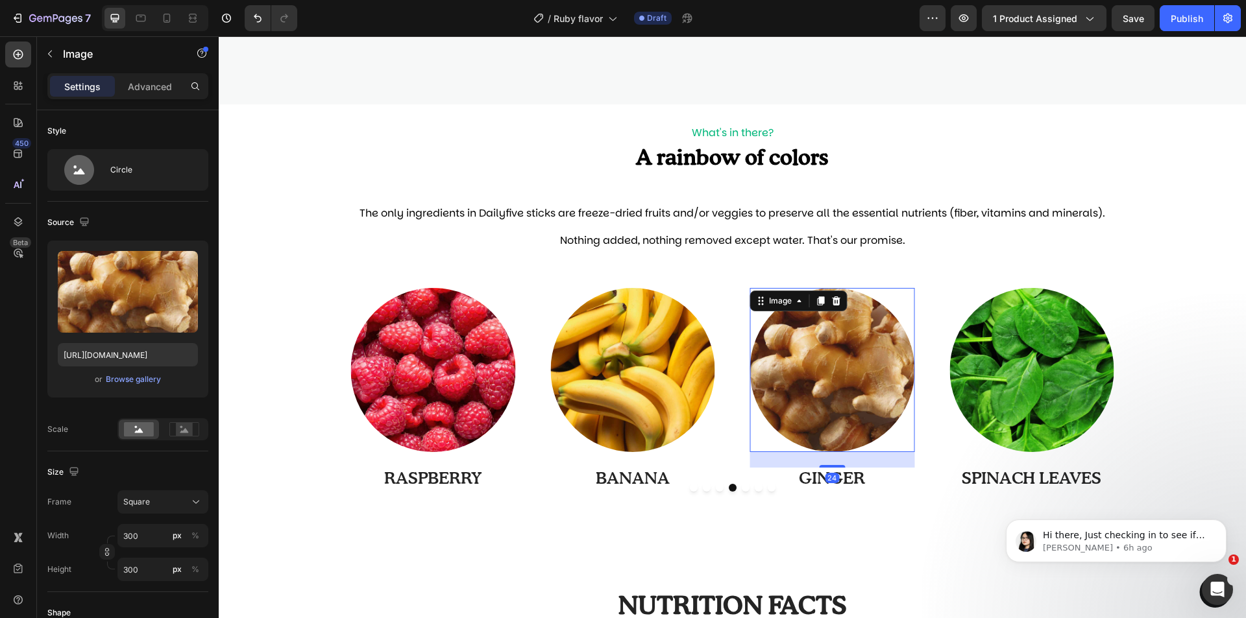
click at [796, 404] on img at bounding box center [832, 370] width 165 height 165
click at [145, 380] on div "Browse gallery" at bounding box center [133, 380] width 55 height 12
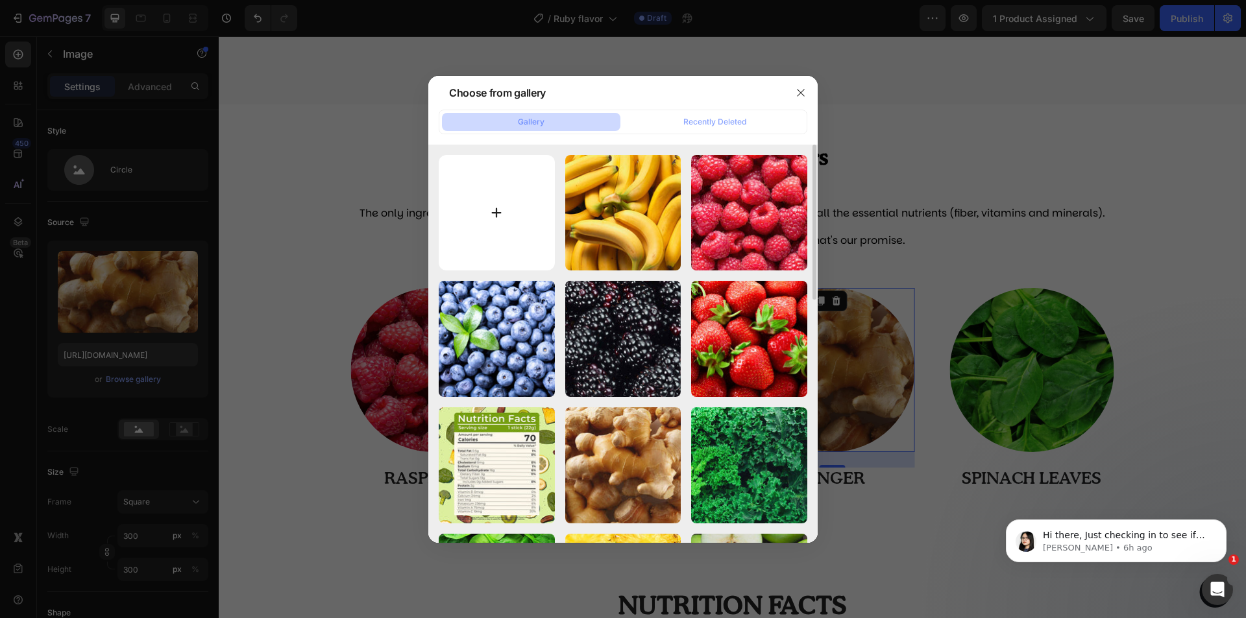
click at [525, 210] on input "file" at bounding box center [497, 213] width 116 height 116
type input "C:\fakepath\33-min.jpg"
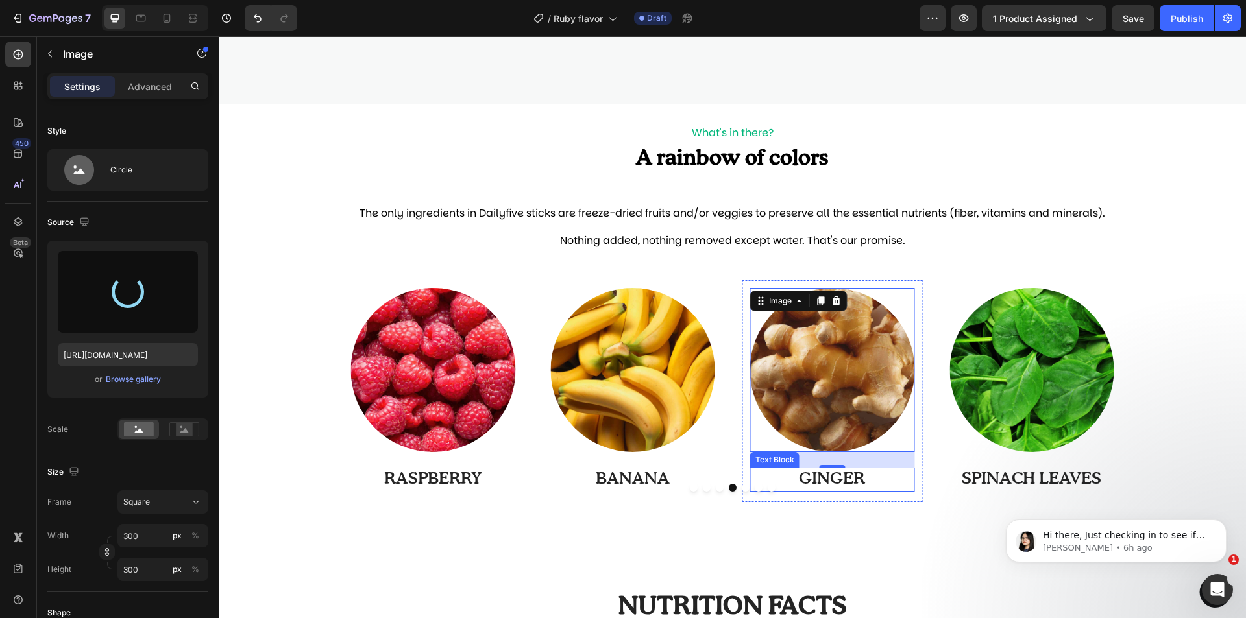
type input "[URL][DOMAIN_NAME]"
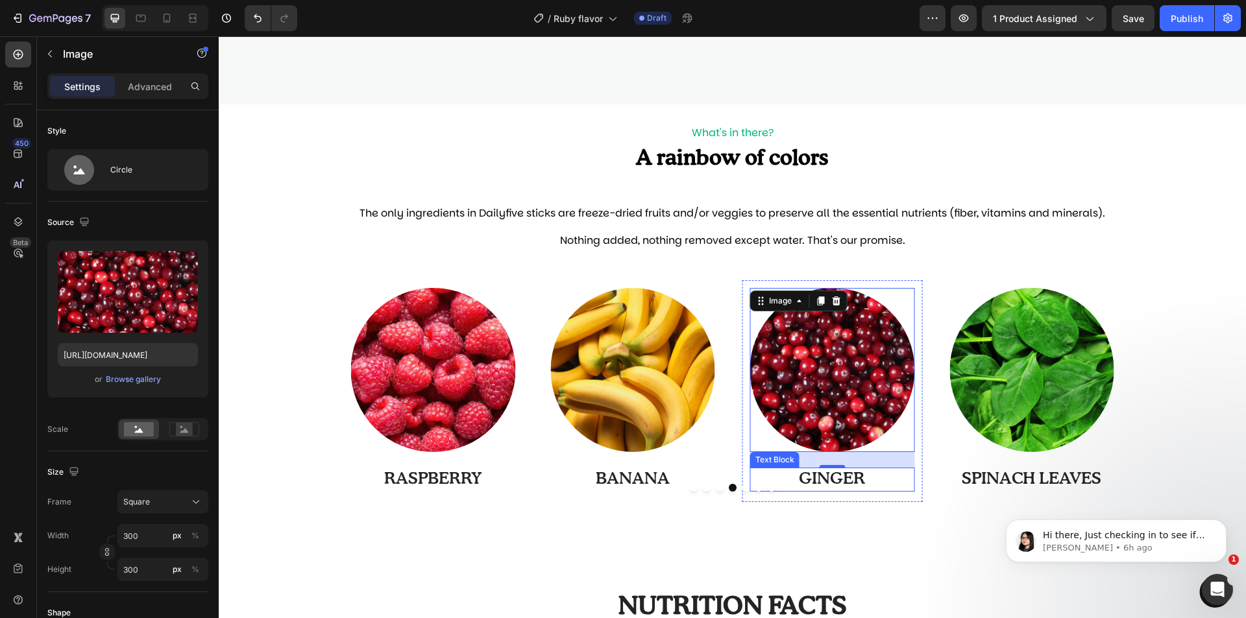
click at [834, 477] on p "GINGER" at bounding box center [832, 479] width 162 height 21
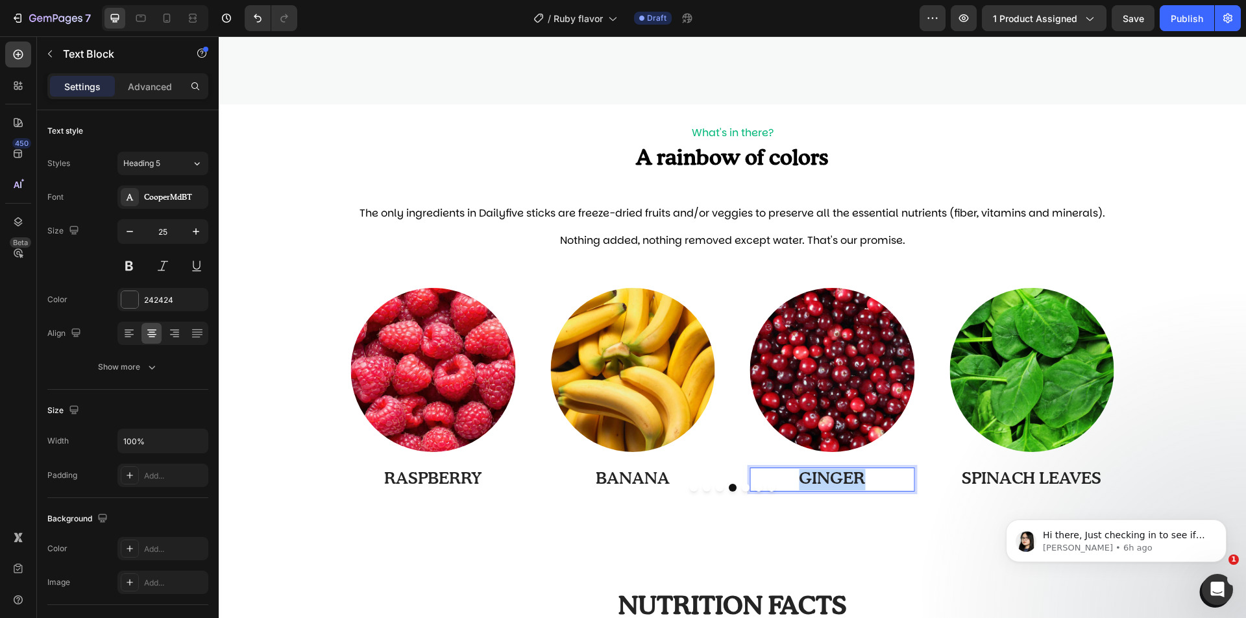
click at [834, 477] on p "GINGER" at bounding box center [832, 479] width 162 height 21
click at [970, 485] on div at bounding box center [732, 488] width 778 height 8
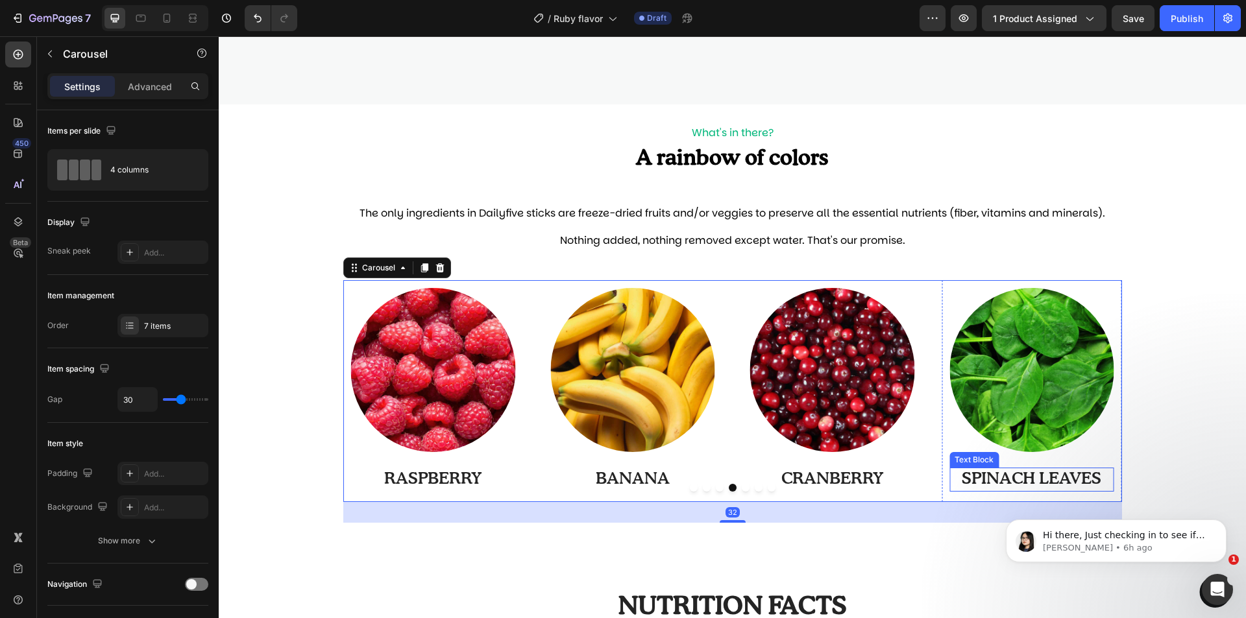
click at [993, 475] on p "SPINACH LEAVES" at bounding box center [1031, 479] width 162 height 21
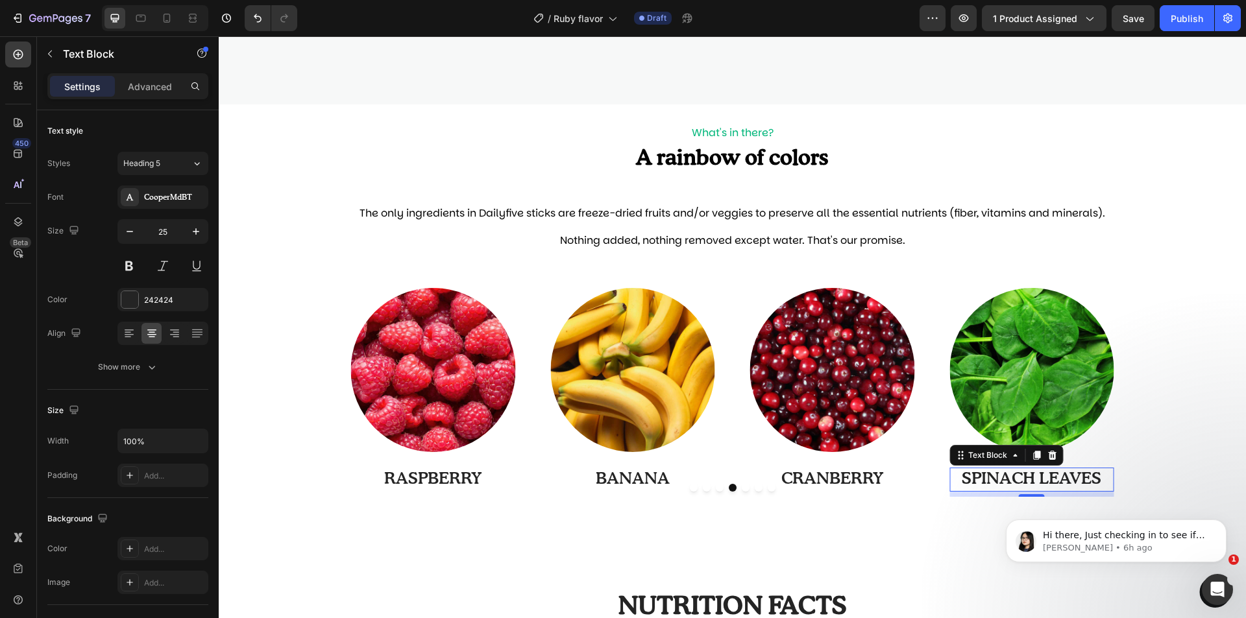
click at [993, 475] on p "SPINACH LEAVES" at bounding box center [1031, 479] width 162 height 21
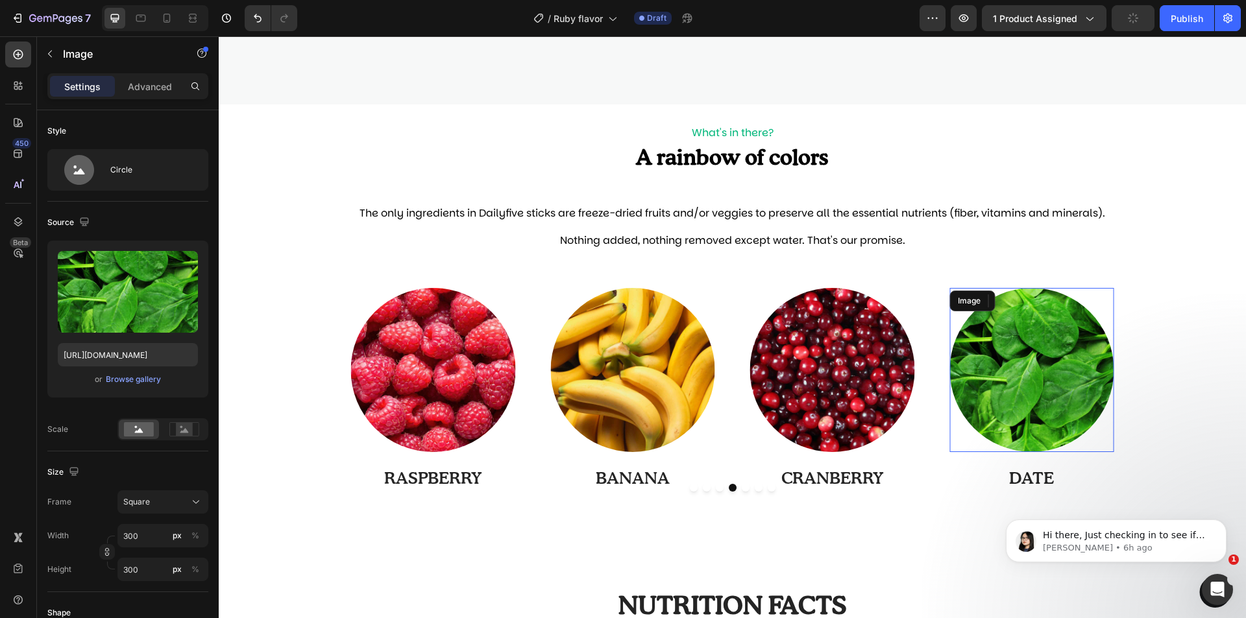
click at [1046, 367] on img at bounding box center [1031, 370] width 165 height 165
click at [130, 376] on div "Browse gallery" at bounding box center [133, 380] width 55 height 12
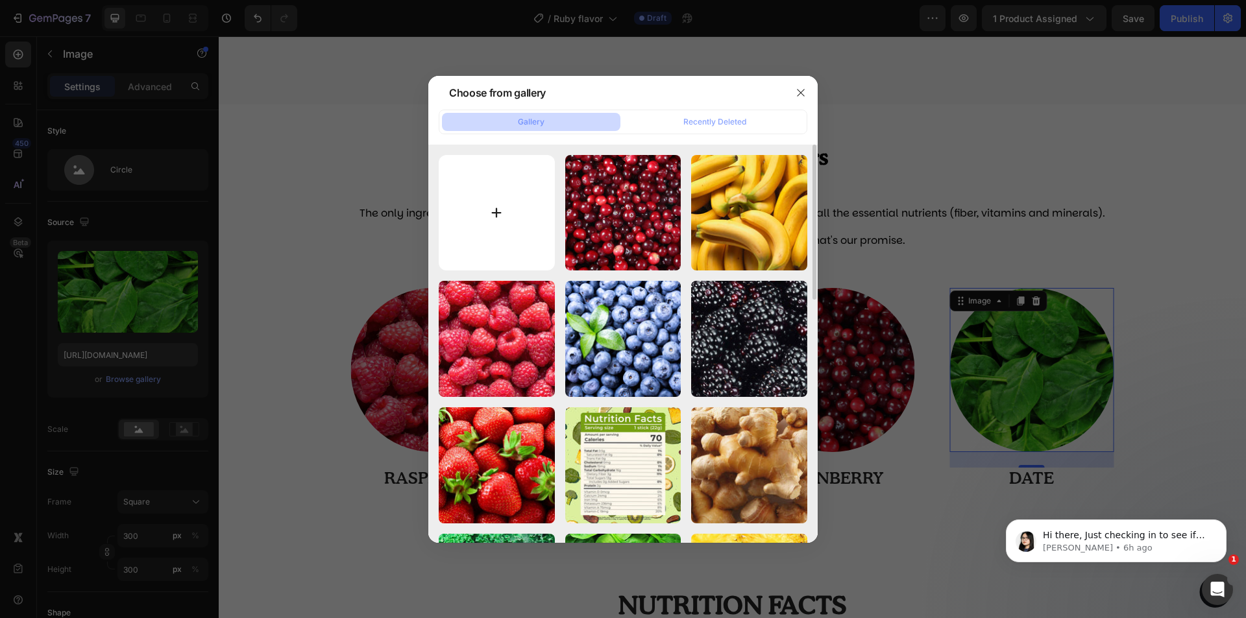
click at [540, 230] on input "file" at bounding box center [497, 213] width 116 height 116
type input "C:\fakepath\19-min.jpg"
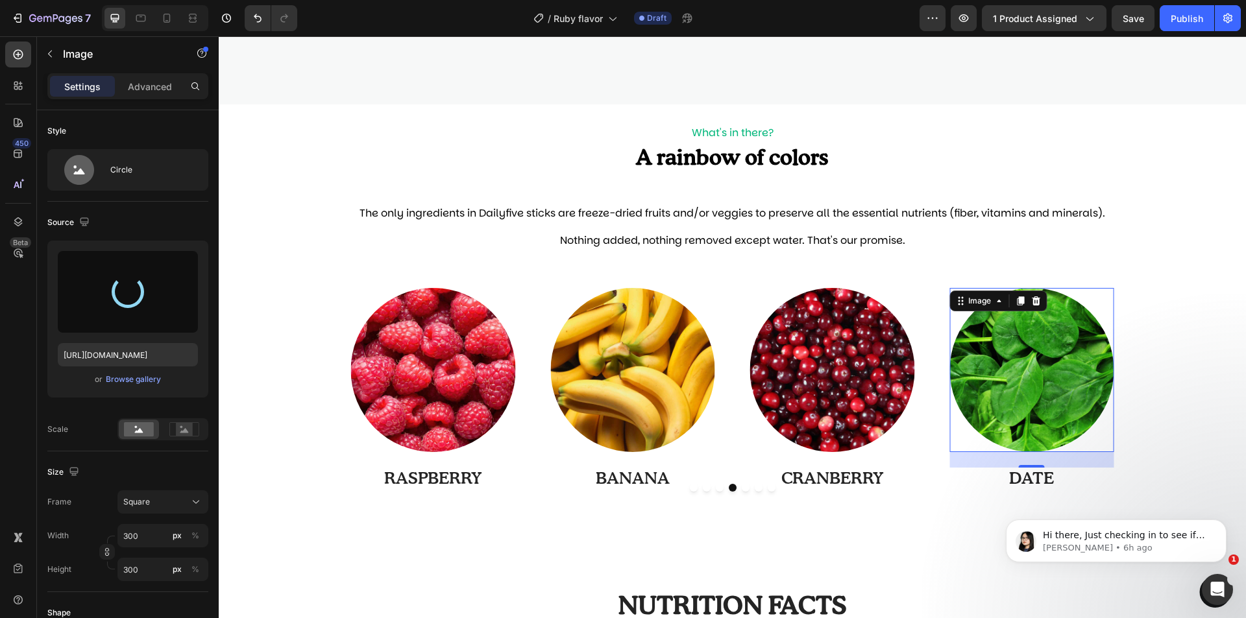
type input "https://cdn.shopify.com/s/files/1/0997/0171/9378/files/gempages_585118676177388…"
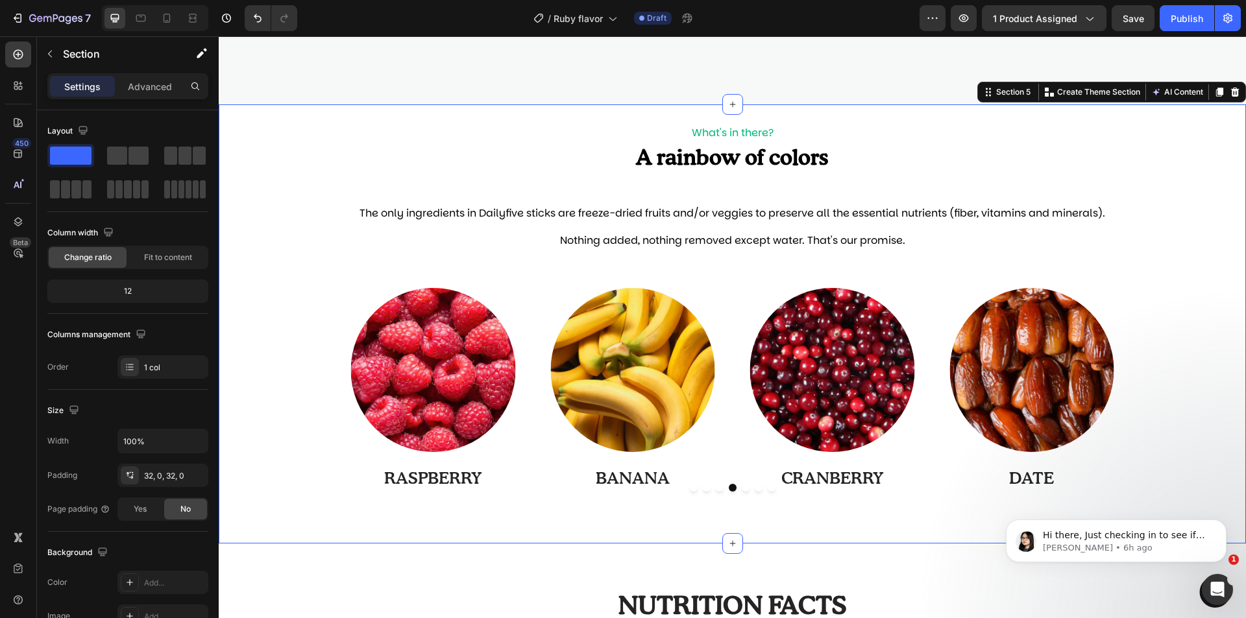
click at [1175, 391] on div "Image STRAWBERRY Text Block Row Image BLACKBERRY Text Block Row Image BLUEBERRY…" at bounding box center [732, 401] width 1027 height 243
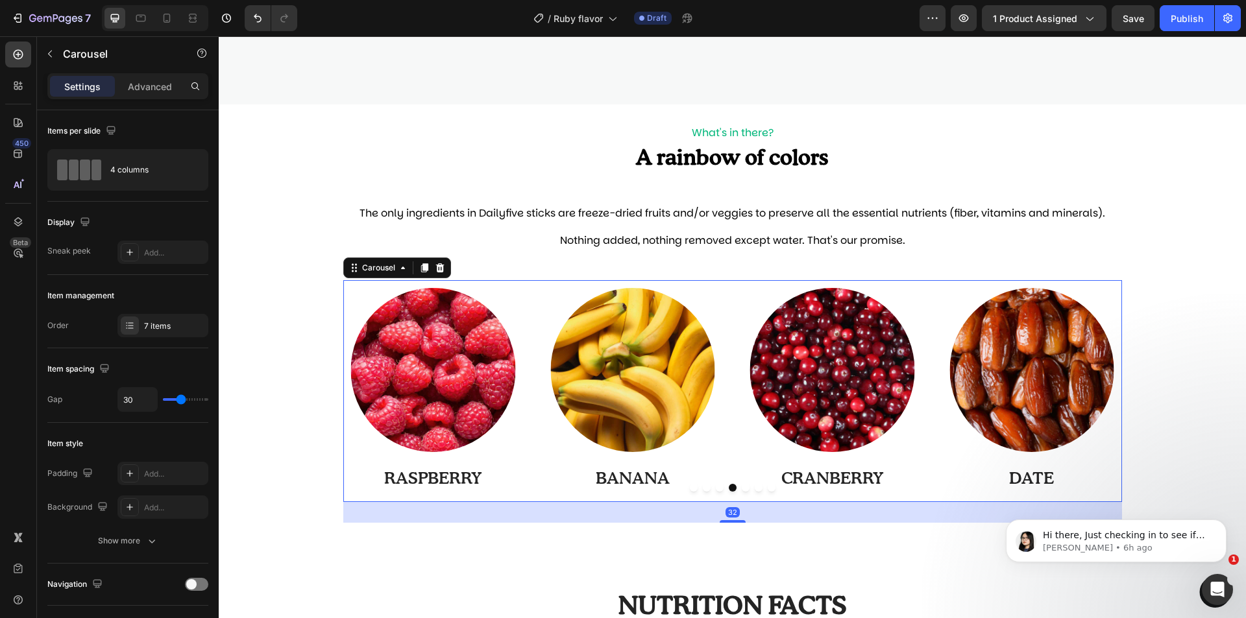
click at [703, 488] on button "Dot" at bounding box center [707, 488] width 8 height 8
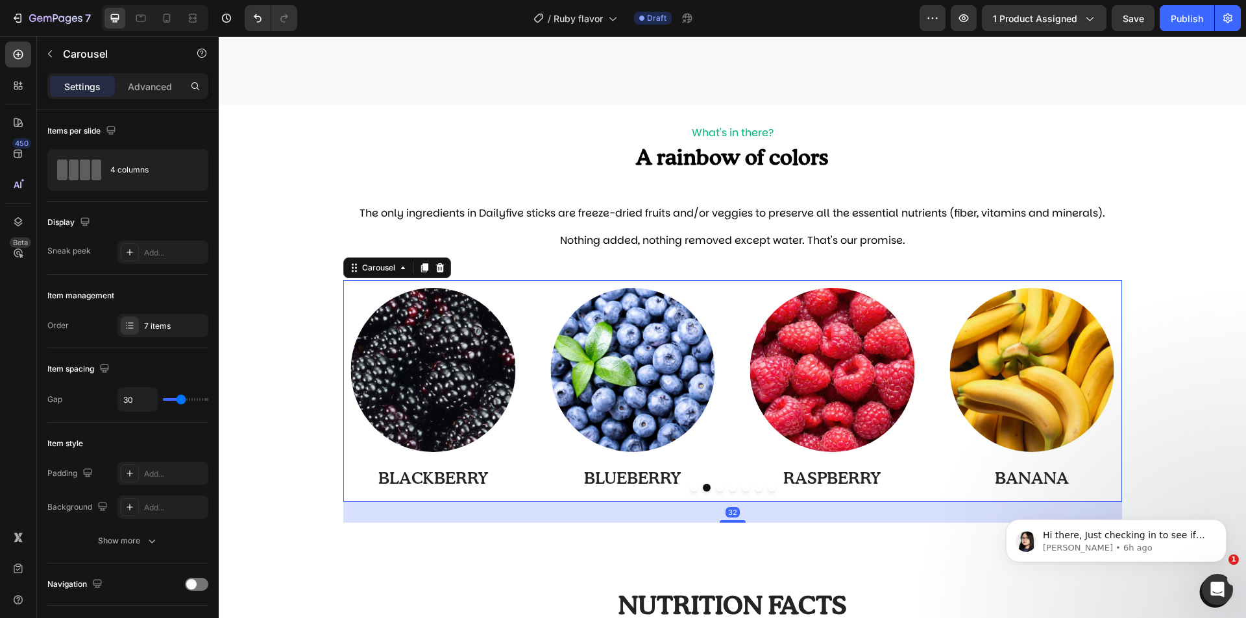
click at [673, 487] on div at bounding box center [732, 488] width 778 height 8
click at [676, 488] on div at bounding box center [732, 488] width 778 height 8
click at [666, 488] on div at bounding box center [732, 488] width 778 height 8
click at [690, 488] on button "Dot" at bounding box center [694, 488] width 8 height 8
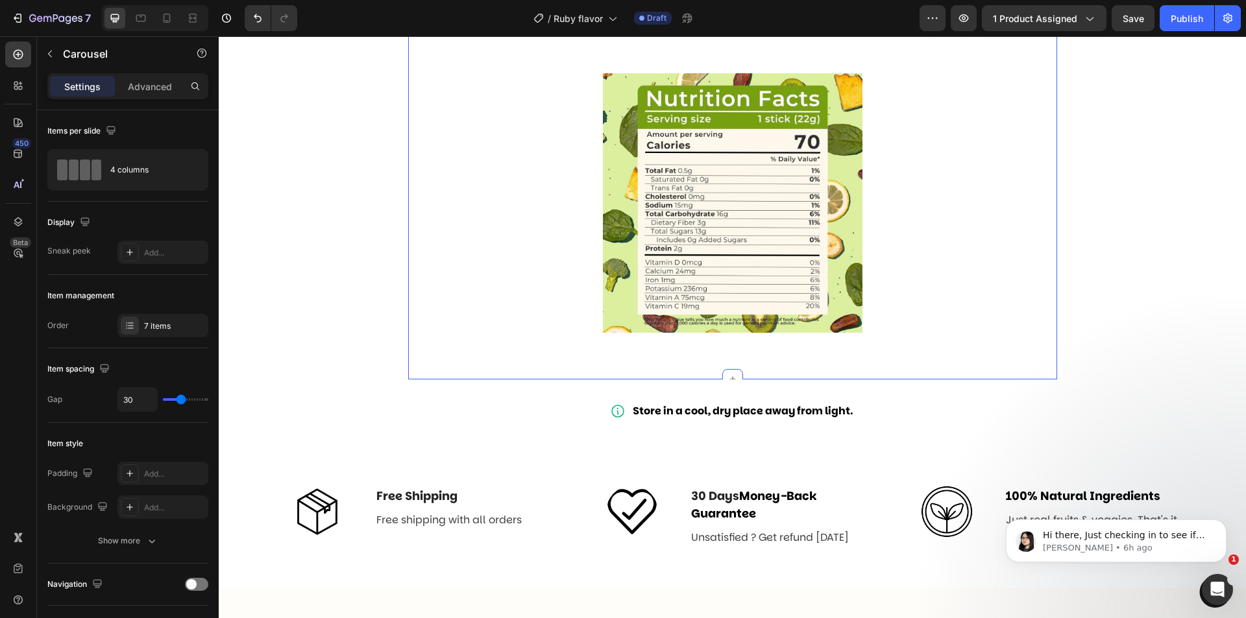
scroll to position [1427, 0]
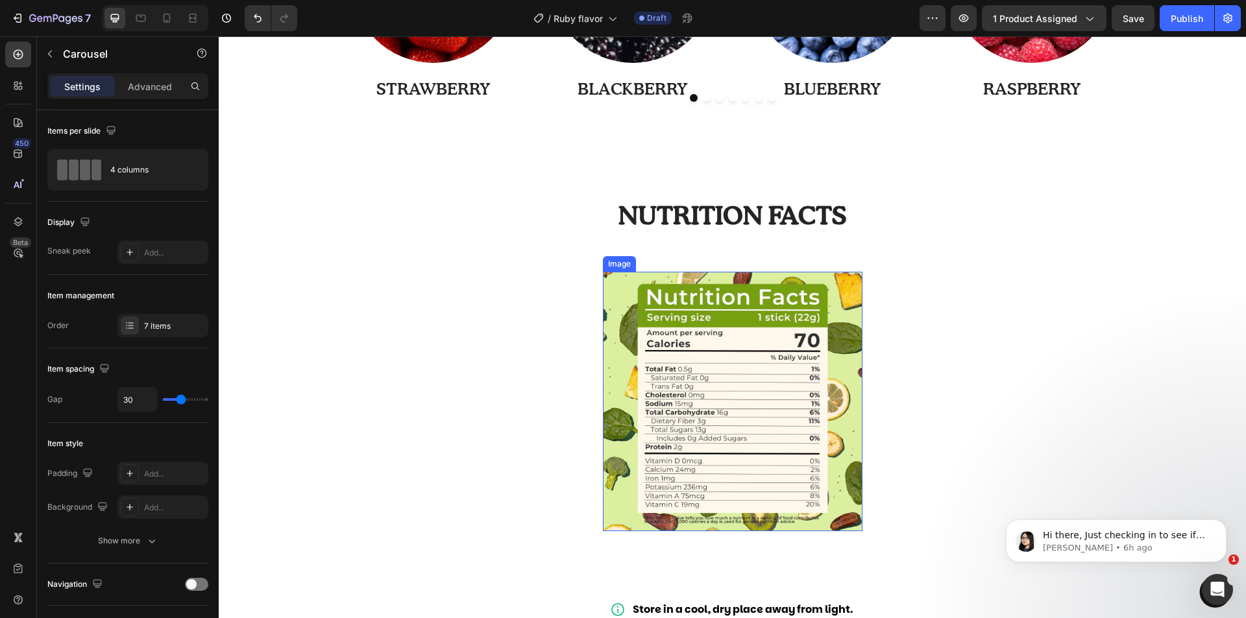
click at [758, 314] on img at bounding box center [732, 401] width 259 height 259
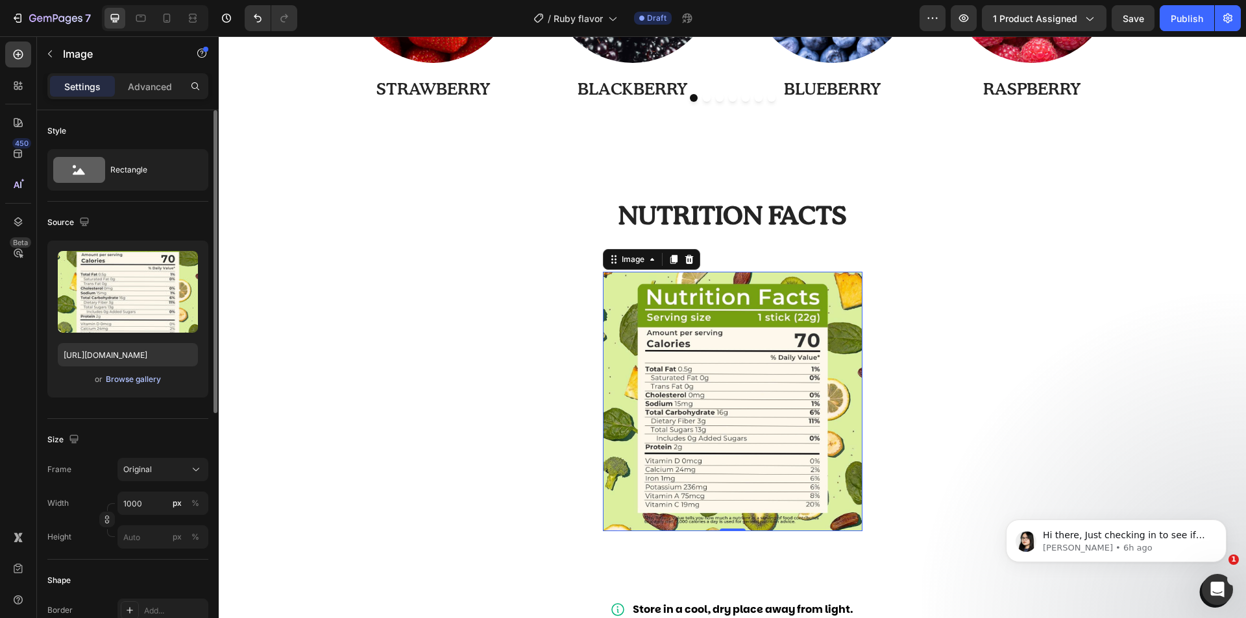
click at [154, 375] on div "Browse gallery" at bounding box center [133, 380] width 55 height 12
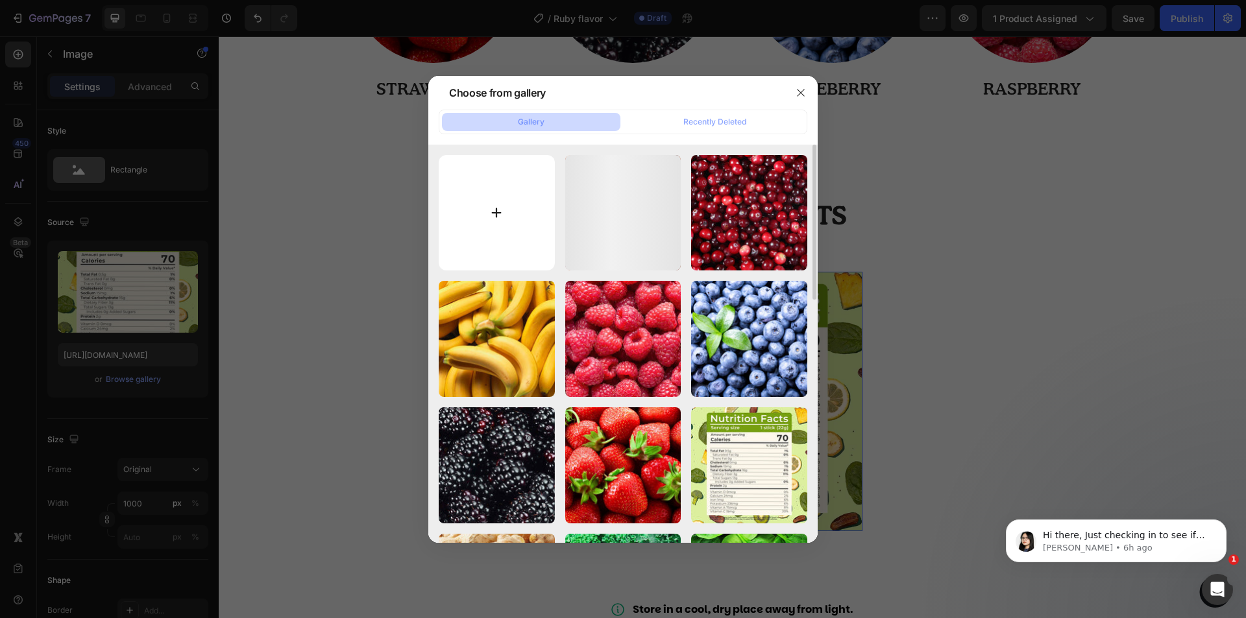
click at [496, 198] on input "file" at bounding box center [497, 213] width 116 height 116
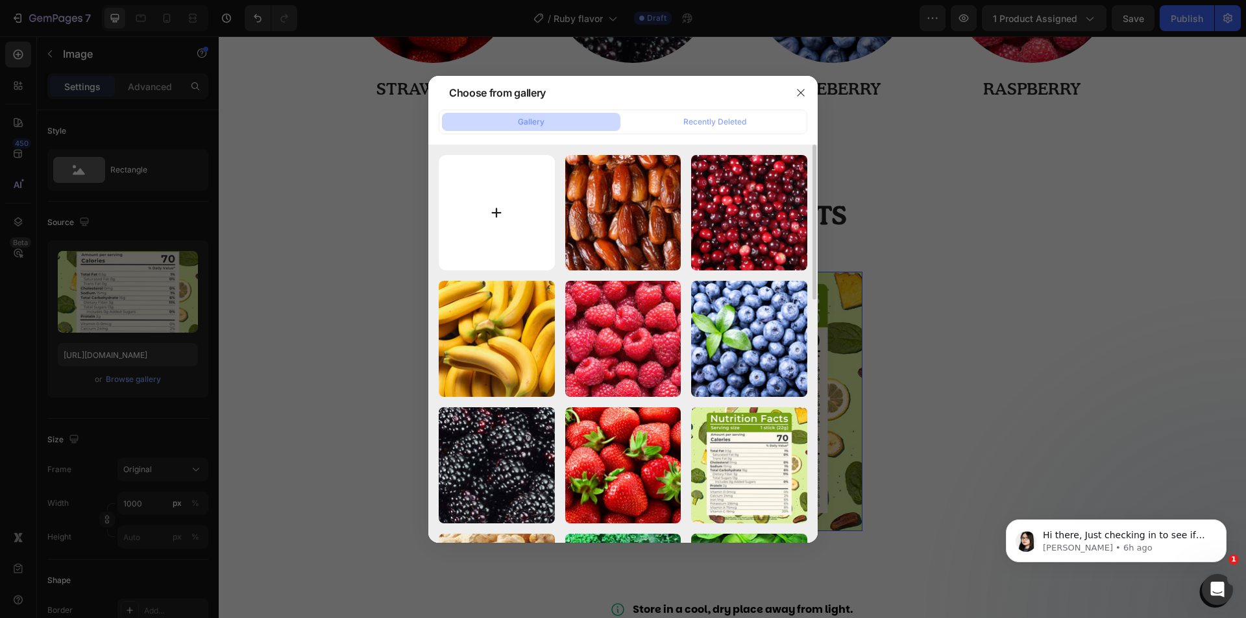
type input "C:\fakepath\108.jpg"
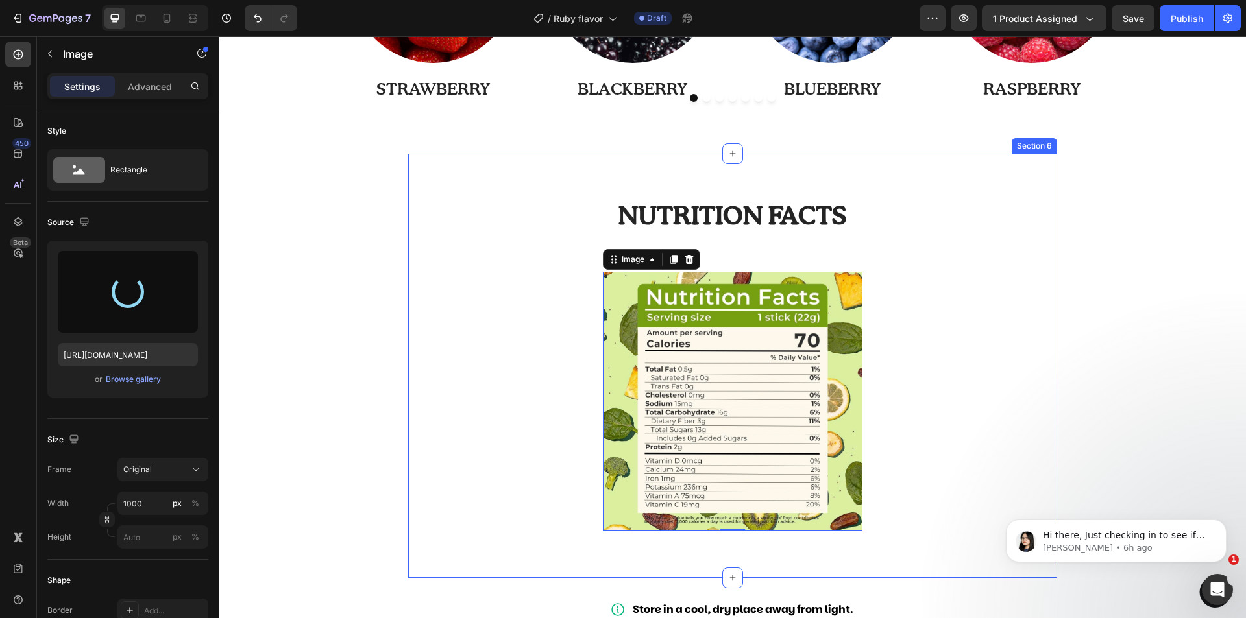
type input "https://cdn.shopify.com/s/files/1/0997/0171/9378/files/gempages_585118676177388…"
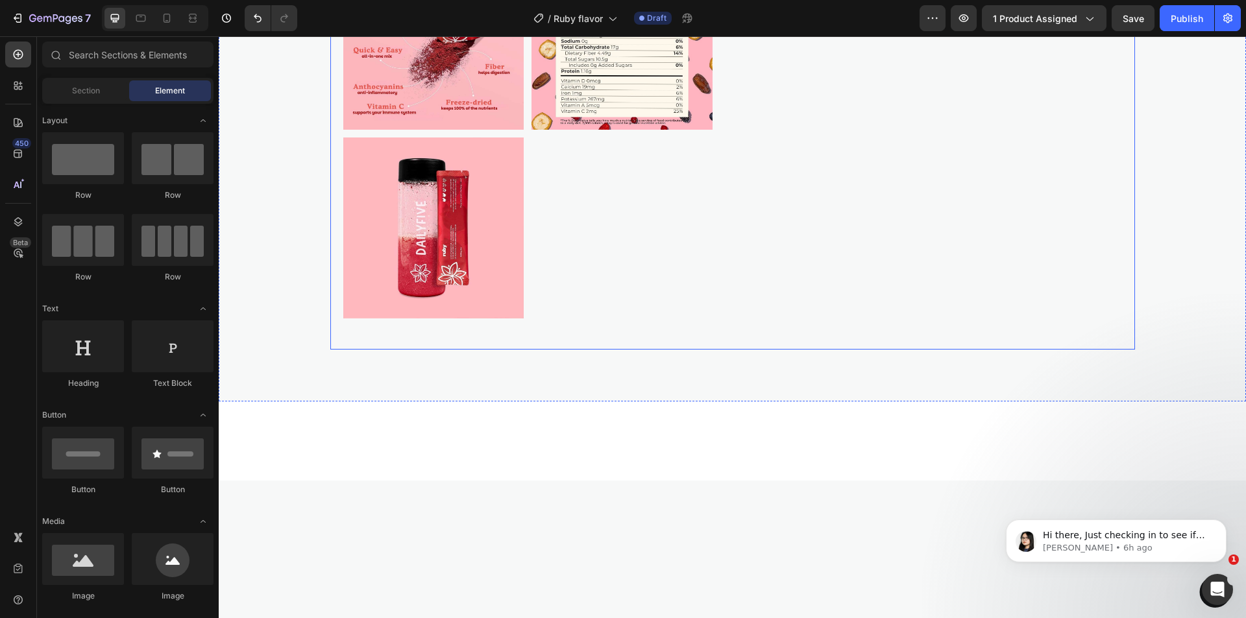
scroll to position [0, 0]
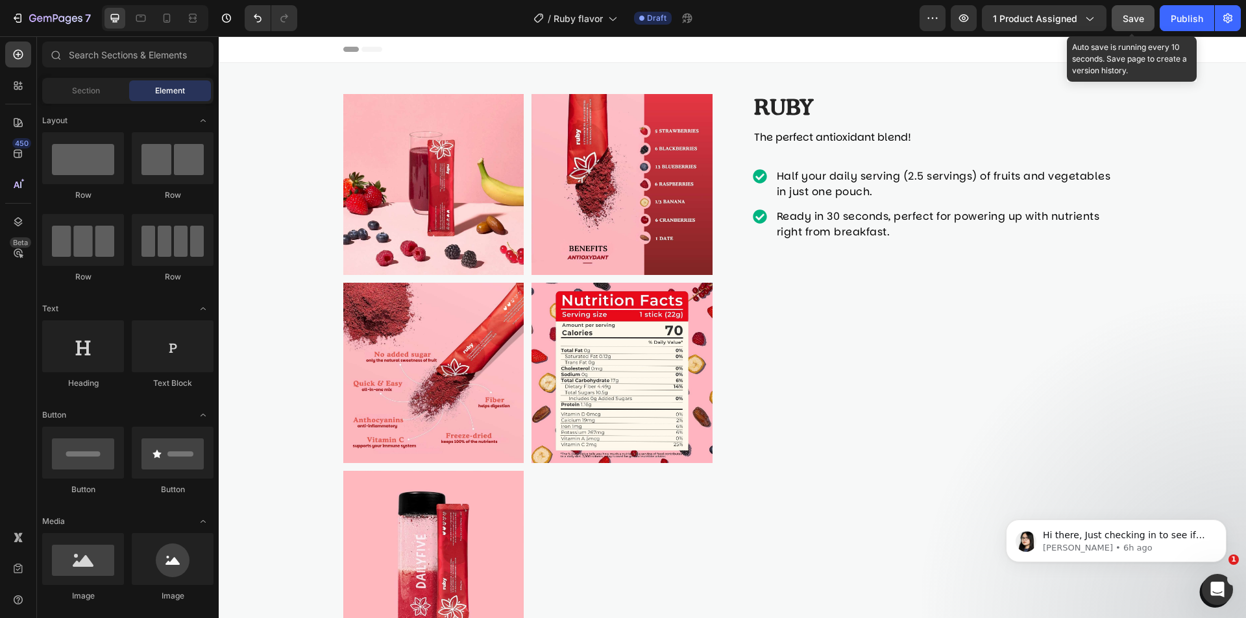
click at [1137, 23] on span "Save" at bounding box center [1132, 18] width 21 height 11
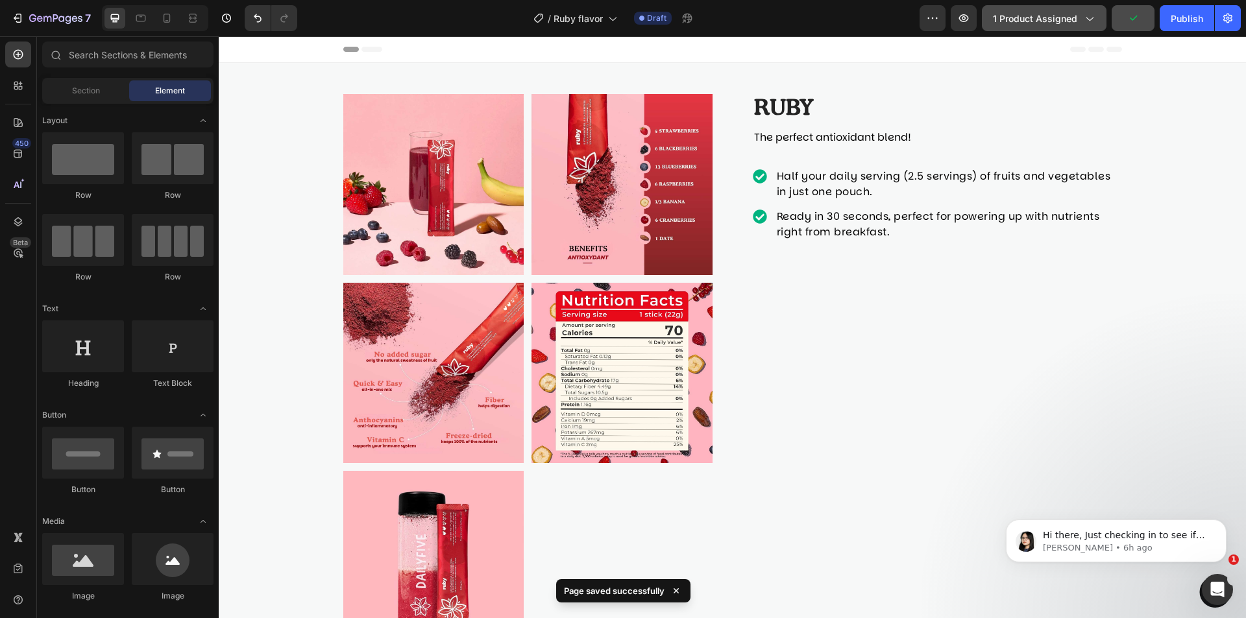
click at [1040, 14] on span "1 product assigned" at bounding box center [1035, 19] width 84 height 14
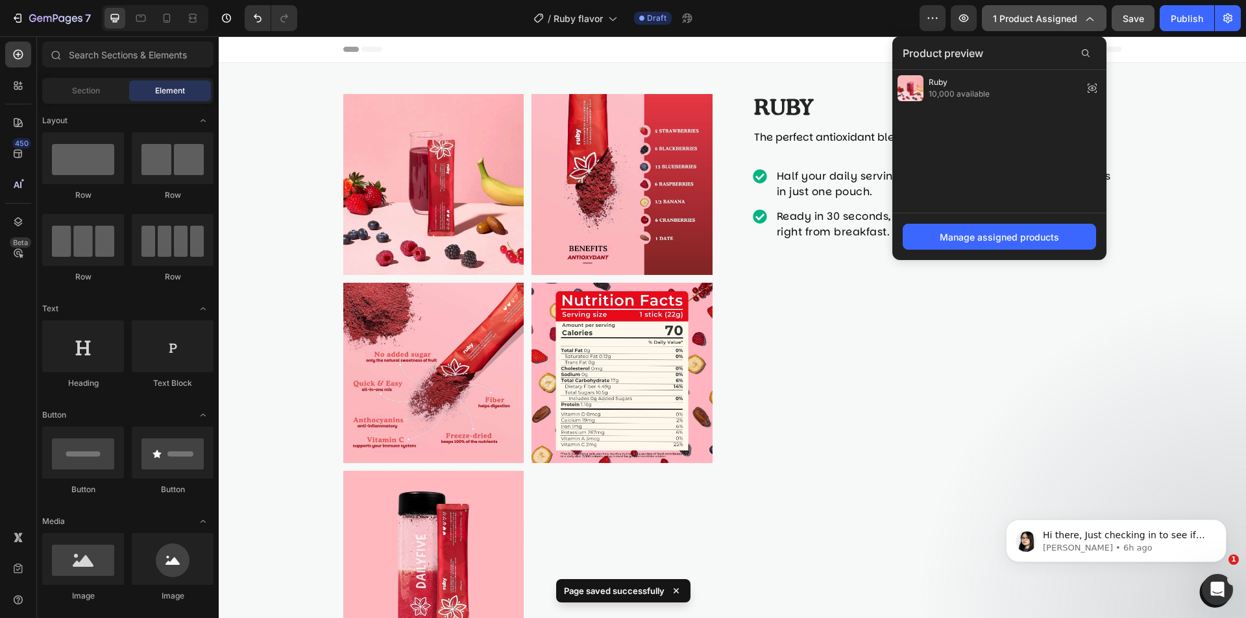
click at [1040, 14] on span "1 product assigned" at bounding box center [1035, 19] width 84 height 14
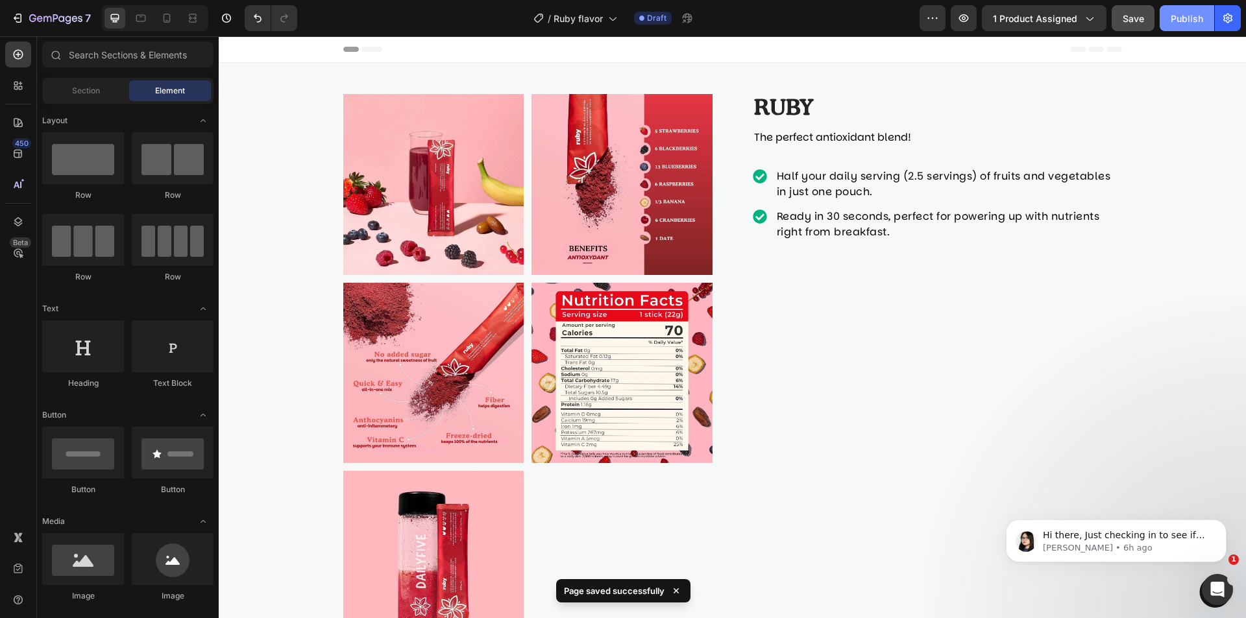
click at [1181, 13] on div "Publish" at bounding box center [1186, 19] width 32 height 14
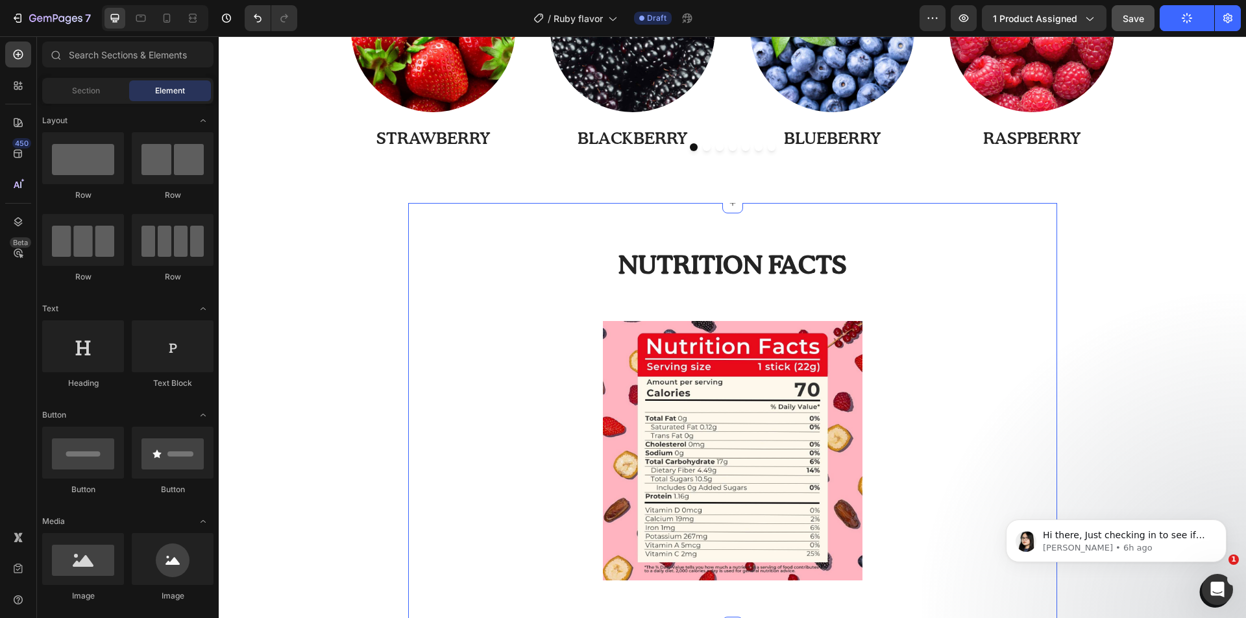
scroll to position [1752, 0]
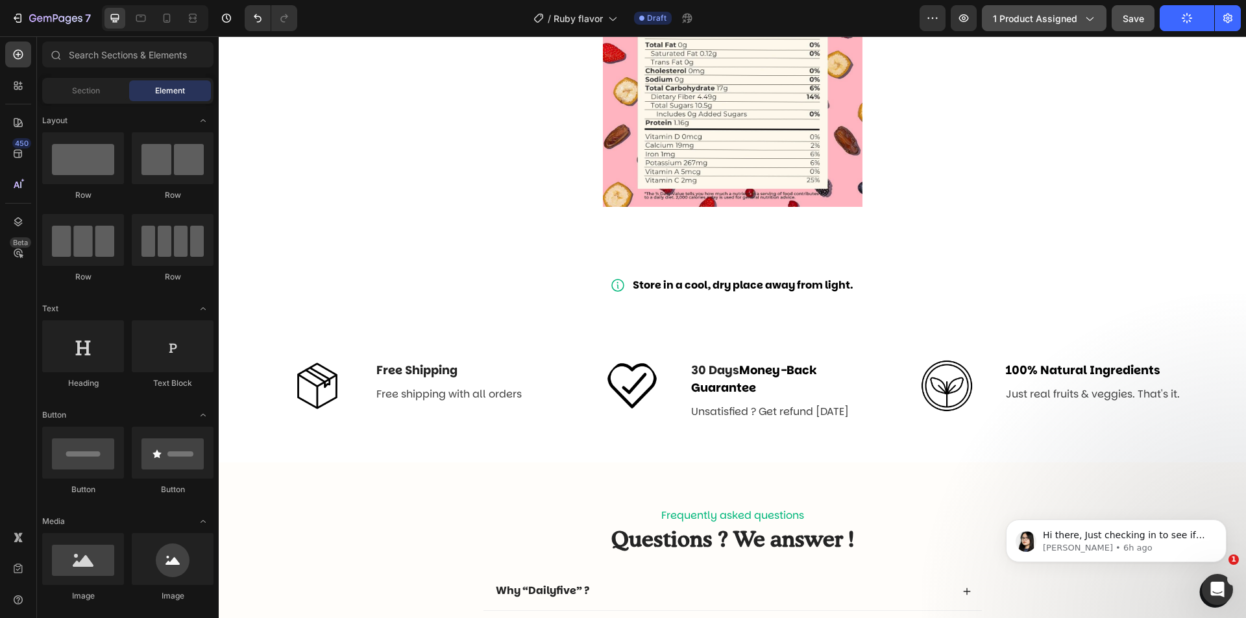
click at [1101, 18] on button "1 product assigned" at bounding box center [1044, 18] width 125 height 26
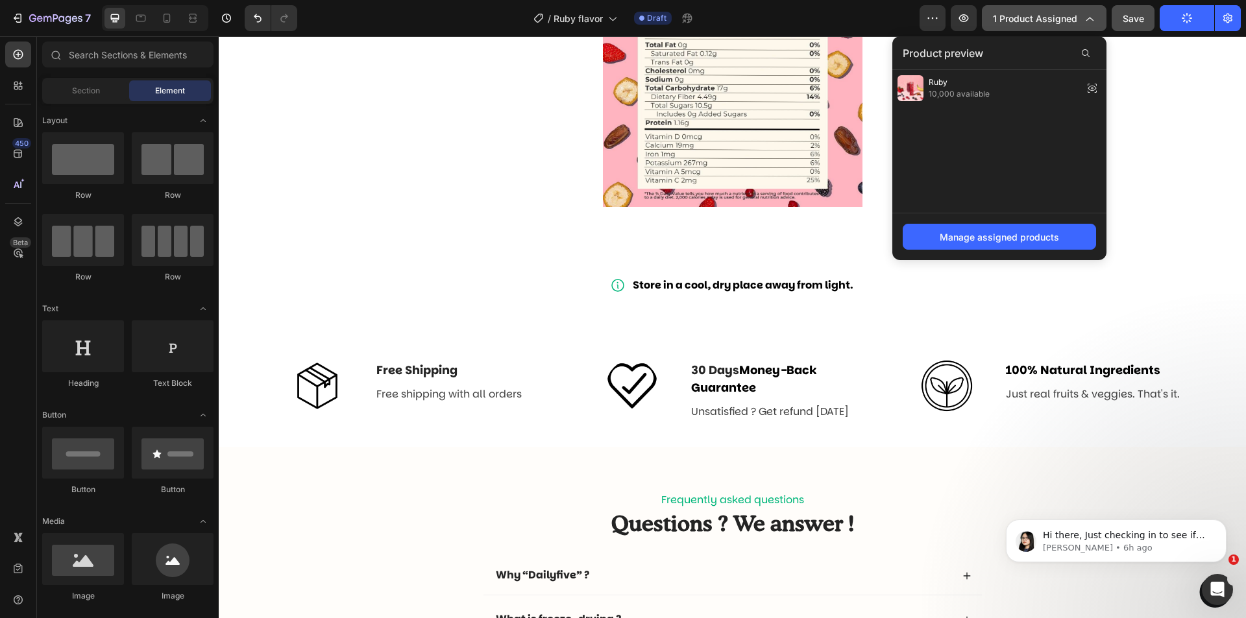
click at [1098, 18] on button "1 product assigned" at bounding box center [1044, 18] width 125 height 26
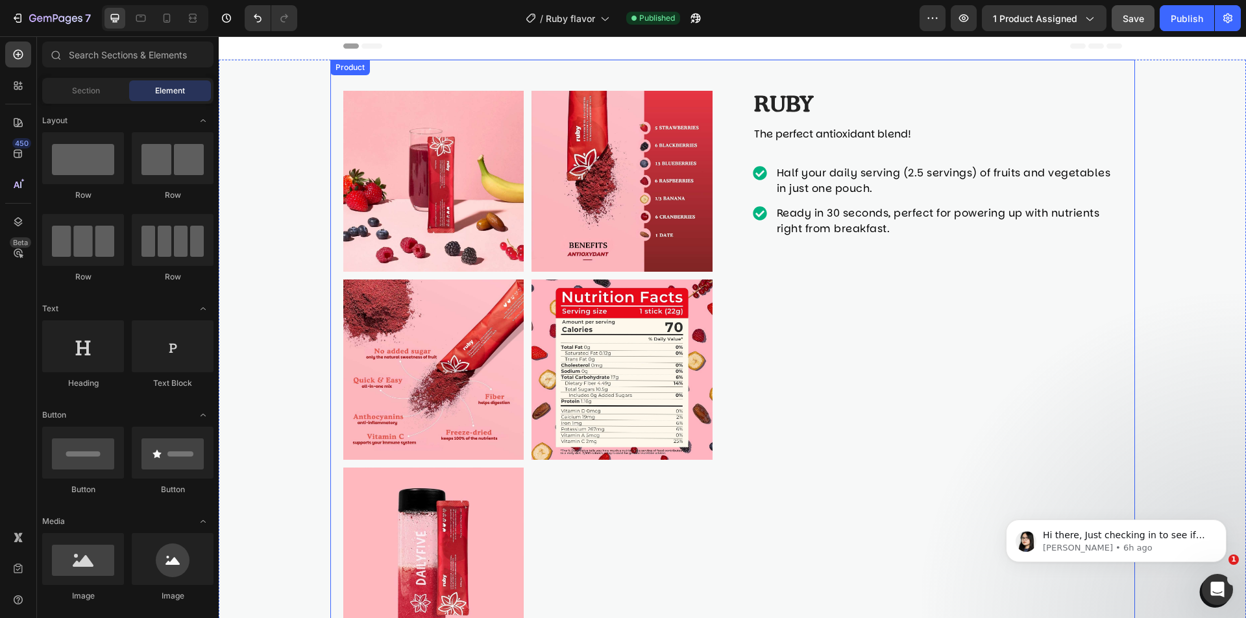
scroll to position [0, 0]
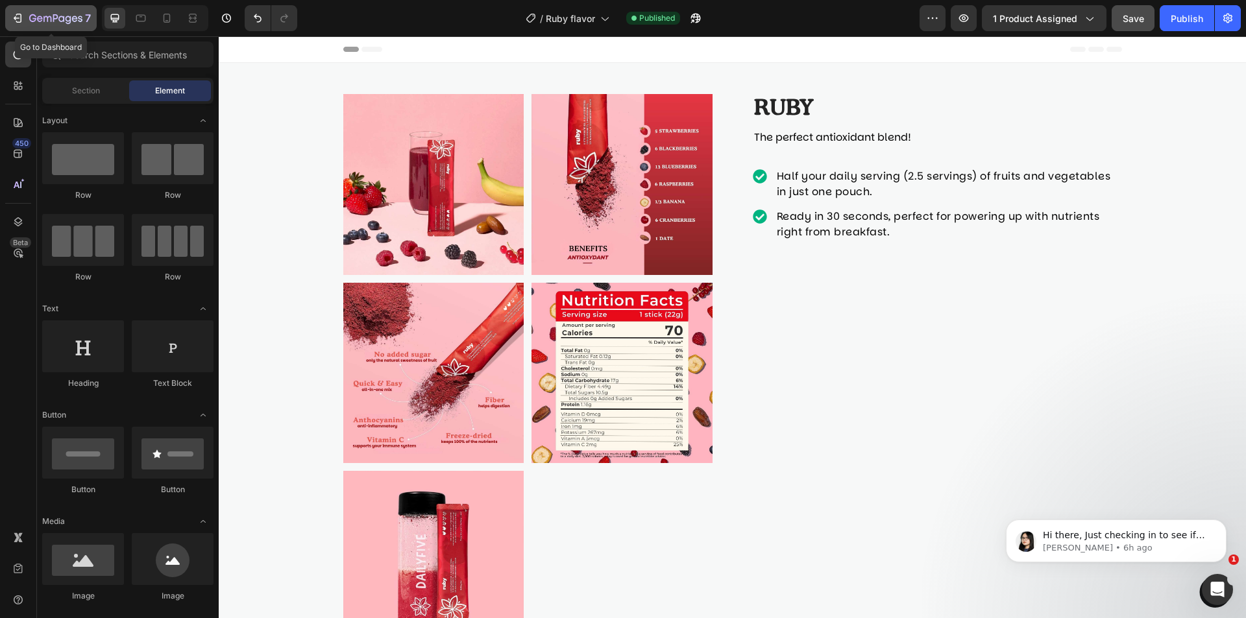
click at [45, 21] on icon "button" at bounding box center [55, 19] width 53 height 11
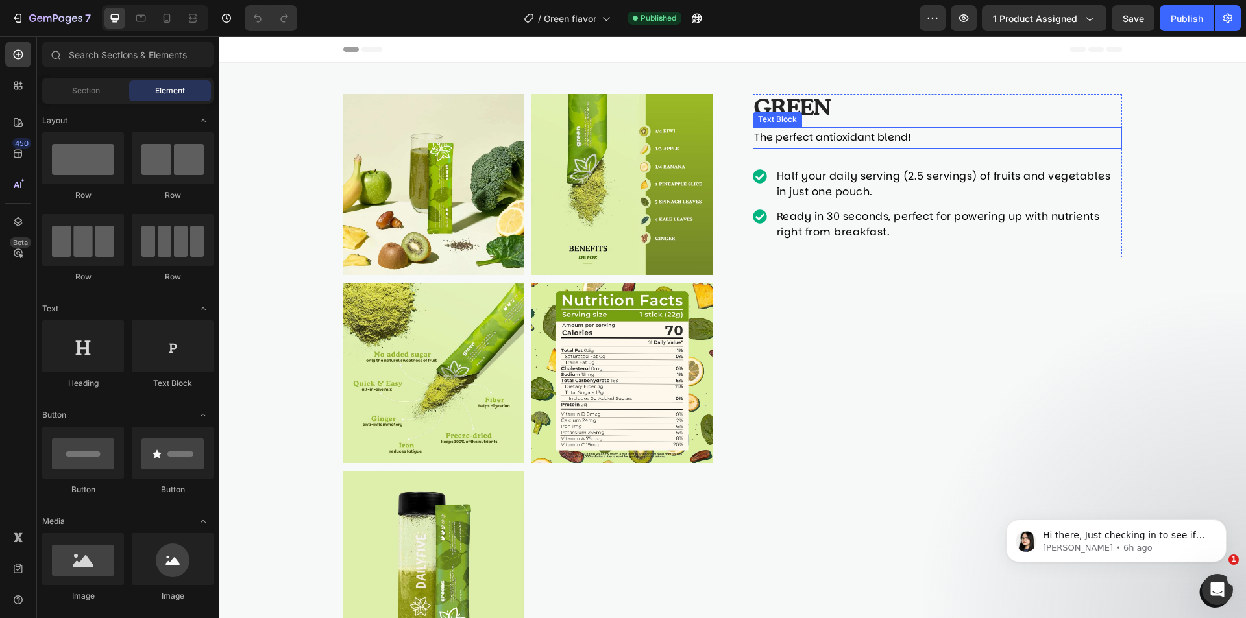
click at [873, 143] on span "The perfect antioxidant blend!" at bounding box center [832, 137] width 157 height 15
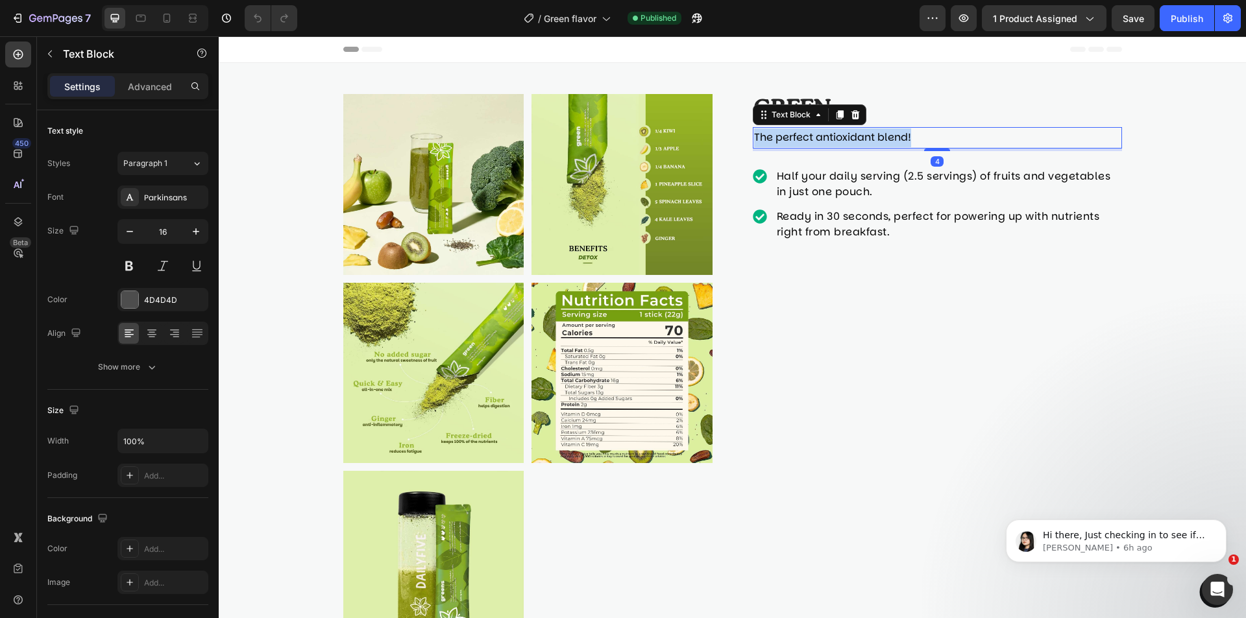
click at [872, 143] on span "The perfect antioxidant blend!" at bounding box center [832, 137] width 157 height 15
click at [798, 137] on span "The perfect detox blend!" at bounding box center [817, 137] width 127 height 15
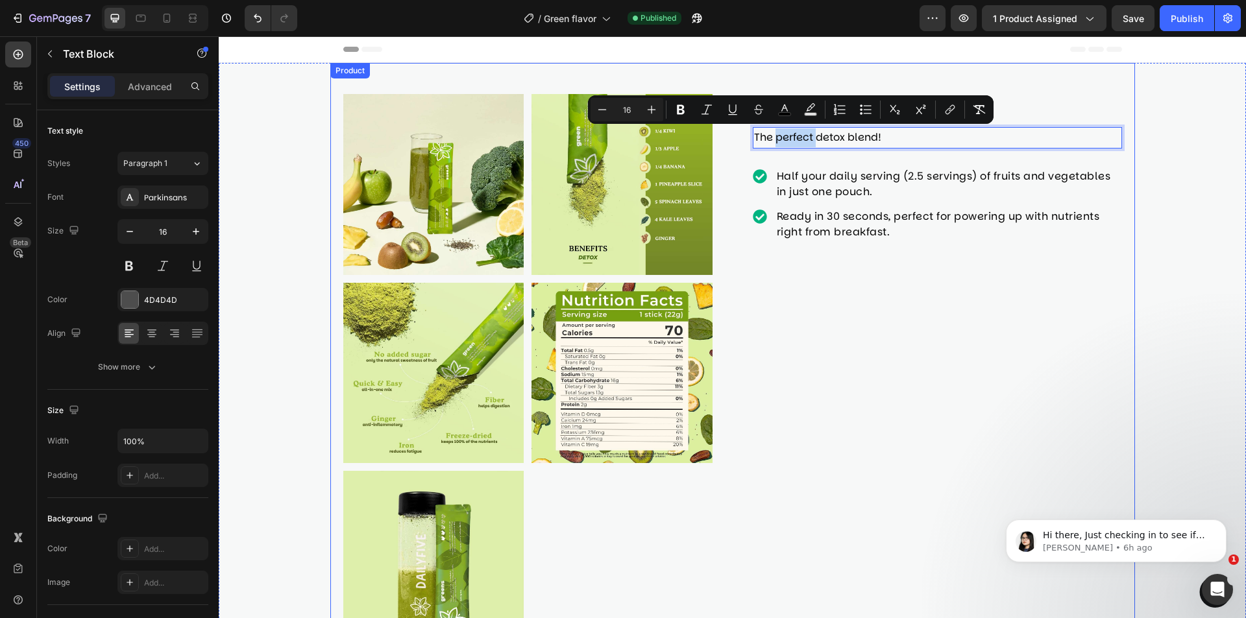
click at [914, 369] on div "Green Product Title The perfect detox blend! Text Block 4 Half your daily servi…" at bounding box center [937, 373] width 369 height 558
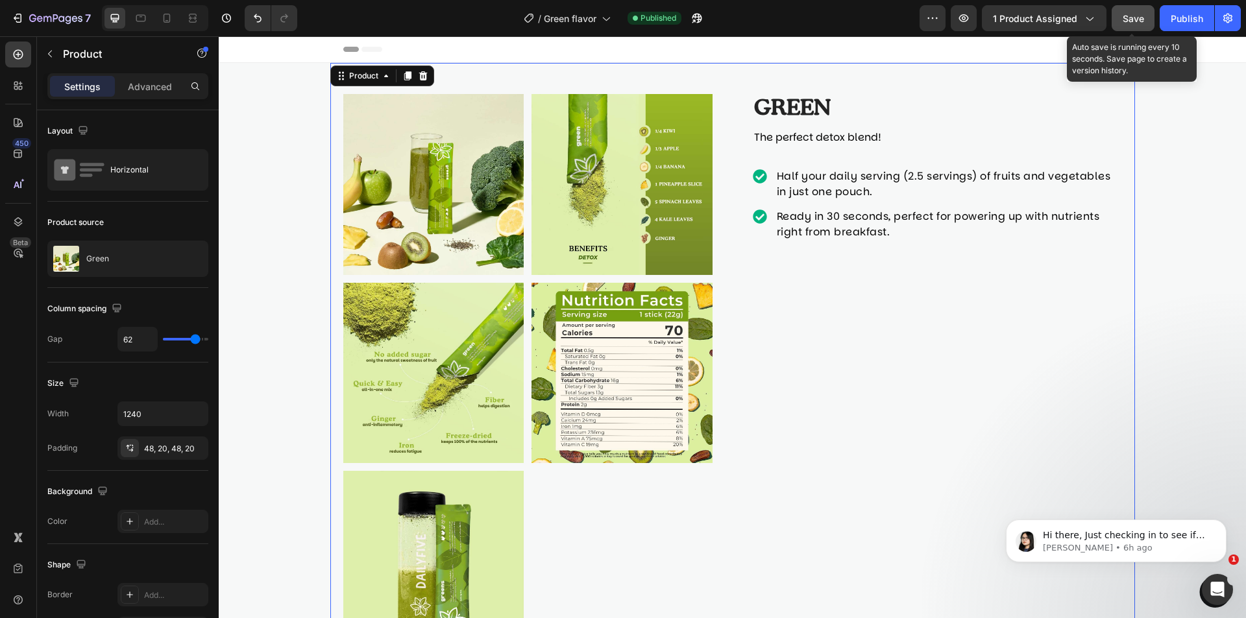
click at [1144, 18] on button "Save" at bounding box center [1132, 18] width 43 height 26
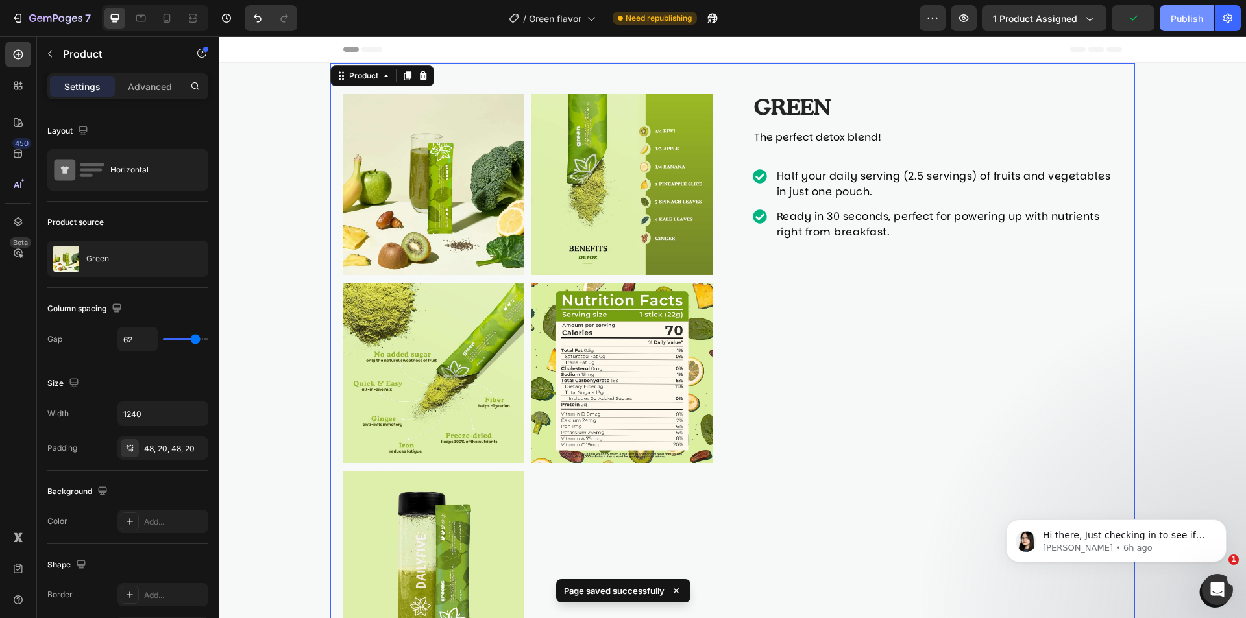
click at [1170, 21] on div "Publish" at bounding box center [1186, 19] width 32 height 14
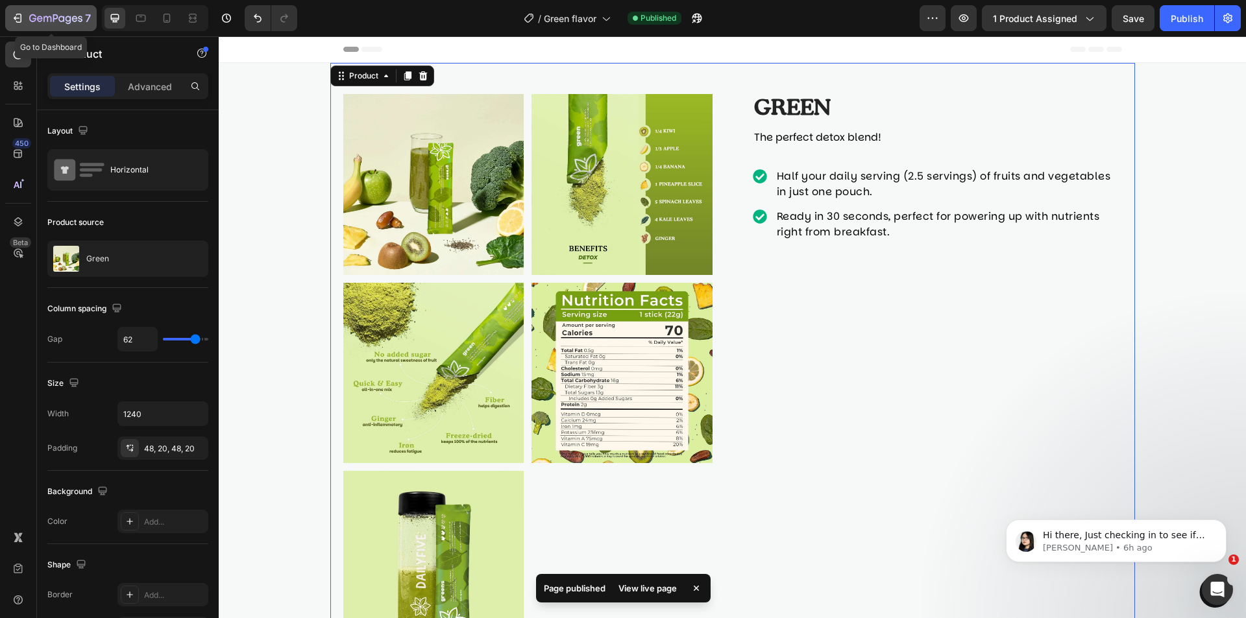
click at [55, 21] on icon "button" at bounding box center [55, 19] width 53 height 11
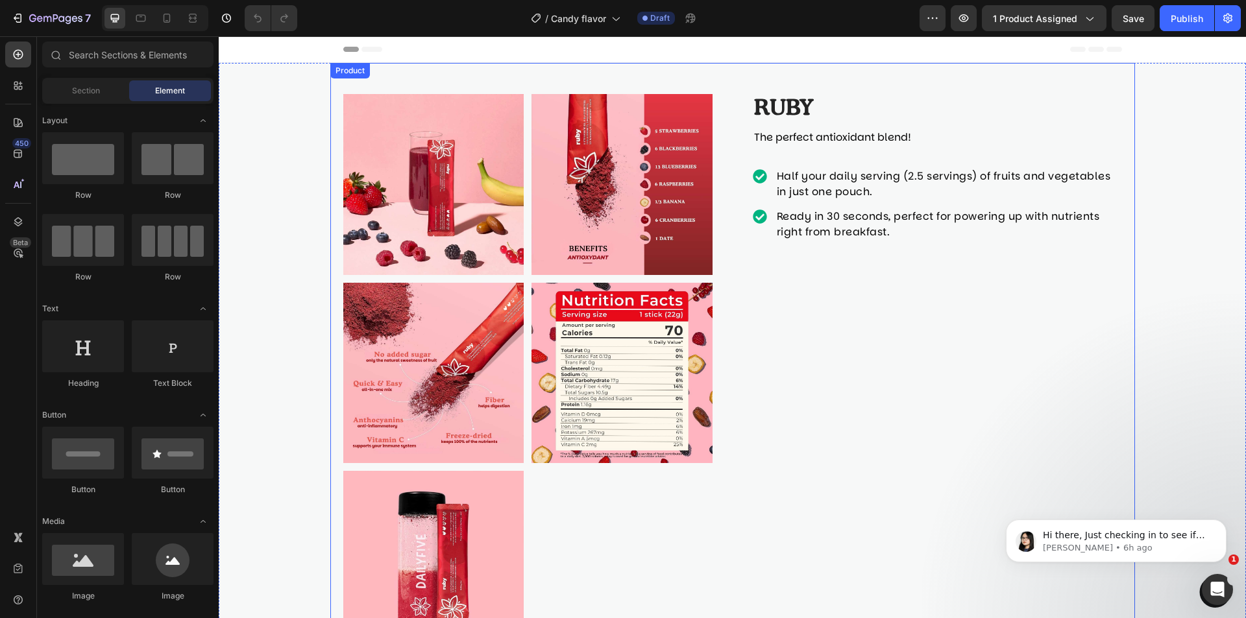
click at [719, 93] on div "Product Images Ruby Product Title The perfect antioxidant blend! Text Block Hal…" at bounding box center [732, 373] width 804 height 620
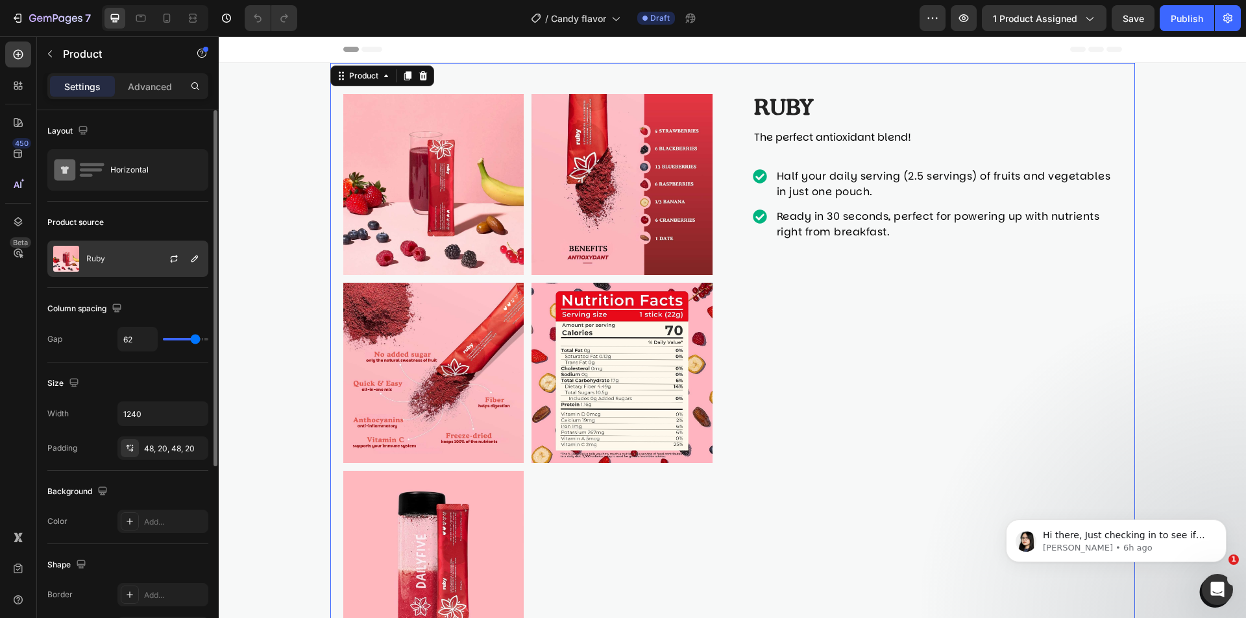
click at [94, 259] on p "Ruby" at bounding box center [95, 258] width 19 height 9
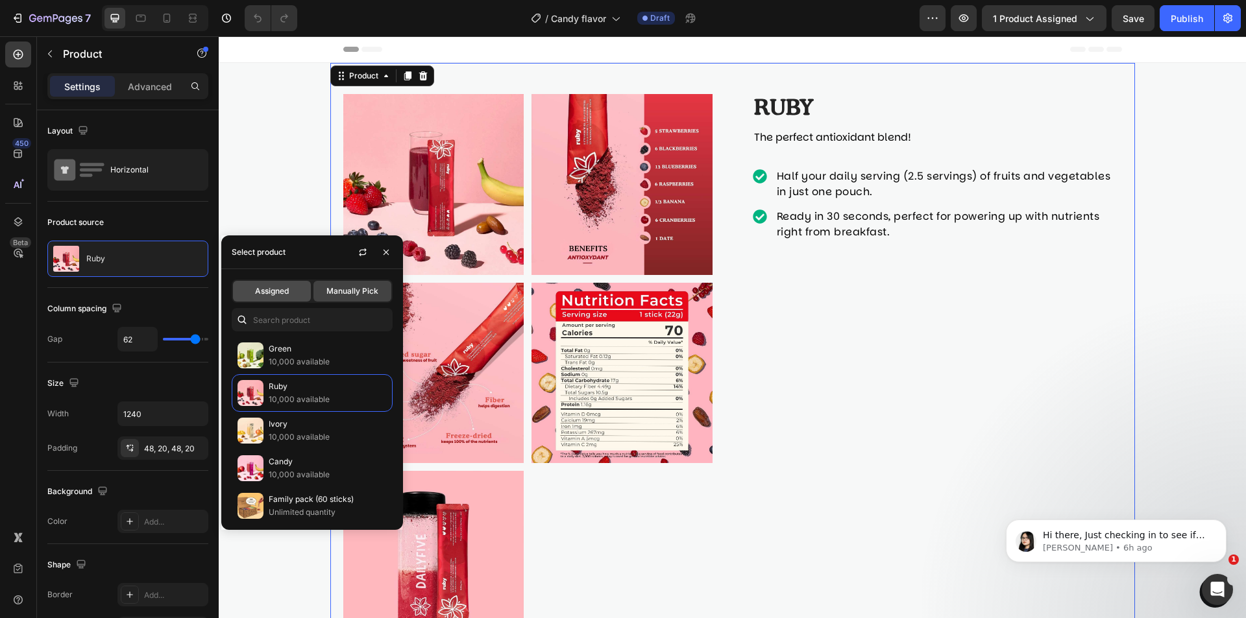
click at [283, 291] on span "Assigned" at bounding box center [272, 291] width 34 height 12
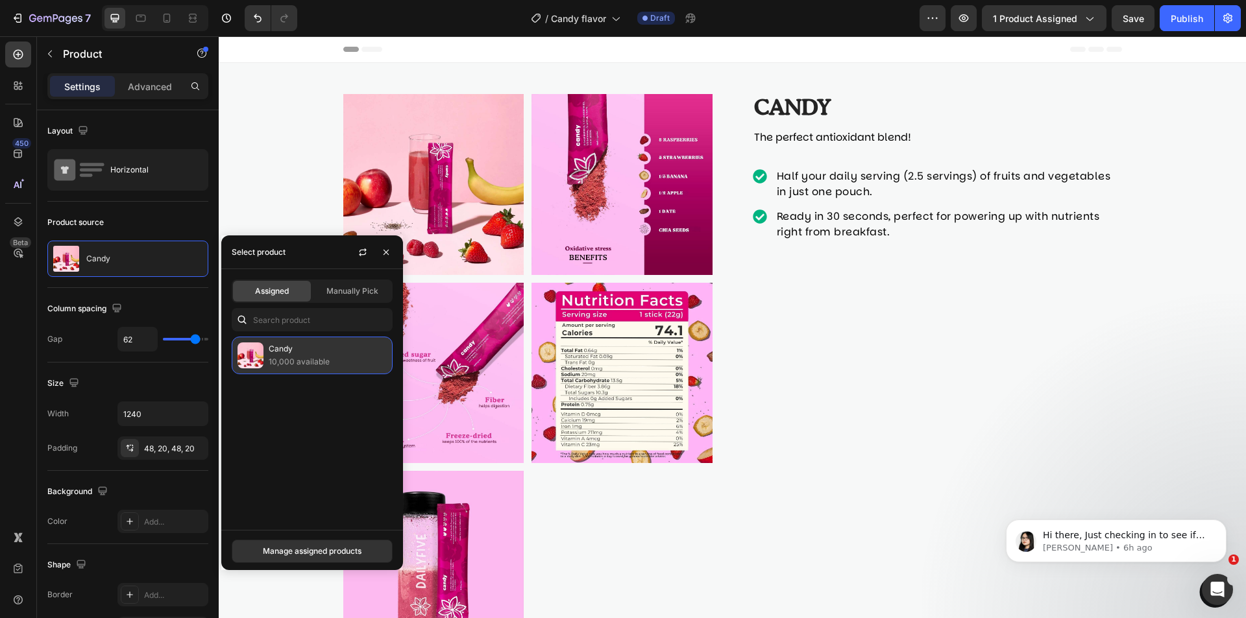
click at [333, 356] on p "10,000 available" at bounding box center [328, 362] width 118 height 13
click at [990, 356] on div "Candy Product Title The perfect antioxidant blend! Text Block Half your daily s…" at bounding box center [937, 373] width 369 height 558
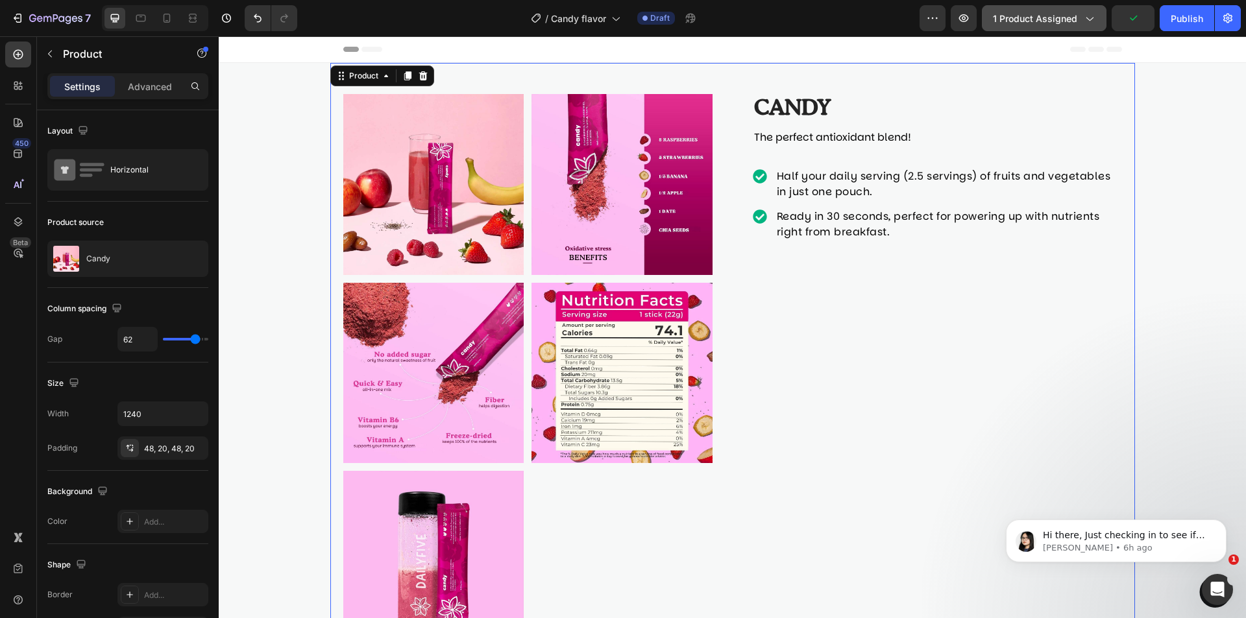
click at [1064, 18] on span "1 product assigned" at bounding box center [1035, 19] width 84 height 14
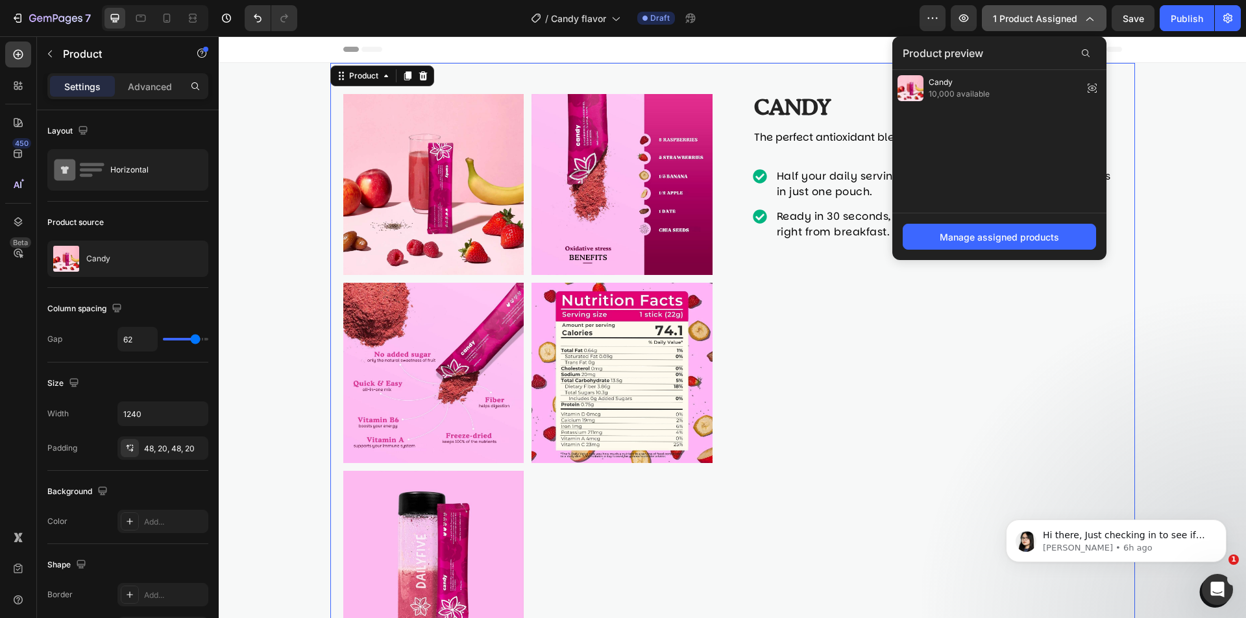
click at [1064, 13] on span "1 product assigned" at bounding box center [1035, 19] width 84 height 14
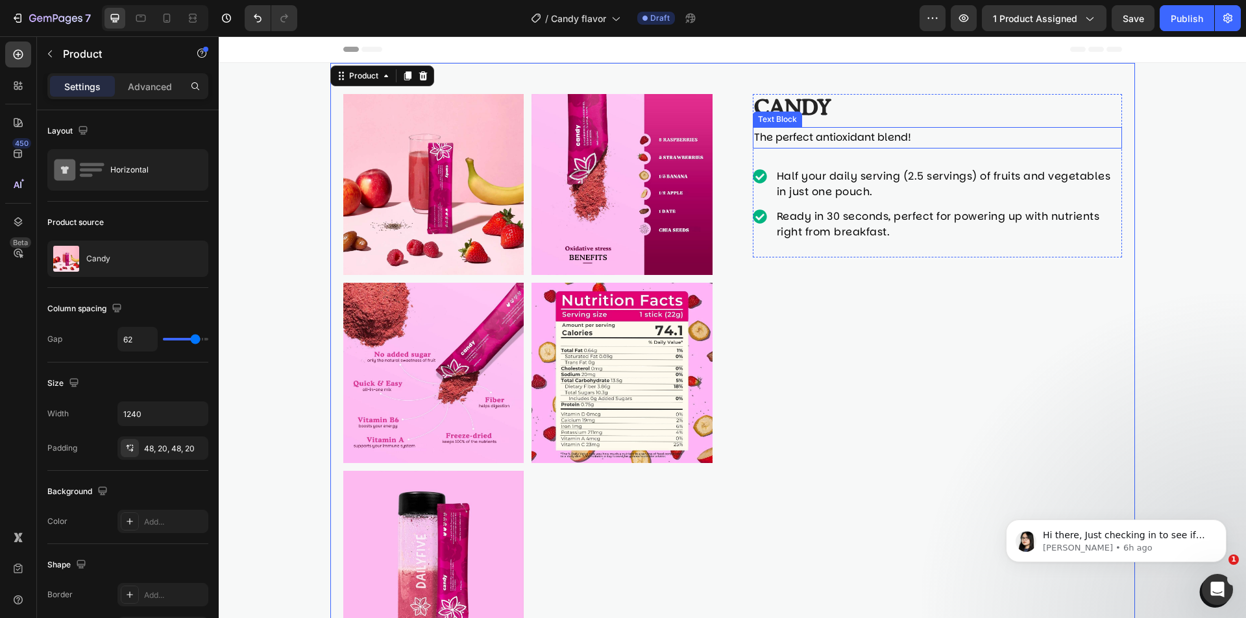
click at [869, 144] on span "The perfect antioxidant blend!" at bounding box center [832, 137] width 157 height 15
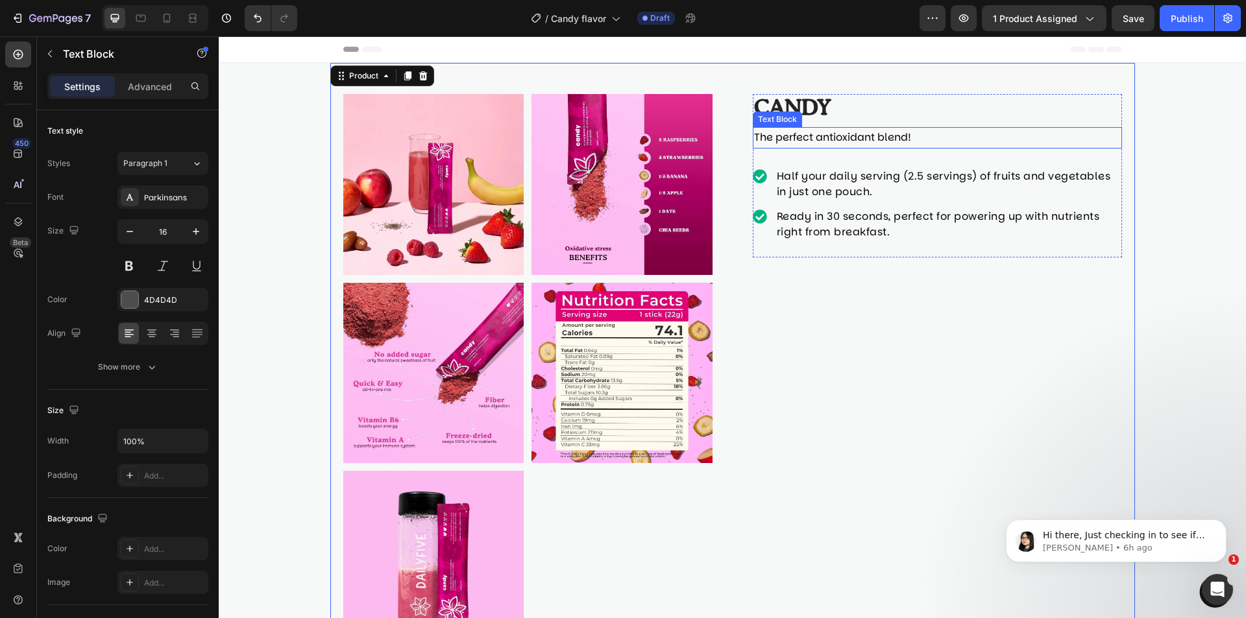
click at [869, 144] on span "The perfect antioxidant blend!" at bounding box center [832, 137] width 157 height 15
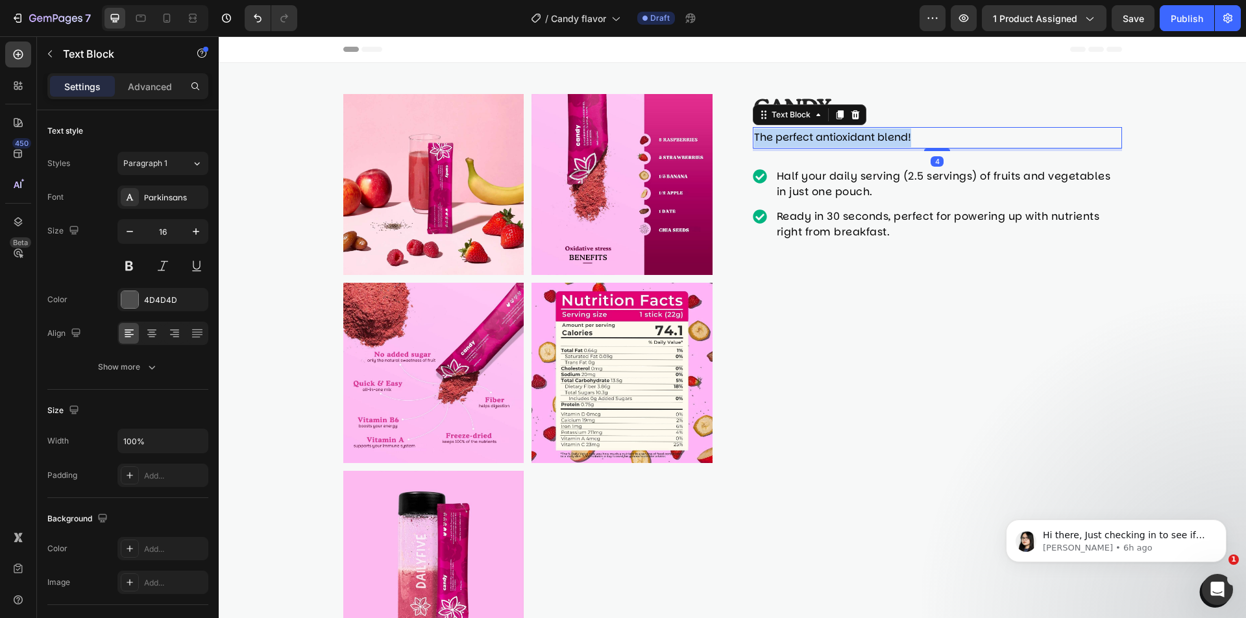
click at [869, 144] on span "The perfect antioxidant blend!" at bounding box center [832, 137] width 157 height 15
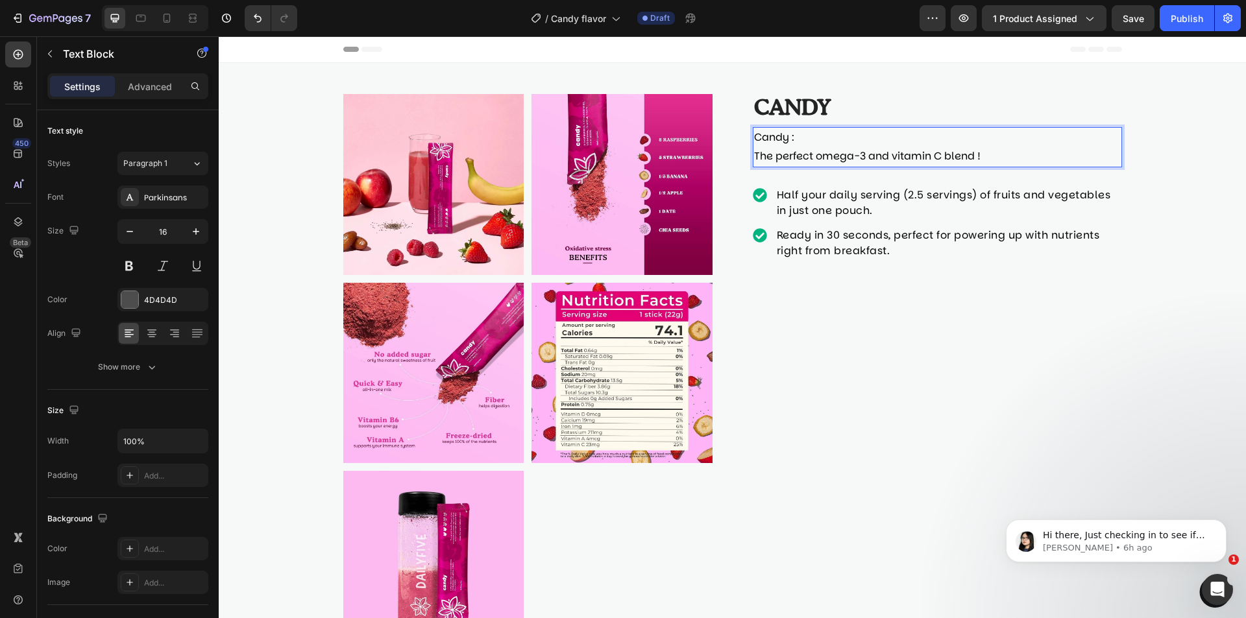
click at [849, 136] on p "Candy : The perfect omega-3 and vitamin C blend !" at bounding box center [937, 147] width 367 height 38
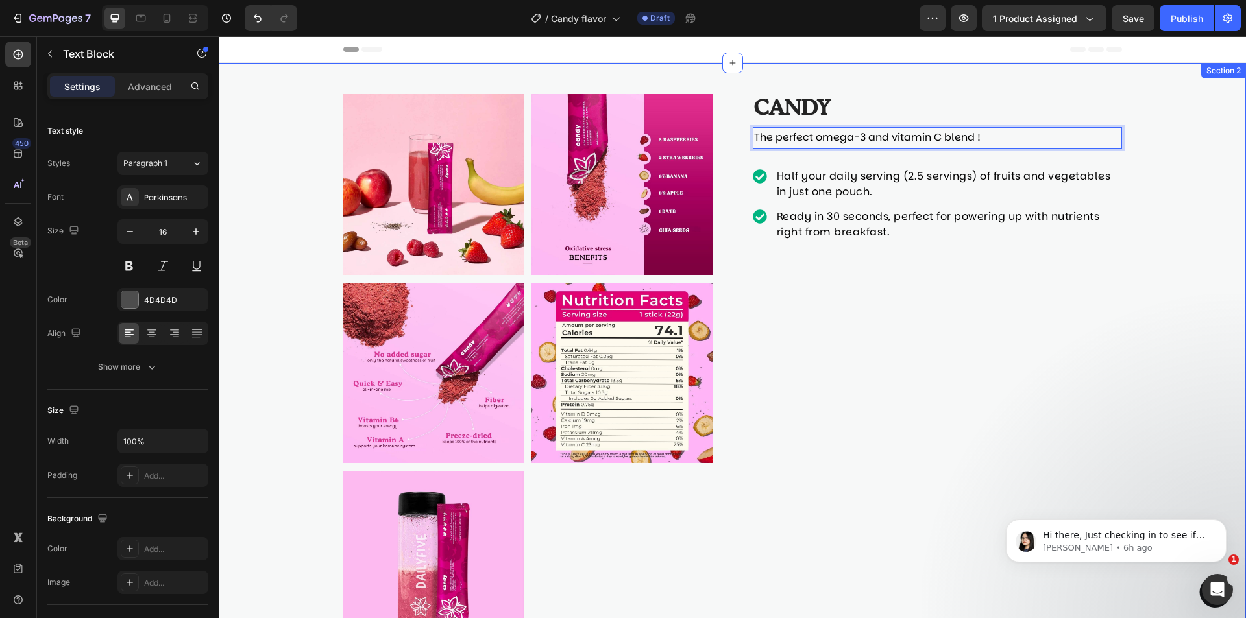
click at [1161, 332] on div "Product Images Candy Product Title The perfect omega-3 and vitamin C blend ! Te…" at bounding box center [732, 373] width 1027 height 620
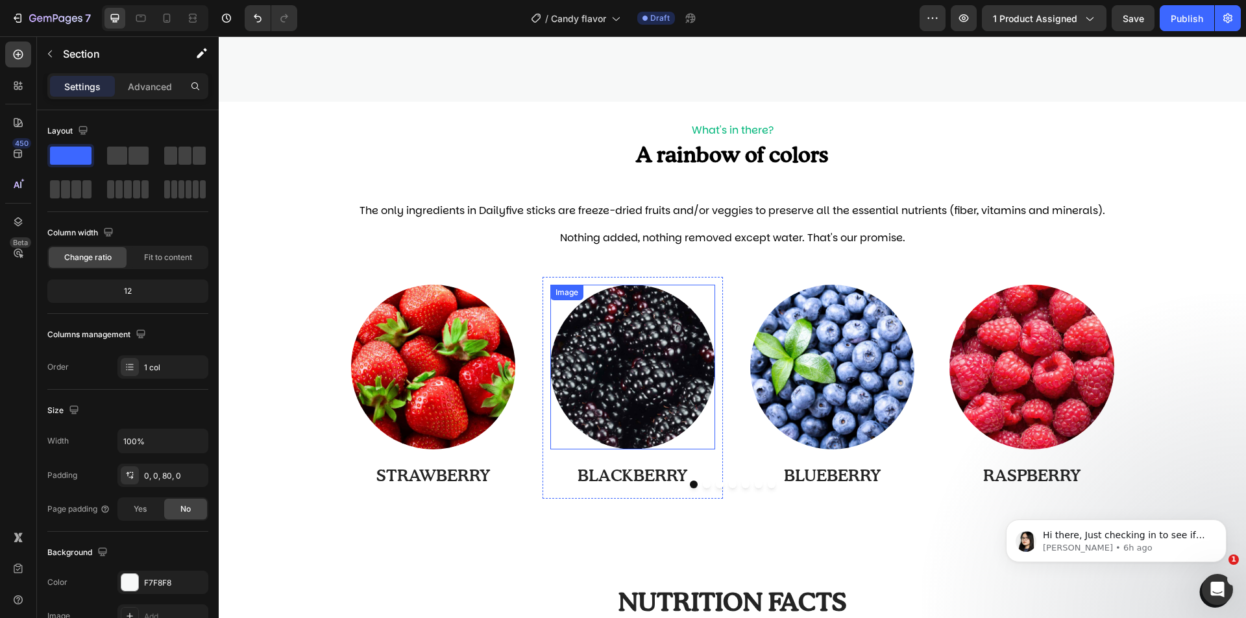
scroll to position [1038, 0]
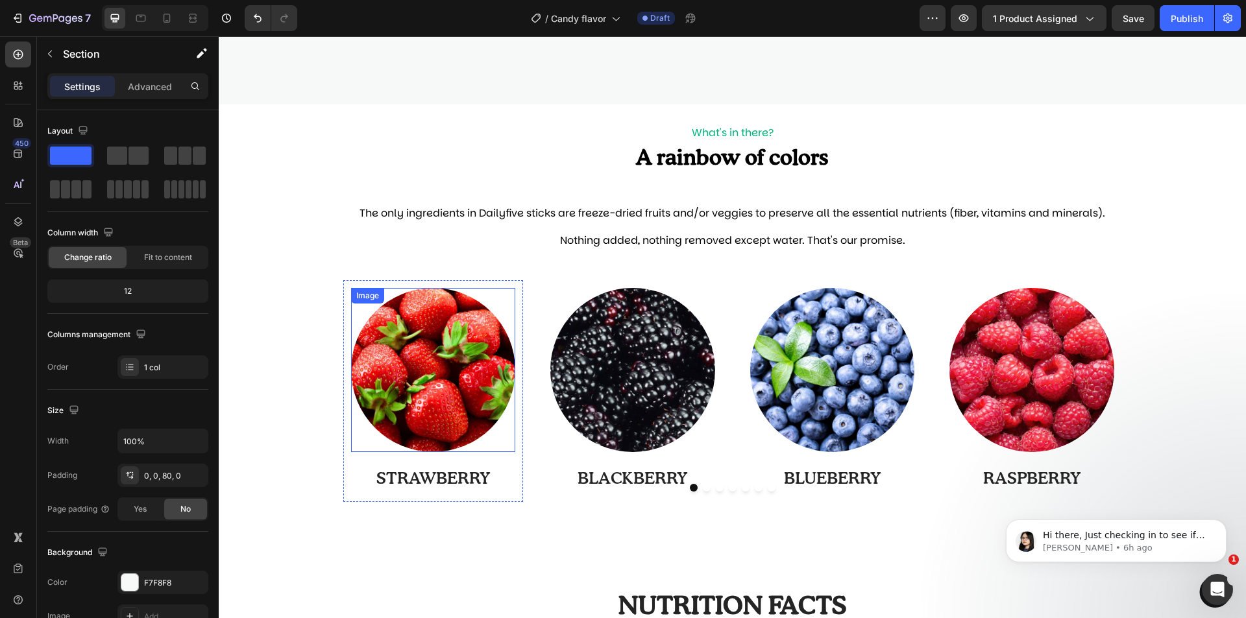
click at [446, 390] on img at bounding box center [433, 370] width 165 height 165
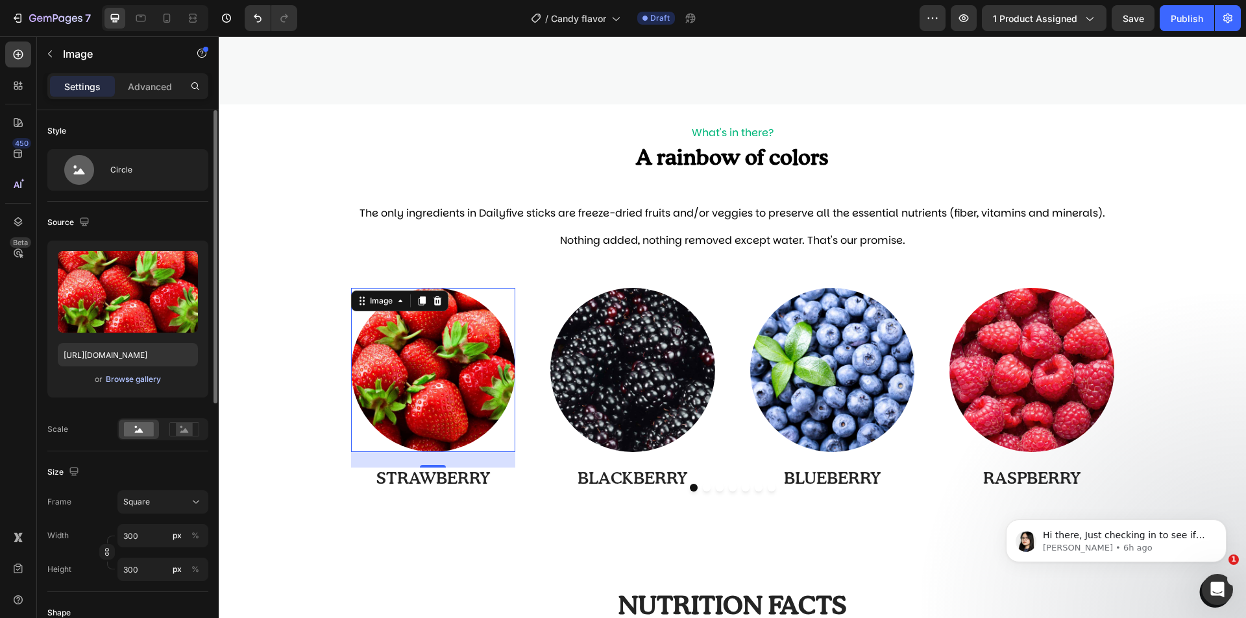
click at [126, 380] on div "Browse gallery" at bounding box center [133, 380] width 55 height 12
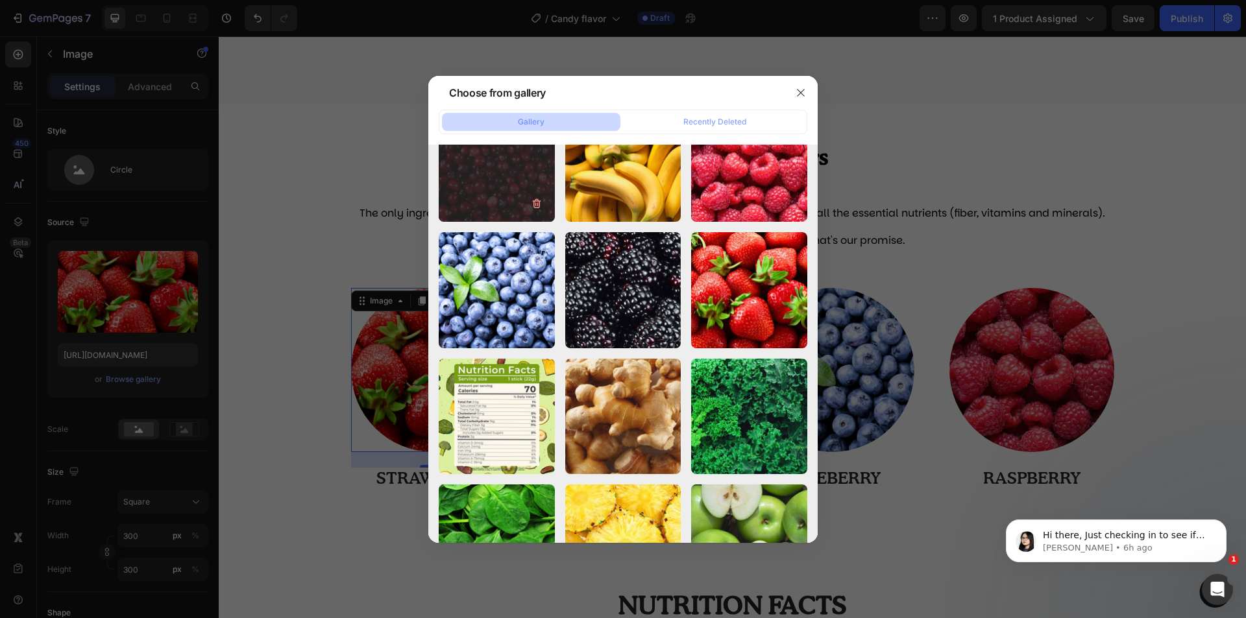
scroll to position [0, 0]
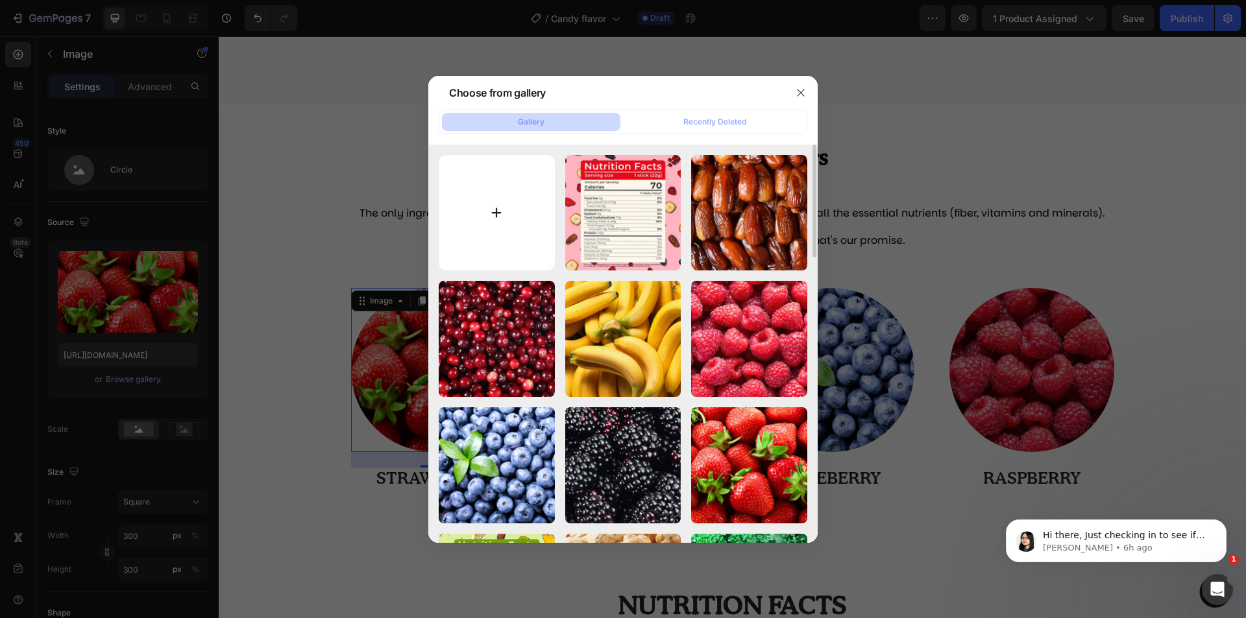
click at [525, 232] on input "file" at bounding box center [497, 213] width 116 height 116
type input "C:\fakepath\27-min.jpg"
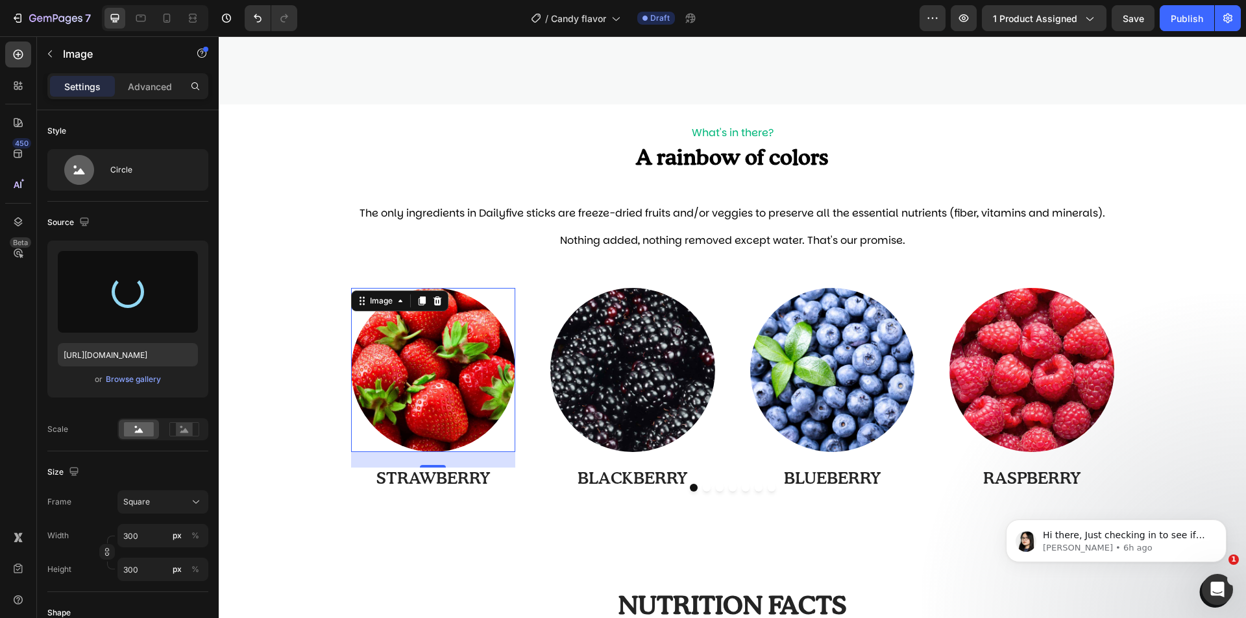
type input "https://cdn.shopify.com/s/files/1/0997/0171/9378/files/gempages_585118676177388…"
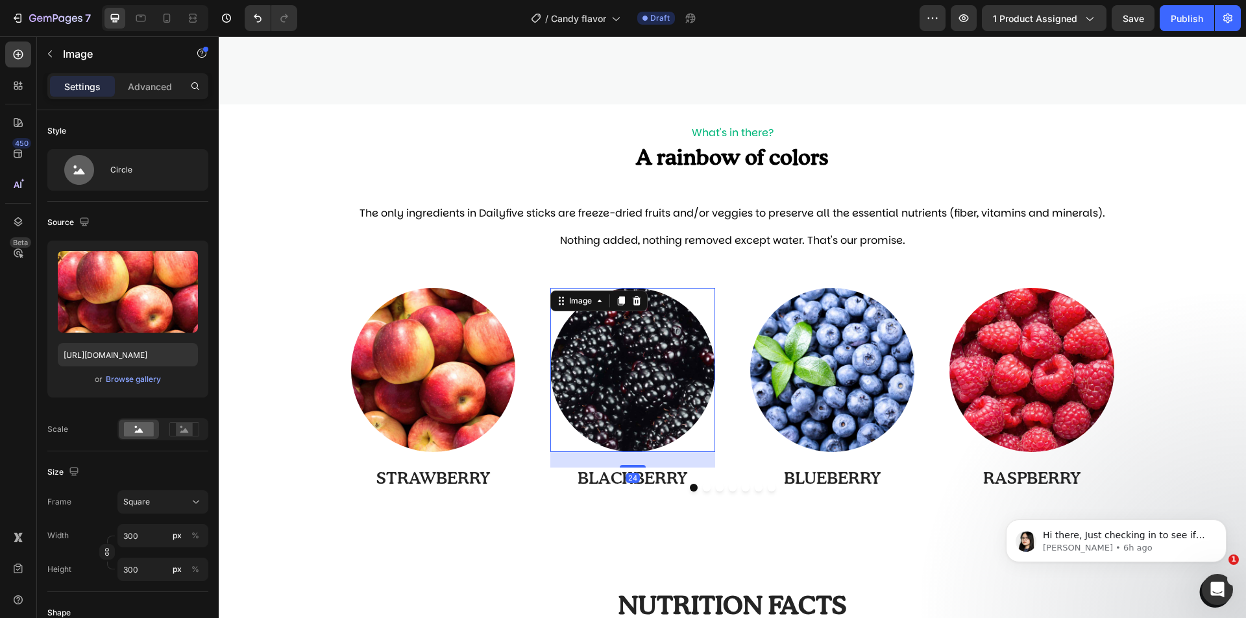
click at [643, 397] on img at bounding box center [632, 370] width 165 height 165
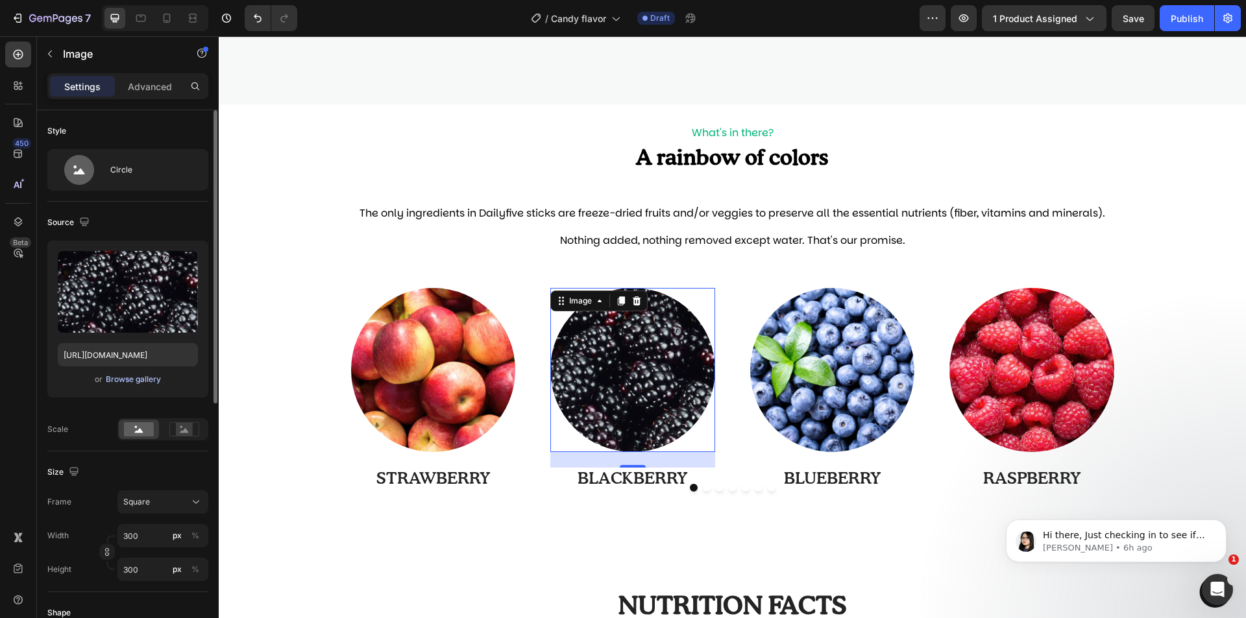
click at [133, 383] on div "Browse gallery" at bounding box center [133, 380] width 55 height 12
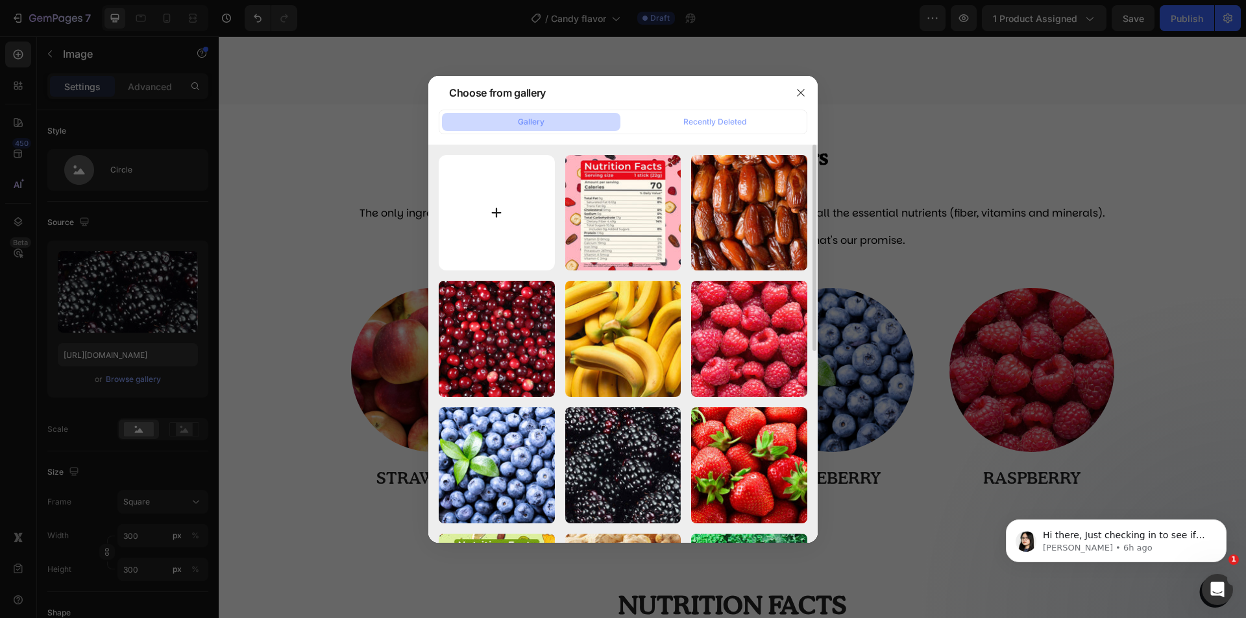
click at [511, 233] on input "file" at bounding box center [497, 213] width 116 height 116
type input "C:\fakepath\28-min.jpg"
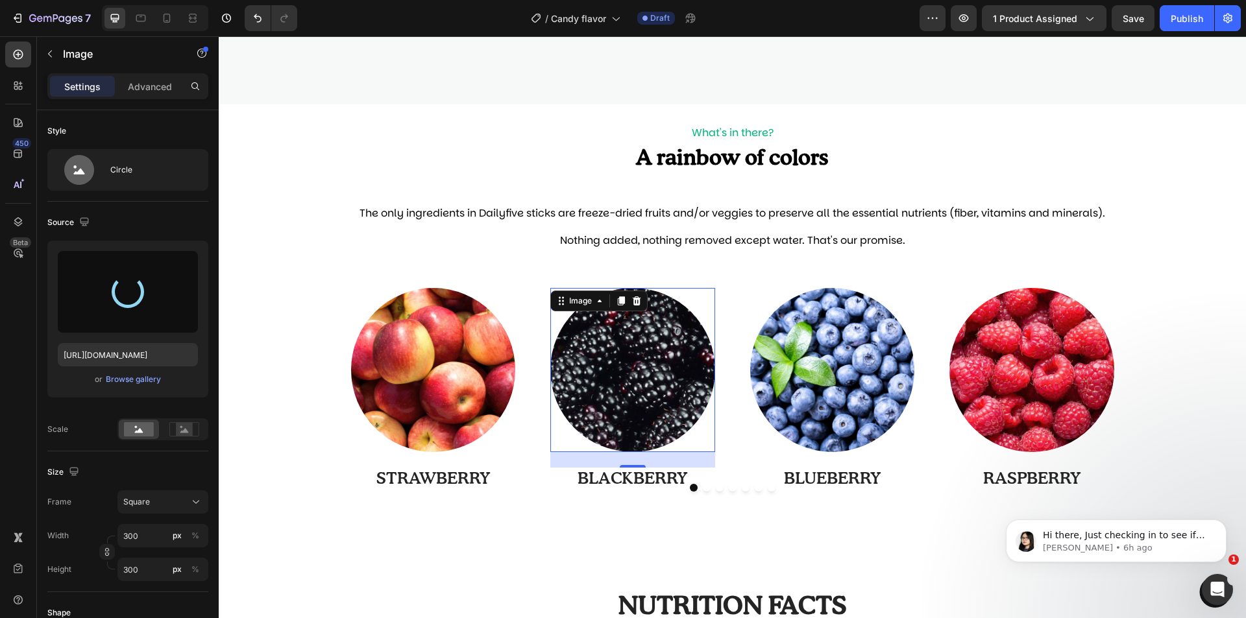
type input "[URL][DOMAIN_NAME]"
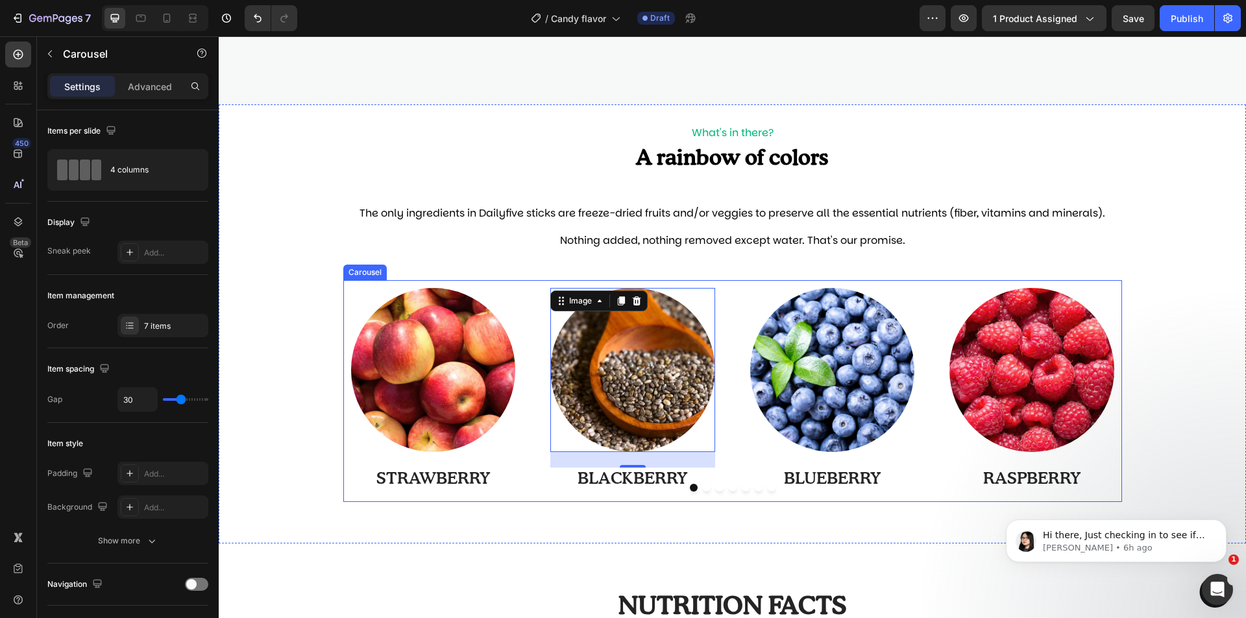
click at [728, 283] on div "Image STRAWBERRY Text Block Row Image 24 BLACKBERRY Text Block Row Image BLUEBE…" at bounding box center [732, 391] width 778 height 222
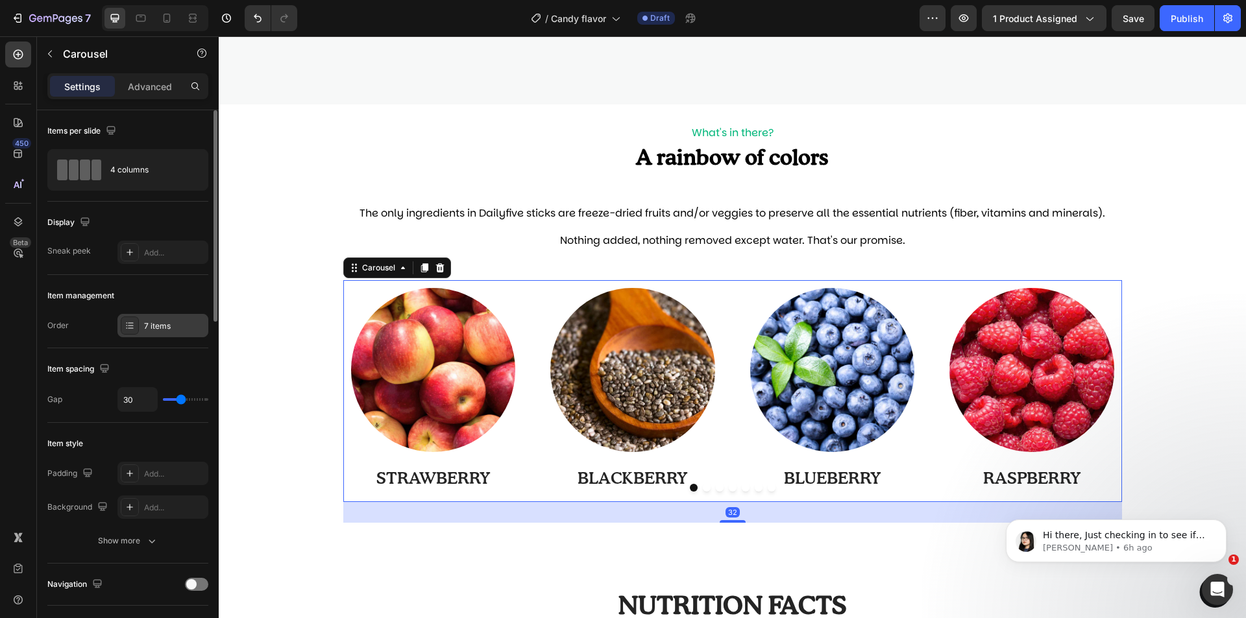
click at [167, 325] on div "7 items" at bounding box center [174, 326] width 61 height 12
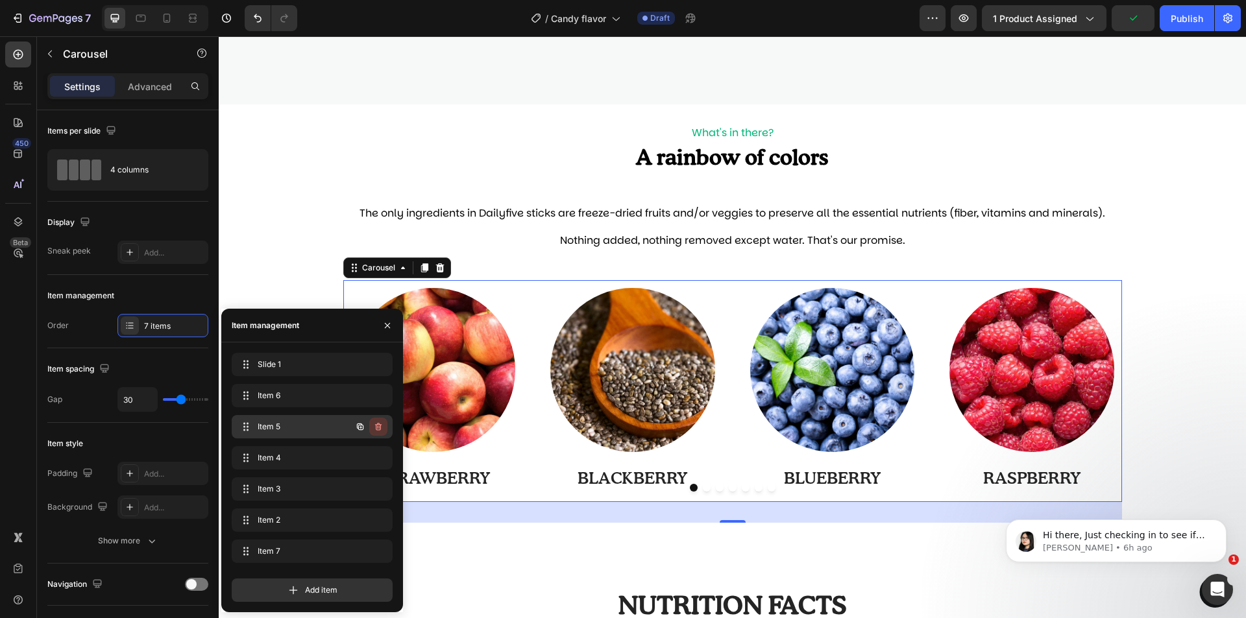
click at [380, 425] on icon "button" at bounding box center [378, 427] width 6 height 8
click at [380, 425] on div "Delete" at bounding box center [369, 427] width 24 height 12
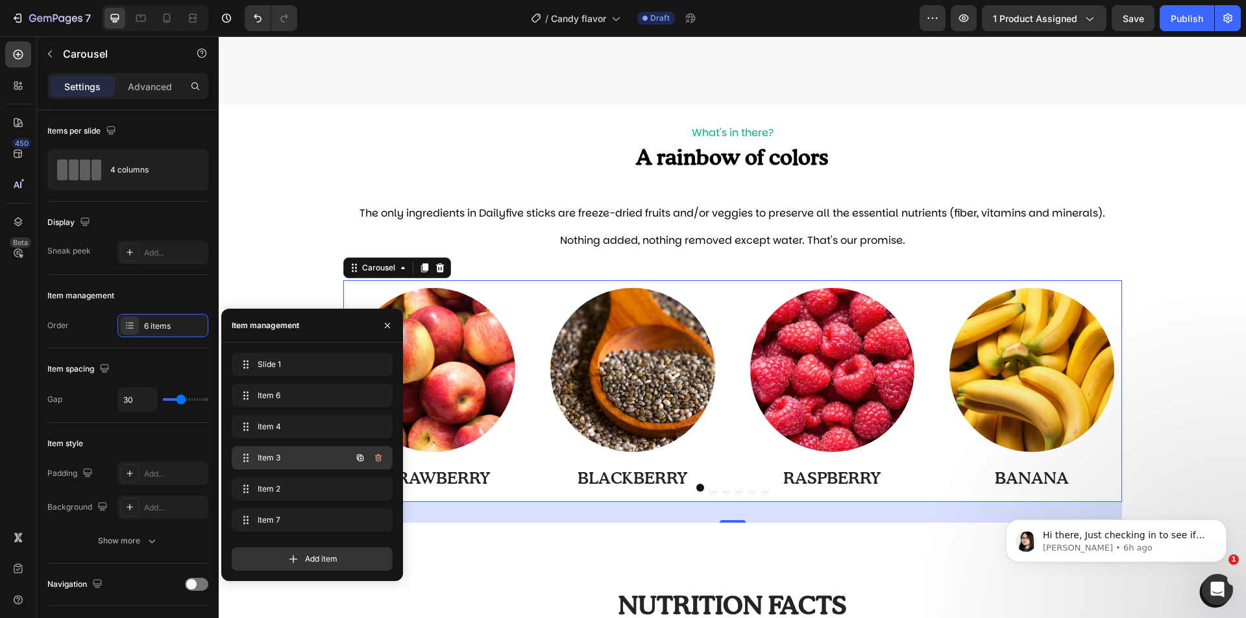
click at [282, 457] on span "Item 3" at bounding box center [294, 458] width 73 height 12
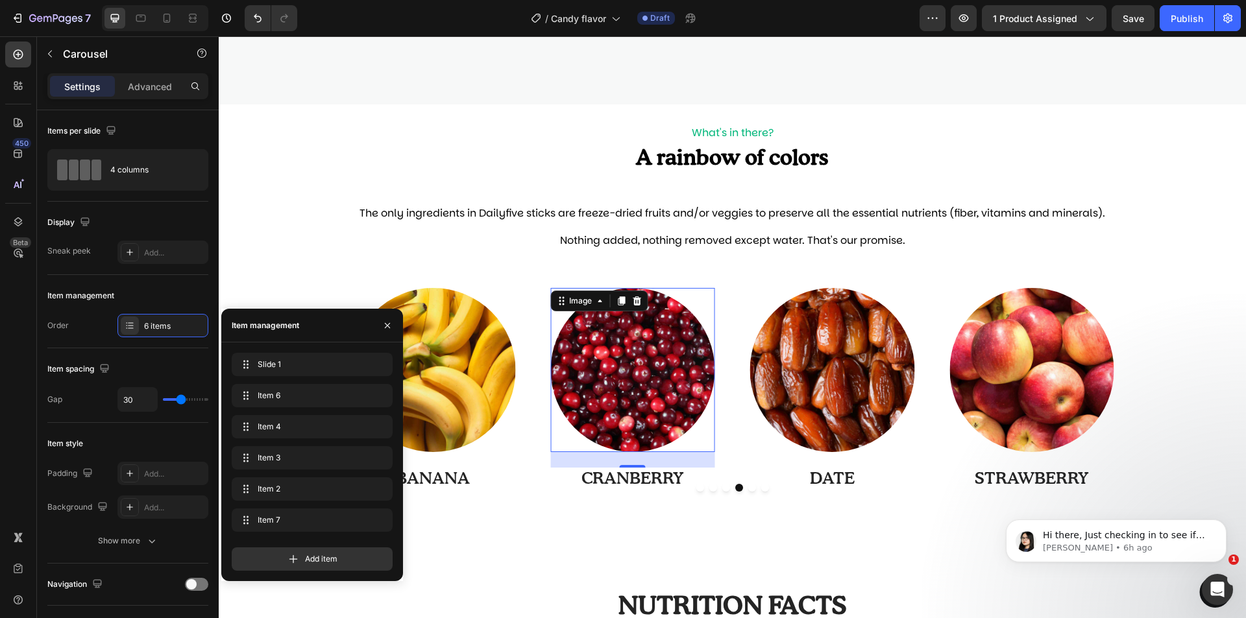
click at [619, 402] on img at bounding box center [632, 370] width 165 height 165
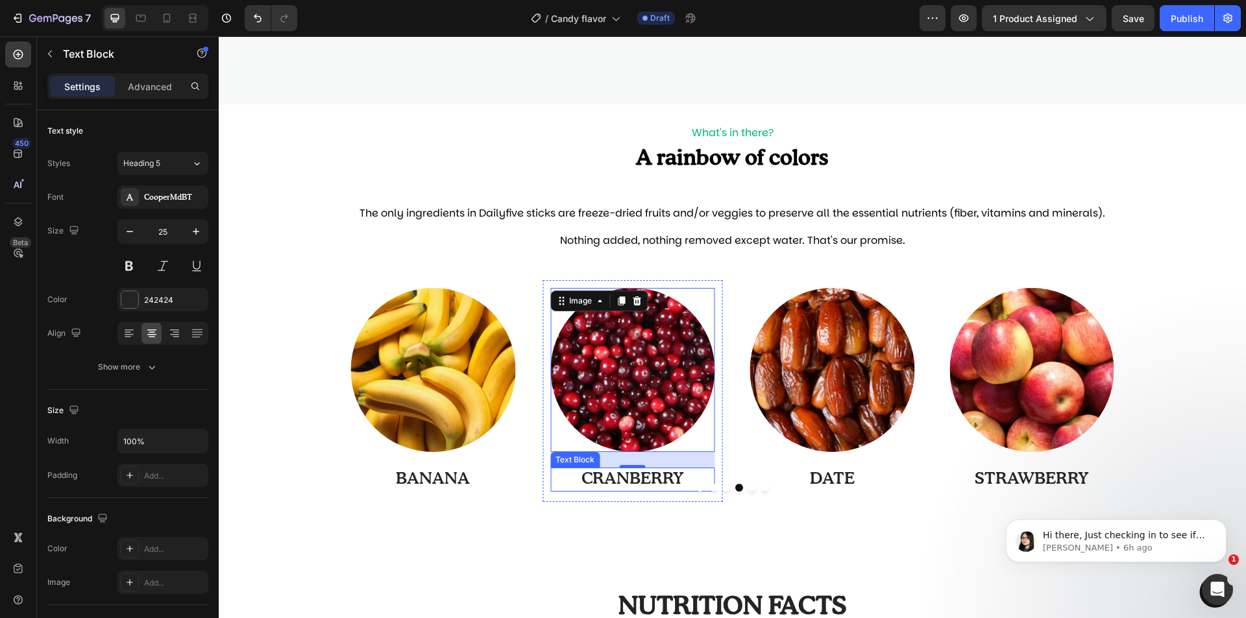
click at [603, 477] on p "CRANBERRY" at bounding box center [632, 479] width 162 height 21
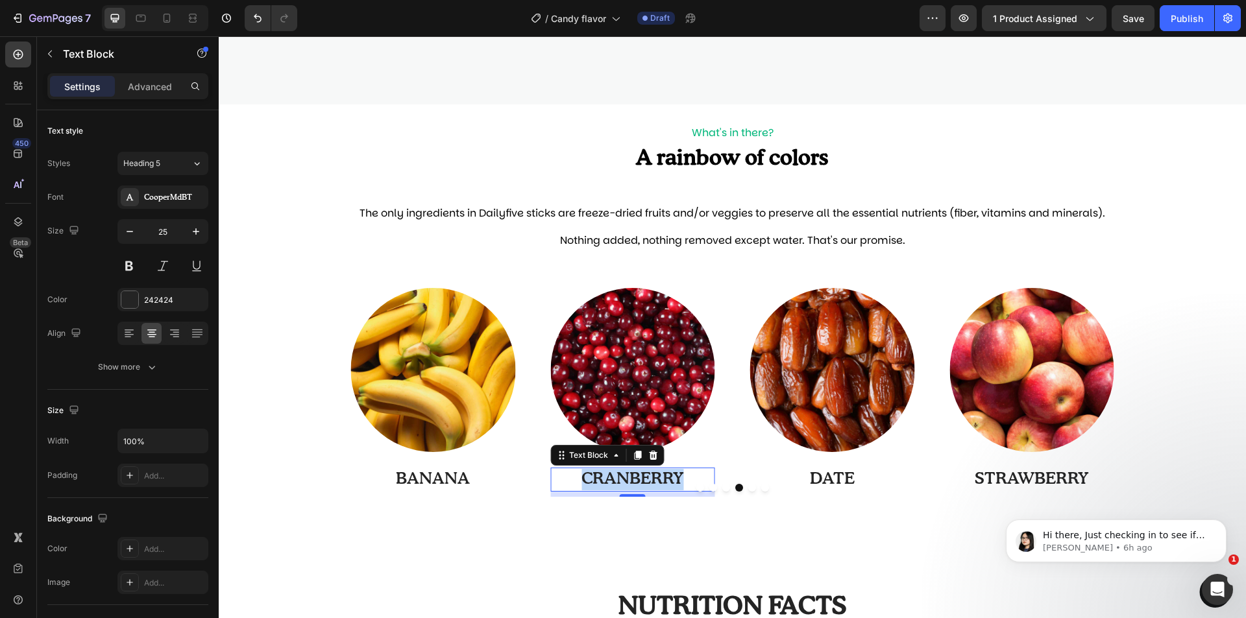
click at [603, 477] on p "CRANBERRY" at bounding box center [632, 479] width 162 height 21
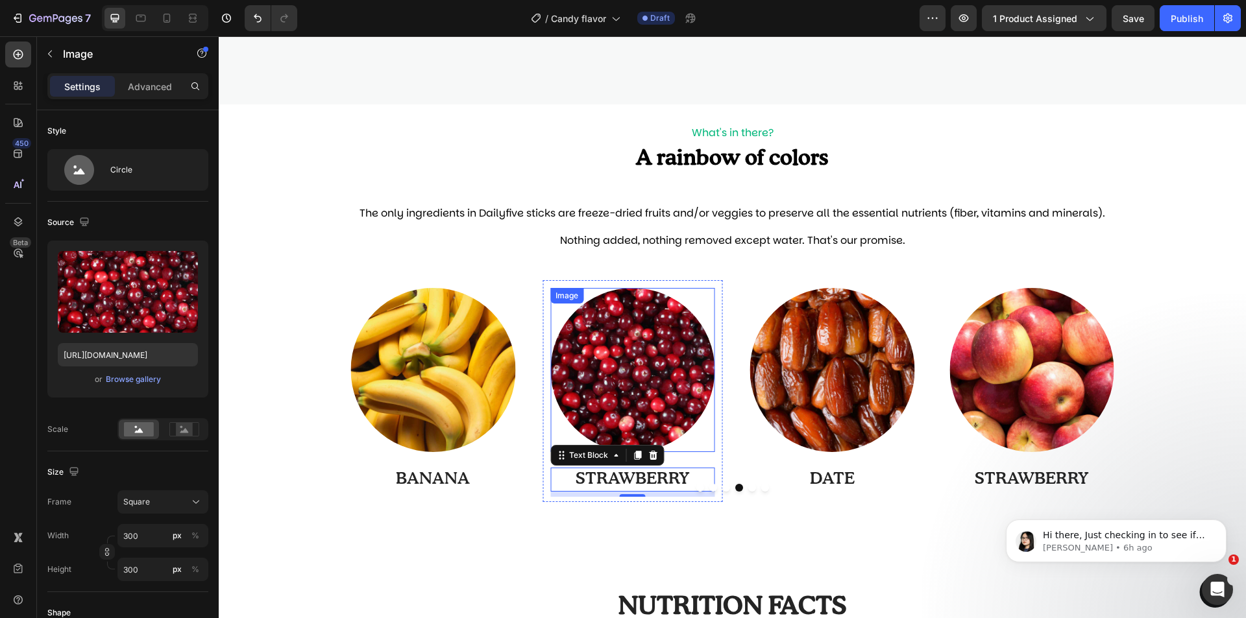
click at [673, 385] on img at bounding box center [632, 370] width 165 height 165
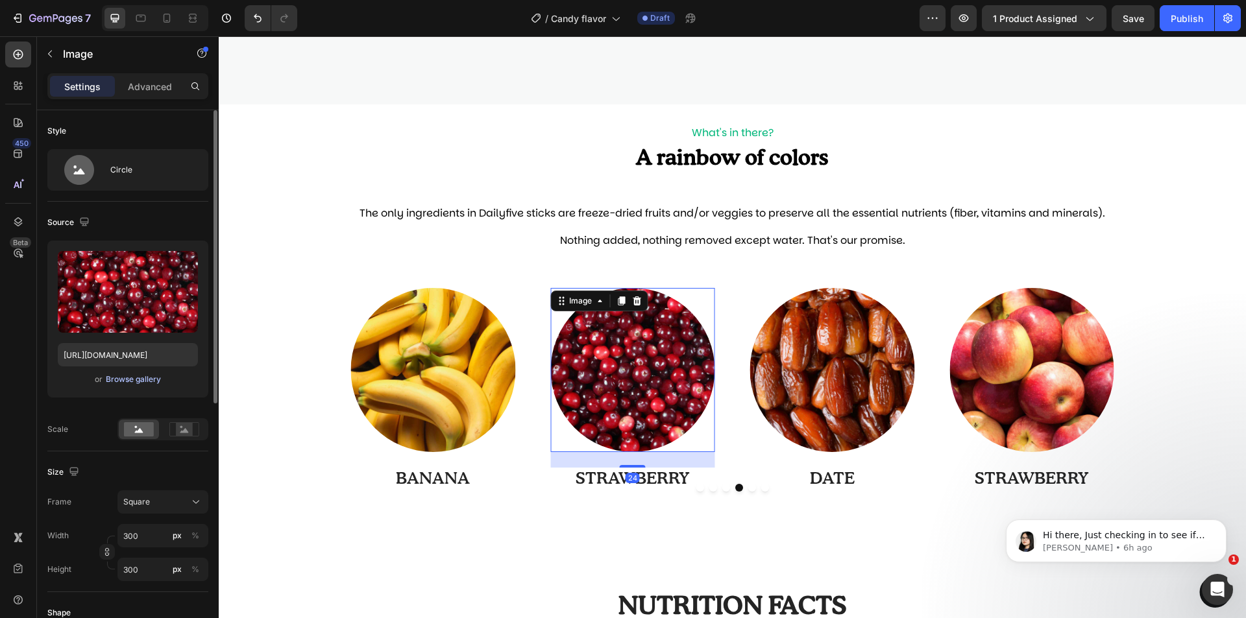
click at [105, 376] on button "Browse gallery" at bounding box center [133, 379] width 56 height 13
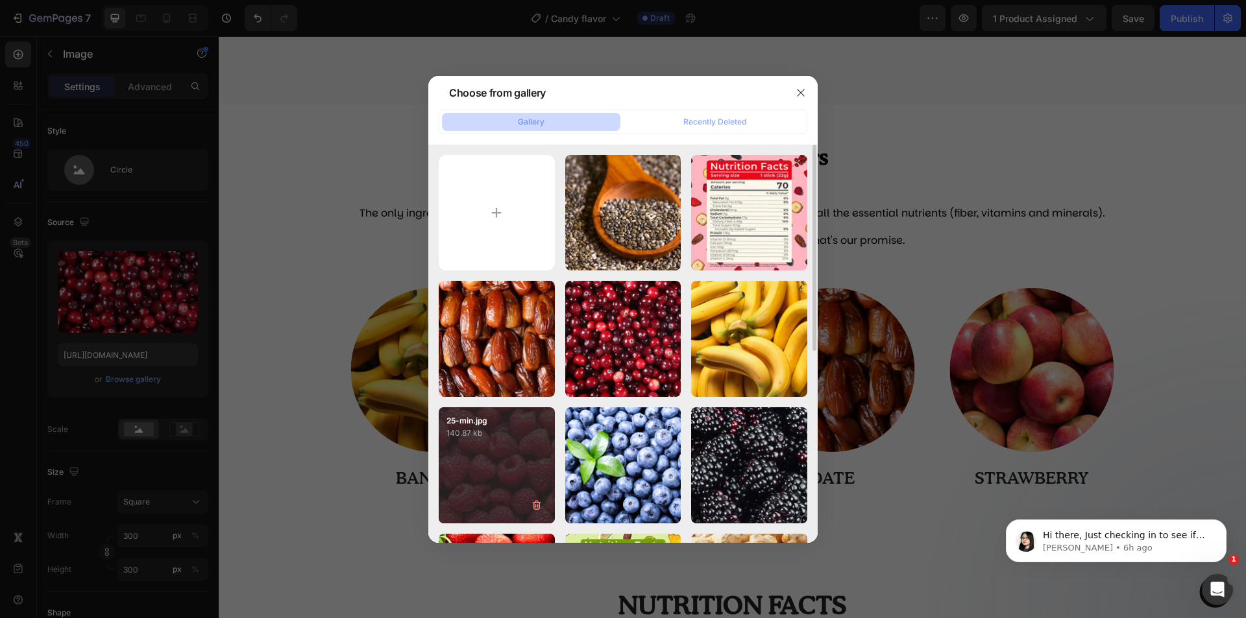
scroll to position [130, 0]
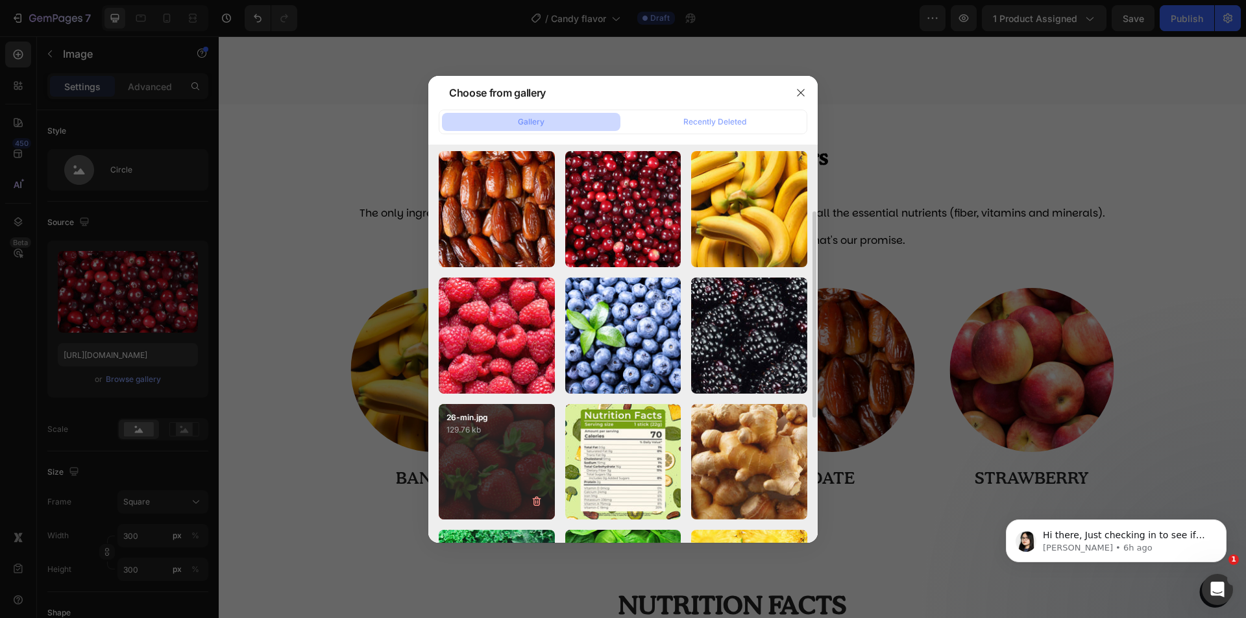
click at [496, 438] on div "26-min.jpg 129.76 kb" at bounding box center [497, 462] width 116 height 116
type input "[URL][DOMAIN_NAME]"
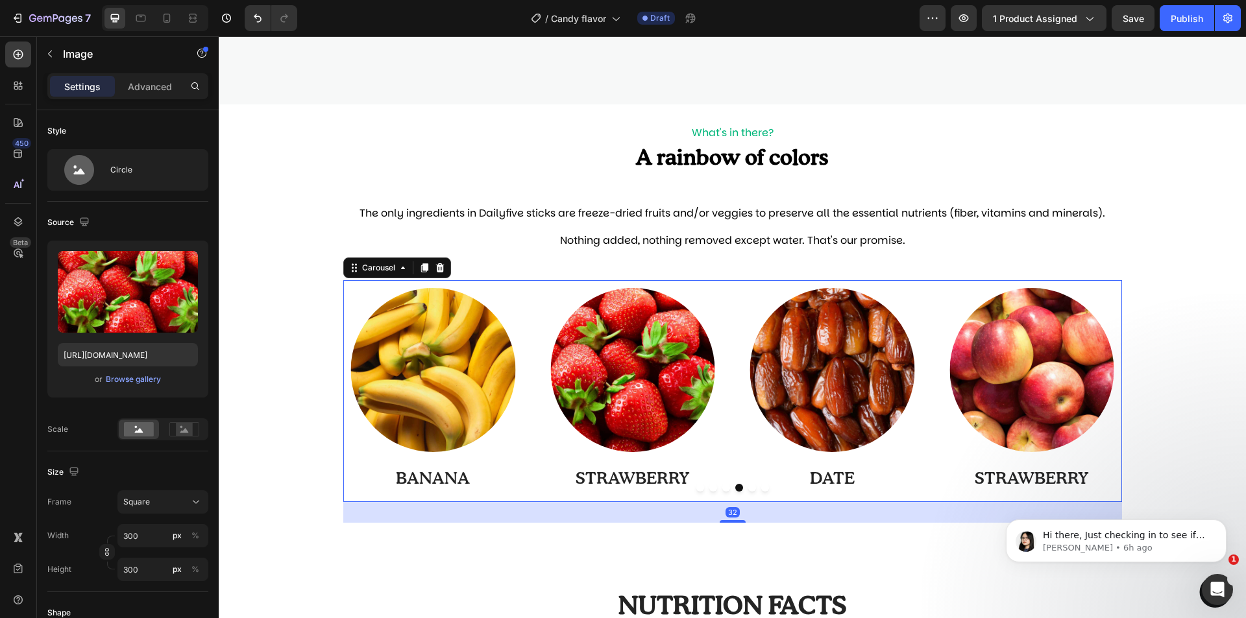
click at [530, 289] on div "Image STRAWBERRY Text Block Row Image BLACKBERRY Text Block Row Image RASPBERRY…" at bounding box center [732, 391] width 778 height 222
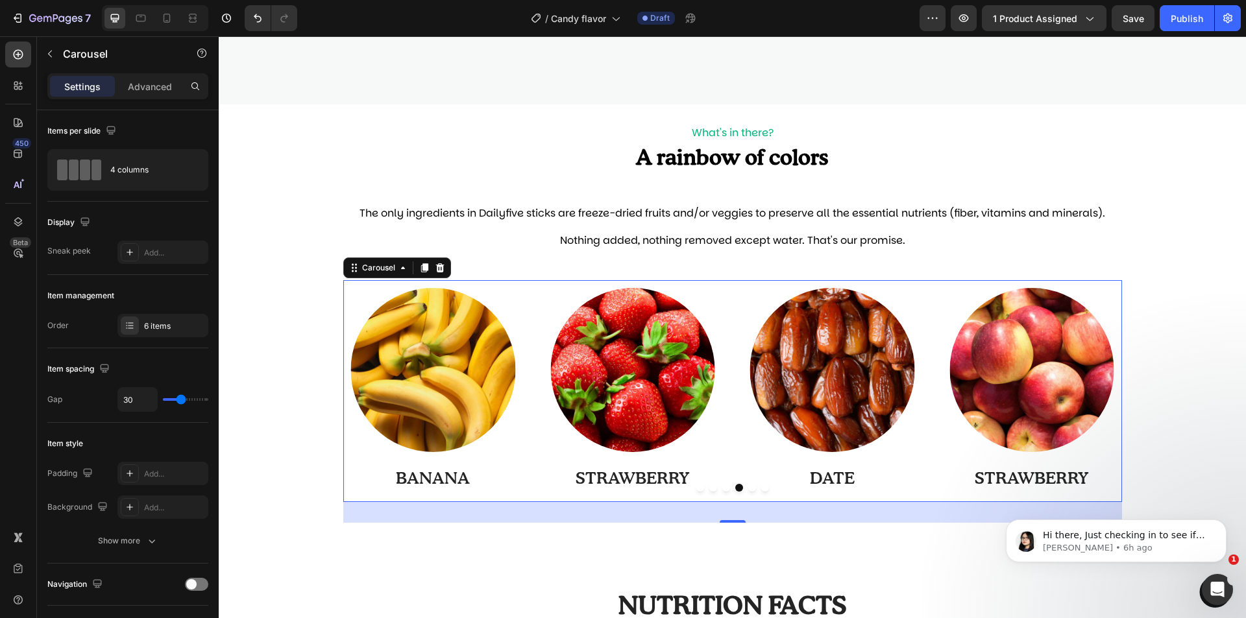
click at [696, 488] on button "Dot" at bounding box center [700, 488] width 8 height 8
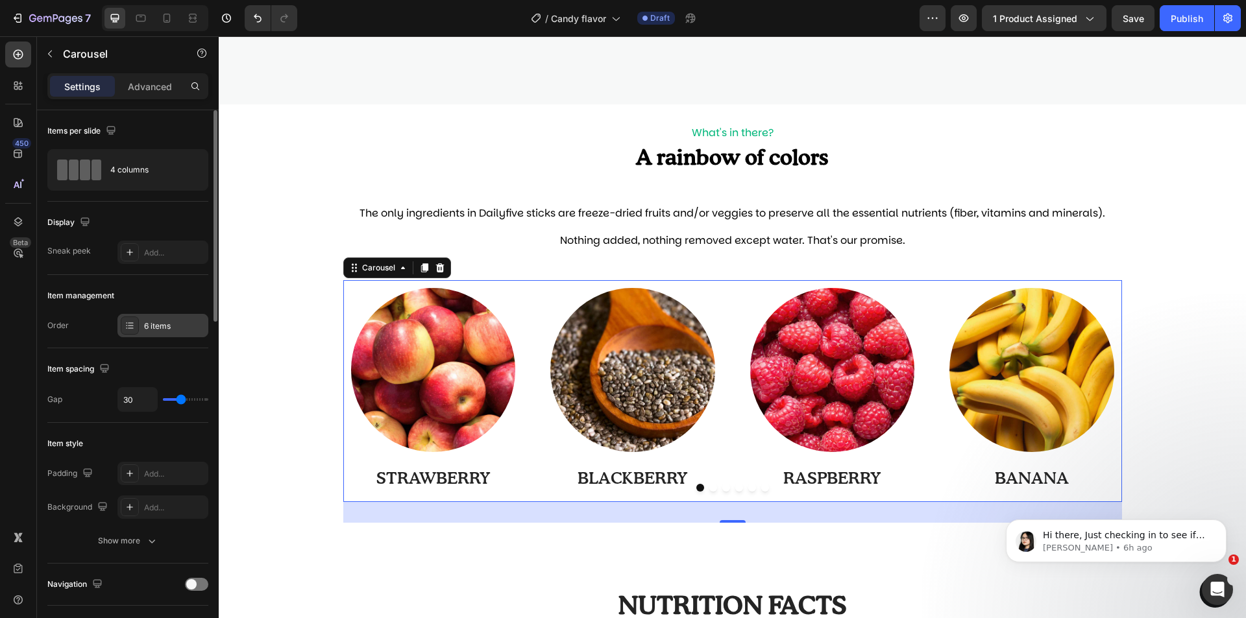
click at [141, 324] on div "6 items" at bounding box center [162, 325] width 91 height 23
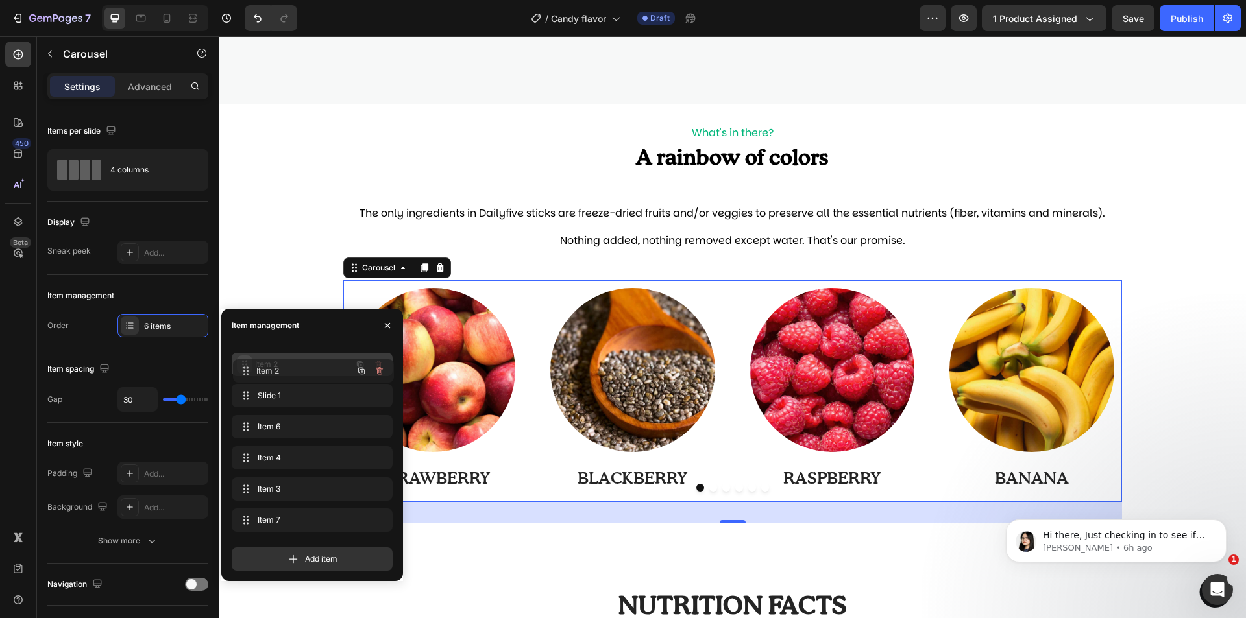
drag, startPoint x: 244, startPoint y: 485, endPoint x: 245, endPoint y: 367, distance: 118.1
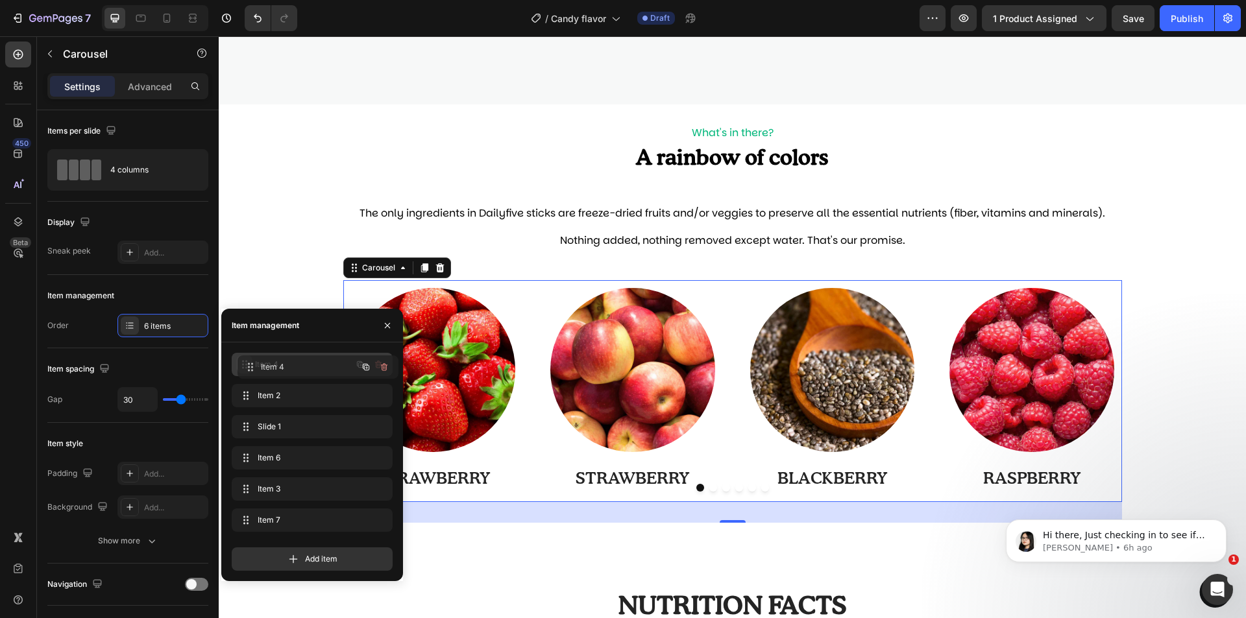
drag, startPoint x: 239, startPoint y: 459, endPoint x: 245, endPoint y: 368, distance: 91.0
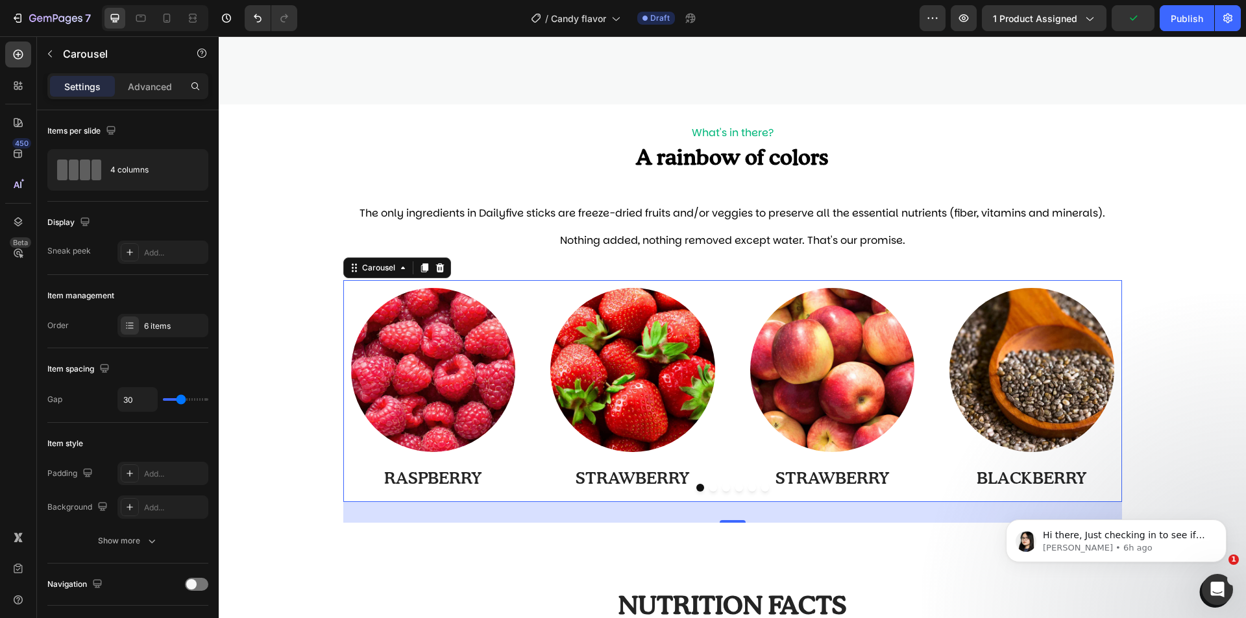
click at [723, 488] on button "Dot" at bounding box center [726, 488] width 8 height 8
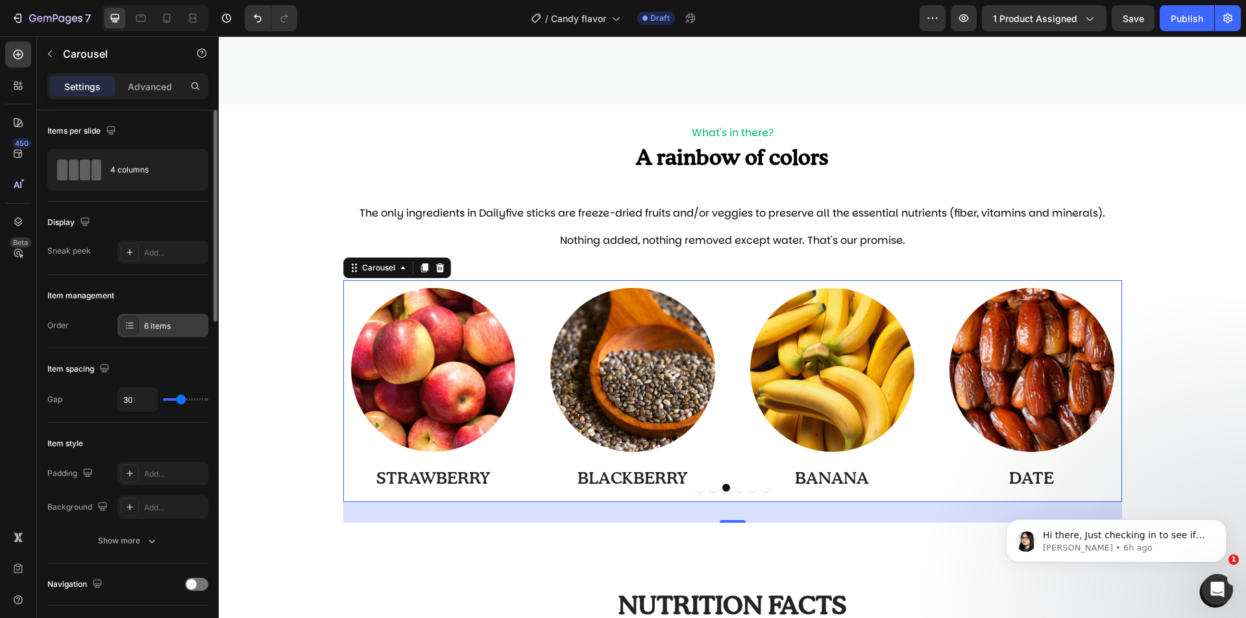
click at [180, 330] on div "6 items" at bounding box center [174, 326] width 61 height 12
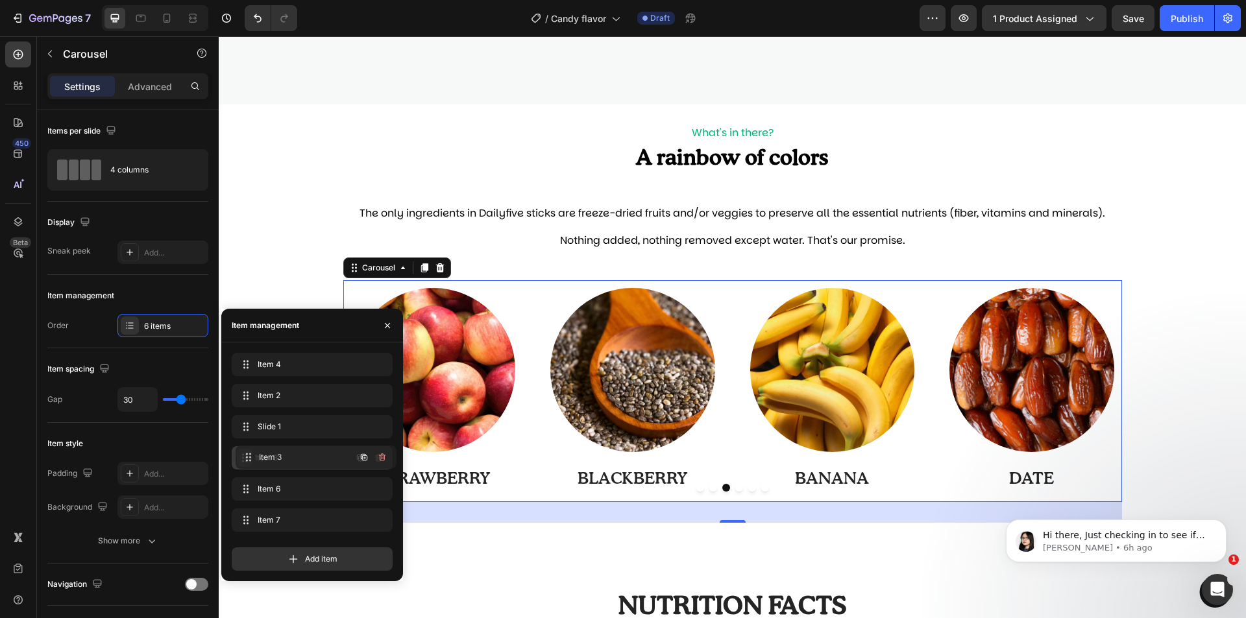
drag, startPoint x: 243, startPoint y: 488, endPoint x: 247, endPoint y: 457, distance: 32.0
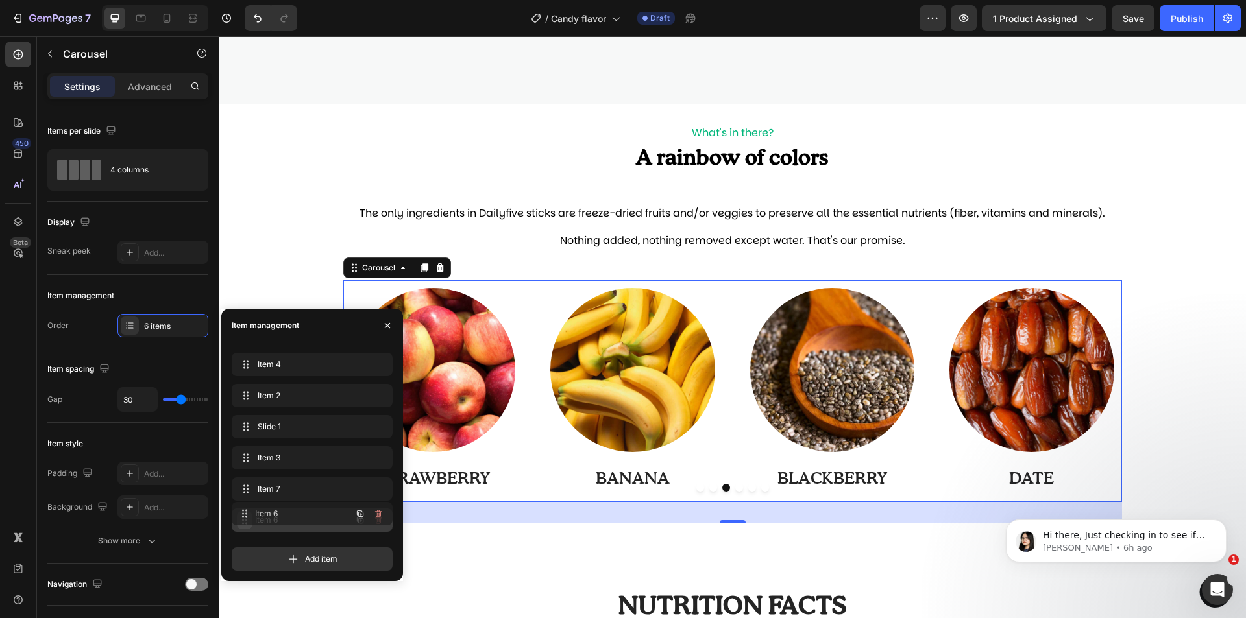
drag, startPoint x: 245, startPoint y: 491, endPoint x: 245, endPoint y: 516, distance: 25.3
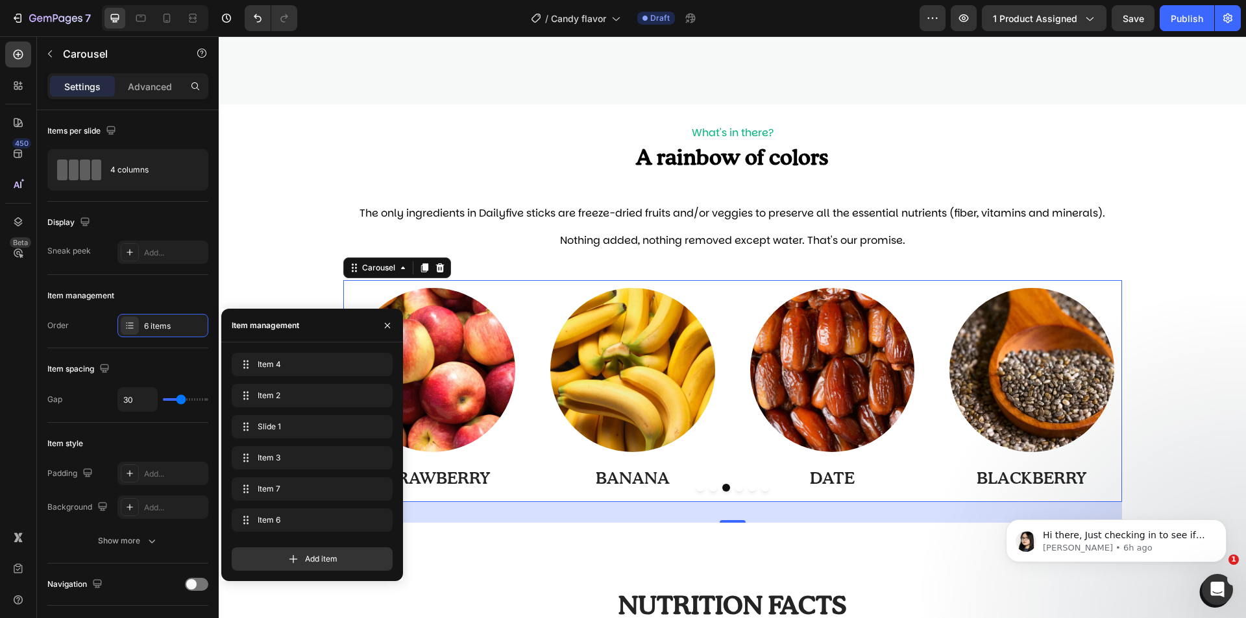
click at [712, 488] on div at bounding box center [732, 488] width 778 height 8
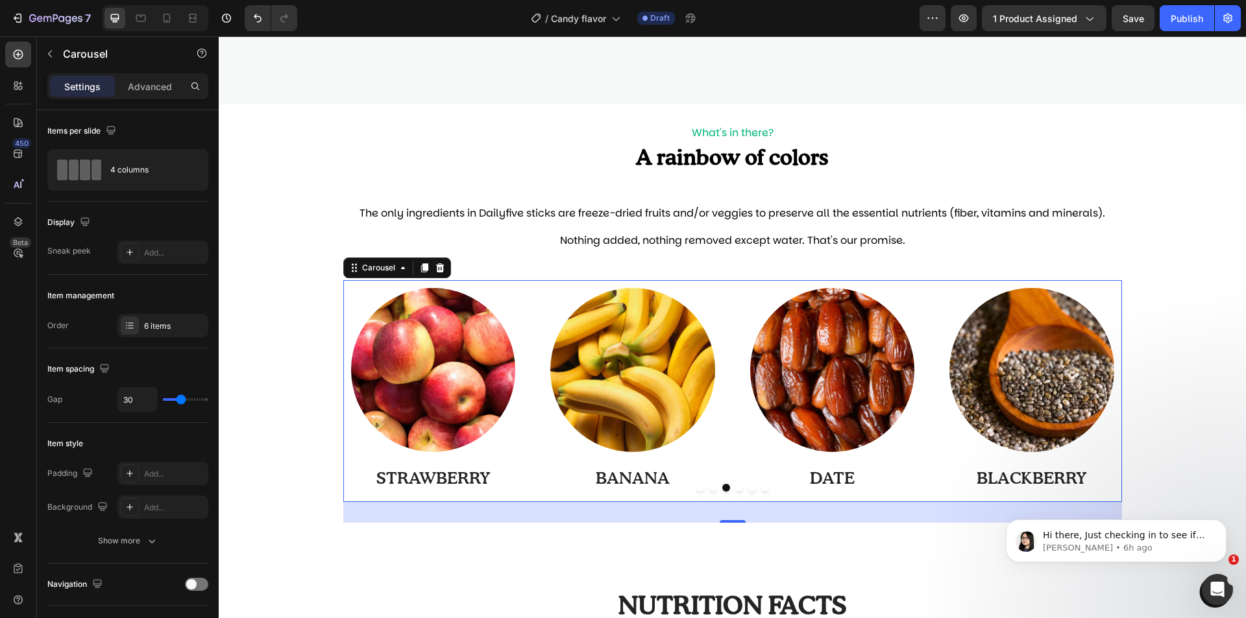
click at [701, 488] on div at bounding box center [732, 488] width 778 height 8
click at [696, 490] on button "Dot" at bounding box center [700, 488] width 8 height 8
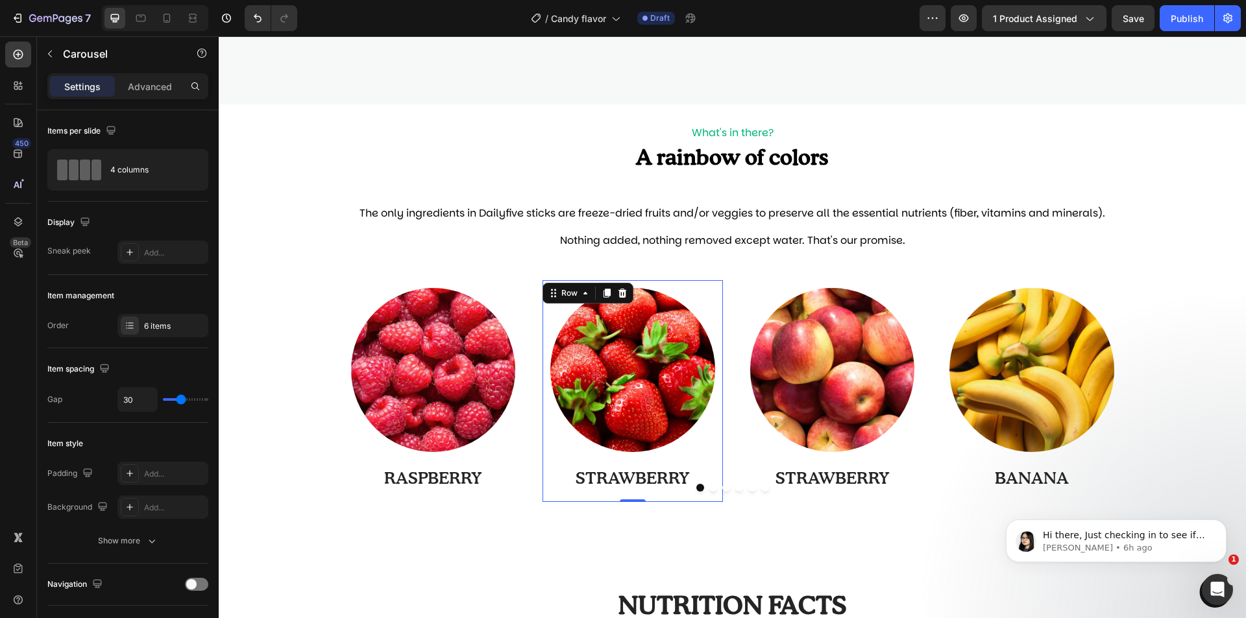
click at [652, 492] on div "Image STRAWBERRY Text Block" at bounding box center [632, 392] width 165 height 209
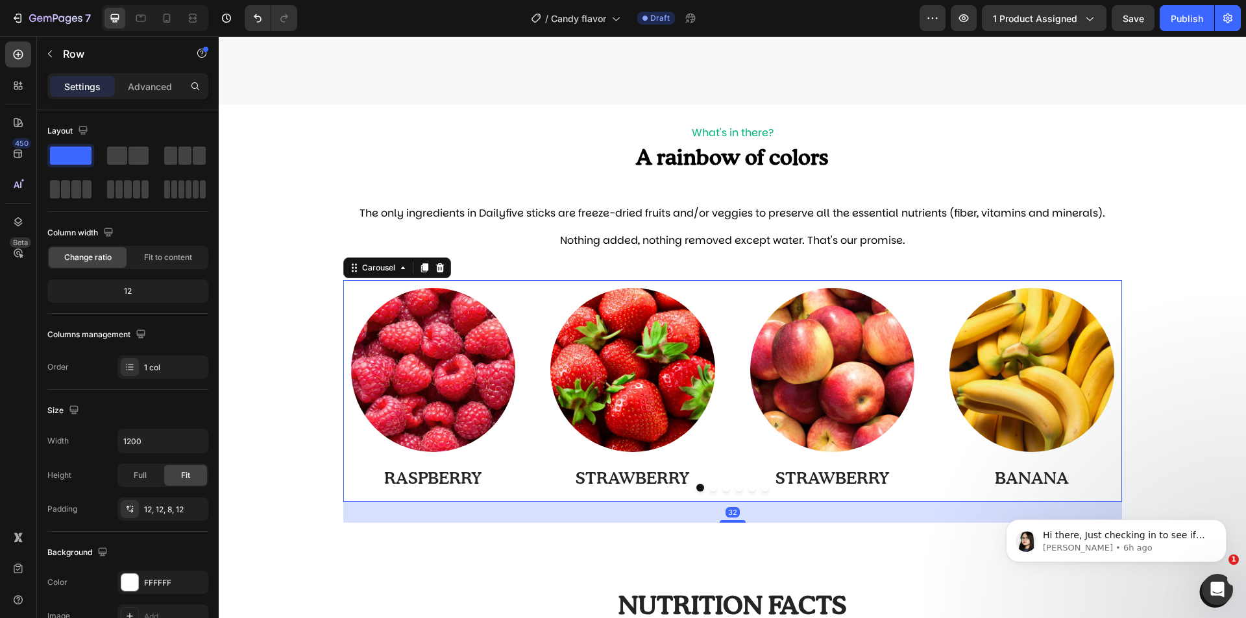
click at [687, 486] on div at bounding box center [732, 488] width 778 height 8
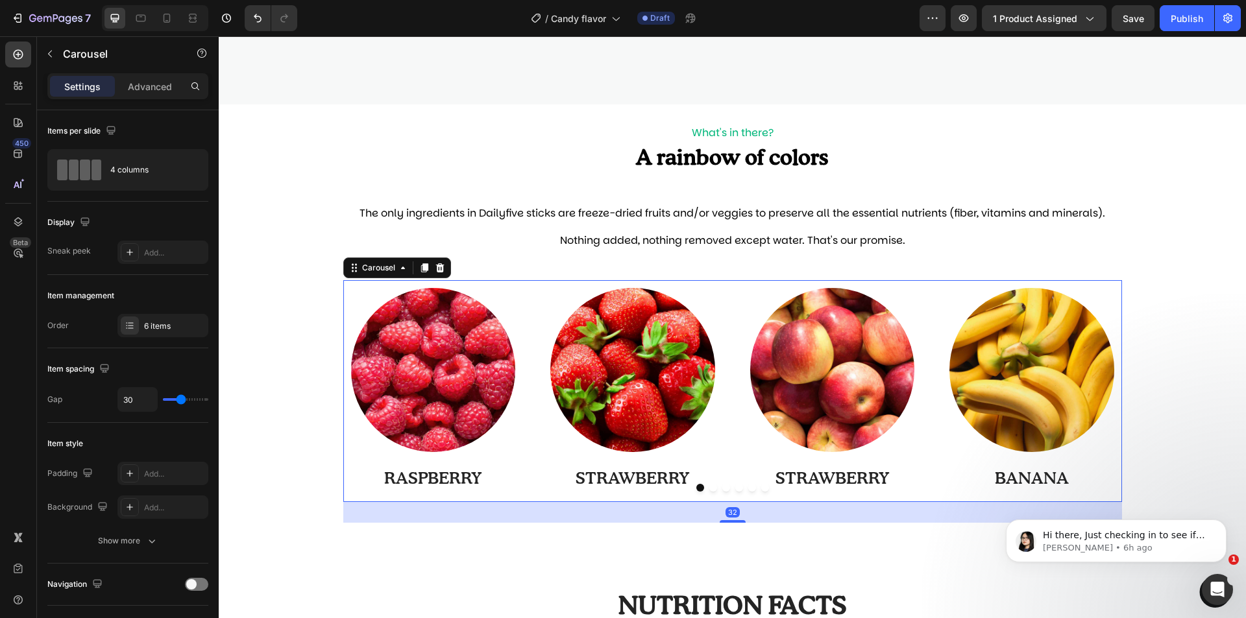
click at [709, 489] on button "Dot" at bounding box center [713, 488] width 8 height 8
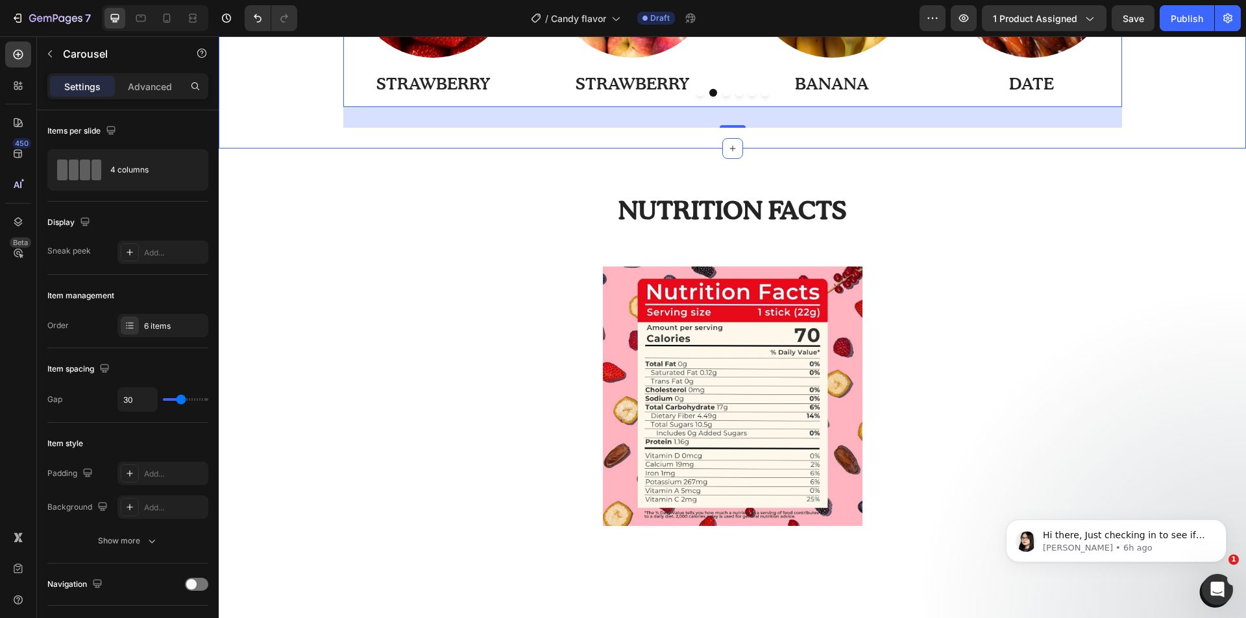
scroll to position [1168, 0]
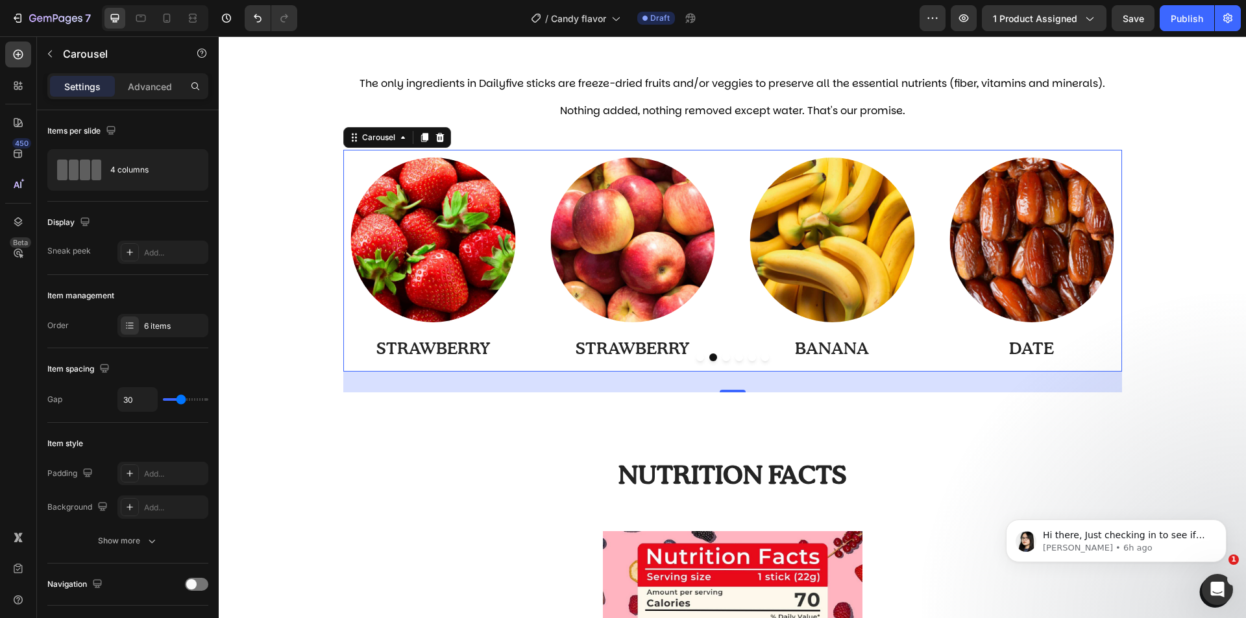
click at [690, 359] on div at bounding box center [732, 358] width 778 height 8
click at [696, 359] on button "Dot" at bounding box center [700, 358] width 8 height 8
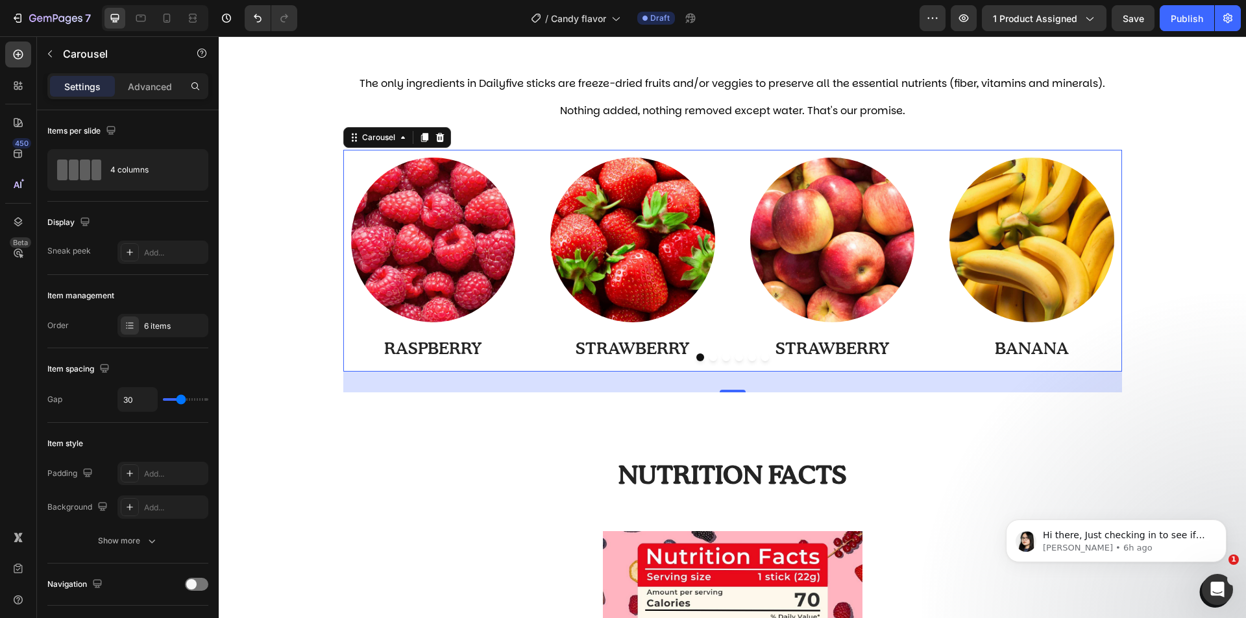
click at [710, 359] on button "Dot" at bounding box center [713, 358] width 8 height 8
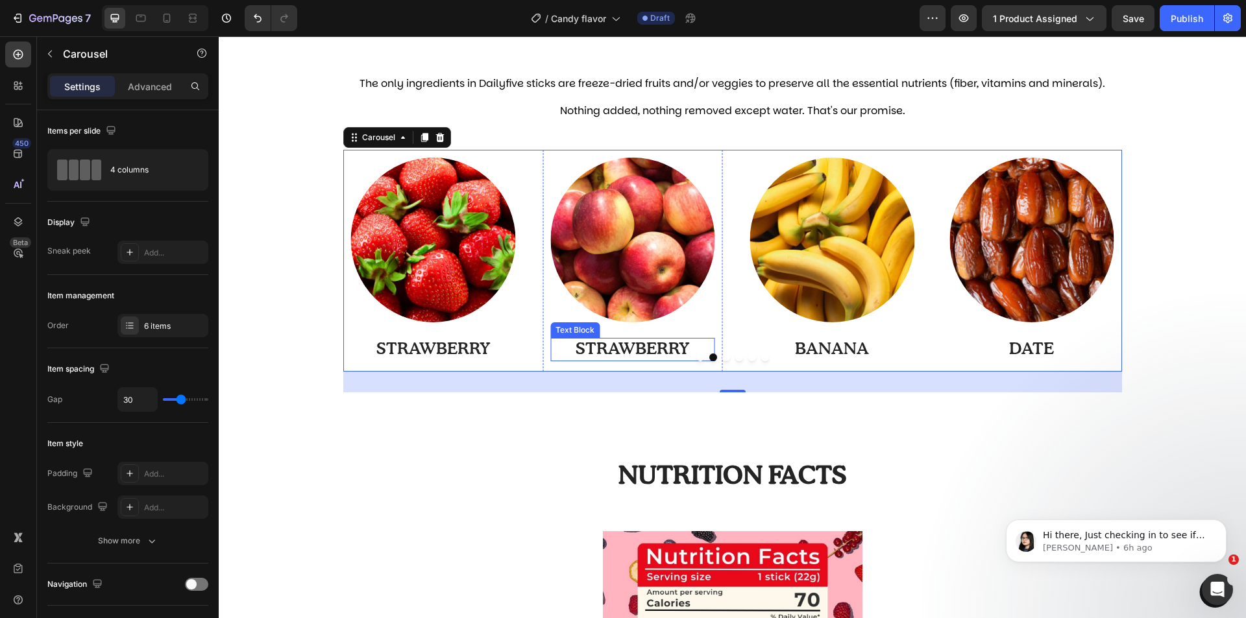
click at [625, 346] on p "STRAWBERRY" at bounding box center [632, 349] width 162 height 21
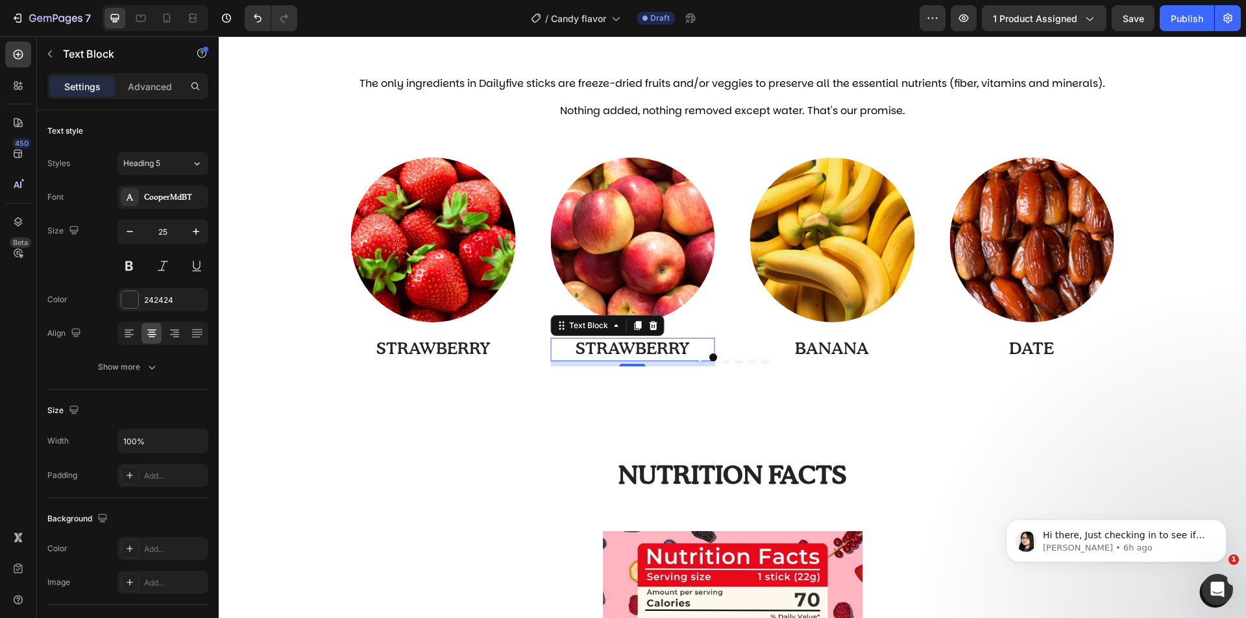
click at [625, 346] on p "STRAWBERRY" at bounding box center [632, 349] width 162 height 21
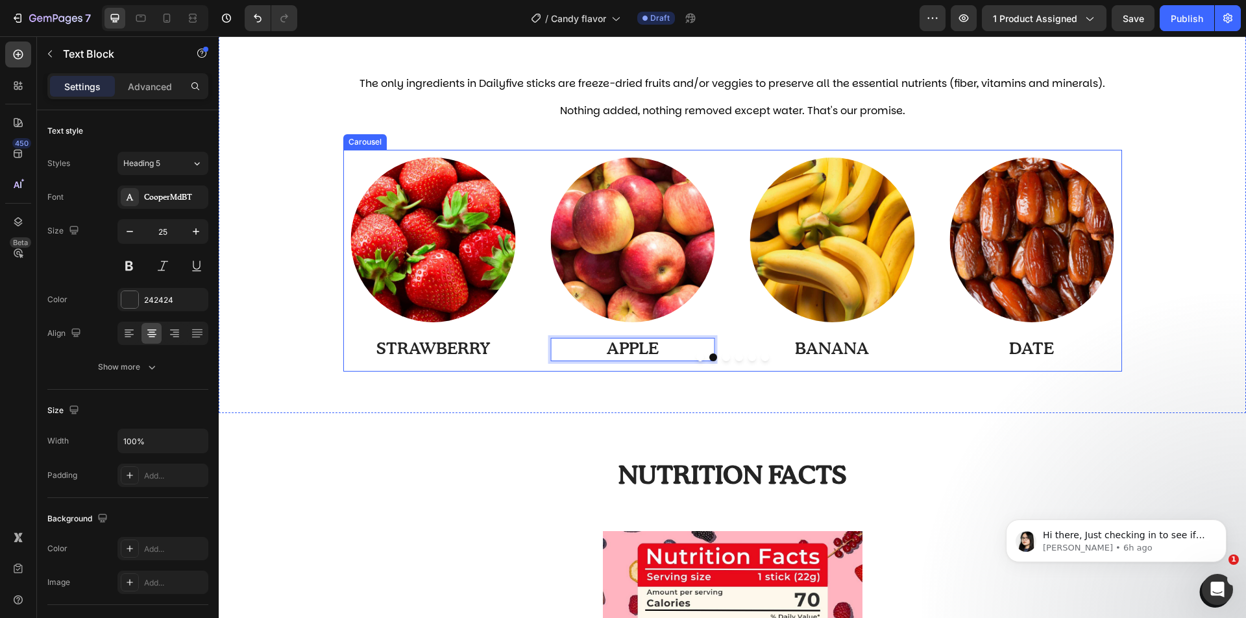
click at [742, 356] on div at bounding box center [732, 358] width 778 height 8
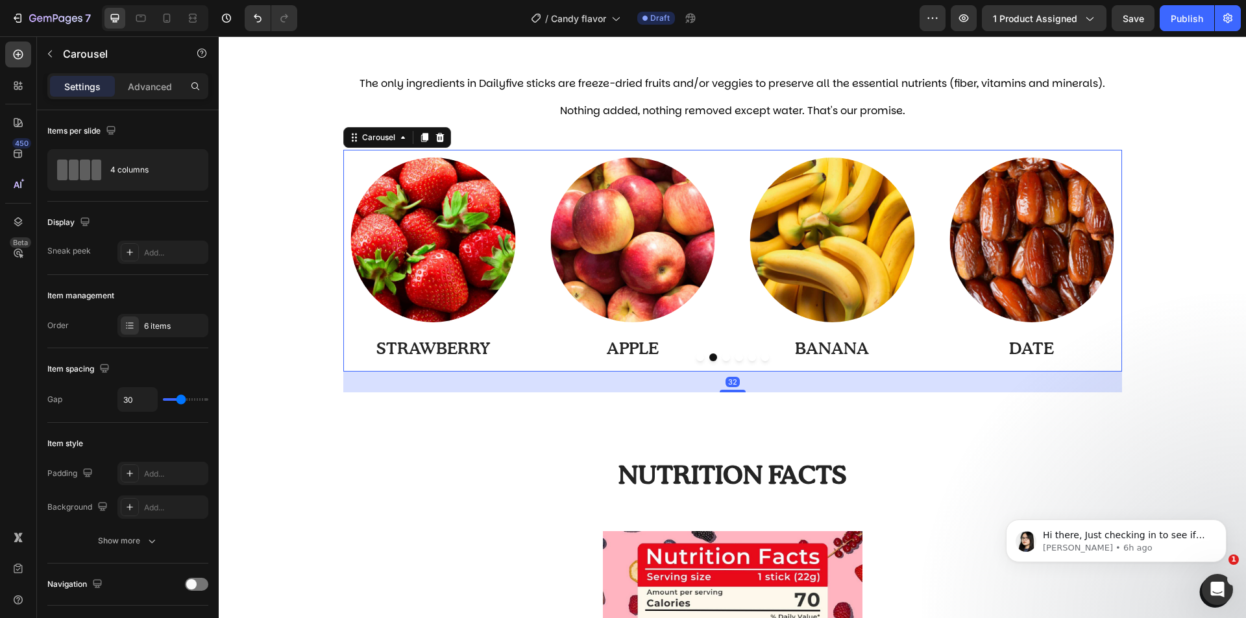
click at [749, 357] on button "Dot" at bounding box center [752, 358] width 8 height 8
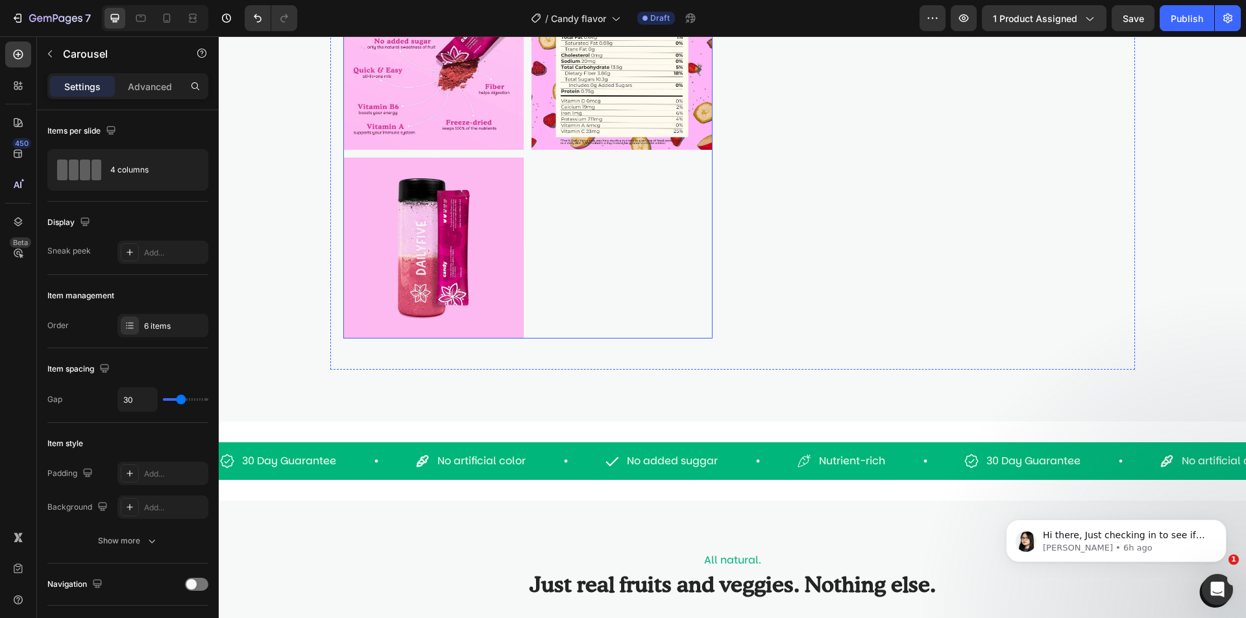
scroll to position [0, 0]
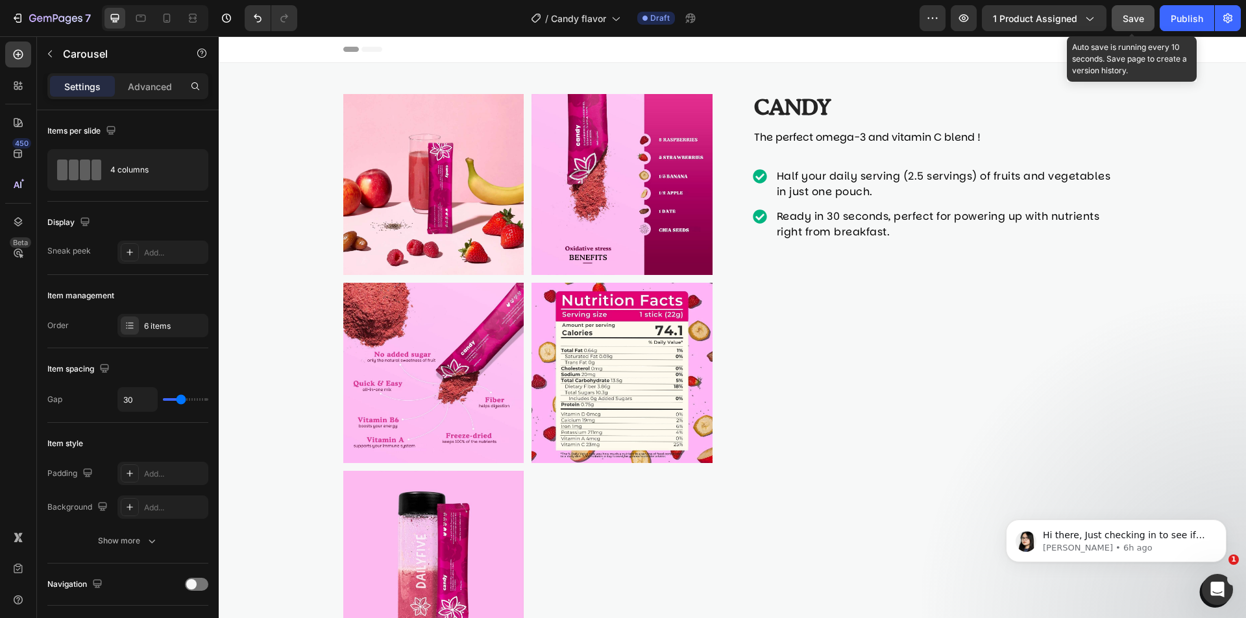
click at [1126, 24] on div "Save" at bounding box center [1132, 19] width 21 height 14
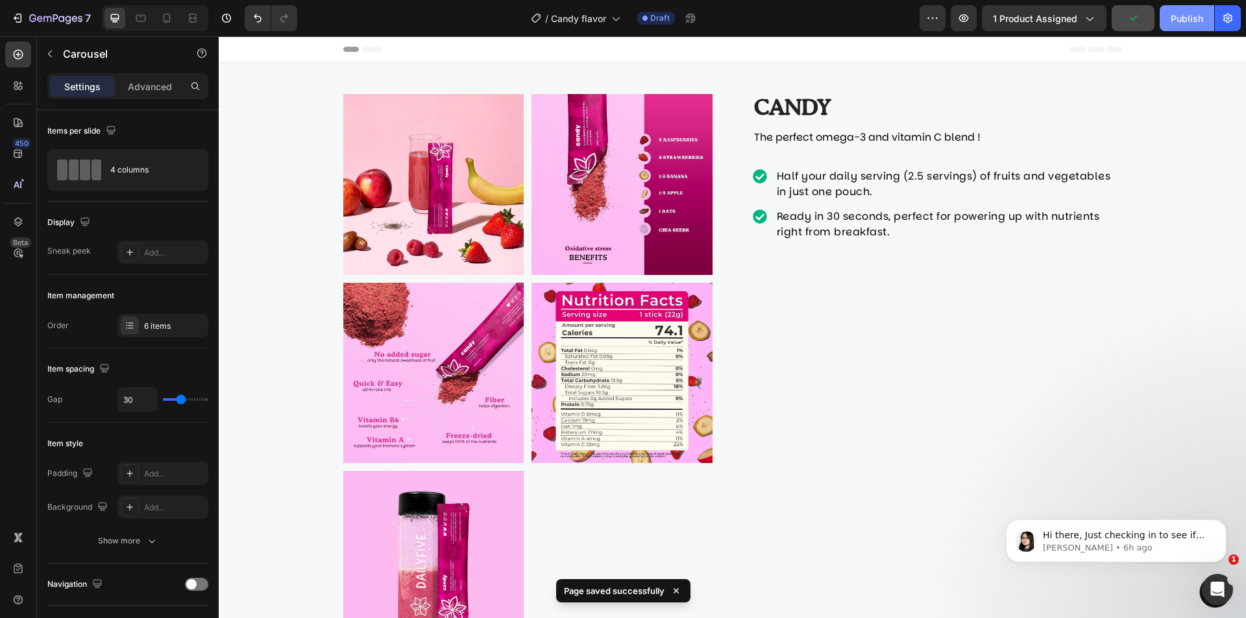
click at [1178, 17] on div "Publish" at bounding box center [1186, 19] width 32 height 14
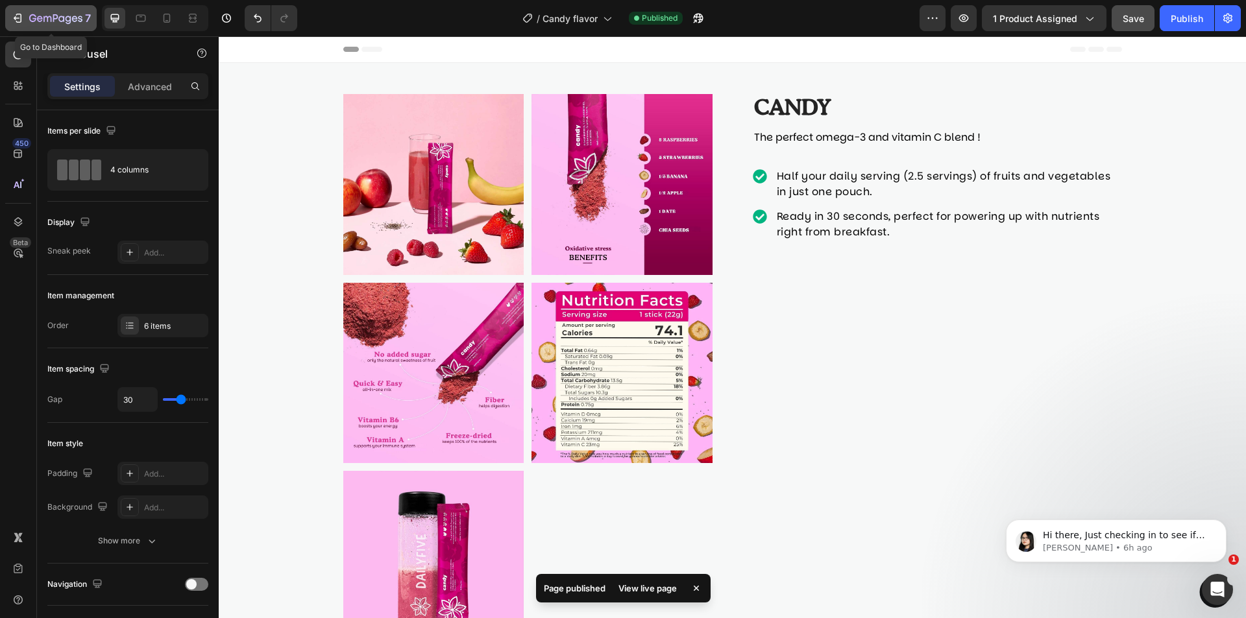
click at [45, 15] on icon "button" at bounding box center [55, 19] width 53 height 11
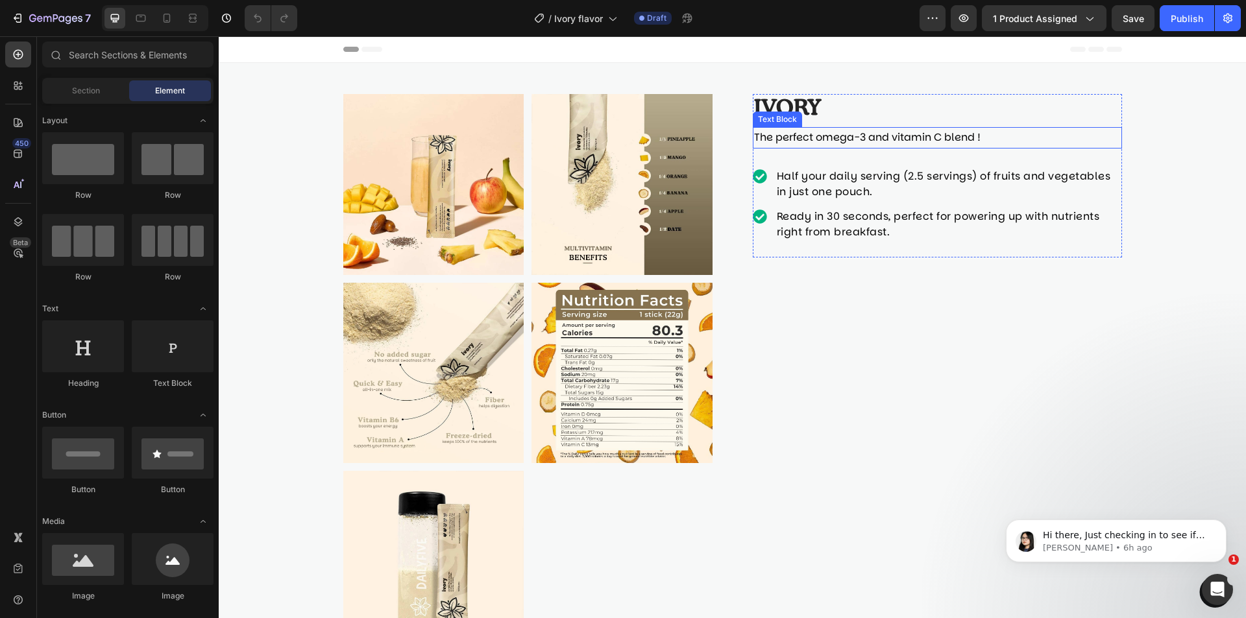
click at [826, 133] on span "The perfect omega-3 and vitamin C blend !" at bounding box center [867, 137] width 226 height 15
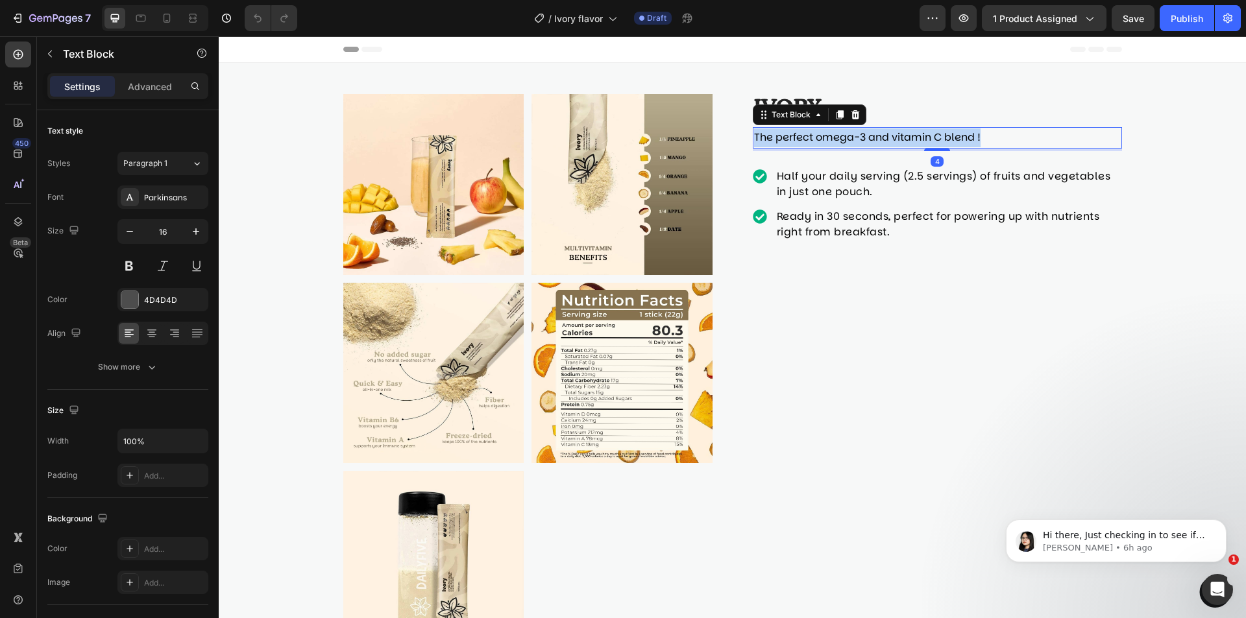
click at [826, 133] on span "The perfect omega-3 and vitamin C blend !" at bounding box center [867, 137] width 226 height 15
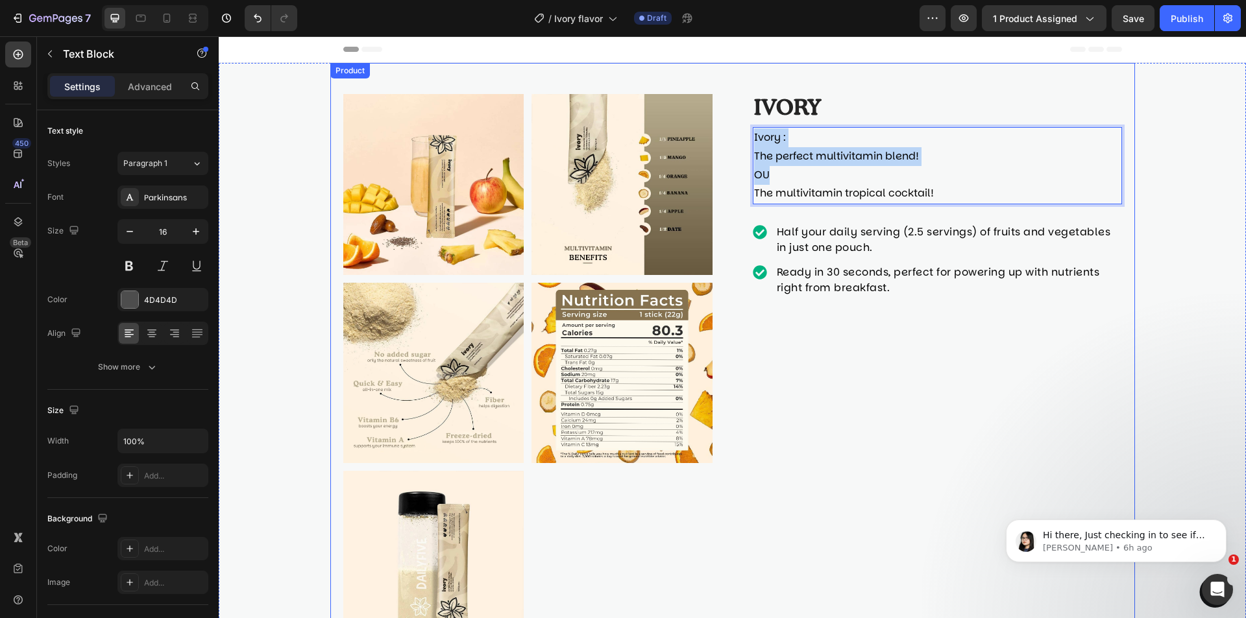
drag, startPoint x: 805, startPoint y: 171, endPoint x: 712, endPoint y: 139, distance: 98.1
click at [712, 139] on div "Product Images Ivory Product Title Ivory : The perfect multivitamin blend! OU T…" at bounding box center [732, 373] width 804 height 620
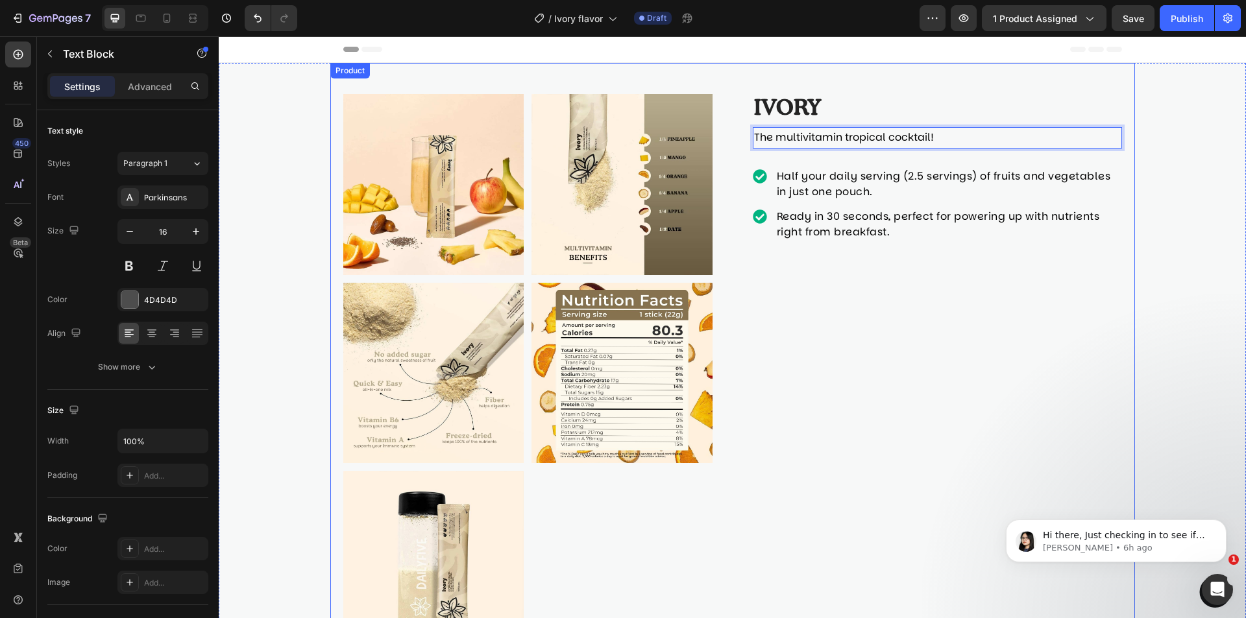
click at [868, 326] on div "Ivory Product Title The multivitamin tropical cocktail! Text Block 4 Half your …" at bounding box center [937, 373] width 369 height 558
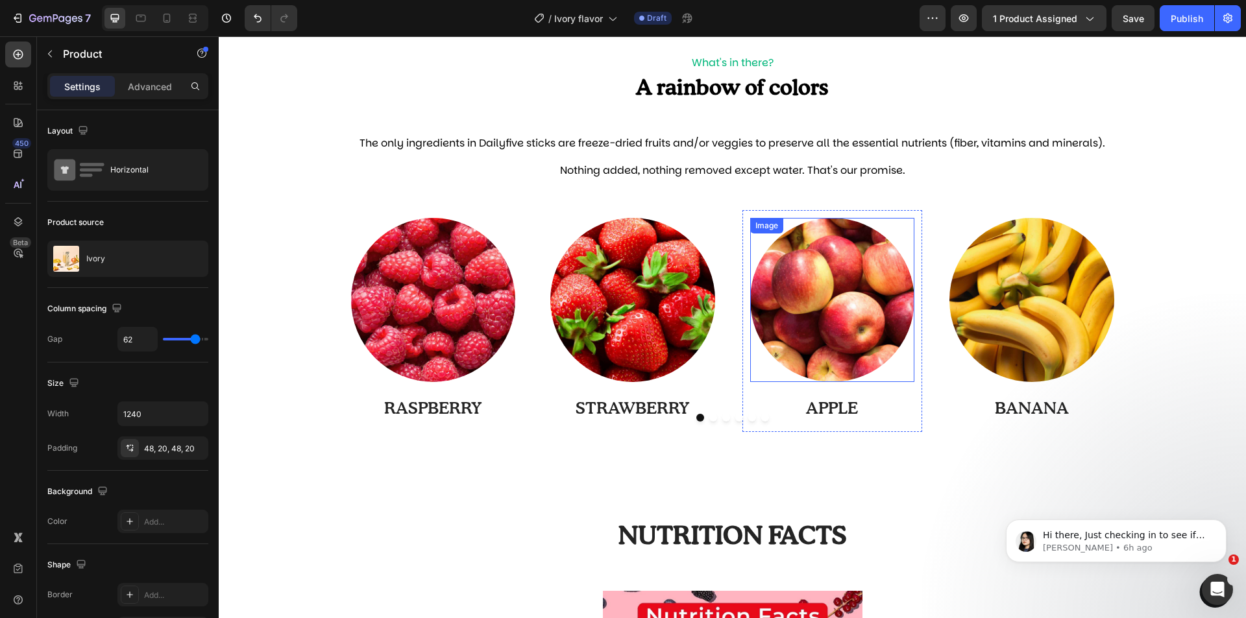
scroll to position [1168, 0]
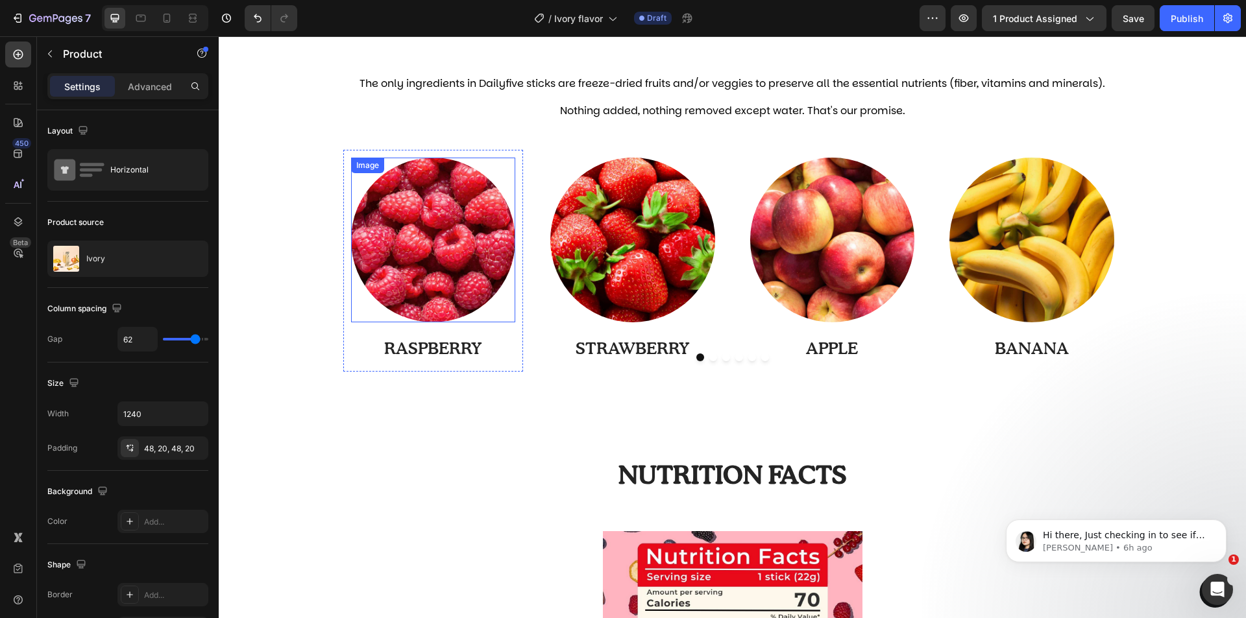
click at [452, 288] on img at bounding box center [433, 240] width 165 height 165
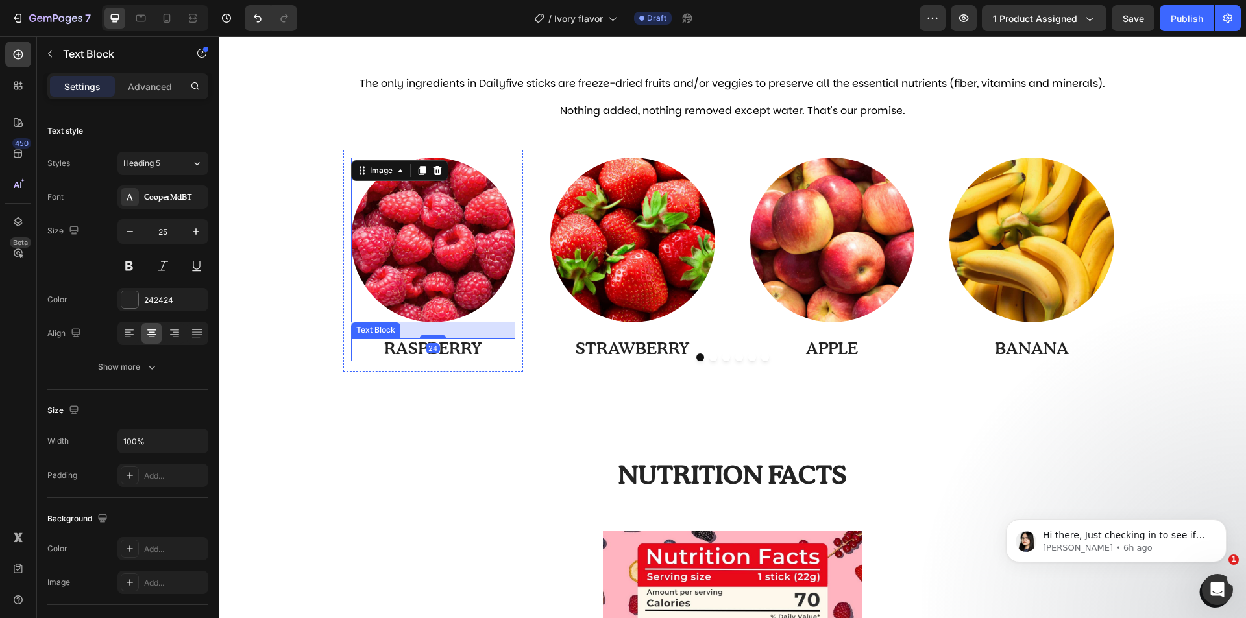
click at [453, 346] on p "RASPBERRY" at bounding box center [433, 349] width 162 height 21
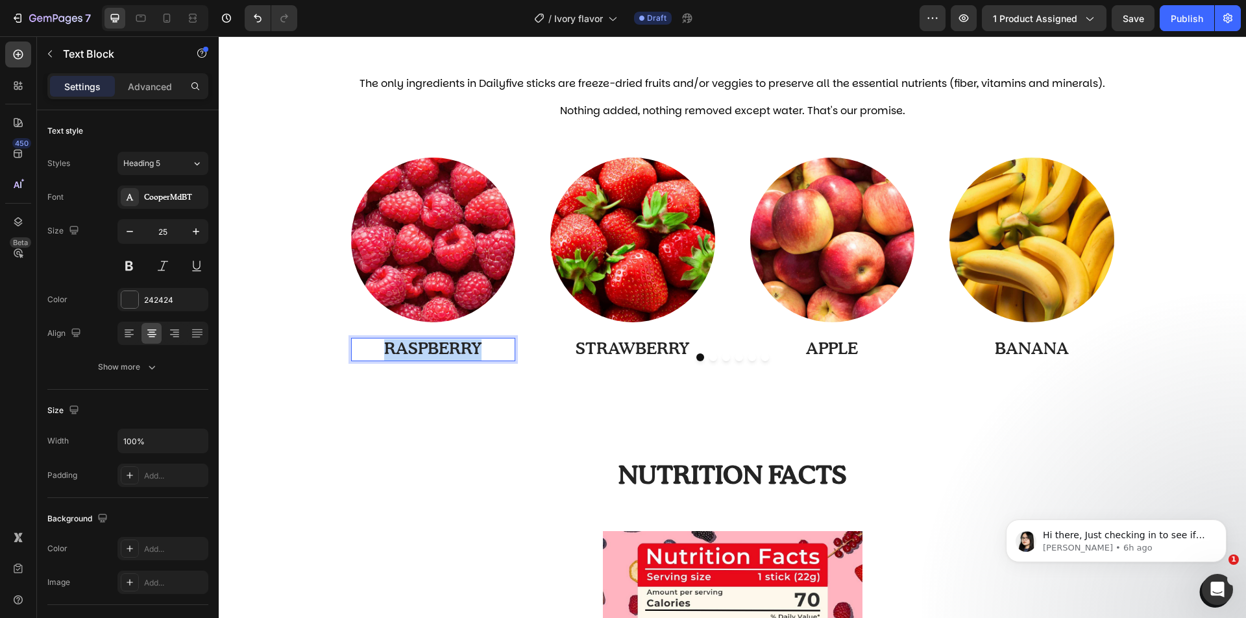
click at [453, 346] on p "RASPBERRY" at bounding box center [433, 349] width 162 height 21
click at [440, 270] on img at bounding box center [433, 240] width 165 height 165
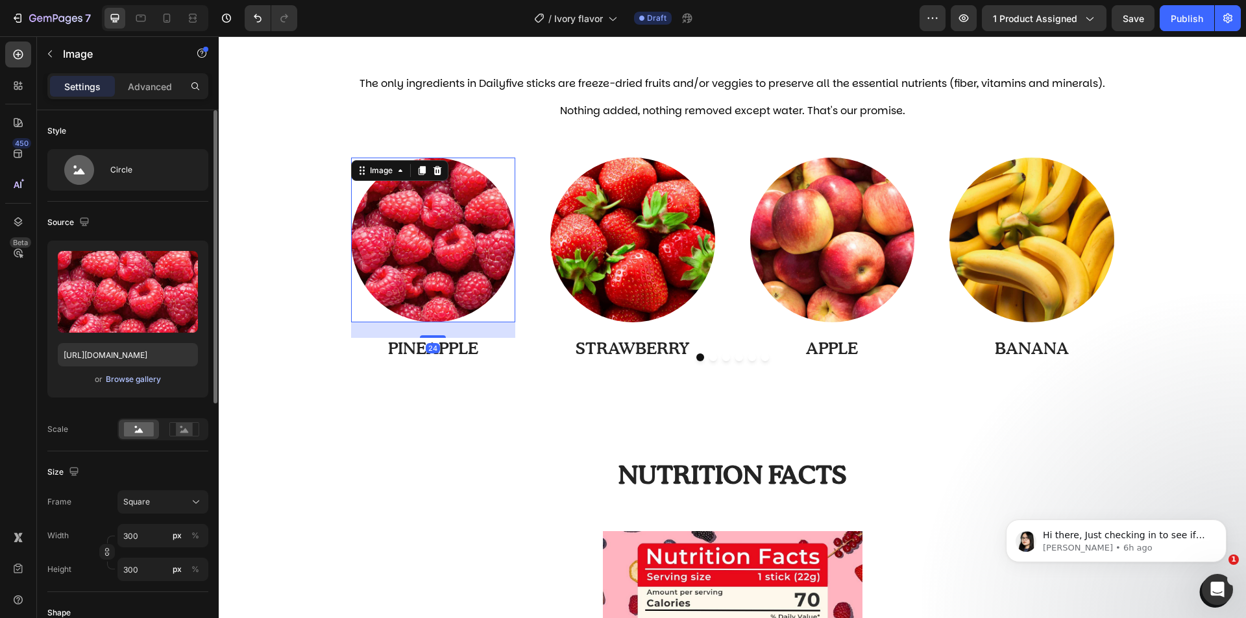
click at [134, 383] on div "Browse gallery" at bounding box center [133, 380] width 55 height 12
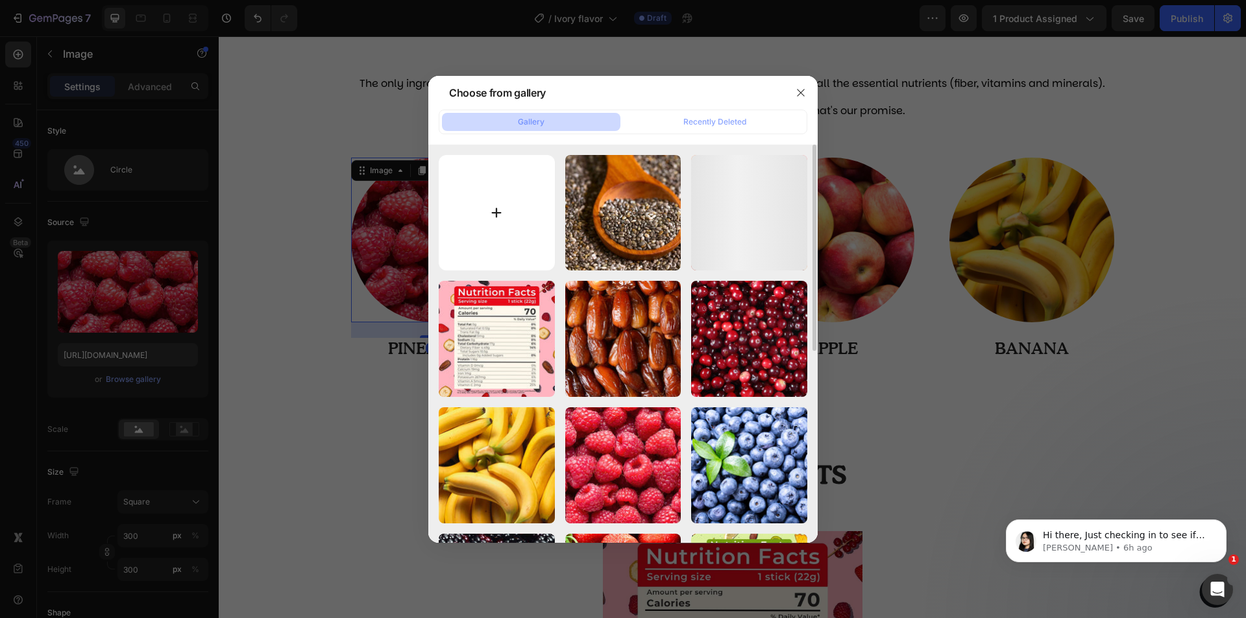
click at [510, 250] on input "file" at bounding box center [497, 213] width 116 height 116
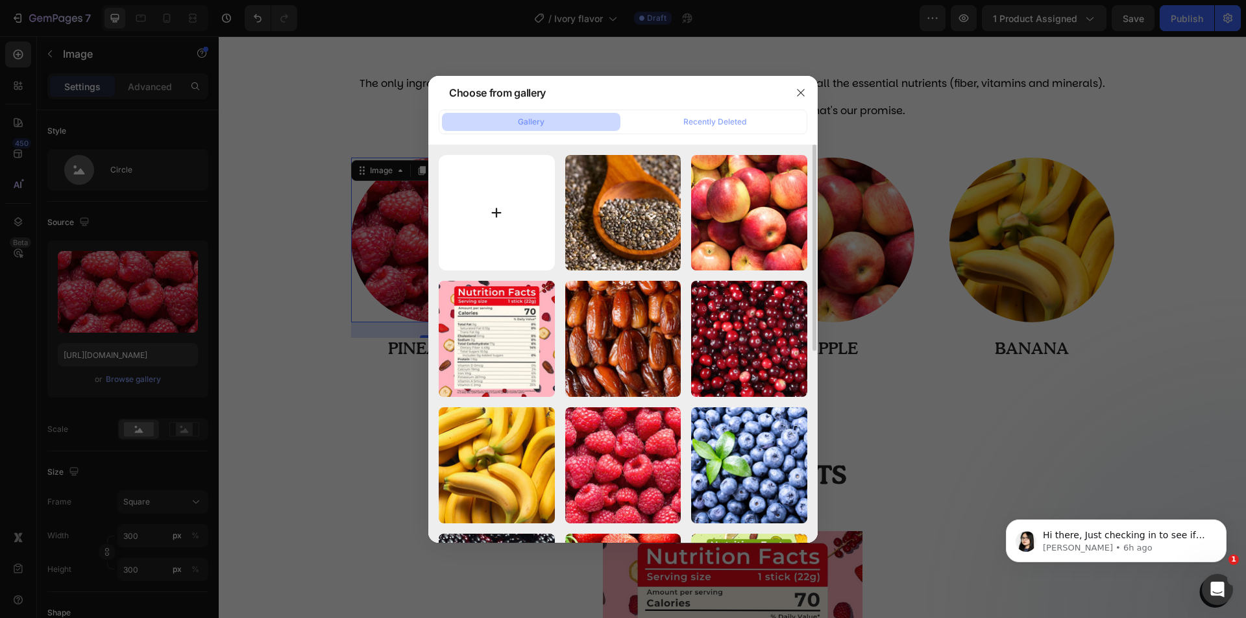
type input "C:\fakepath\20-min.jpg"
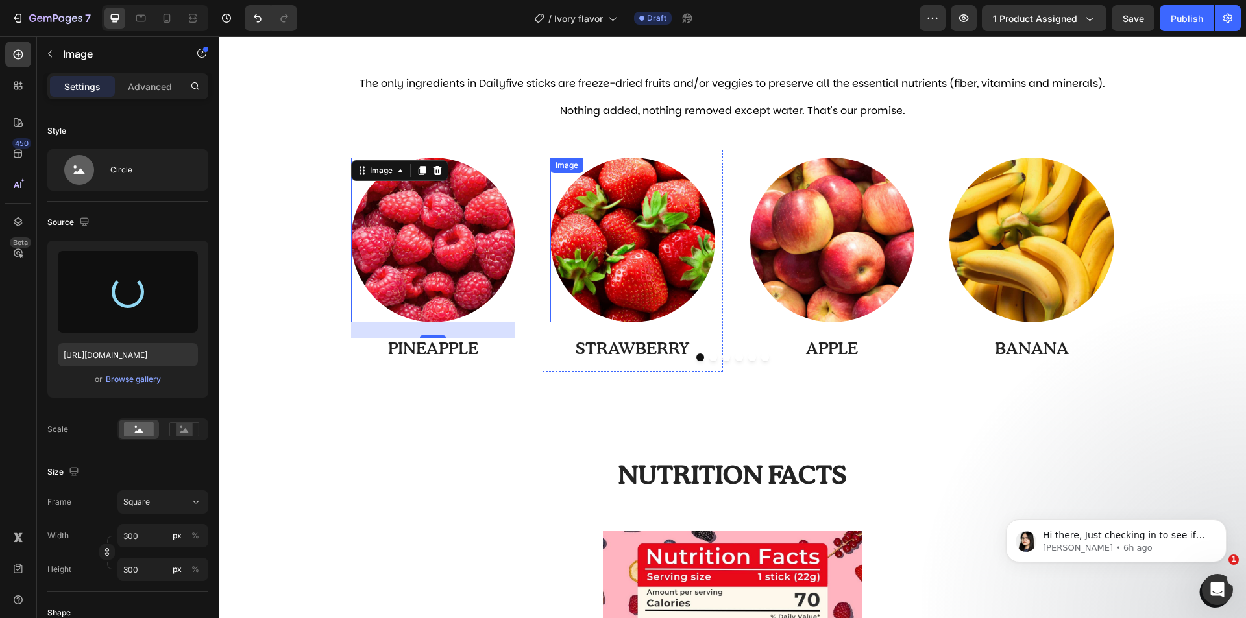
type input "[URL][DOMAIN_NAME]"
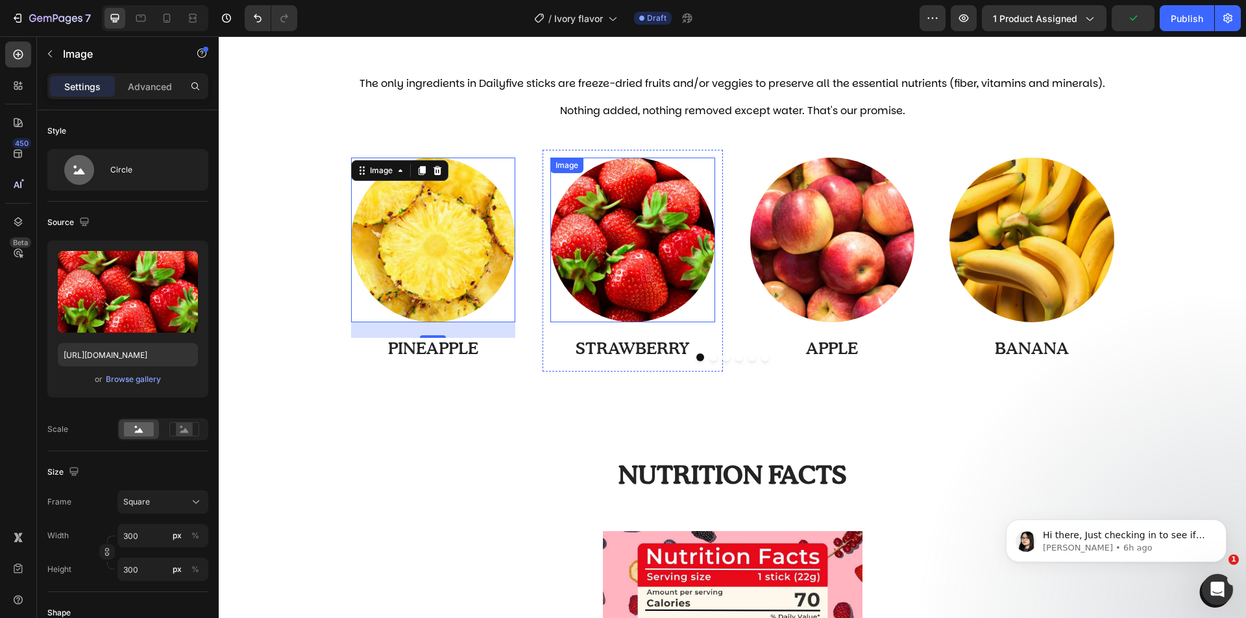
click at [664, 267] on img at bounding box center [632, 240] width 165 height 165
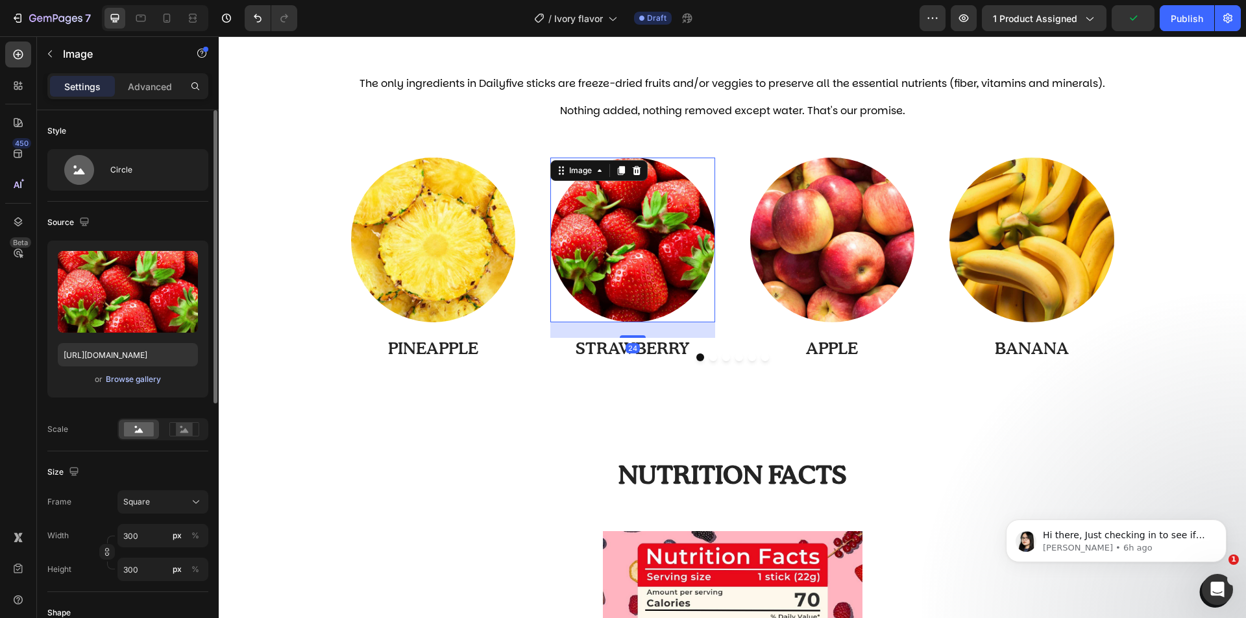
click at [138, 378] on div "Browse gallery" at bounding box center [133, 380] width 55 height 12
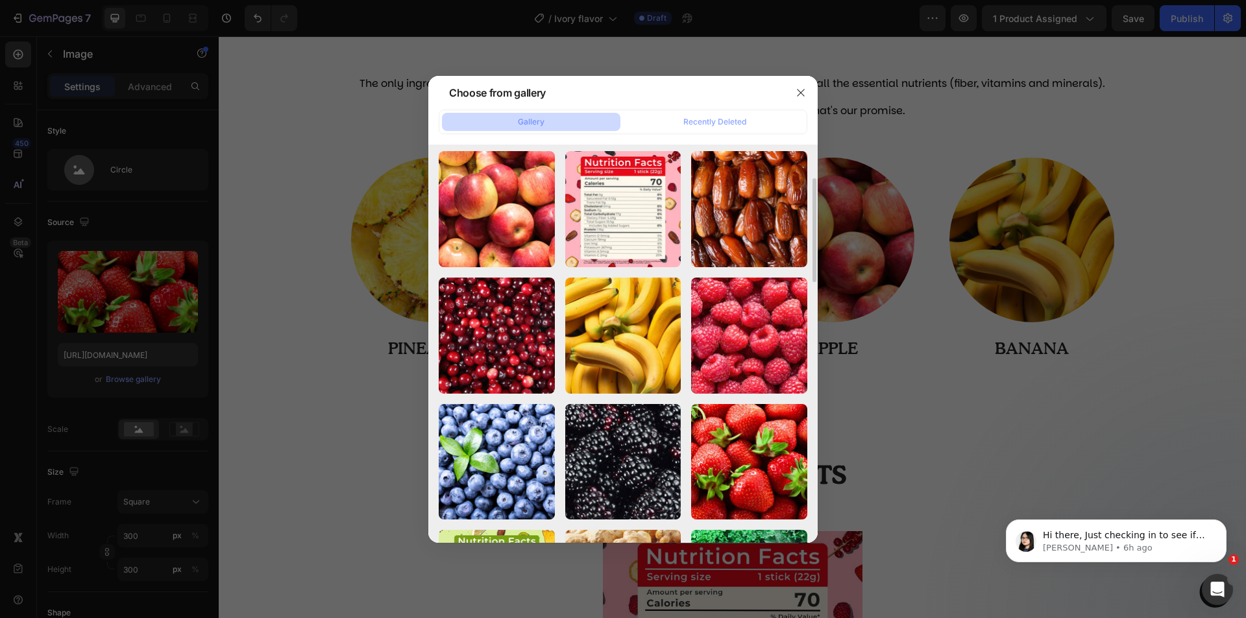
scroll to position [0, 0]
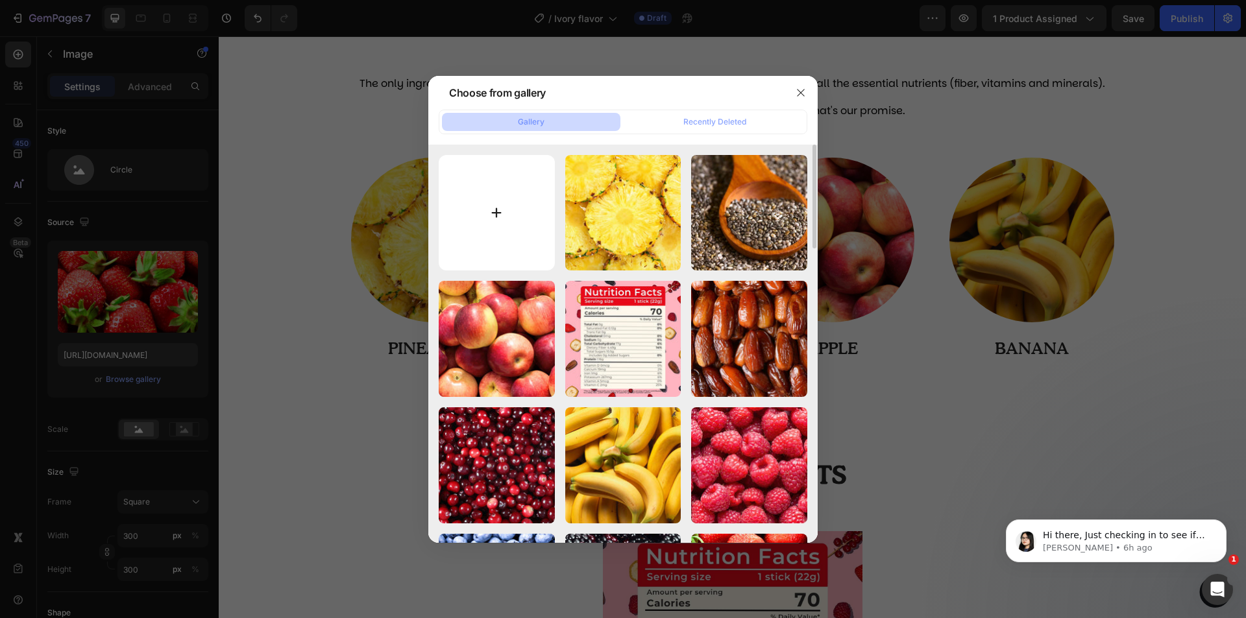
click at [525, 213] on input "file" at bounding box center [497, 213] width 116 height 116
type input "C:\fakepath\29-min.jpg"
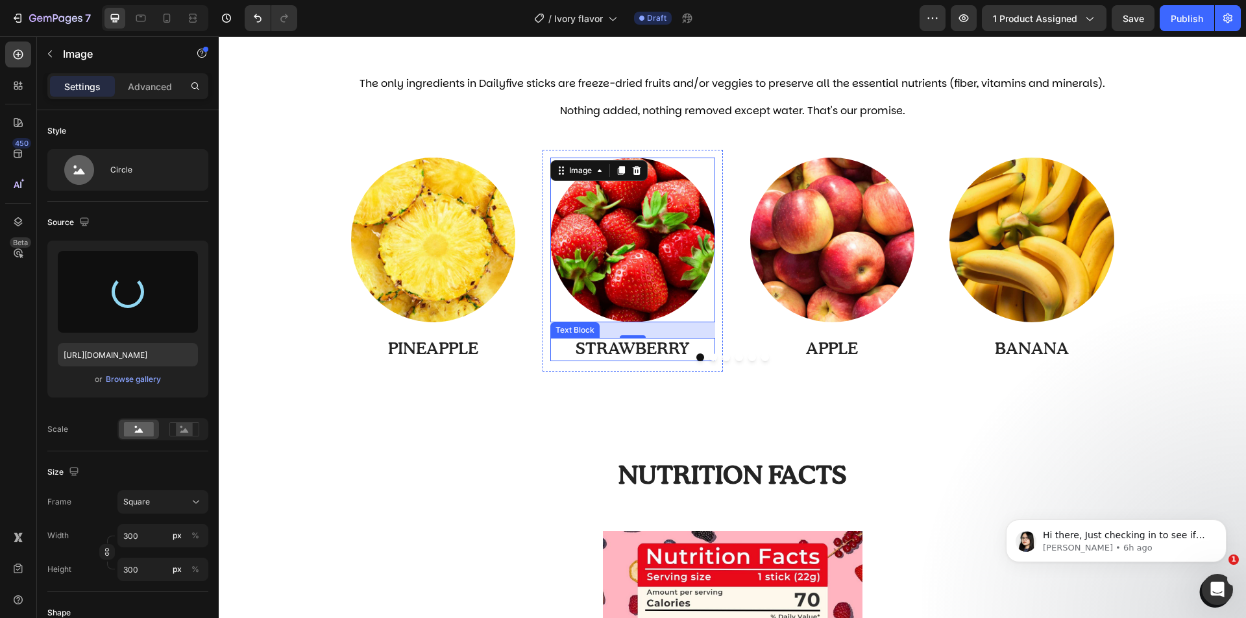
type input "[URL][DOMAIN_NAME]"
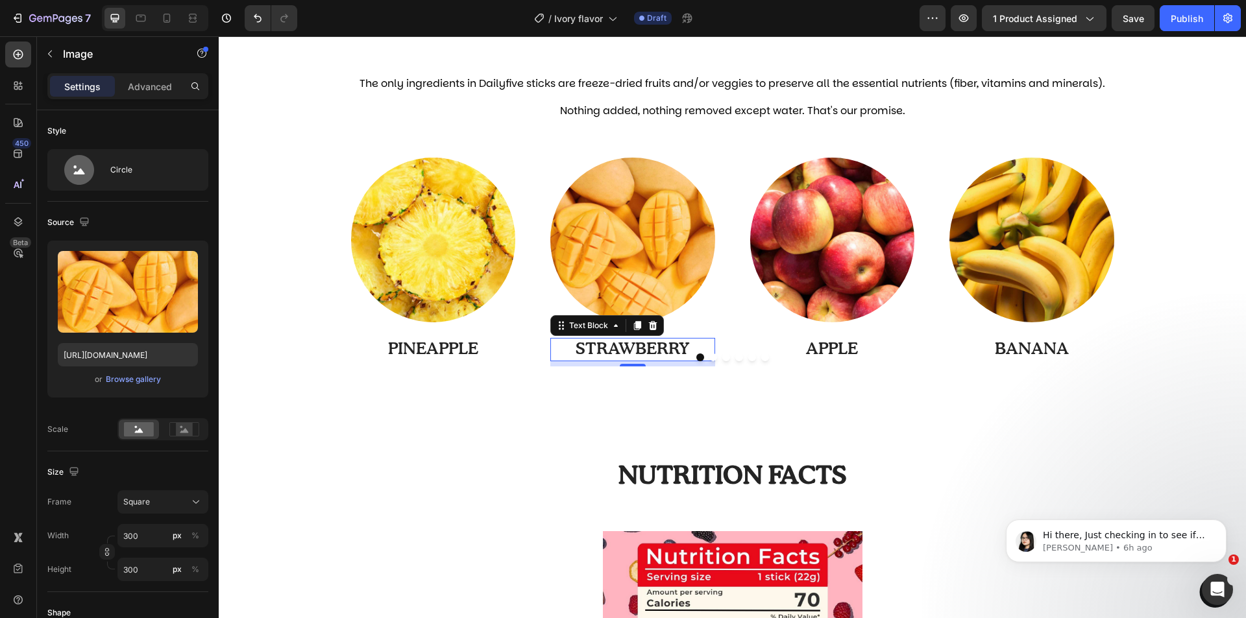
click at [640, 350] on p "STRAWBERRY" at bounding box center [632, 349] width 162 height 21
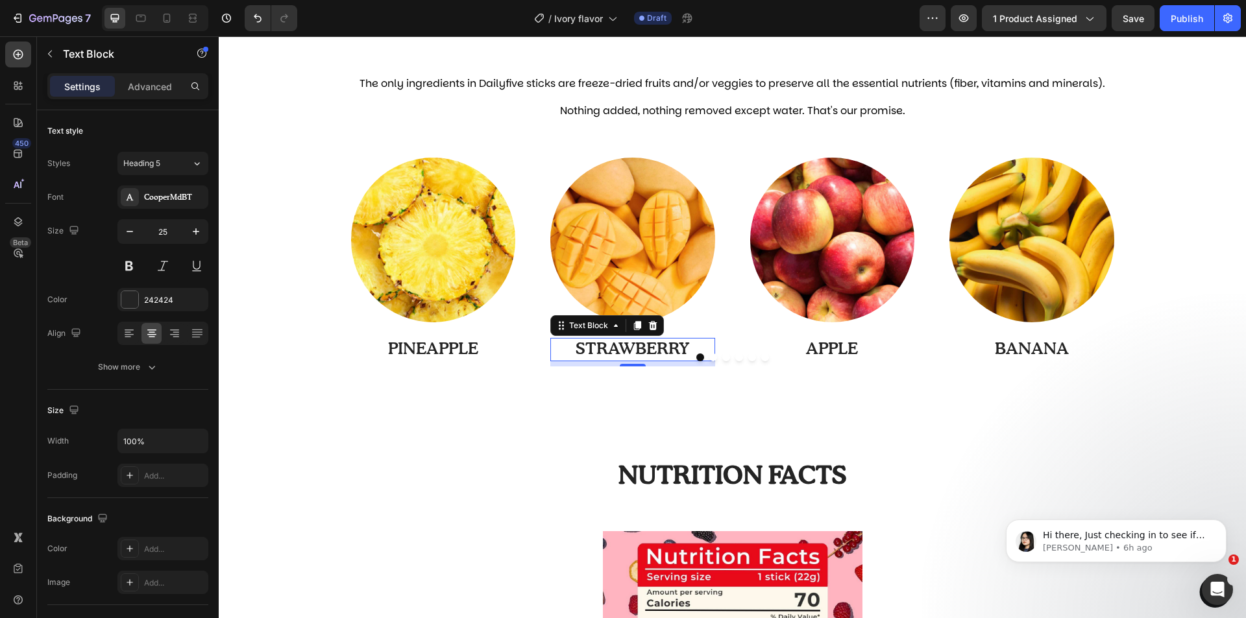
click at [640, 350] on p "STRAWBERRY" at bounding box center [632, 349] width 162 height 21
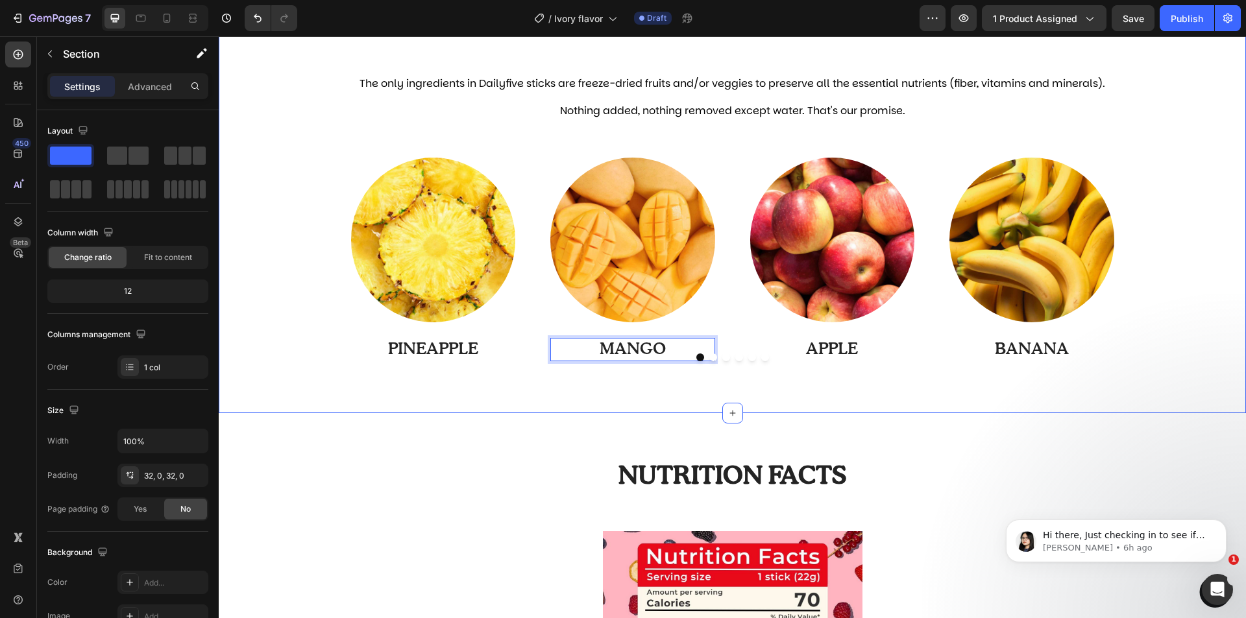
click at [886, 411] on div "What's in there? Text Block A rainbow of colors Heading The only ingredients in…" at bounding box center [732, 194] width 1027 height 439
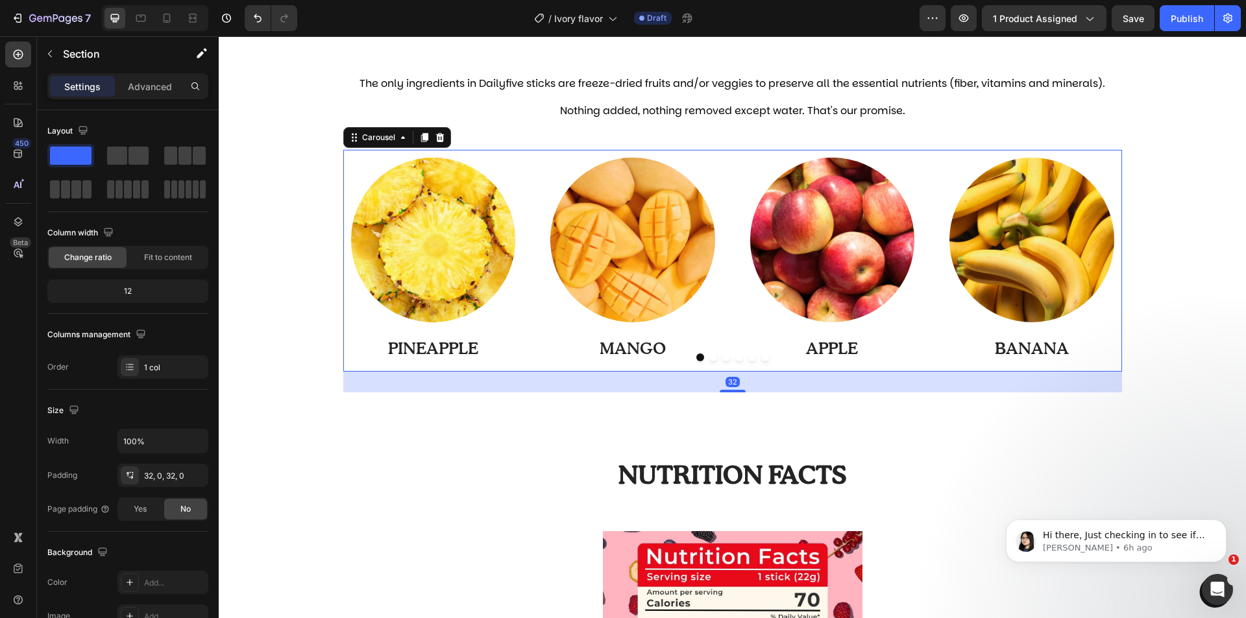
click at [735, 359] on button "Dot" at bounding box center [739, 358] width 8 height 8
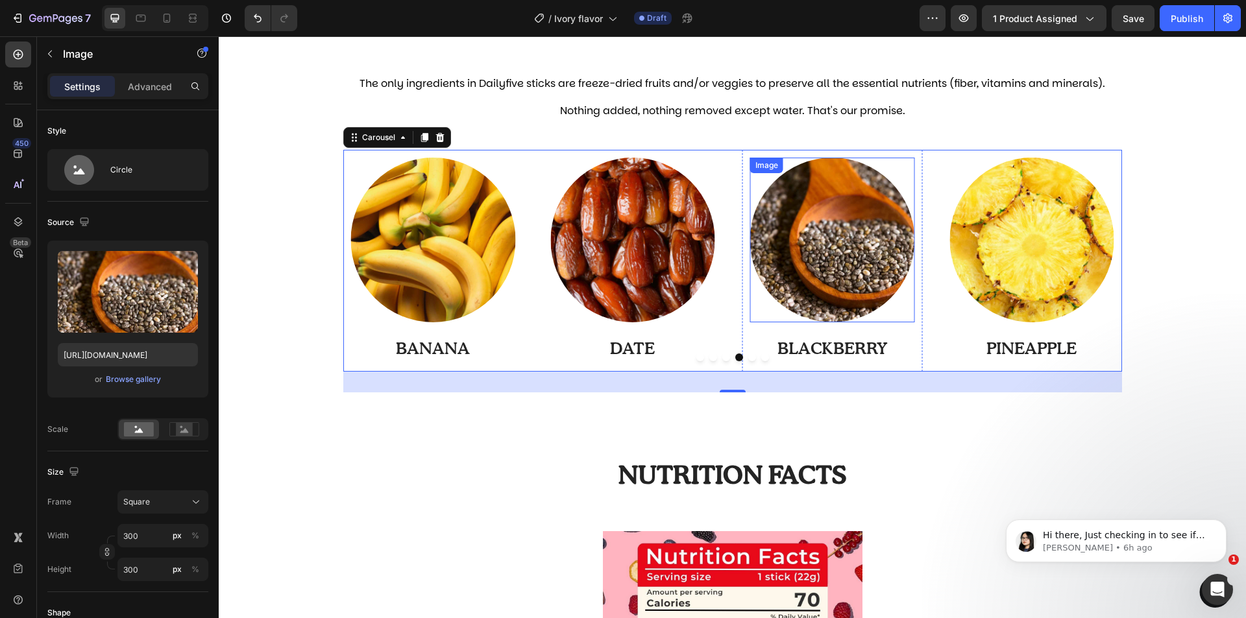
click at [828, 266] on img at bounding box center [832, 240] width 165 height 165
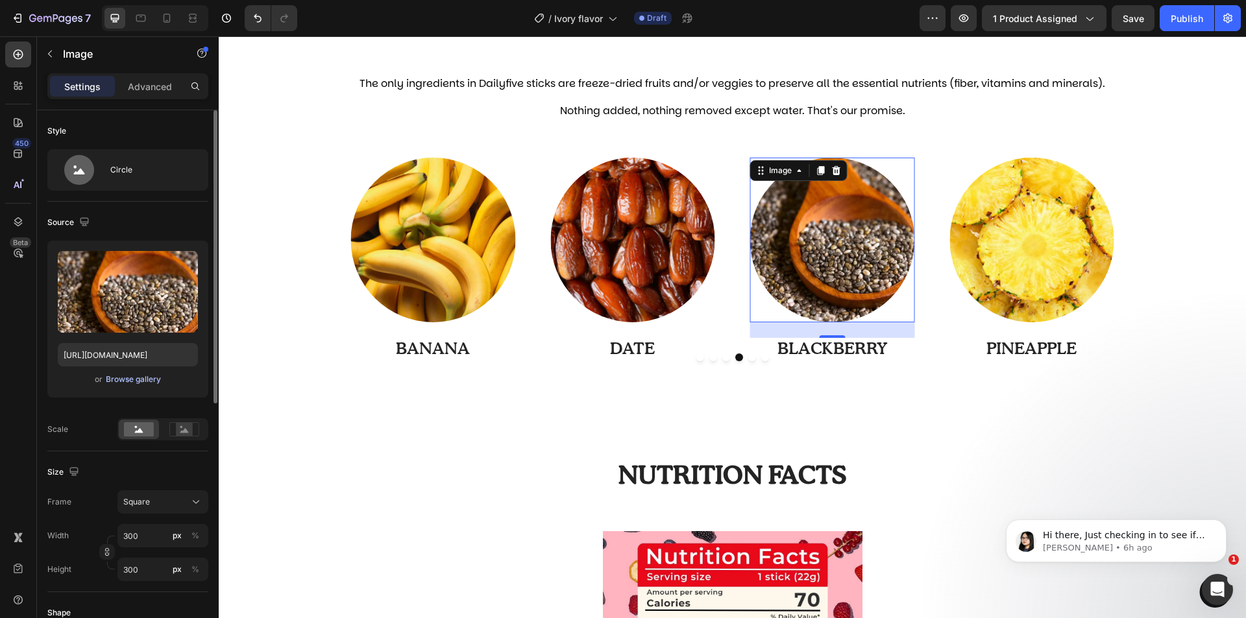
click at [135, 376] on div "Browse gallery" at bounding box center [133, 380] width 55 height 12
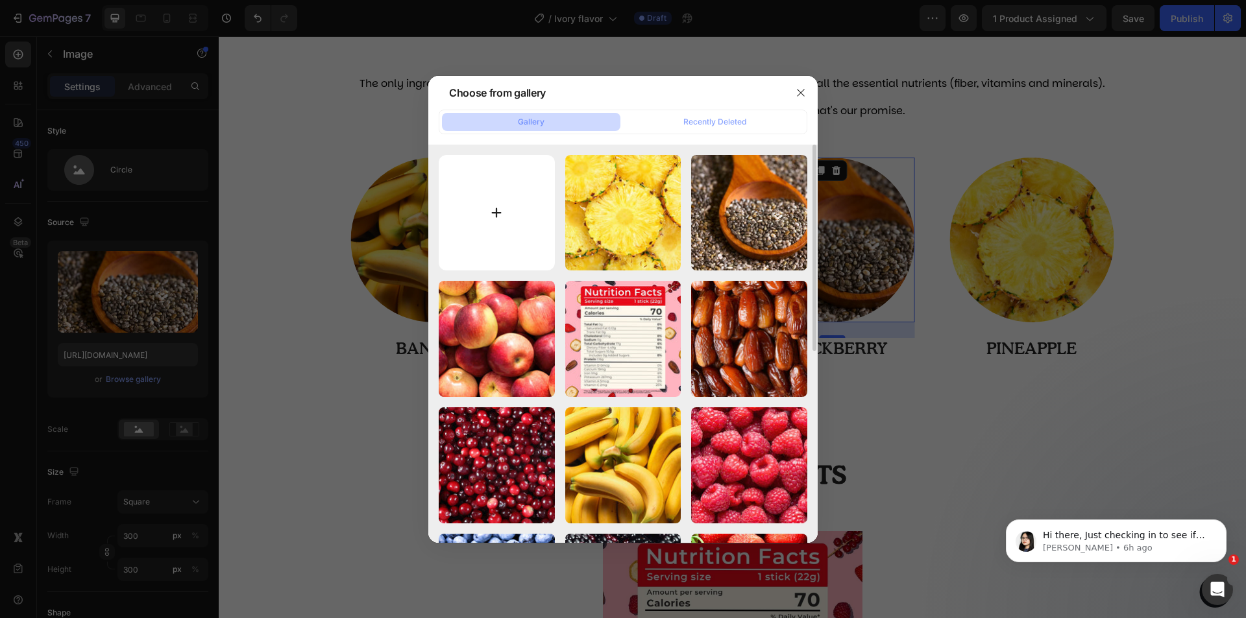
click at [507, 237] on input "file" at bounding box center [497, 213] width 116 height 116
type input "C:\fakepath\30-min.jpg"
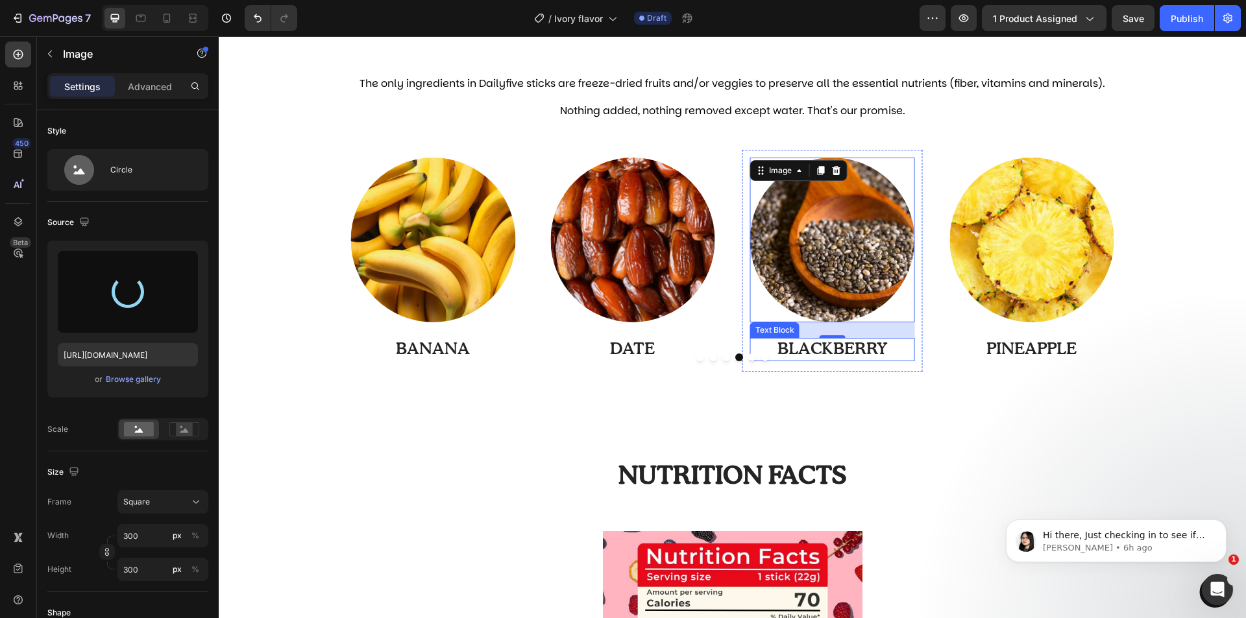
type input "[URL][DOMAIN_NAME]"
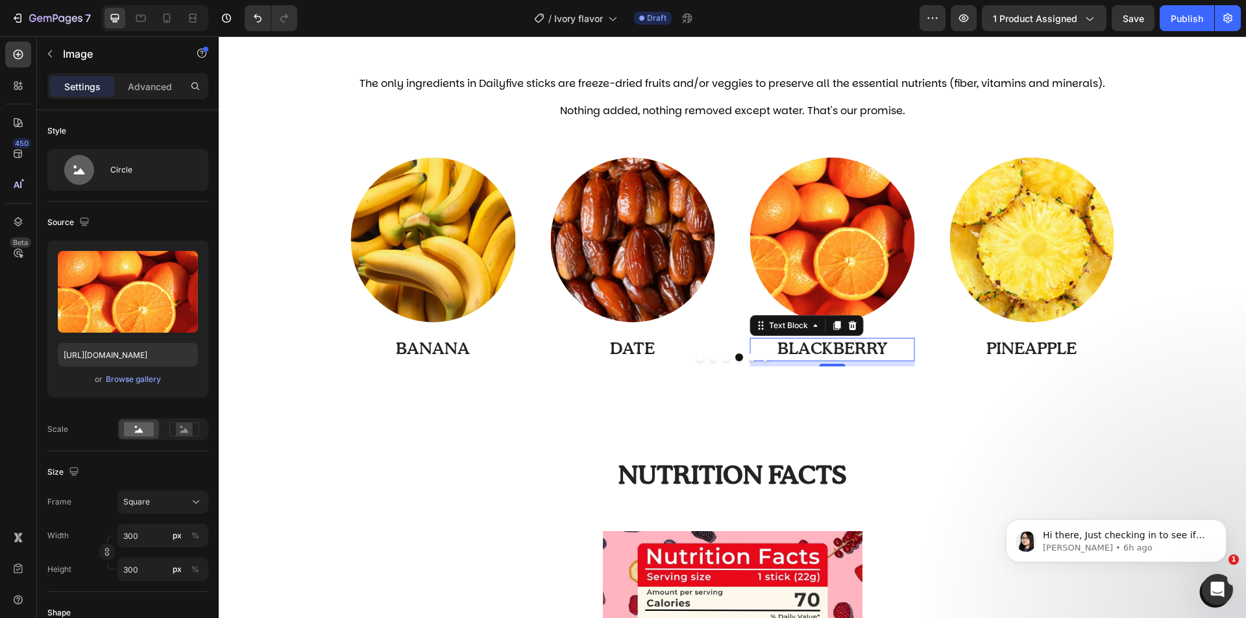
click at [835, 349] on p "BLACKBERRY" at bounding box center [832, 349] width 162 height 21
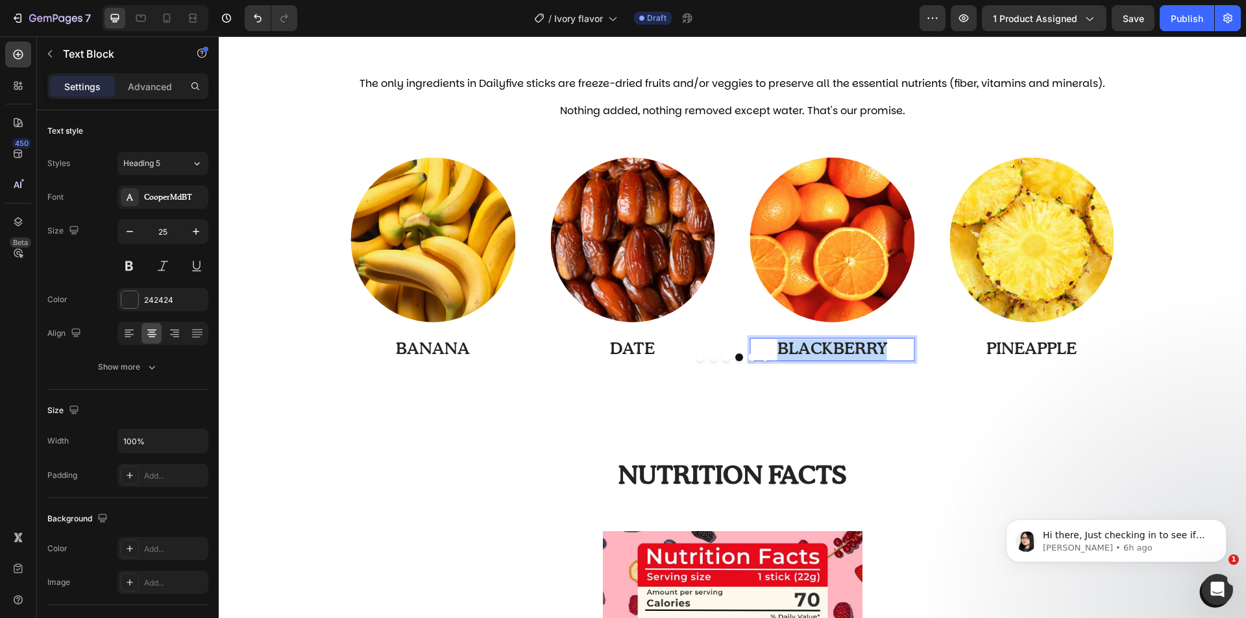
click at [835, 349] on p "BLACKBERRY" at bounding box center [832, 349] width 162 height 21
click at [812, 230] on img at bounding box center [832, 240] width 165 height 165
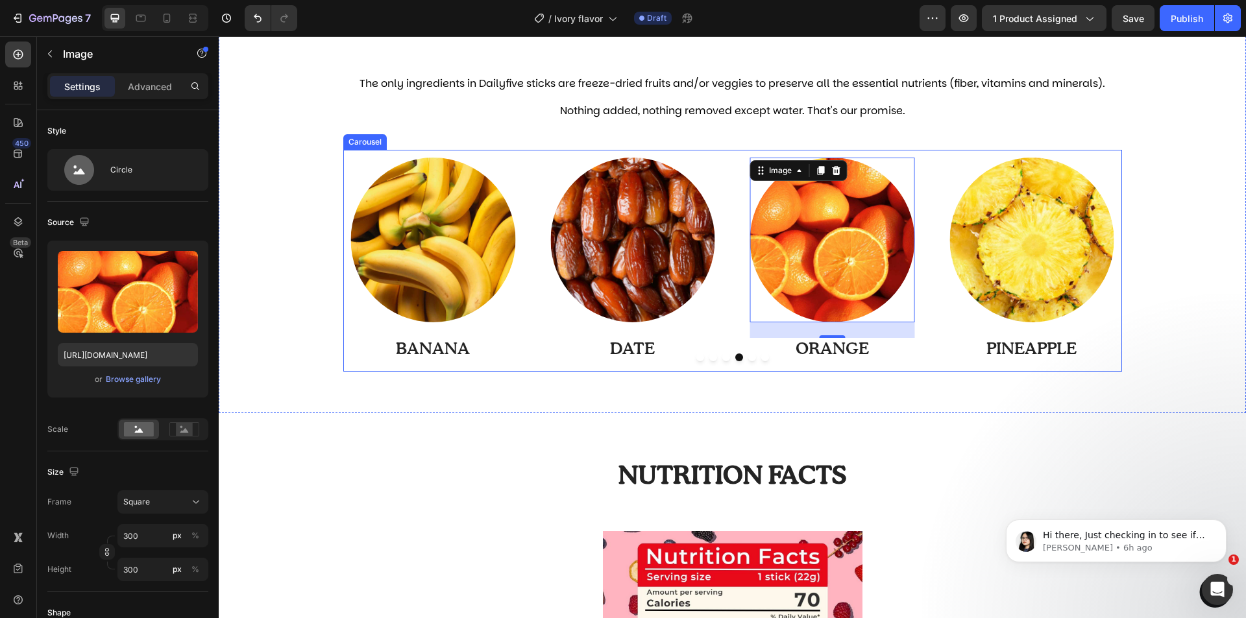
click at [724, 330] on div "Image PINEAPPLE Text Block Row Image MANGO Text Block Row Image APPLE Text Bloc…" at bounding box center [732, 261] width 778 height 222
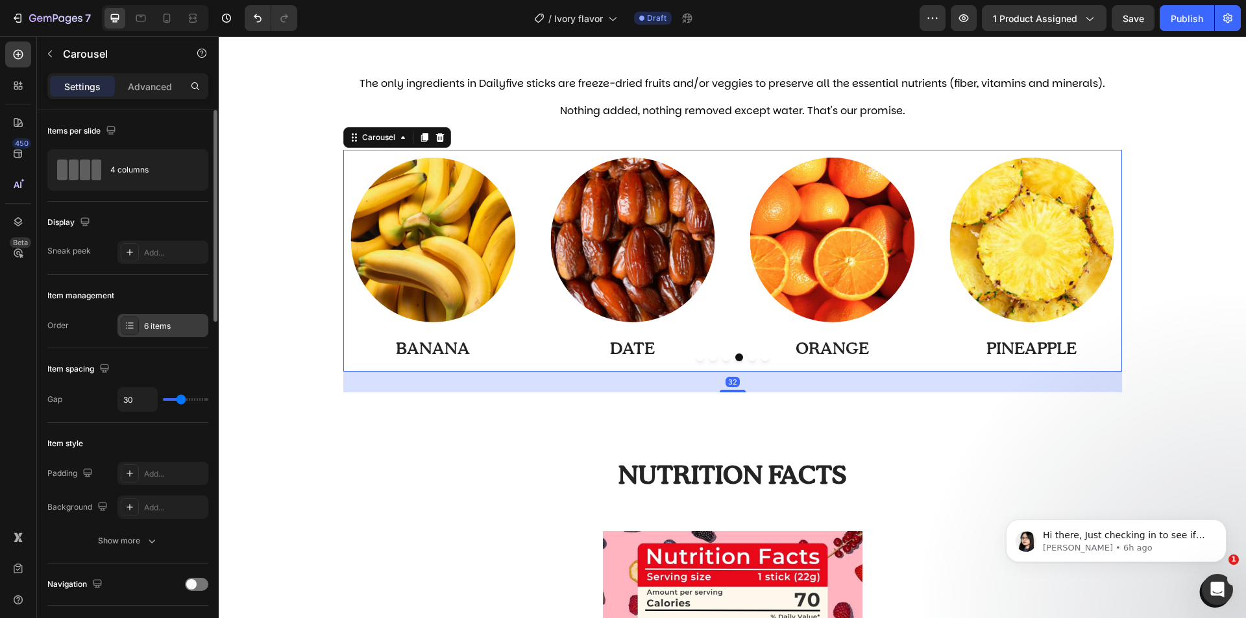
click at [120, 324] on div "6 items" at bounding box center [162, 325] width 91 height 23
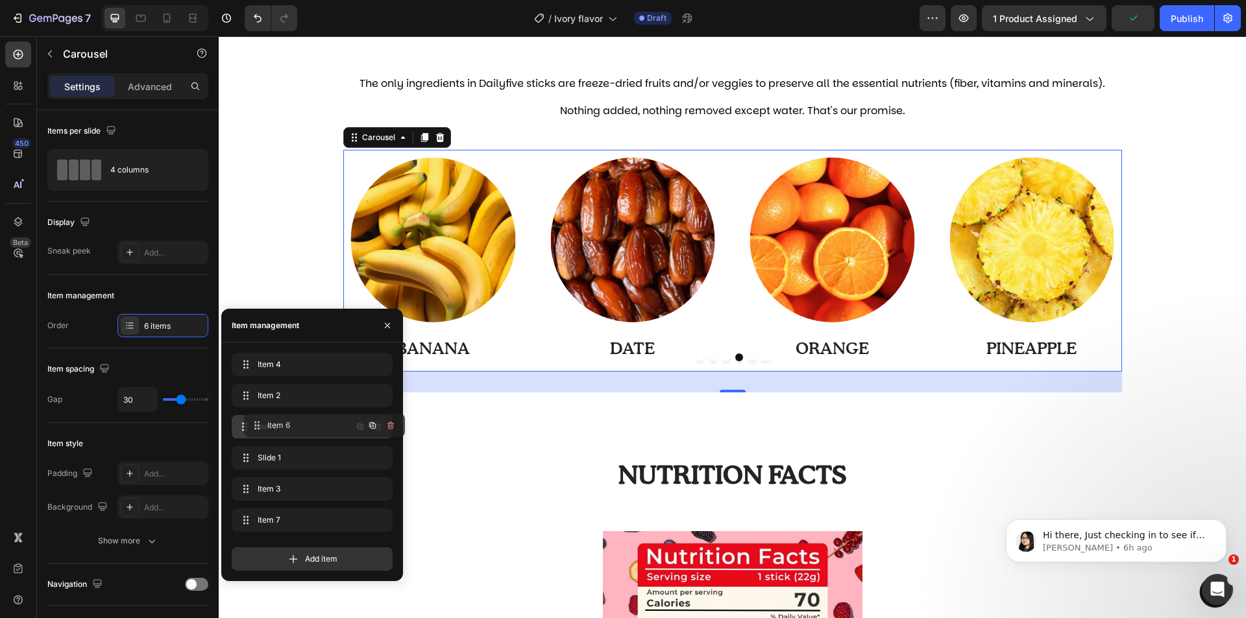
drag, startPoint x: 243, startPoint y: 516, endPoint x: 261, endPoint y: 419, distance: 99.1
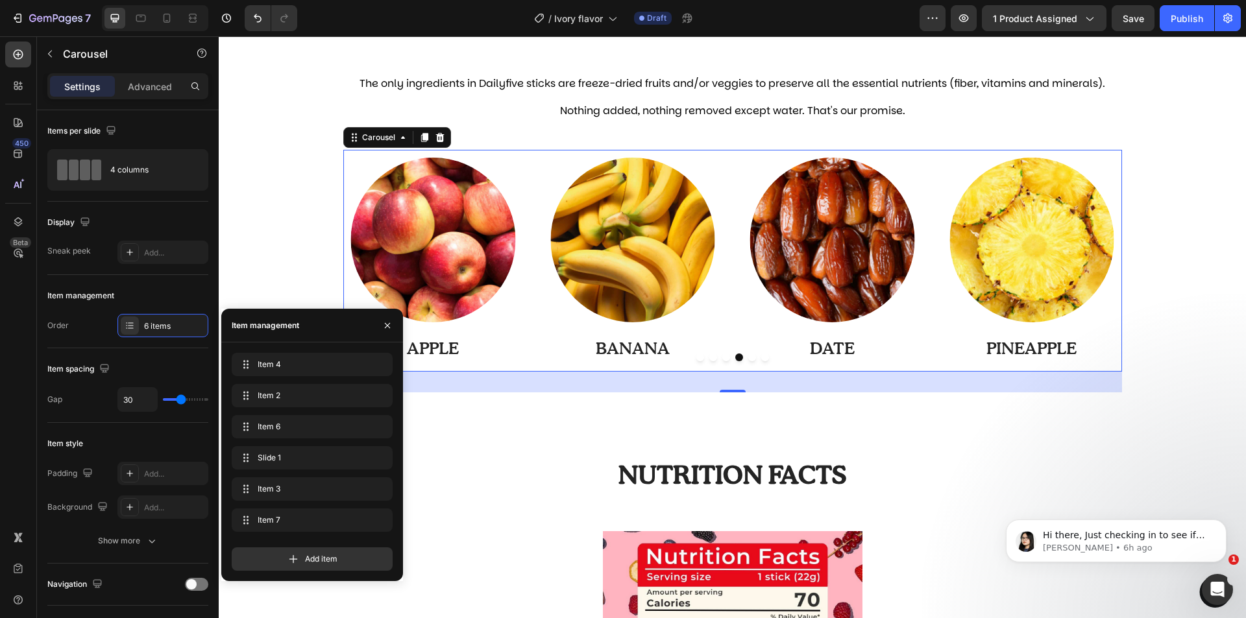
click at [696, 358] on button "Dot" at bounding box center [700, 358] width 8 height 8
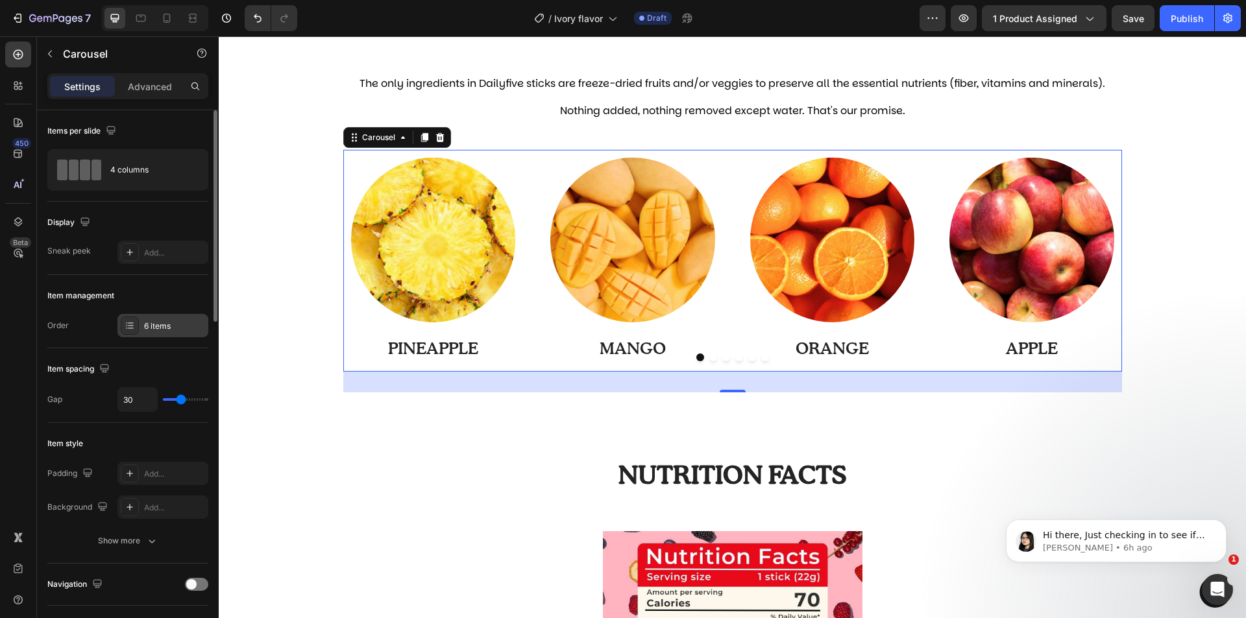
click at [134, 324] on icon at bounding box center [130, 325] width 10 height 10
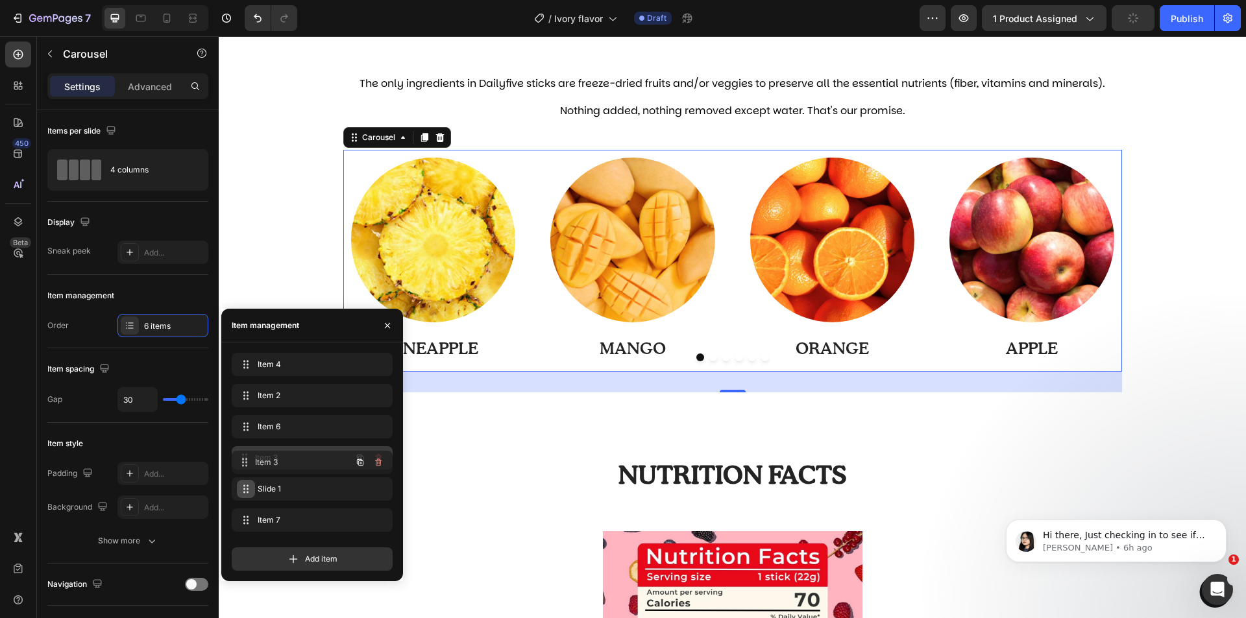
drag, startPoint x: 243, startPoint y: 487, endPoint x: 235, endPoint y: 423, distance: 64.1
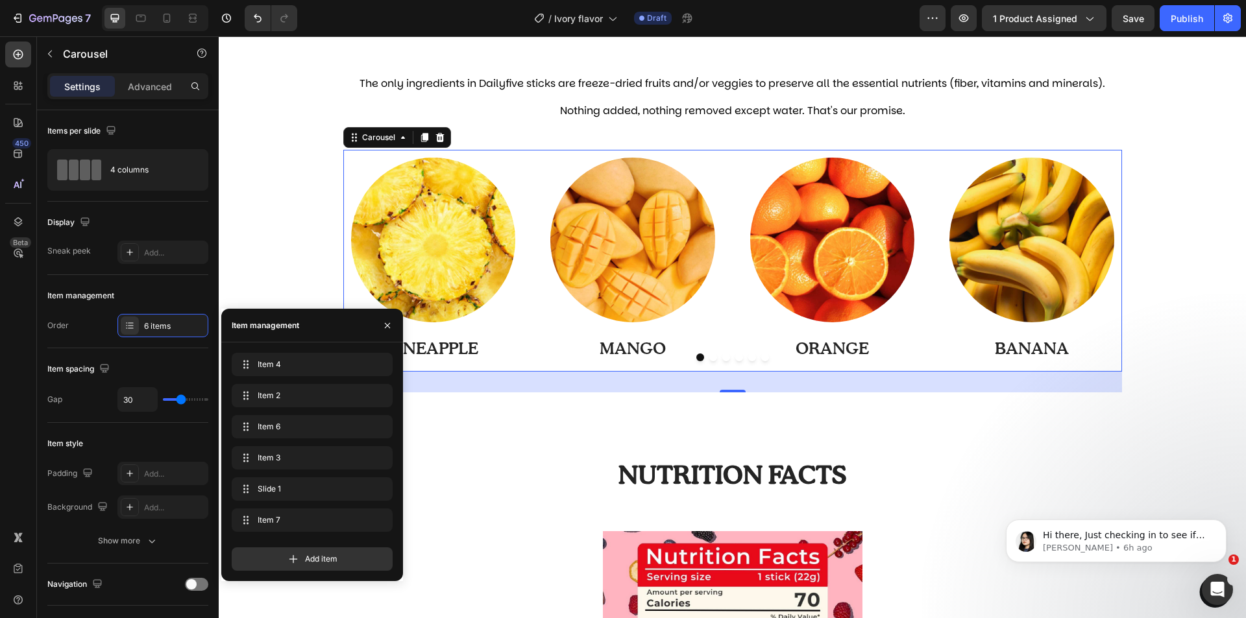
click at [1117, 439] on div "Button Sticky What's in there? Text Block A rainbow of colors Heading The only …" at bounding box center [732, 171] width 1027 height 2553
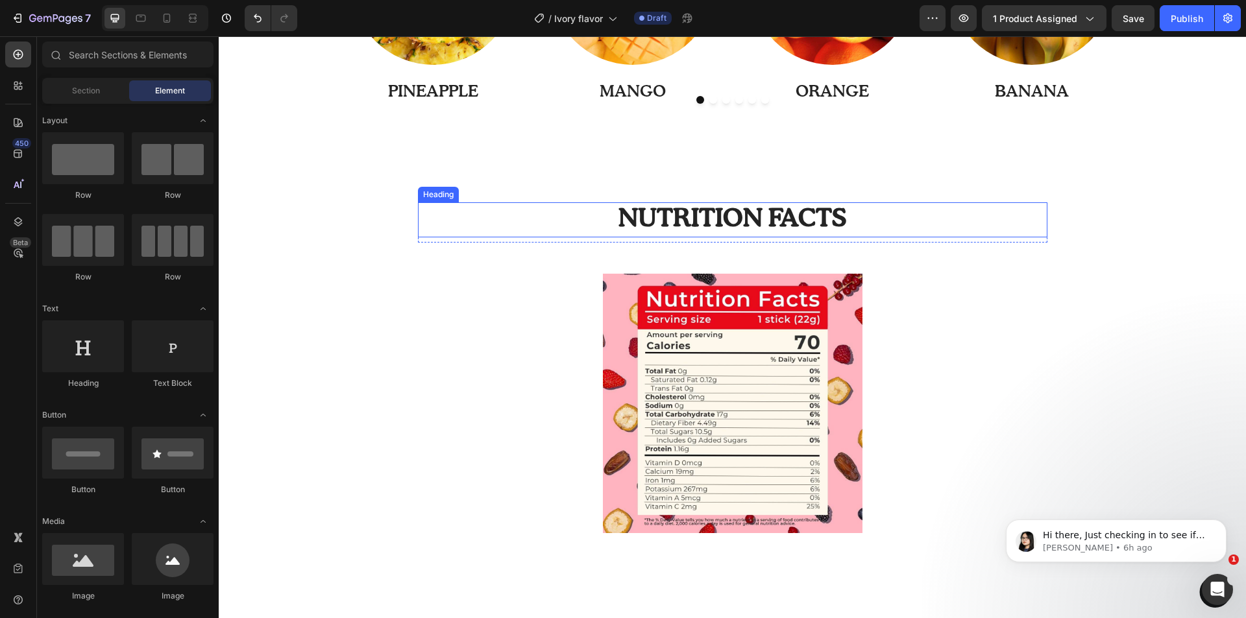
scroll to position [1427, 0]
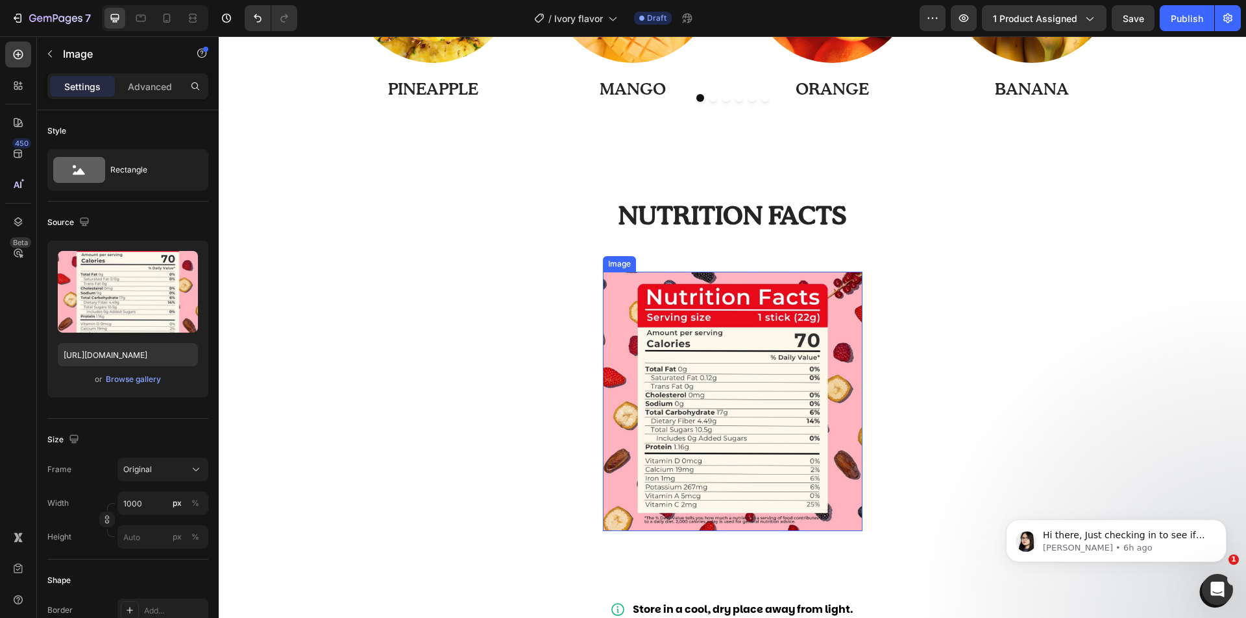
click at [801, 381] on img at bounding box center [732, 401] width 259 height 259
click at [764, 339] on img at bounding box center [732, 401] width 259 height 259
click at [128, 377] on div "Browse gallery" at bounding box center [133, 380] width 55 height 12
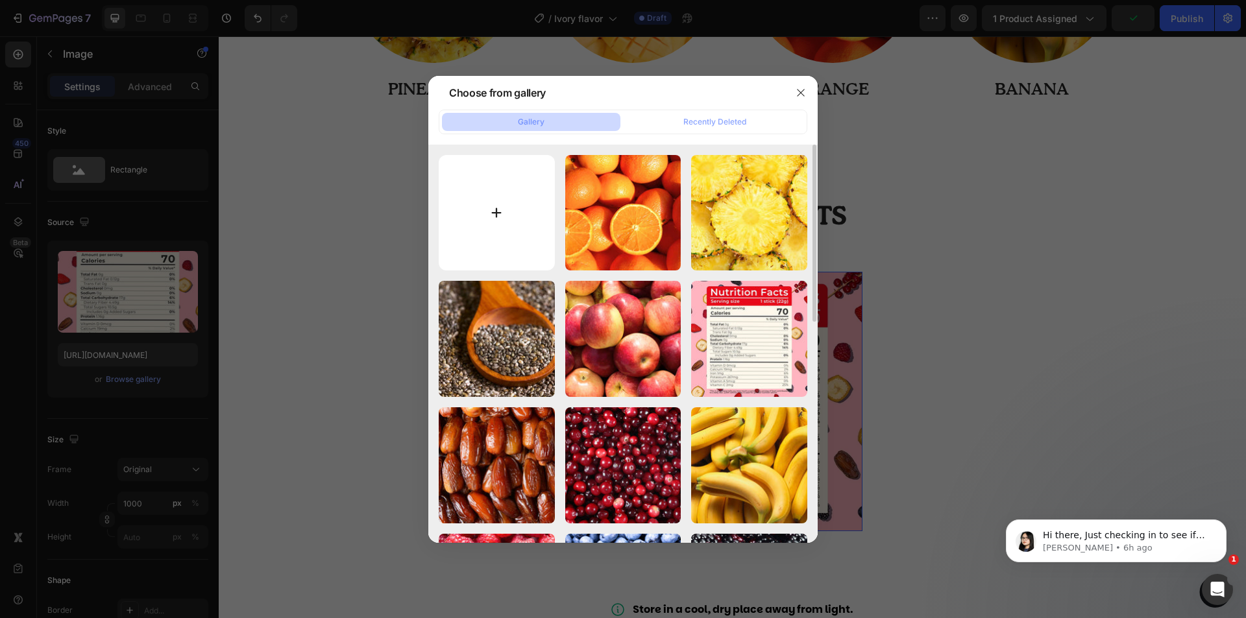
click at [531, 228] on input "file" at bounding box center [497, 213] width 116 height 116
type input "C:\fakepath\42.jpg"
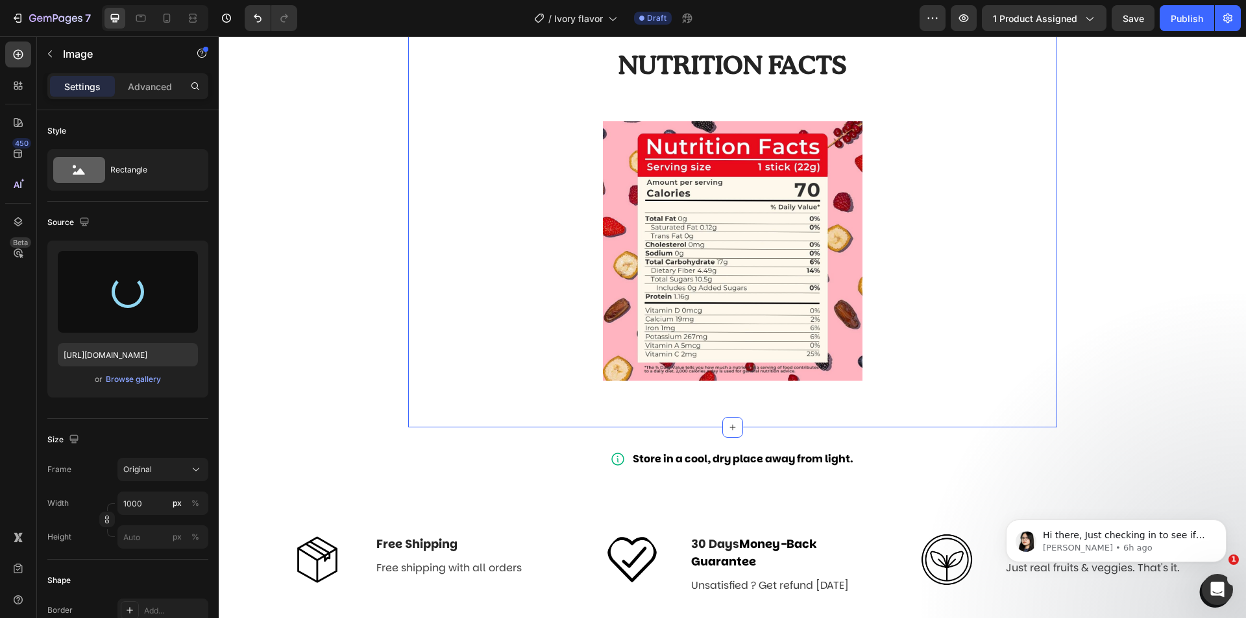
scroll to position [1168, 0]
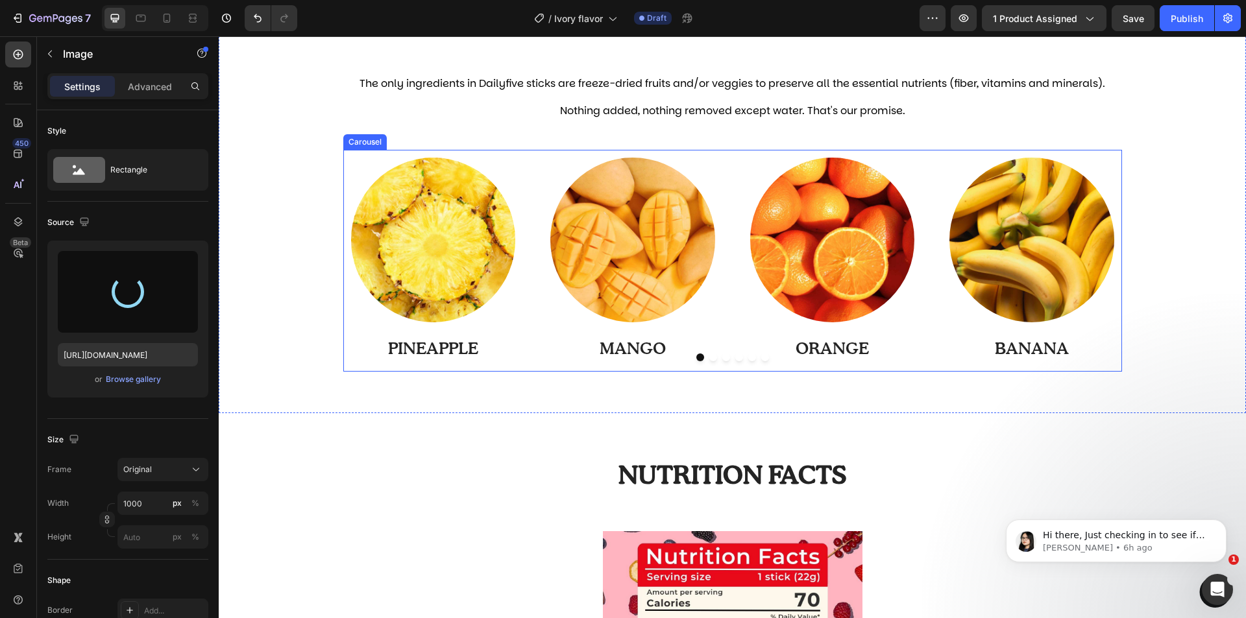
type input "[URL][DOMAIN_NAME]"
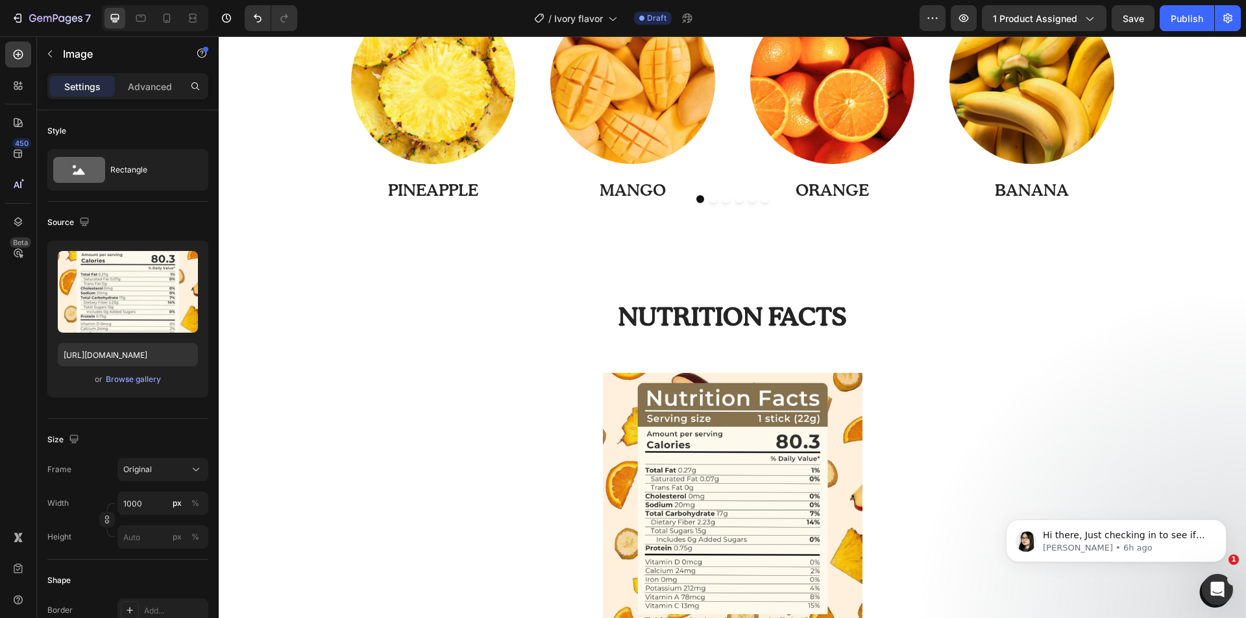
scroll to position [1103, 0]
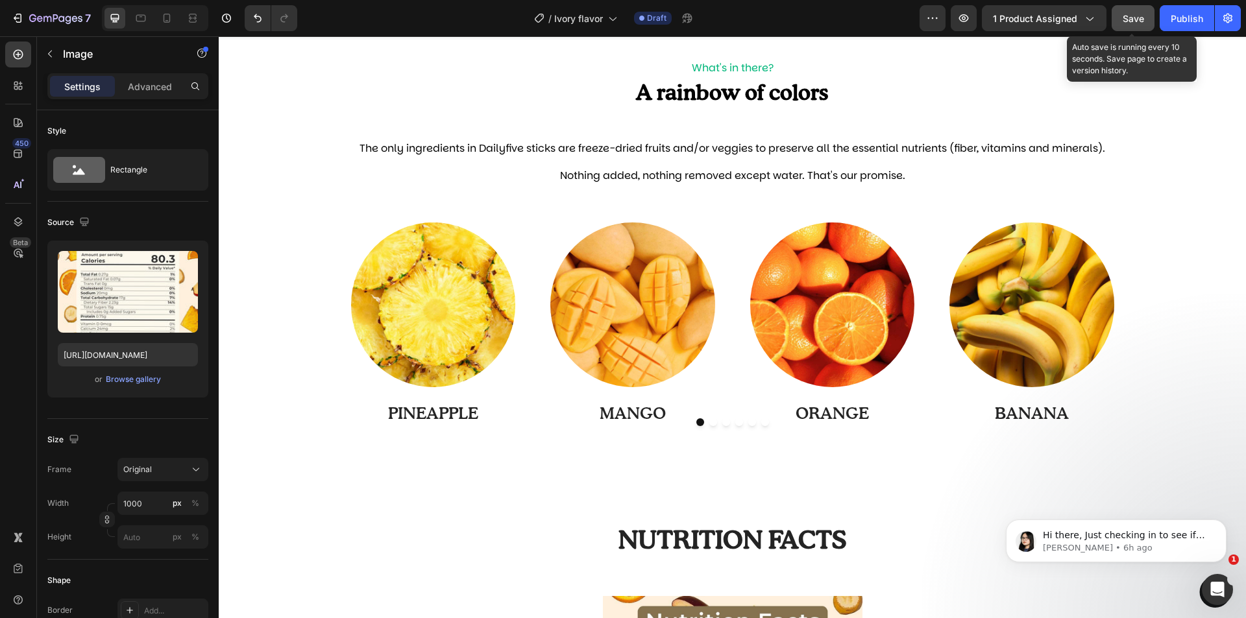
click at [1129, 9] on button "Save" at bounding box center [1132, 18] width 43 height 26
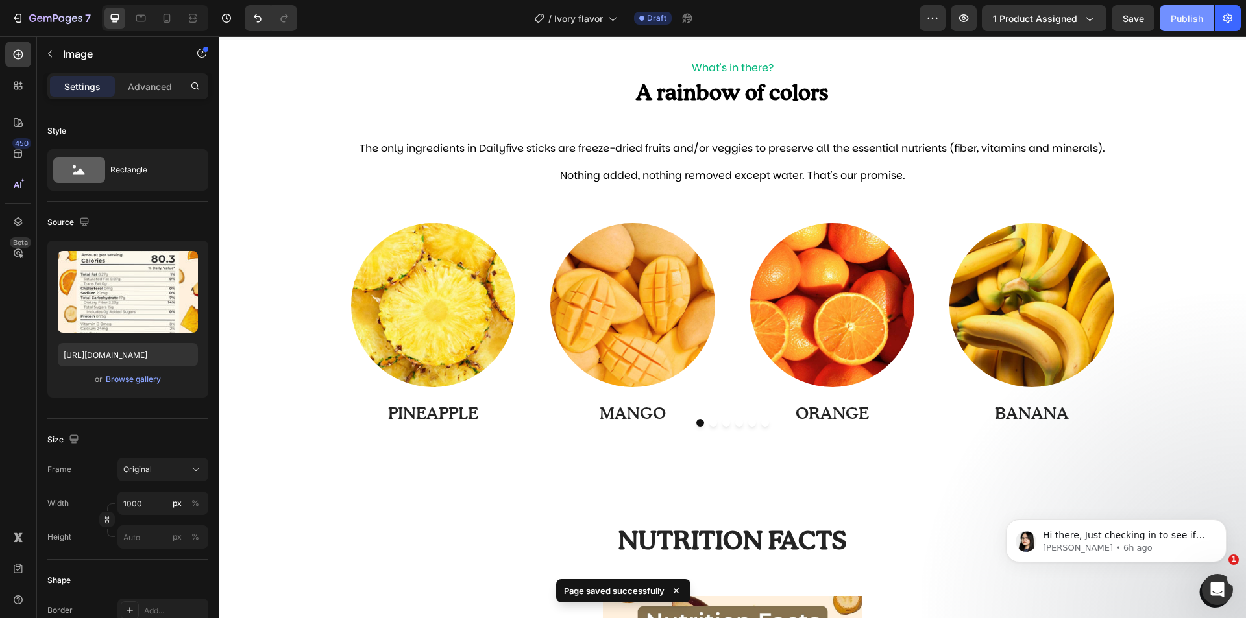
click at [1184, 29] on button "Publish" at bounding box center [1186, 18] width 54 height 26
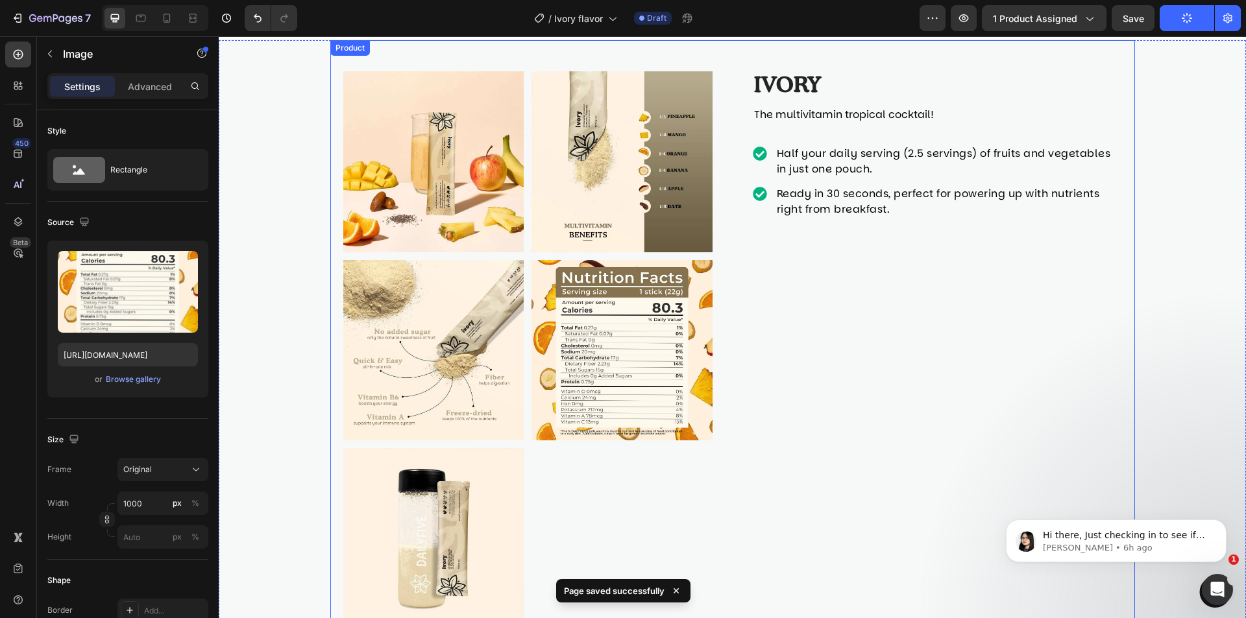
scroll to position [0, 0]
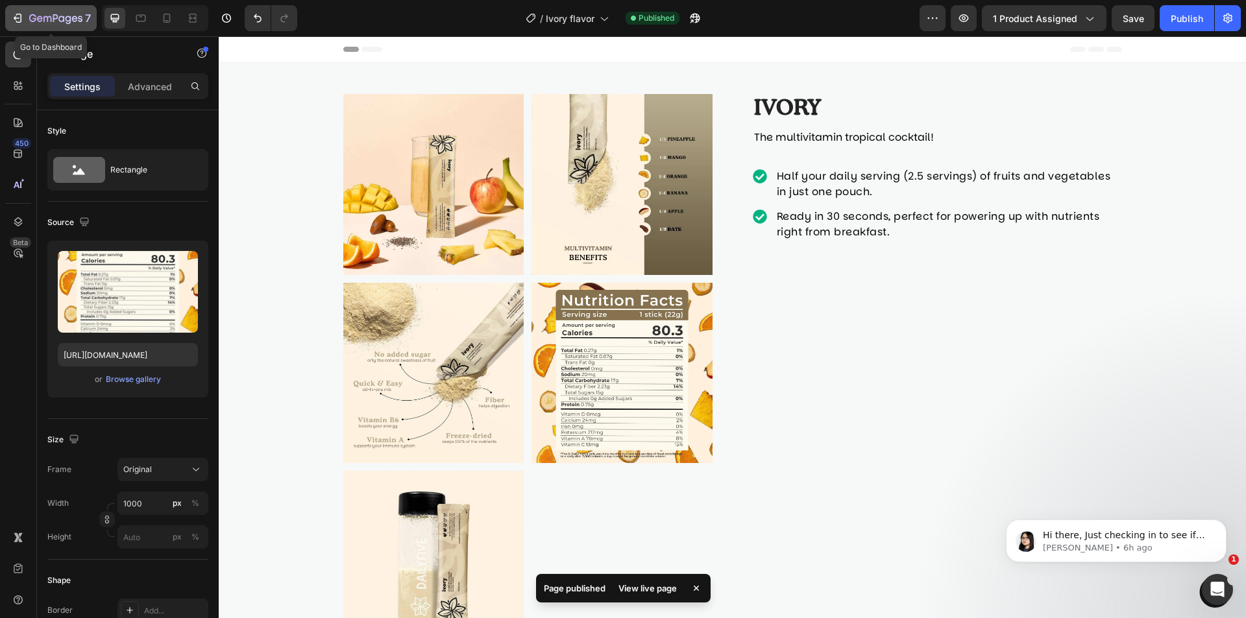
click at [53, 17] on icon "button" at bounding box center [55, 18] width 5 height 8
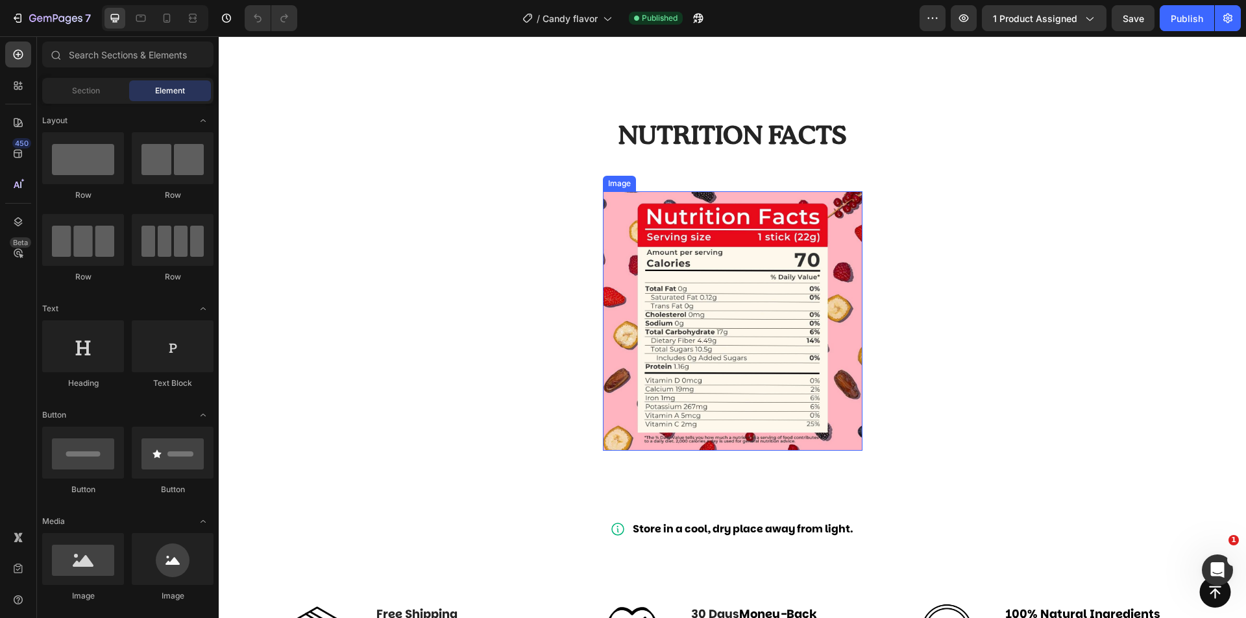
scroll to position [1557, 0]
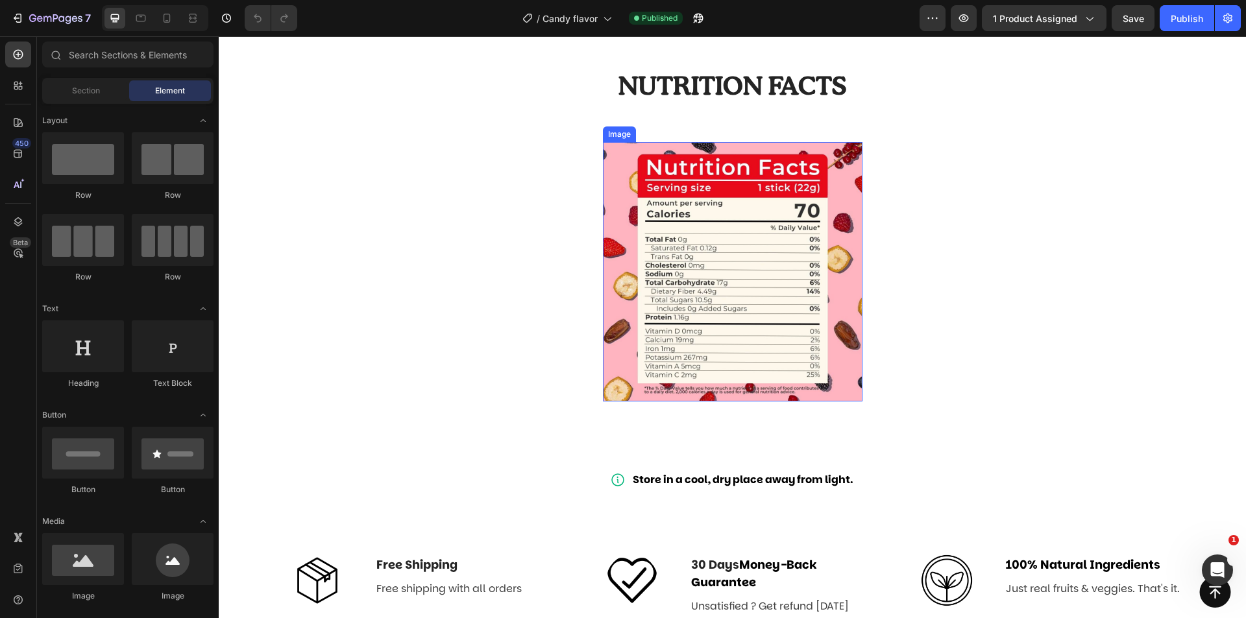
click at [725, 312] on img at bounding box center [732, 271] width 259 height 259
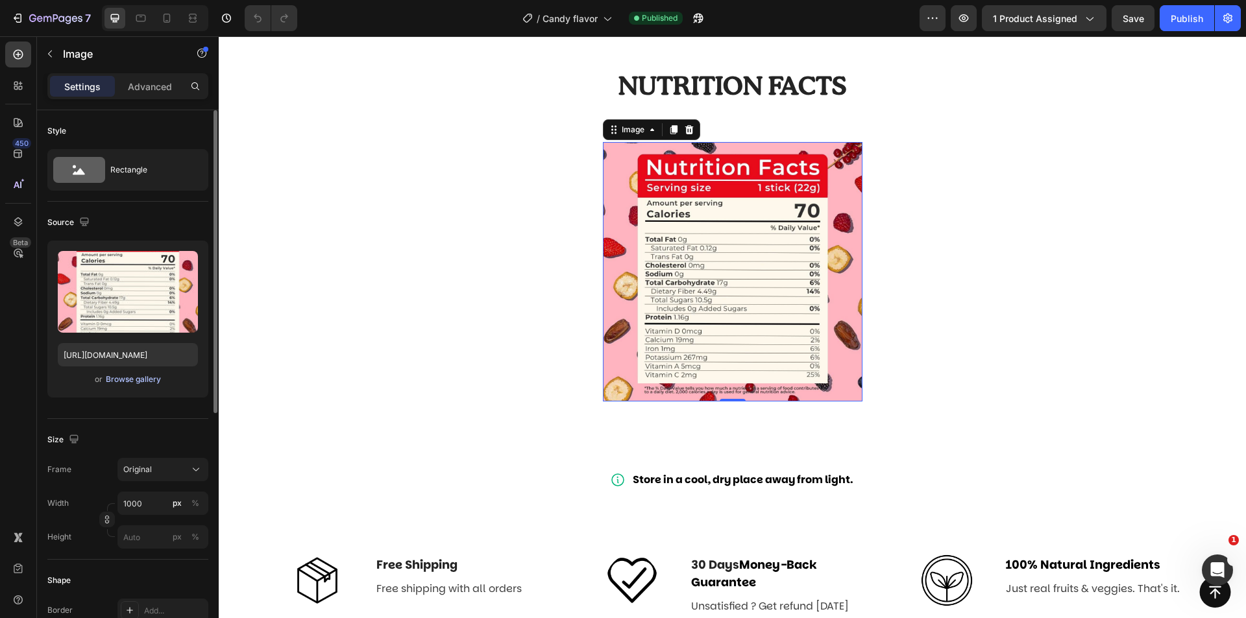
click at [147, 385] on div "or Browse gallery" at bounding box center [128, 380] width 140 height 16
click at [140, 383] on div "Browse gallery" at bounding box center [133, 380] width 55 height 12
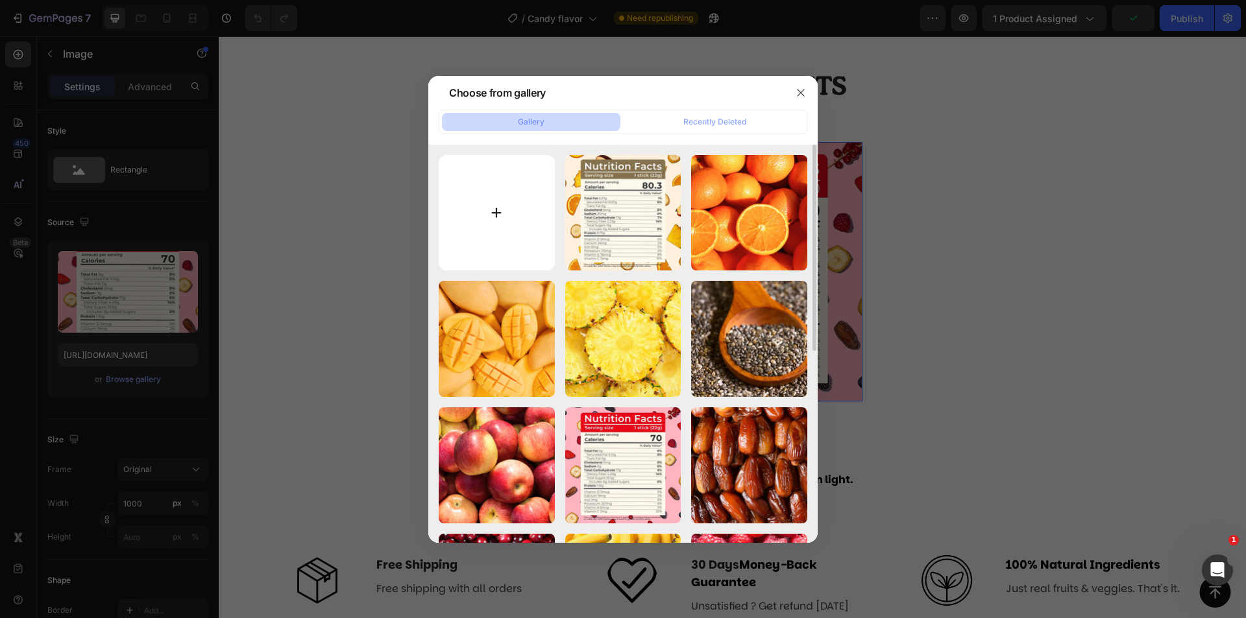
click at [457, 221] on input "file" at bounding box center [497, 213] width 116 height 116
type input "C:\fakepath\98.1.jpg"
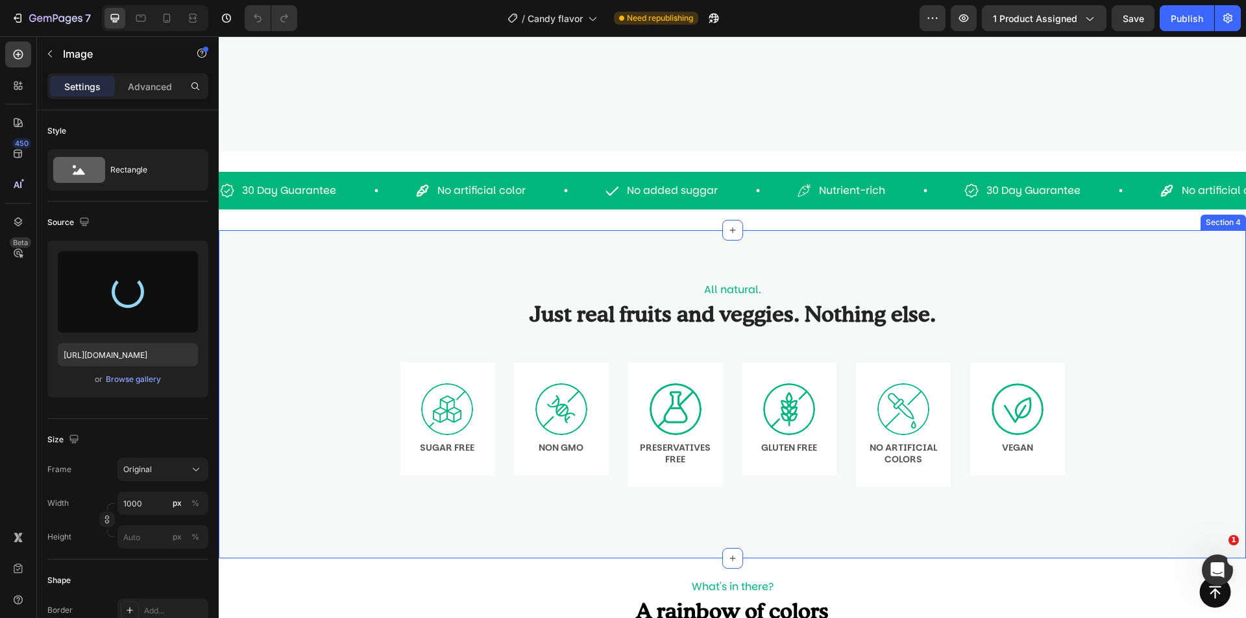
scroll to position [973, 0]
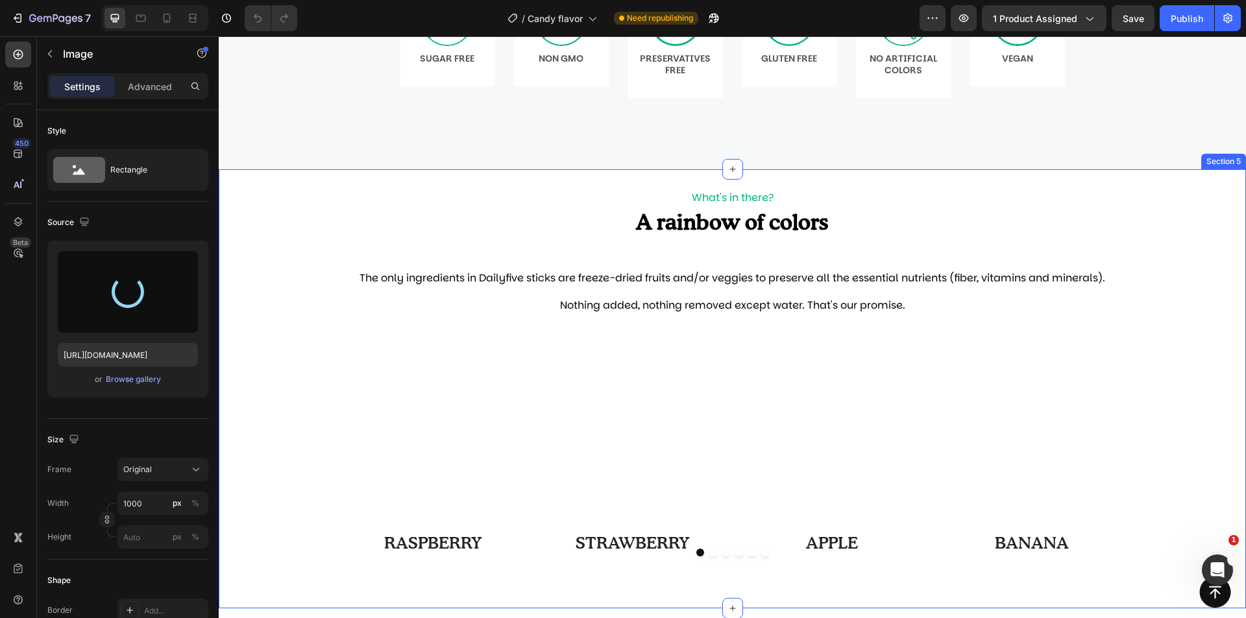
type input "[URL][DOMAIN_NAME]"
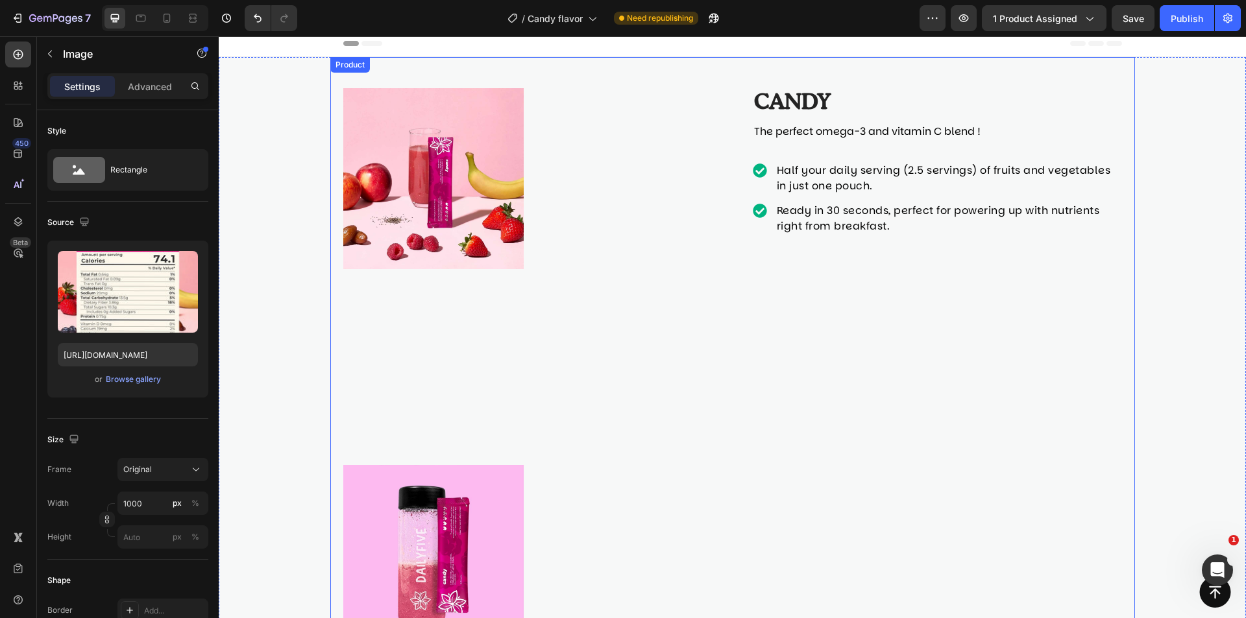
scroll to position [0, 0]
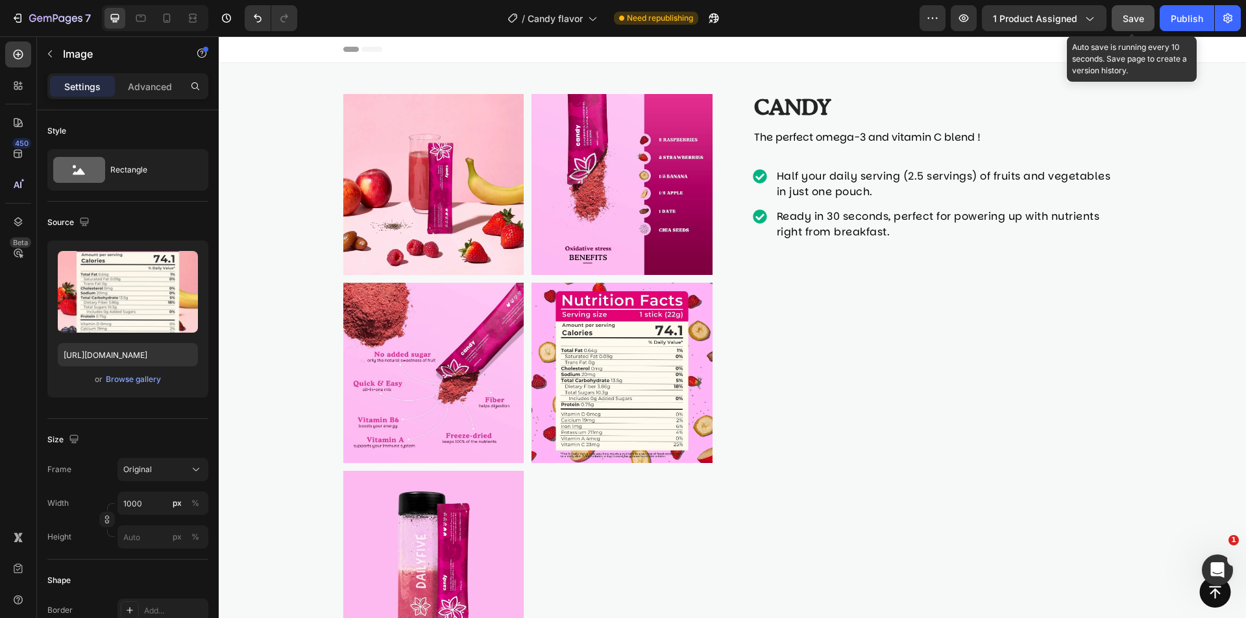
click at [1125, 20] on span "Save" at bounding box center [1132, 18] width 21 height 11
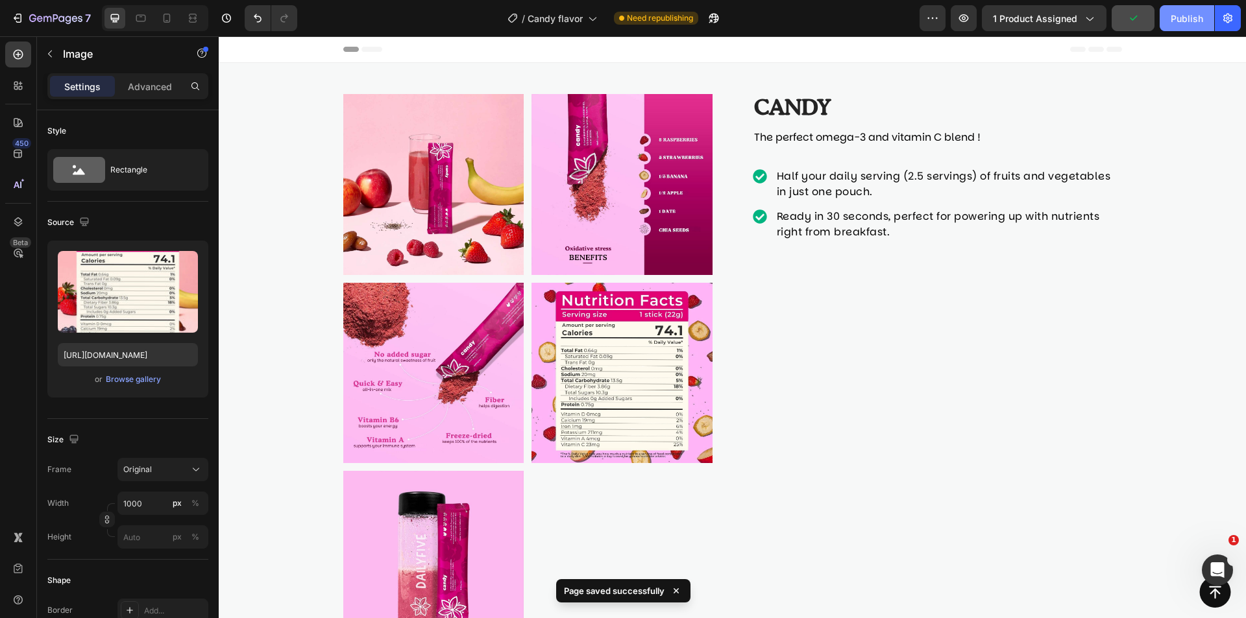
click at [1178, 19] on div "Publish" at bounding box center [1186, 19] width 32 height 14
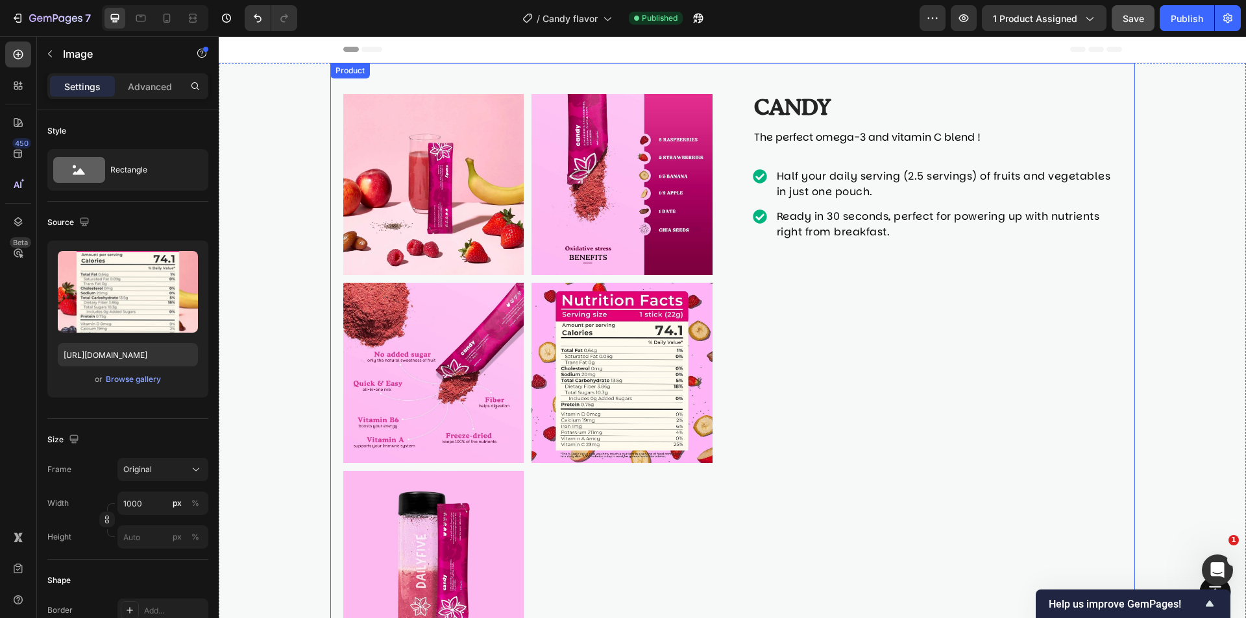
click at [812, 309] on div "Candy Product Title The perfect omega-3 and vitamin C blend ! Text Block Half y…" at bounding box center [937, 373] width 369 height 558
